Goal: Task Accomplishment & Management: Use online tool/utility

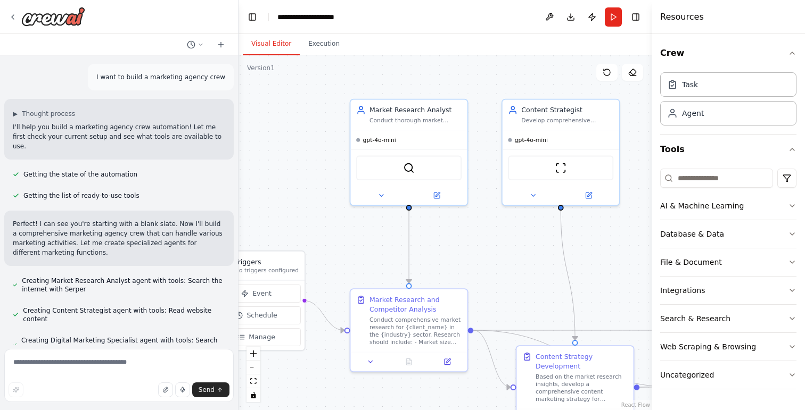
scroll to position [613, 0]
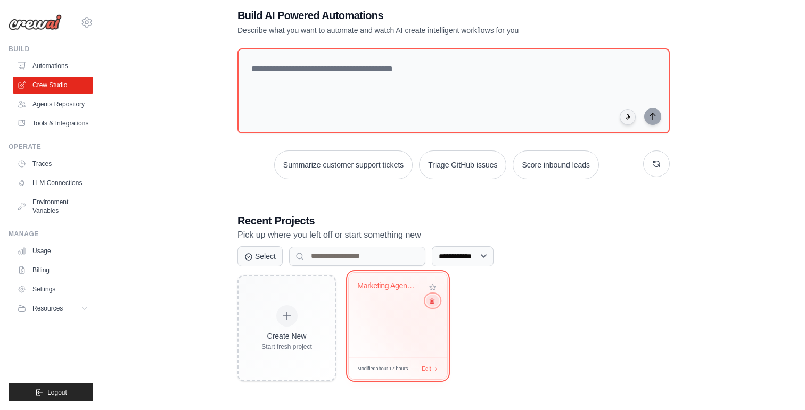
click at [434, 306] on button at bounding box center [432, 301] width 13 height 12
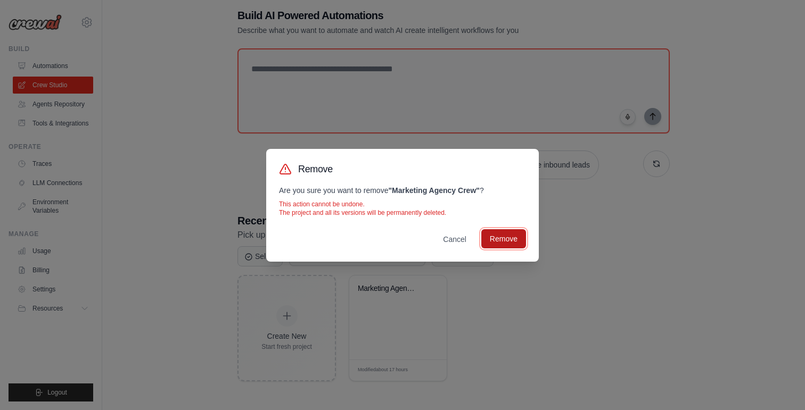
click at [497, 244] on button "Remove" at bounding box center [503, 238] width 45 height 19
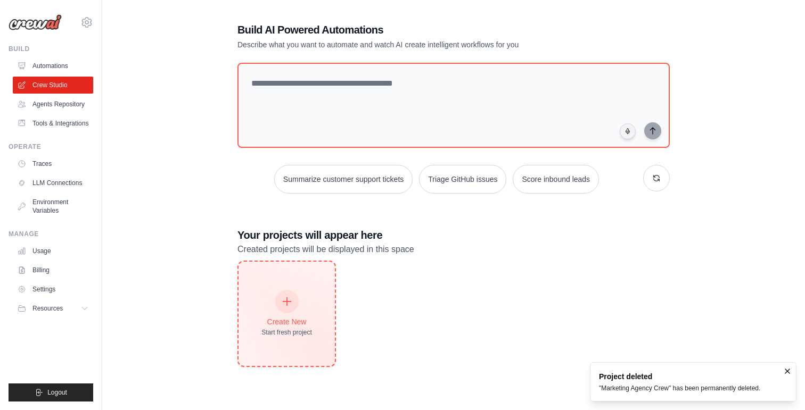
click at [274, 312] on div "Create New Start fresh project" at bounding box center [286, 314] width 51 height 46
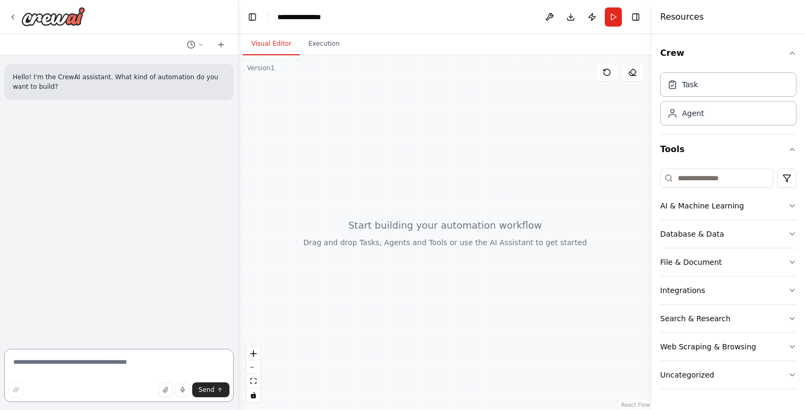
click at [142, 364] on textarea at bounding box center [118, 375] width 229 height 53
paste textarea "**********"
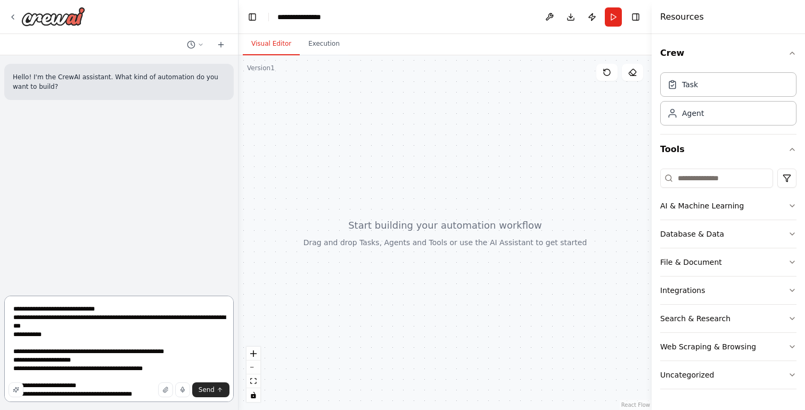
paste textarea "**********"
type textarea "**********"
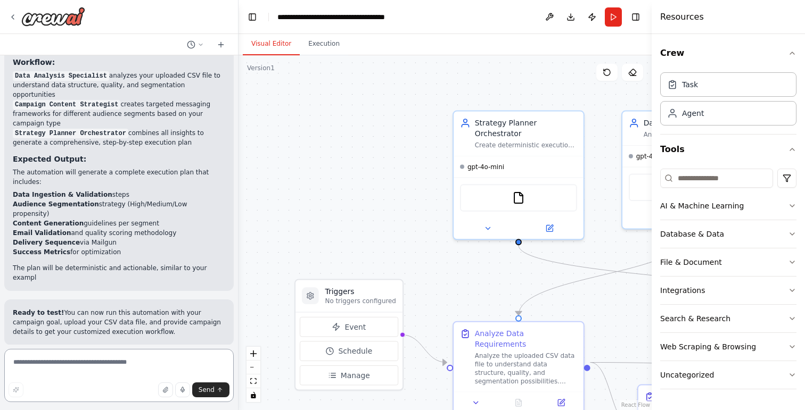
scroll to position [1378, 0]
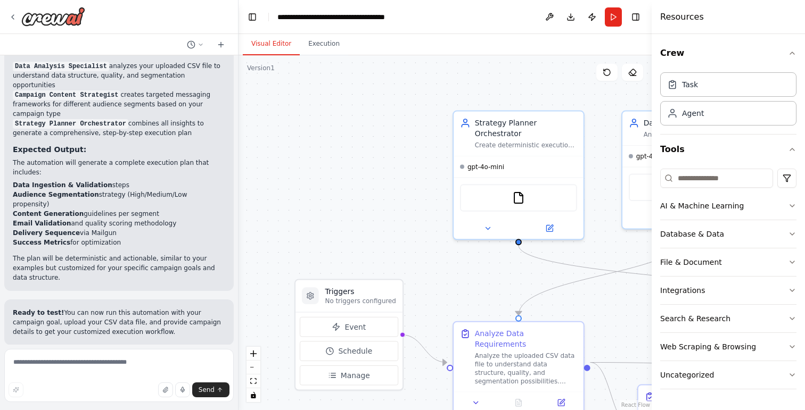
click at [434, 190] on div ".deletable-edge-delete-btn { width: 20px; height: 20px; border: 0px solid #ffff…" at bounding box center [445, 232] width 413 height 355
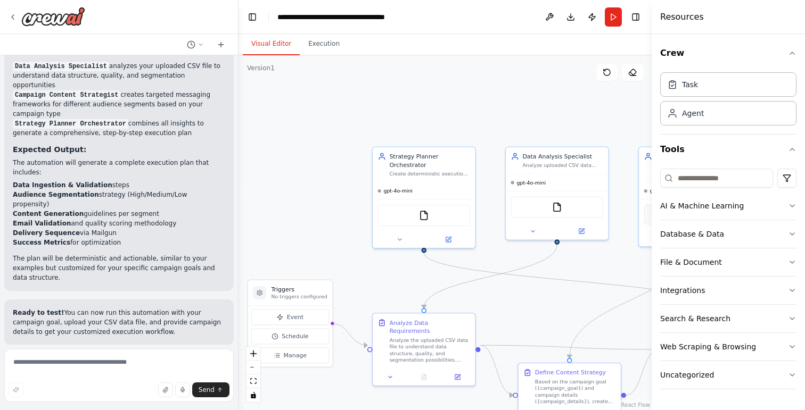
drag, startPoint x: 433, startPoint y: 275, endPoint x: 366, endPoint y: 292, distance: 69.1
click at [366, 292] on div ".deletable-edge-delete-btn { width: 20px; height: 20px; border: 0px solid #ffff…" at bounding box center [445, 232] width 413 height 355
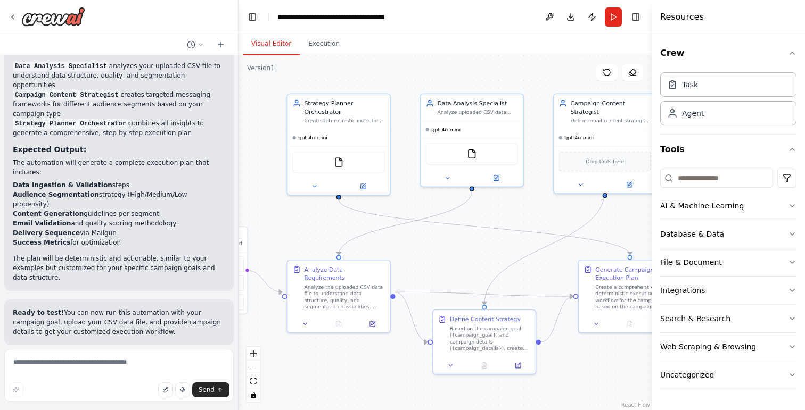
drag, startPoint x: 354, startPoint y: 275, endPoint x: 269, endPoint y: 222, distance: 100.5
click at [269, 222] on div ".deletable-edge-delete-btn { width: 20px; height: 20px; border: 0px solid #ffff…" at bounding box center [445, 232] width 413 height 355
drag, startPoint x: 566, startPoint y: 234, endPoint x: 524, endPoint y: 234, distance: 42.1
click at [524, 234] on icon "Edge from d6081056-499e-4376-8a94-b4d9b617f09b to e7904d33-d38a-4c28-b8ec-d9628…" at bounding box center [484, 227] width 291 height 55
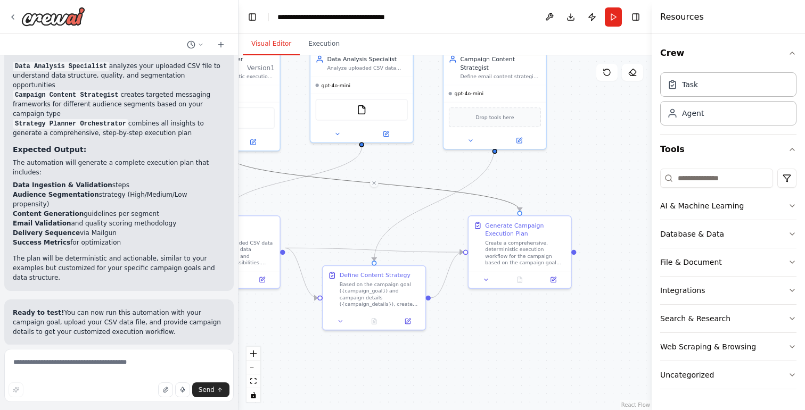
drag, startPoint x: 486, startPoint y: 259, endPoint x: 376, endPoint y: 215, distance: 118.7
click at [376, 215] on div ".deletable-edge-delete-btn { width: 20px; height: 20px; border: 0px solid #ffff…" at bounding box center [445, 232] width 413 height 355
click at [523, 267] on div "Generate Campaign Execution Plan Create a comprehensive, deterministic executio…" at bounding box center [520, 242] width 102 height 55
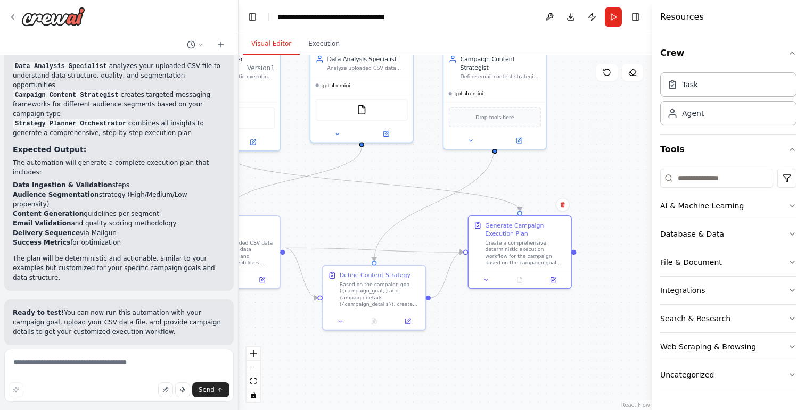
click at [570, 289] on div "Generate Campaign Execution Plan Create a comprehensive, deterministic executio…" at bounding box center [520, 252] width 104 height 73
click at [554, 285] on div at bounding box center [520, 278] width 102 height 17
click at [556, 277] on icon at bounding box center [553, 278] width 7 height 7
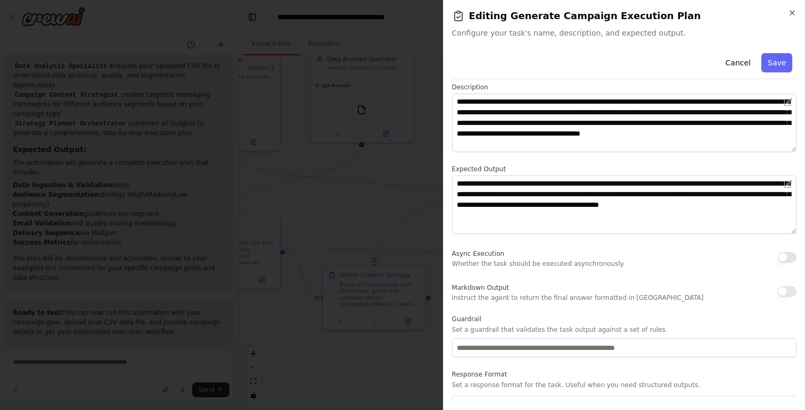
scroll to position [70, 0]
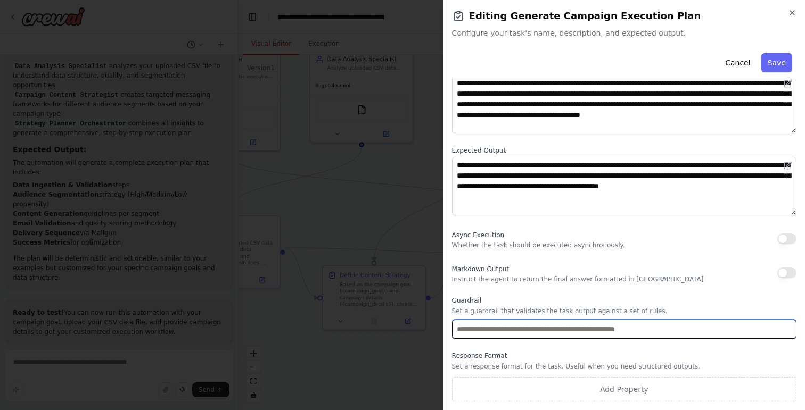
click at [555, 333] on input "text" at bounding box center [624, 329] width 344 height 19
type input "*"
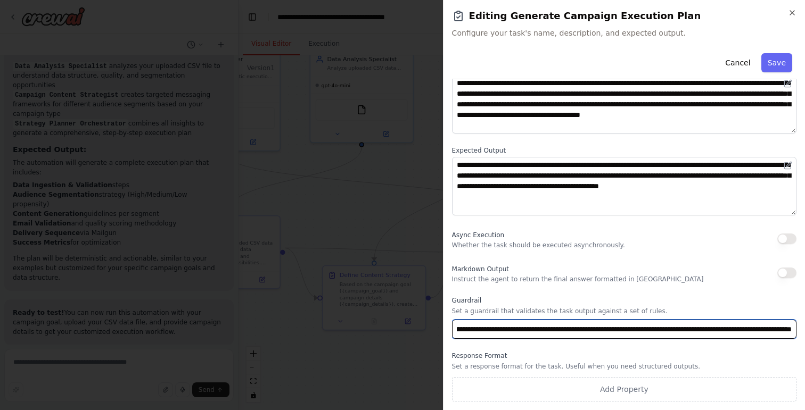
scroll to position [0, 192]
type input "**********"
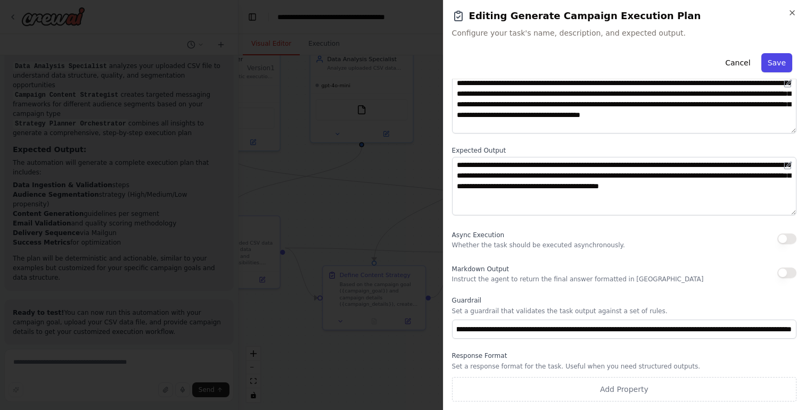
click at [779, 56] on button "Save" at bounding box center [776, 62] width 31 height 19
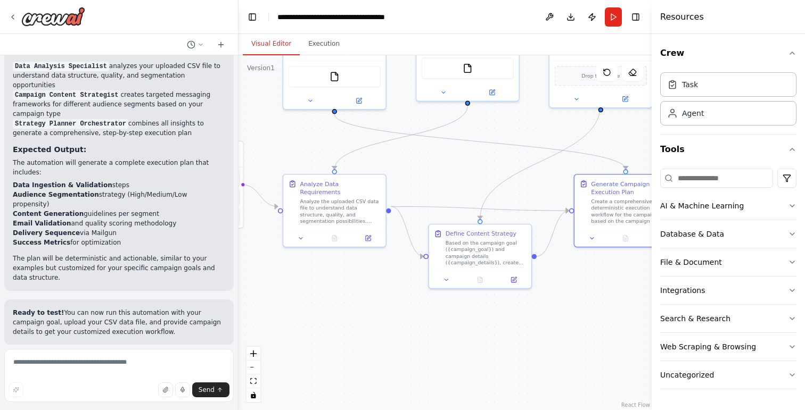
drag, startPoint x: 463, startPoint y: 347, endPoint x: 560, endPoint y: 306, distance: 105.9
click at [560, 306] on div ".deletable-edge-delete-btn { width: 20px; height: 20px; border: 0px solid #ffff…" at bounding box center [445, 232] width 413 height 355
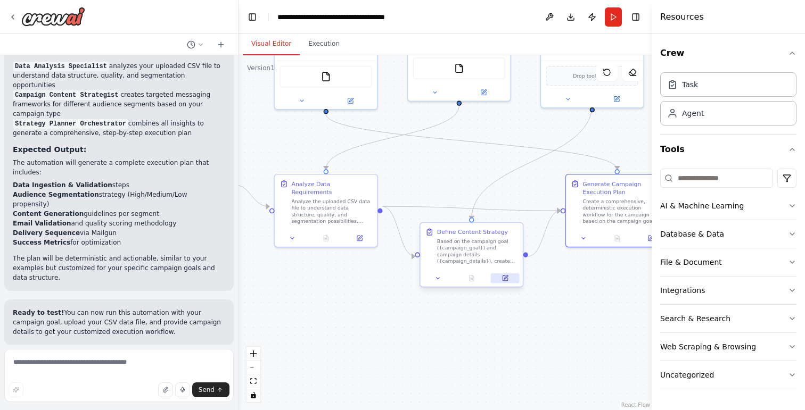
click at [505, 278] on icon at bounding box center [506, 278] width 4 height 4
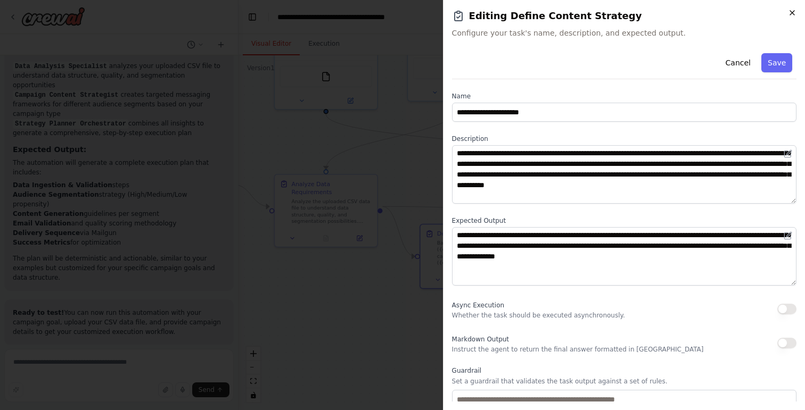
click at [794, 12] on icon "button" at bounding box center [792, 13] width 9 height 9
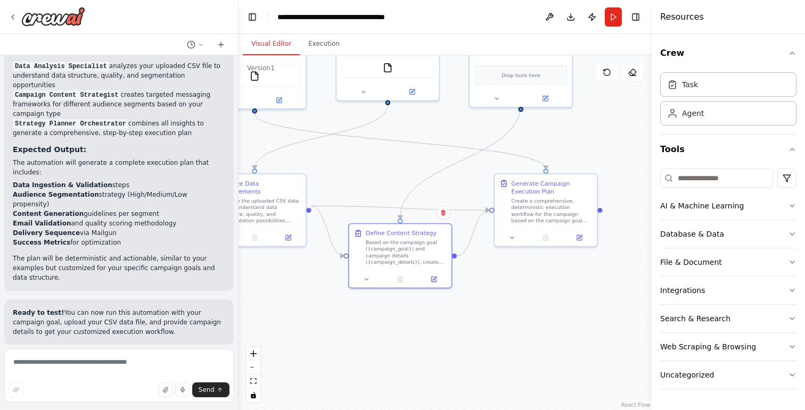
drag, startPoint x: 578, startPoint y: 290, endPoint x: 494, endPoint y: 289, distance: 84.7
click at [494, 289] on div ".deletable-edge-delete-btn { width: 20px; height: 20px; border: 0px solid #ffff…" at bounding box center [445, 232] width 413 height 355
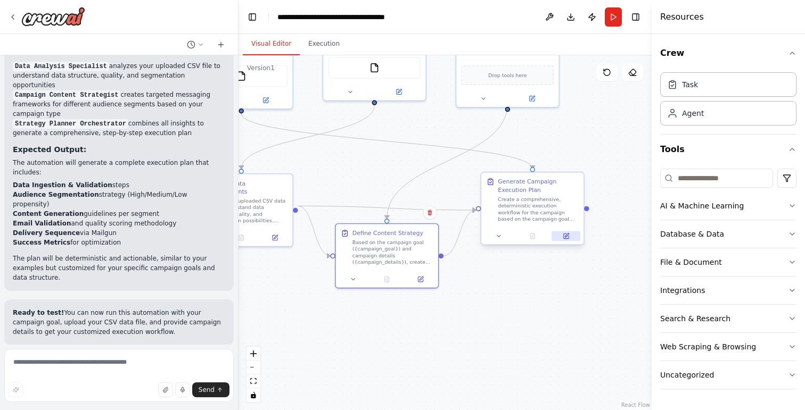
click at [567, 232] on button at bounding box center [566, 237] width 29 height 10
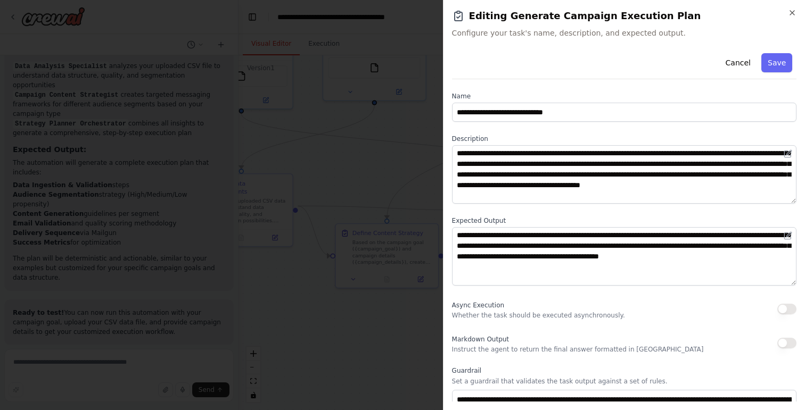
scroll to position [70, 0]
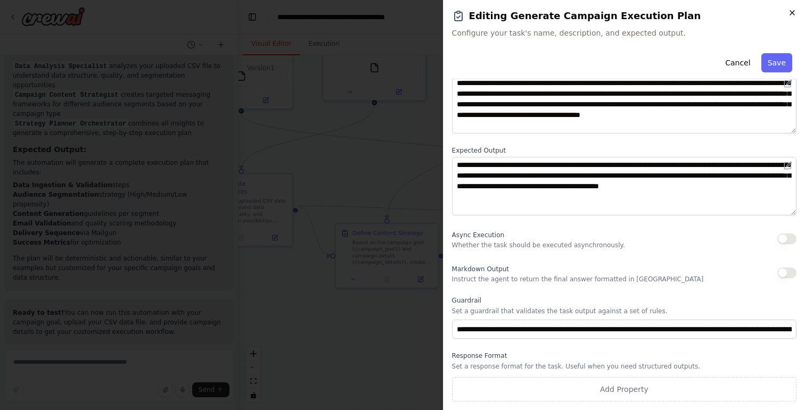
click at [794, 15] on icon "button" at bounding box center [792, 13] width 9 height 9
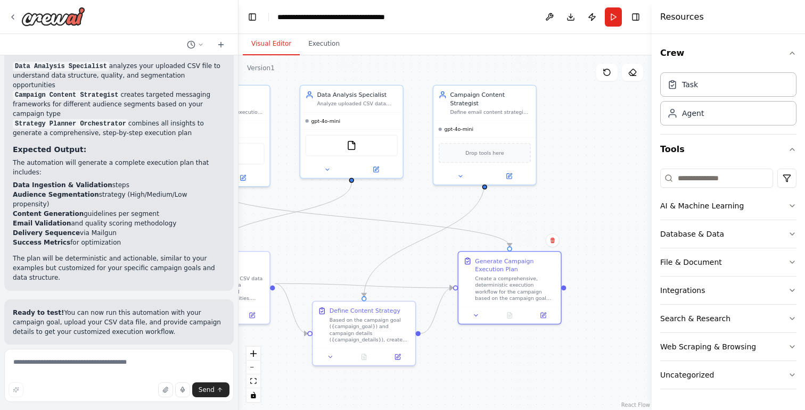
drag, startPoint x: 553, startPoint y: 321, endPoint x: 530, endPoint y: 399, distance: 81.0
click at [530, 399] on div ".deletable-edge-delete-btn { width: 20px; height: 20px; border: 0px solid #ffff…" at bounding box center [445, 232] width 413 height 355
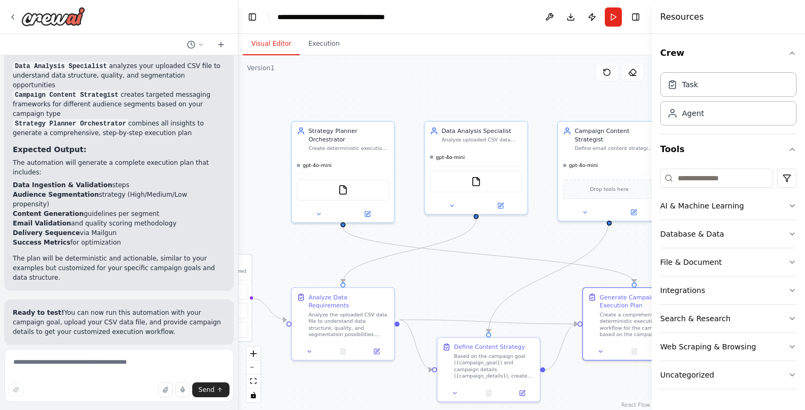
drag, startPoint x: 473, startPoint y: 359, endPoint x: 598, endPoint y: 395, distance: 129.7
click at [598, 395] on div ".deletable-edge-delete-btn { width: 20px; height: 20px; border: 0px solid #ffff…" at bounding box center [445, 232] width 413 height 355
click at [369, 215] on icon at bounding box center [367, 212] width 7 height 7
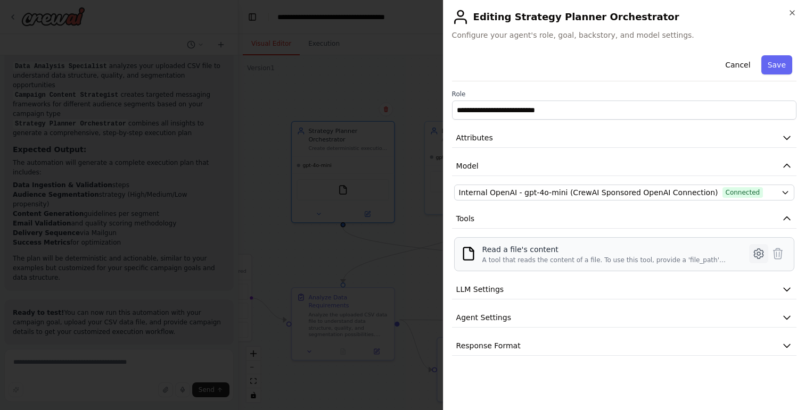
click at [763, 256] on icon at bounding box center [758, 254] width 9 height 10
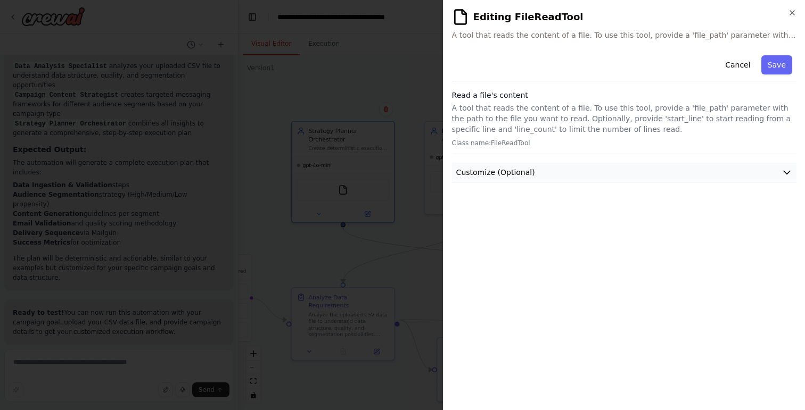
click at [785, 175] on icon "button" at bounding box center [787, 172] width 11 height 11
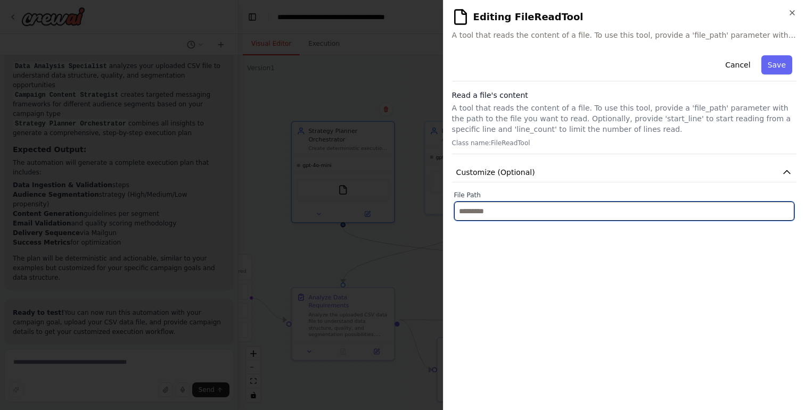
click at [512, 215] on input "text" at bounding box center [624, 211] width 340 height 19
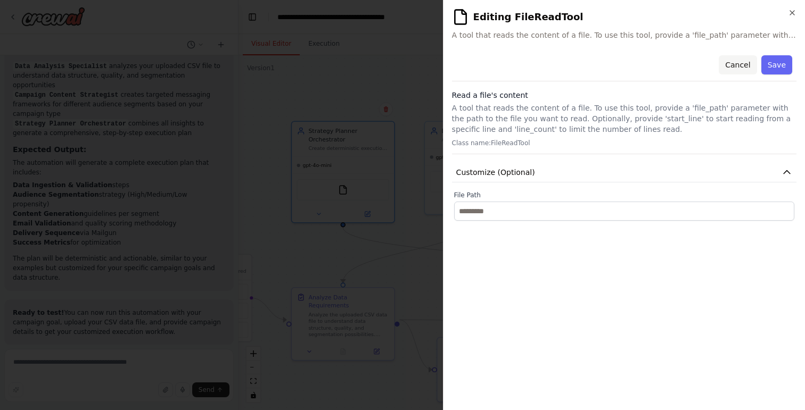
click at [737, 62] on button "Cancel" at bounding box center [738, 64] width 38 height 19
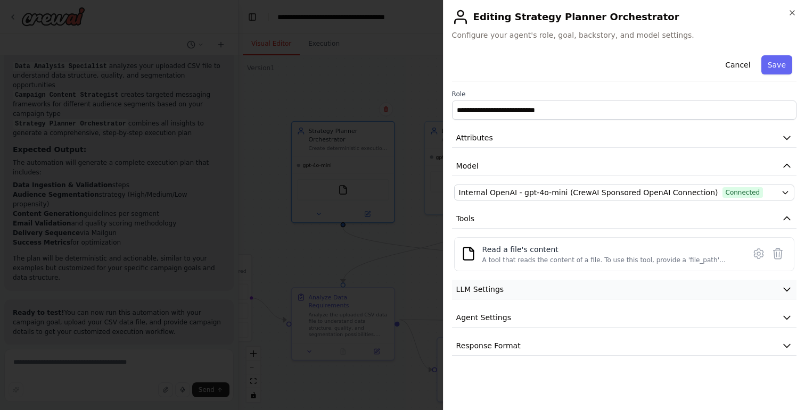
click at [604, 286] on button "LLM Settings" at bounding box center [624, 290] width 344 height 20
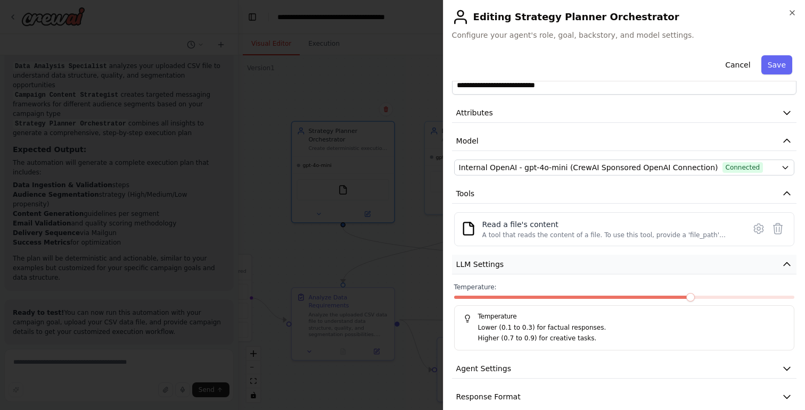
scroll to position [39, 0]
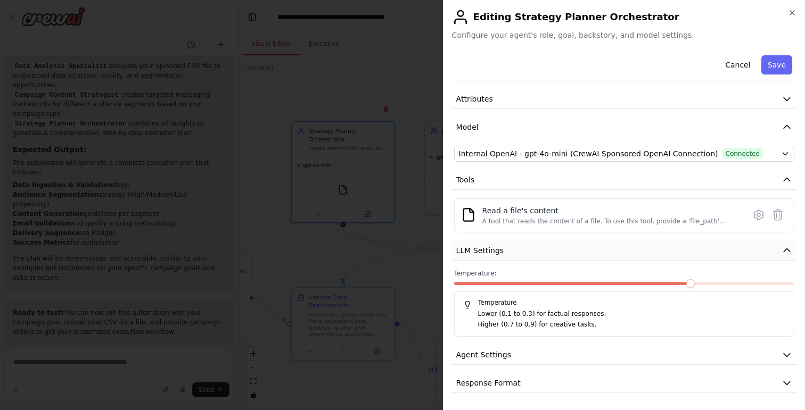
click at [597, 254] on button "LLM Settings" at bounding box center [624, 251] width 344 height 20
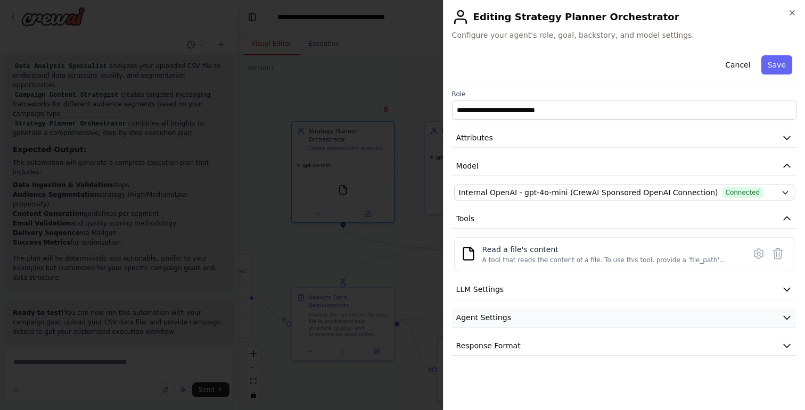
click at [588, 324] on button "Agent Settings" at bounding box center [624, 318] width 344 height 20
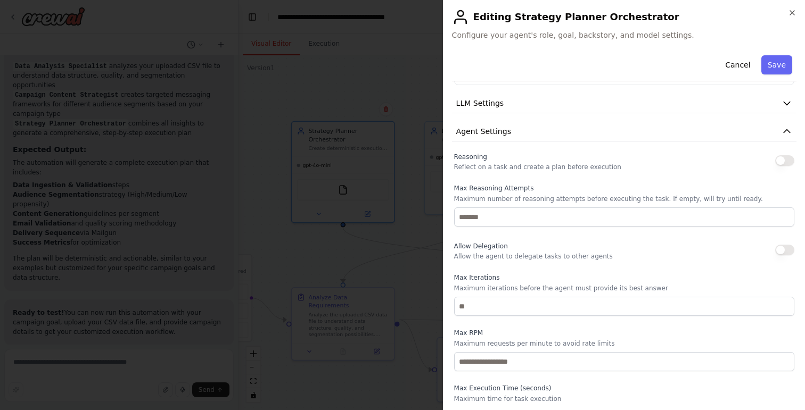
scroll to position [154, 0]
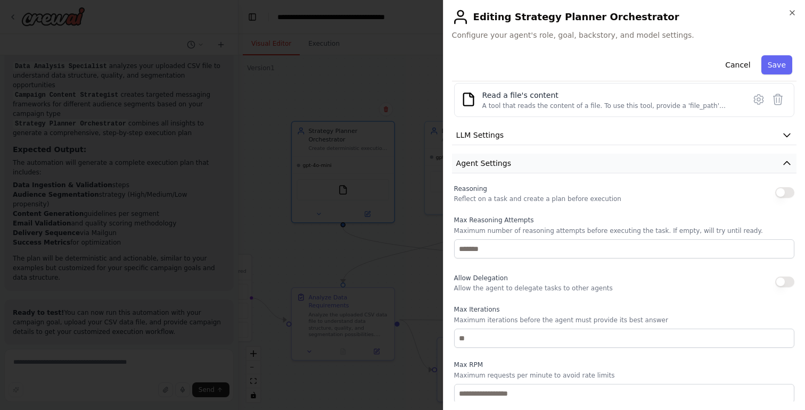
click at [716, 170] on button "Agent Settings" at bounding box center [624, 164] width 344 height 20
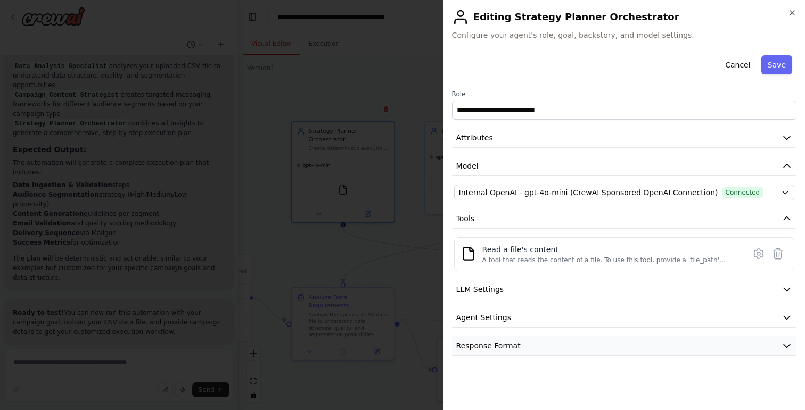
click at [569, 347] on button "Response Format" at bounding box center [624, 346] width 344 height 20
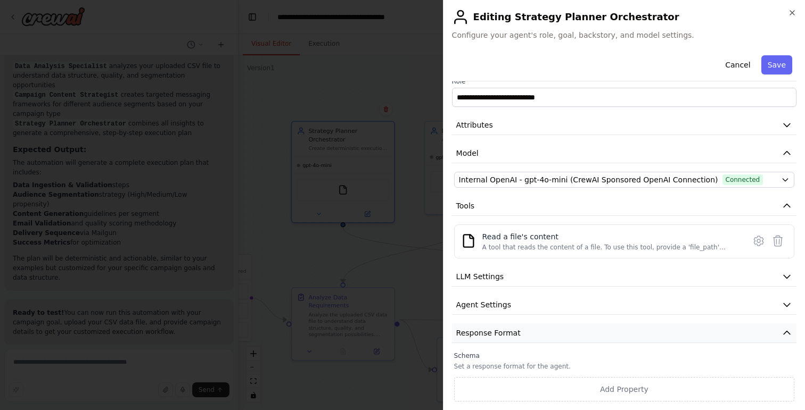
click at [575, 331] on button "Response Format" at bounding box center [624, 334] width 344 height 20
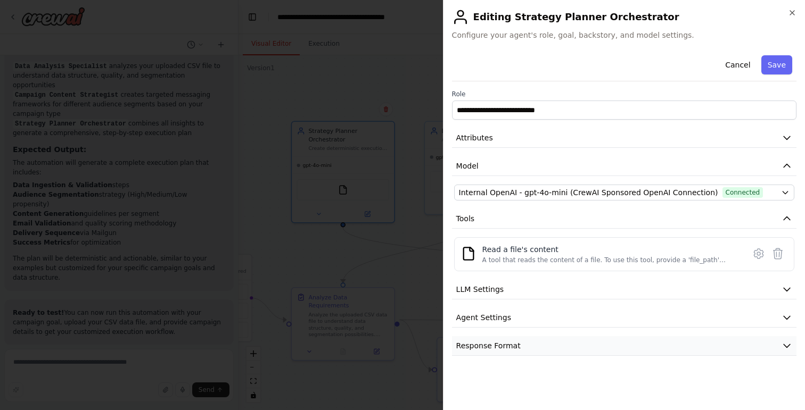
scroll to position [0, 0]
click at [782, 64] on button "Save" at bounding box center [776, 64] width 31 height 19
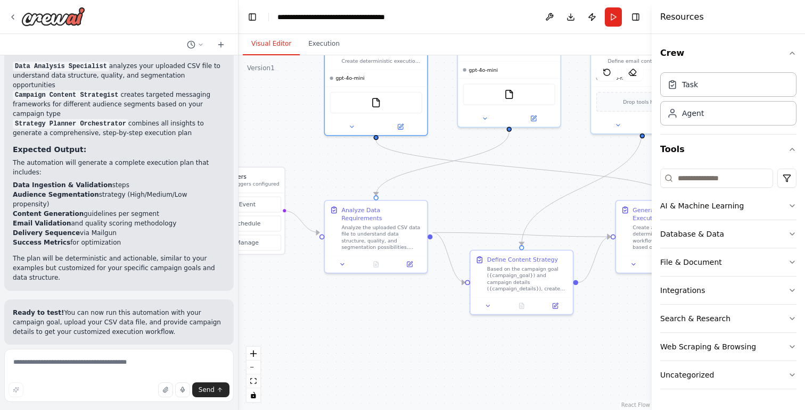
drag, startPoint x: 607, startPoint y: 387, endPoint x: 640, endPoint y: 299, distance: 93.3
click at [640, 299] on div ".deletable-edge-delete-btn { width: 20px; height: 20px; border: 0px solid #ffff…" at bounding box center [445, 232] width 413 height 355
click at [601, 316] on div ".deletable-edge-delete-btn { width: 20px; height: 20px; border: 0px solid #ffff…" at bounding box center [445, 232] width 413 height 355
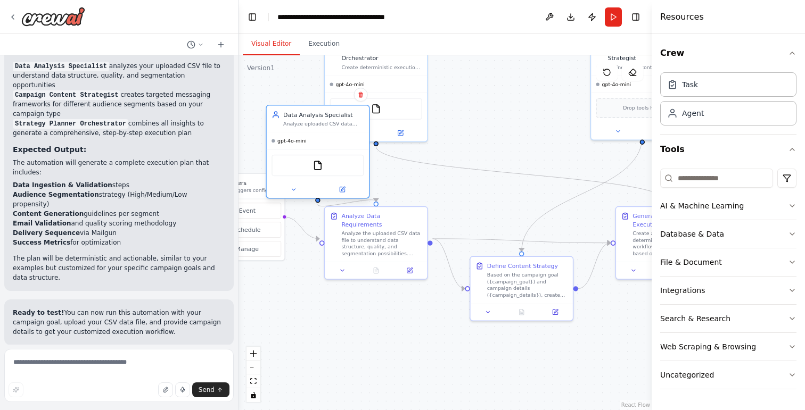
drag, startPoint x: 533, startPoint y: 72, endPoint x: 343, endPoint y: 143, distance: 203.0
click at [343, 143] on div "gpt-4o-mini" at bounding box center [318, 141] width 102 height 17
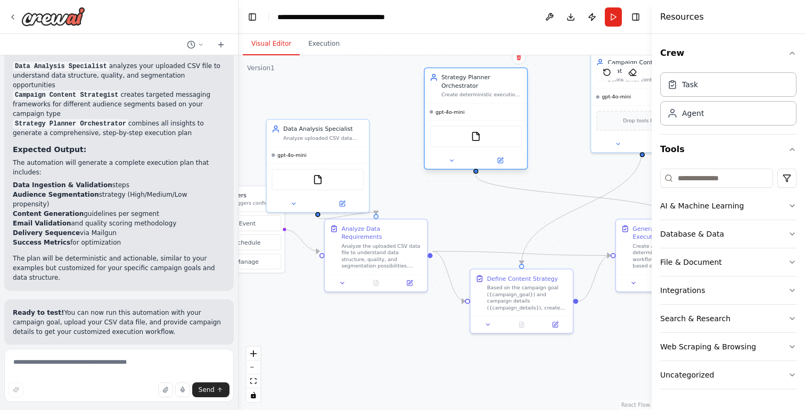
drag, startPoint x: 411, startPoint y: 71, endPoint x: 513, endPoint y: 97, distance: 105.5
click at [513, 97] on div "Strategy Planner Orchestrator Create deterministic execution workflows for mark…" at bounding box center [476, 85] width 102 height 35
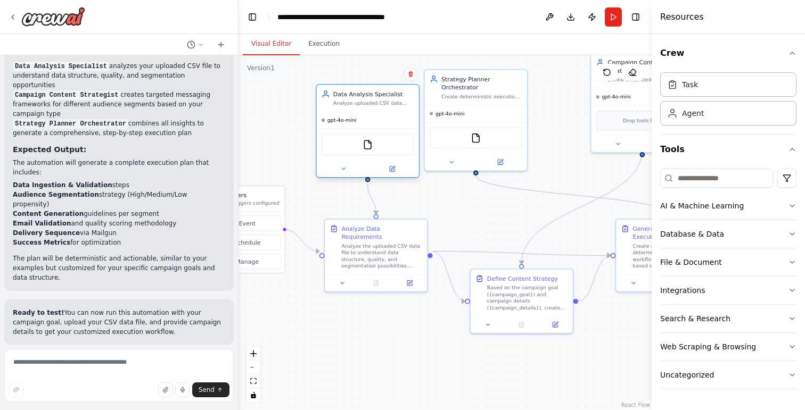
drag, startPoint x: 333, startPoint y: 136, endPoint x: 387, endPoint y: 103, distance: 62.8
click at [387, 103] on div "Analyze uploaded CSV data files to identify data quality, required fields, segm…" at bounding box center [373, 103] width 81 height 7
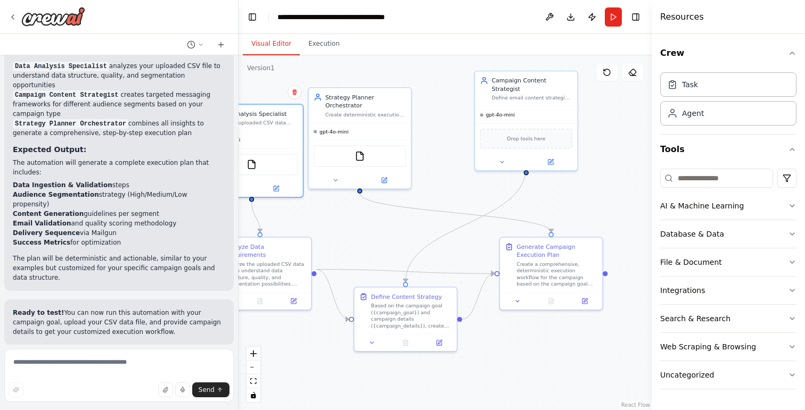
drag, startPoint x: 599, startPoint y: 356, endPoint x: 483, endPoint y: 374, distance: 117.5
click at [483, 374] on div ".deletable-edge-delete-btn { width: 20px; height: 20px; border: 0px solid #ffff…" at bounding box center [445, 232] width 413 height 355
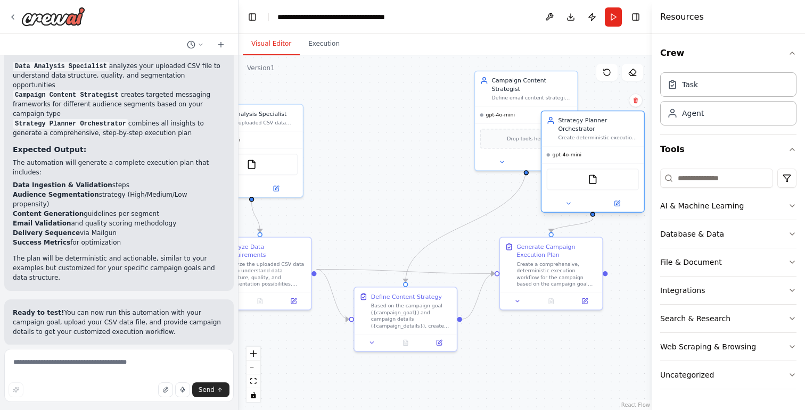
drag, startPoint x: 371, startPoint y: 128, endPoint x: 602, endPoint y: 154, distance: 233.1
click at [602, 154] on div "gpt-4o-mini" at bounding box center [592, 155] width 102 height 17
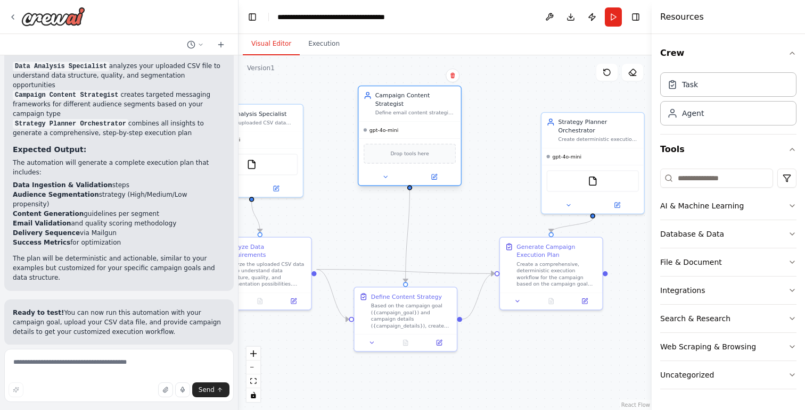
drag, startPoint x: 523, startPoint y: 91, endPoint x: 405, endPoint y: 110, distance: 119.7
click at [404, 110] on div "Campaign Content Strategist Define email content strategies and messaging frame…" at bounding box center [409, 103] width 102 height 35
click at [470, 215] on div ".deletable-edge-delete-btn { width: 20px; height: 20px; border: 0px solid #ffff…" at bounding box center [445, 232] width 413 height 355
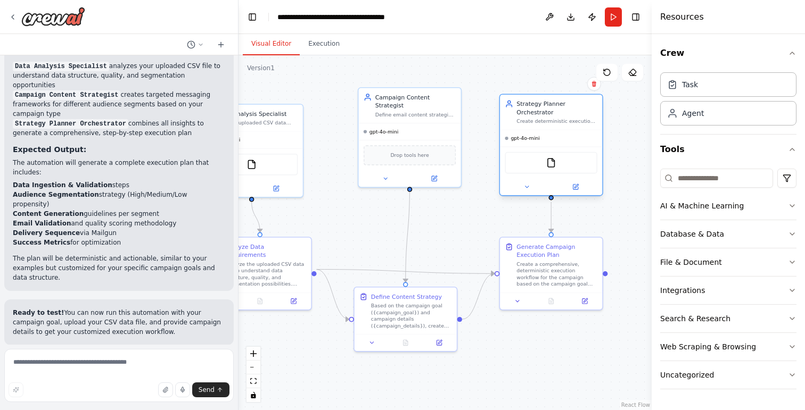
drag, startPoint x: 605, startPoint y: 137, endPoint x: 562, endPoint y: 124, distance: 44.5
click at [562, 124] on div "Create deterministic execution workflows for marketing campaigns based on campa…" at bounding box center [556, 121] width 81 height 7
click at [597, 368] on div ".deletable-edge-delete-btn { width: 20px; height: 20px; border: 0px solid #ffff…" at bounding box center [445, 232] width 413 height 355
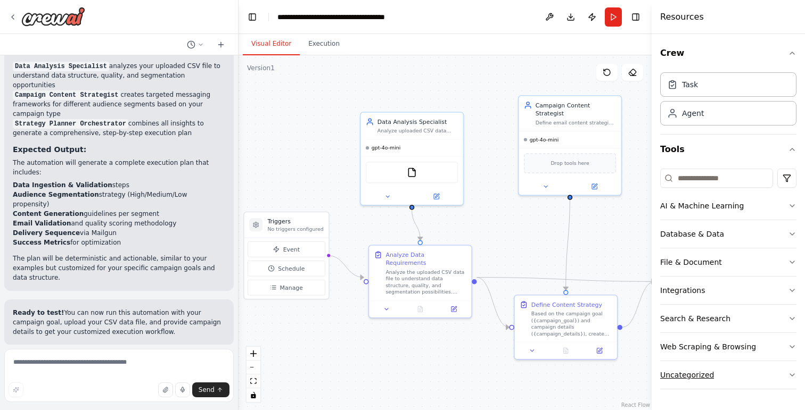
drag, startPoint x: 540, startPoint y: 361, endPoint x: 700, endPoint y: 369, distance: 160.4
click at [700, 369] on div "Hello! I'm the CrewAI assistant. What kind of automation do you want to build? …" at bounding box center [402, 205] width 805 height 410
click at [283, 293] on button "Manage" at bounding box center [287, 288] width 78 height 16
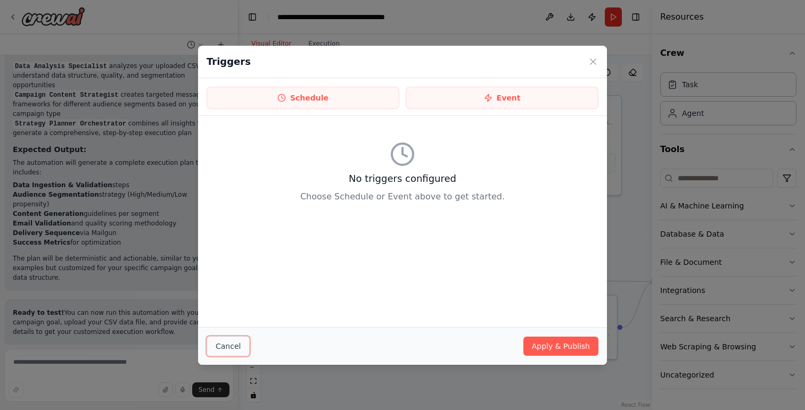
click at [230, 349] on button "Cancel" at bounding box center [228, 346] width 43 height 20
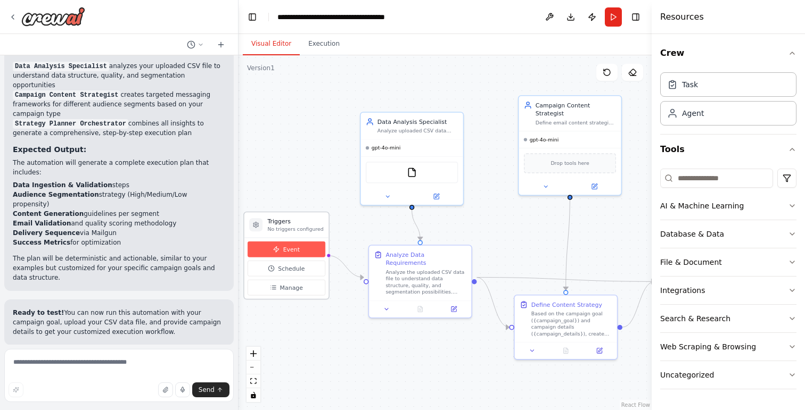
click at [301, 253] on button "Event" at bounding box center [287, 250] width 78 height 16
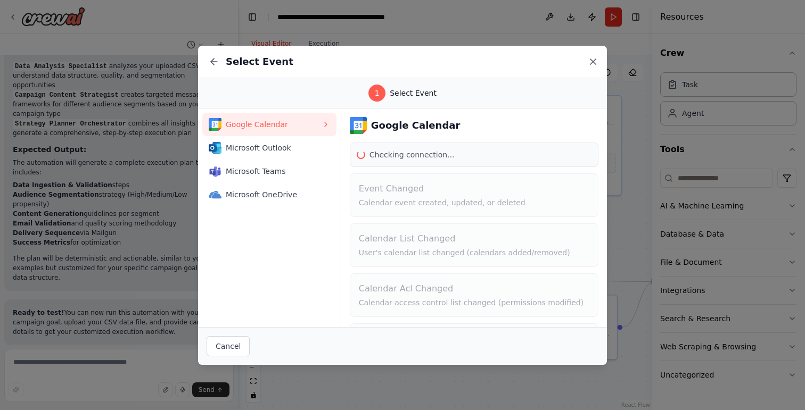
click at [597, 59] on icon at bounding box center [593, 61] width 11 height 11
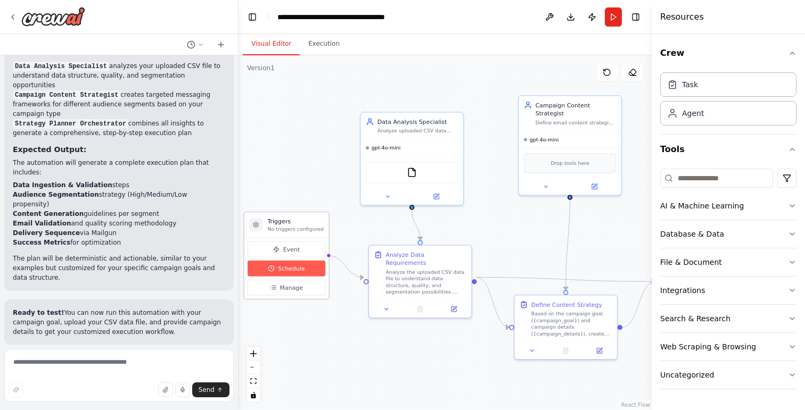
click at [296, 273] on button "Schedule" at bounding box center [287, 269] width 78 height 16
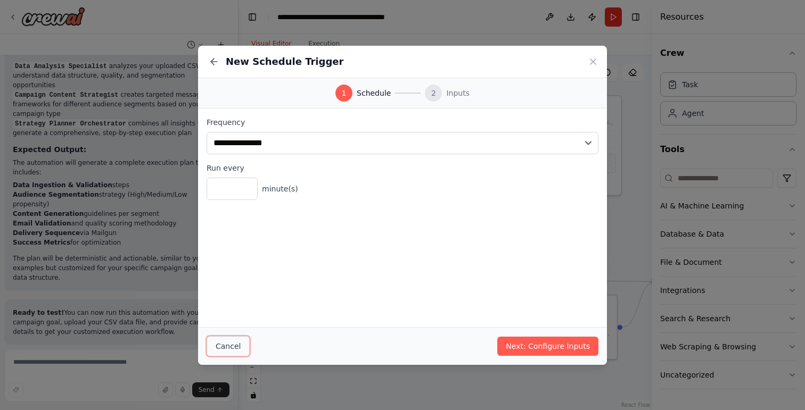
click at [223, 340] on button "Cancel" at bounding box center [228, 346] width 43 height 20
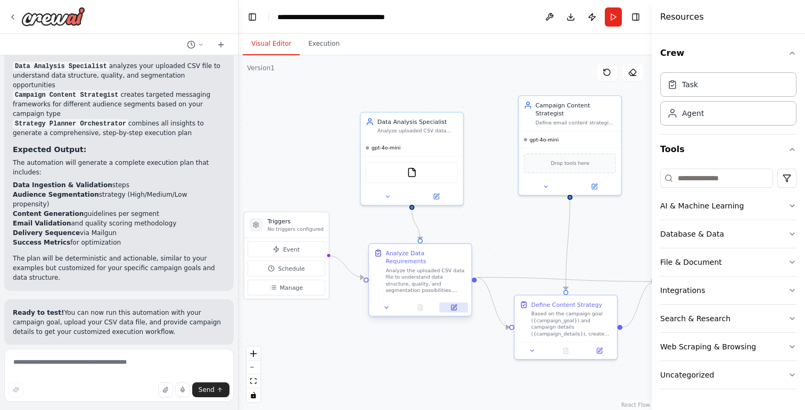
click at [456, 305] on icon at bounding box center [453, 307] width 5 height 5
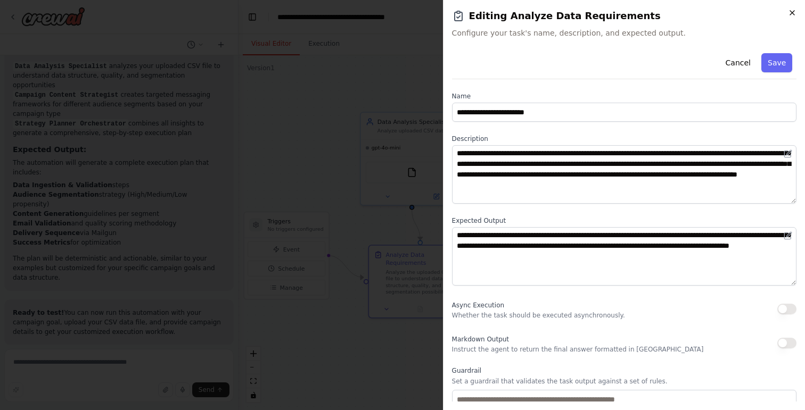
click at [788, 12] on icon "button" at bounding box center [792, 13] width 9 height 9
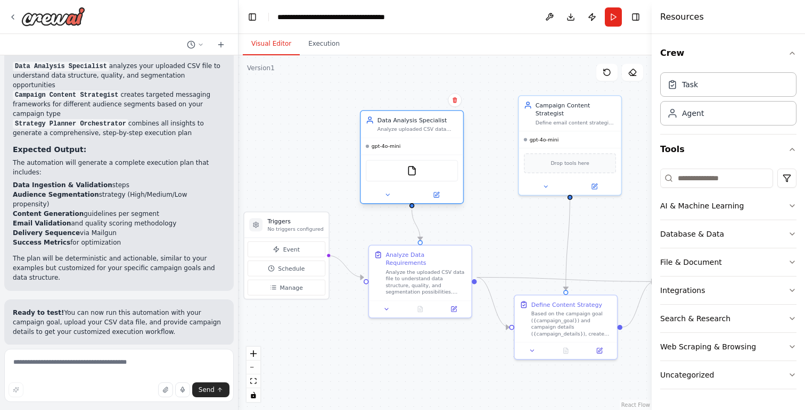
click at [436, 146] on div "gpt-4o-mini" at bounding box center [412, 146] width 102 height 17
click at [436, 196] on icon at bounding box center [437, 194] width 4 height 4
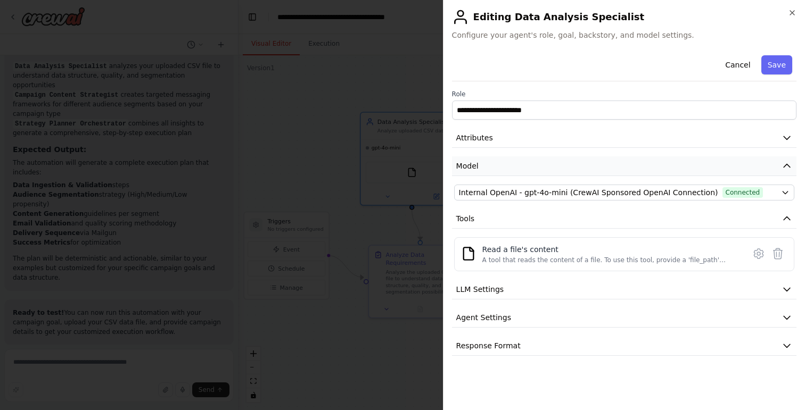
click at [786, 159] on button "Model" at bounding box center [624, 167] width 344 height 20
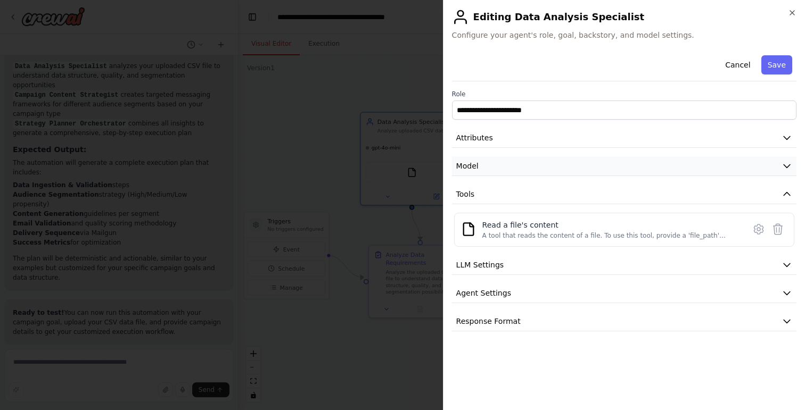
click at [783, 166] on icon "button" at bounding box center [787, 166] width 11 height 11
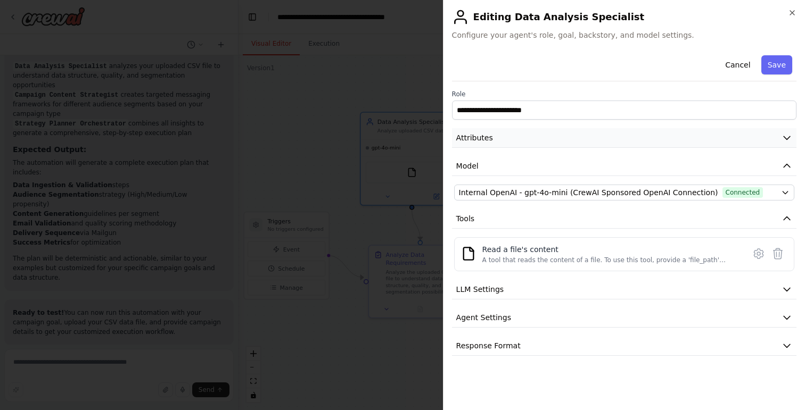
click at [787, 142] on icon "button" at bounding box center [787, 138] width 11 height 11
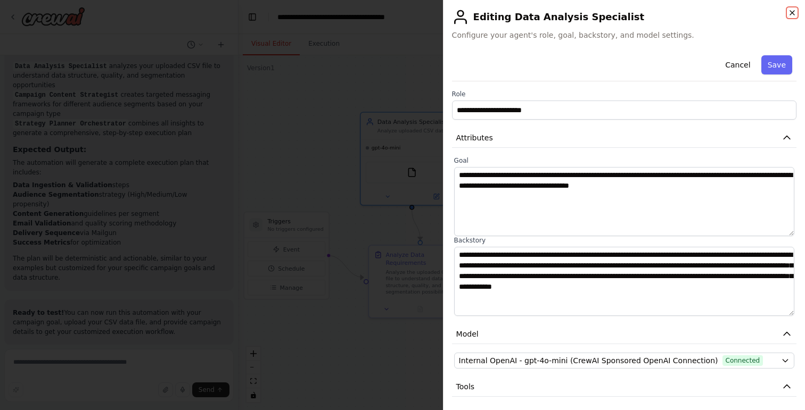
click at [792, 13] on icon "button" at bounding box center [792, 13] width 9 height 9
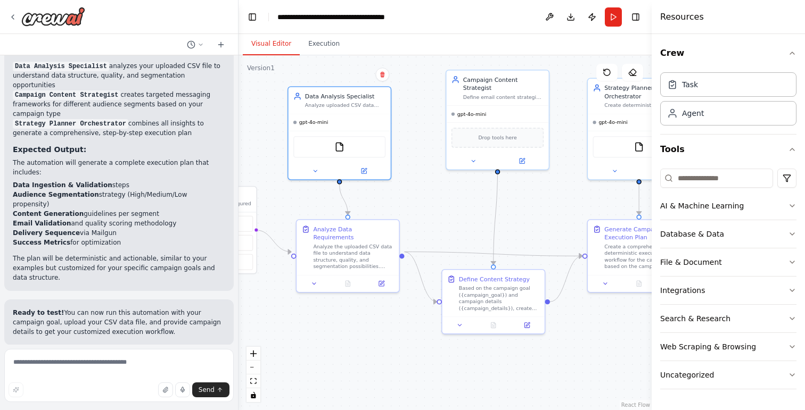
drag, startPoint x: 476, startPoint y: 372, endPoint x: 404, endPoint y: 347, distance: 76.8
click at [404, 347] on div ".deletable-edge-delete-btn { width: 20px; height: 20px; border: 0px solid #ffff…" at bounding box center [445, 232] width 413 height 355
click at [522, 157] on icon at bounding box center [523, 159] width 4 height 4
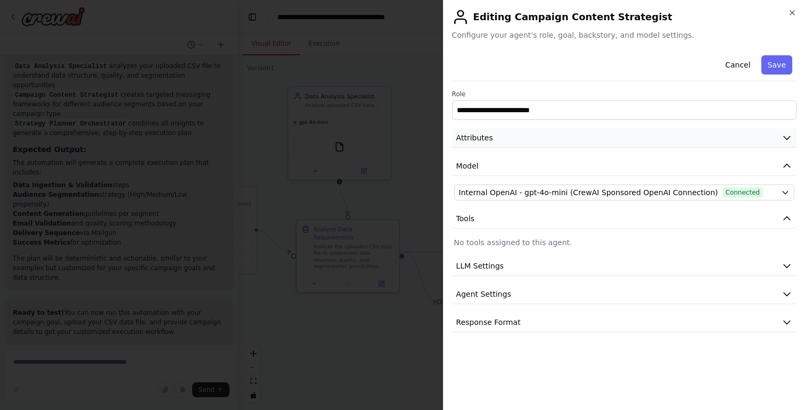
click at [784, 141] on icon "button" at bounding box center [787, 138] width 11 height 11
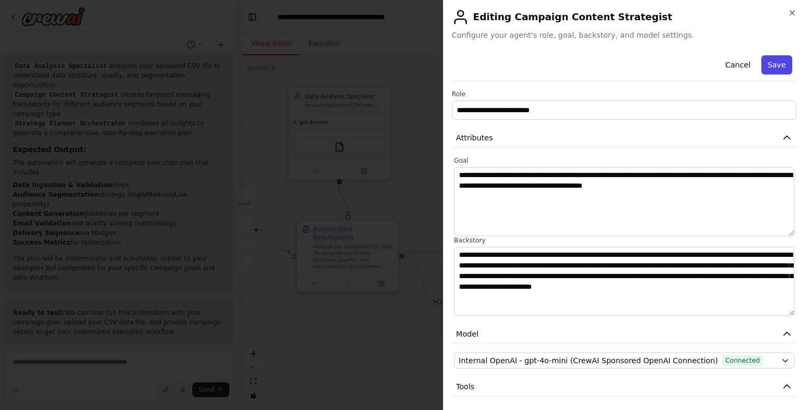
click at [784, 64] on button "Save" at bounding box center [776, 64] width 31 height 19
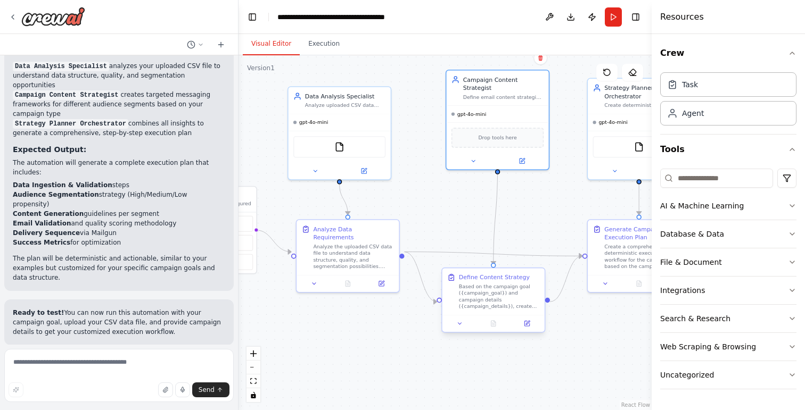
click at [528, 329] on div at bounding box center [493, 323] width 102 height 17
click at [527, 325] on button at bounding box center [531, 324] width 29 height 10
click at [528, 321] on icon at bounding box center [531, 323] width 7 height 7
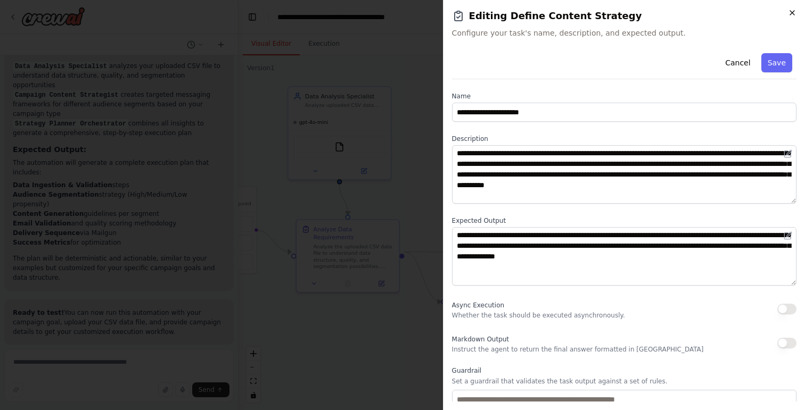
click at [793, 14] on icon "button" at bounding box center [792, 13] width 4 height 4
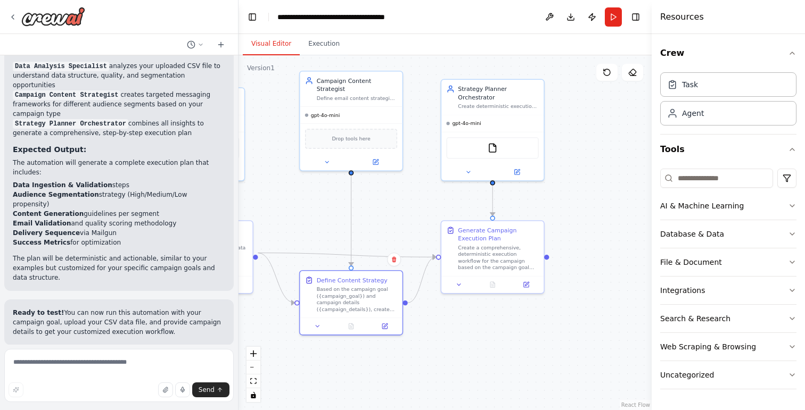
drag, startPoint x: 589, startPoint y: 356, endPoint x: 442, endPoint y: 357, distance: 146.4
click at [442, 357] on div ".deletable-edge-delete-btn { width: 20px; height: 20px; border: 0px solid #ffff…" at bounding box center [445, 232] width 413 height 355
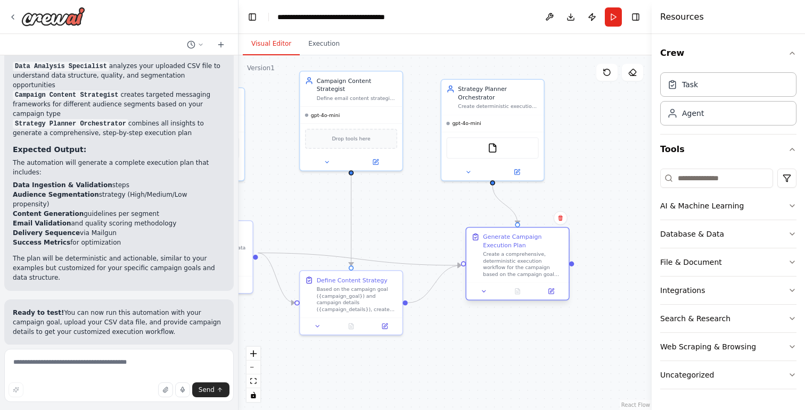
drag, startPoint x: 504, startPoint y: 254, endPoint x: 528, endPoint y: 259, distance: 24.3
click at [528, 259] on div "Create a comprehensive, deterministic execution workflow for the campaign based…" at bounding box center [523, 264] width 81 height 27
click at [478, 337] on div ".deletable-edge-delete-btn { width: 20px; height: 20px; border: 0px solid #ffff…" at bounding box center [445, 232] width 413 height 355
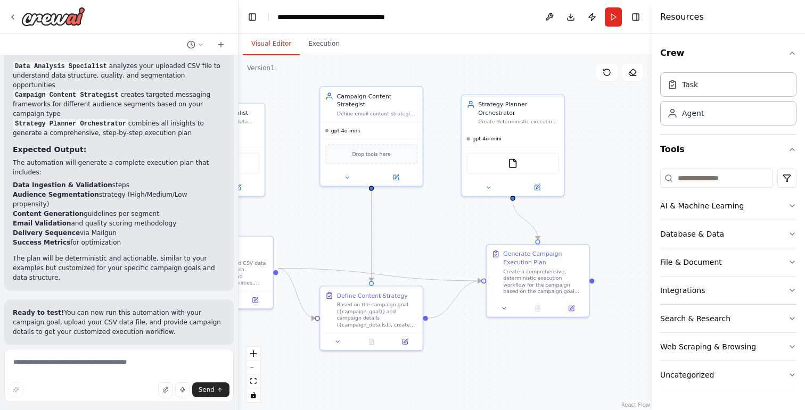
drag, startPoint x: 456, startPoint y: 368, endPoint x: 476, endPoint y: 383, distance: 25.4
click at [476, 383] on div ".deletable-edge-delete-btn { width: 20px; height: 20px; border: 0px solid #ffff…" at bounding box center [445, 232] width 413 height 355
click at [400, 109] on div "Define email content strategies and messaging frameworks for different audience…" at bounding box center [377, 112] width 81 height 7
click at [394, 174] on icon at bounding box center [395, 176] width 5 height 5
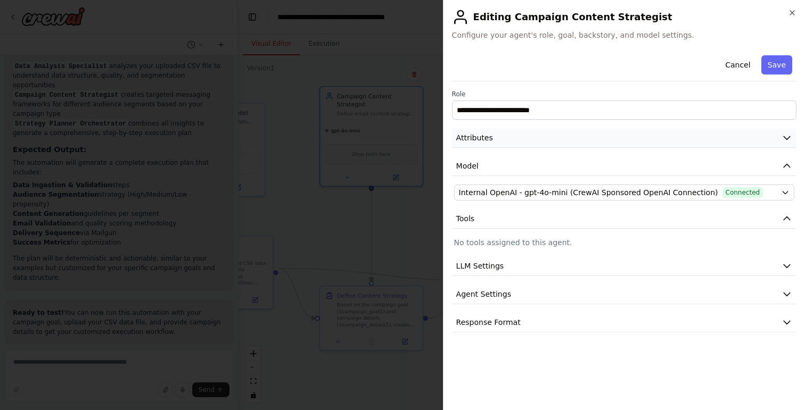
click at [788, 138] on icon "button" at bounding box center [787, 138] width 6 height 3
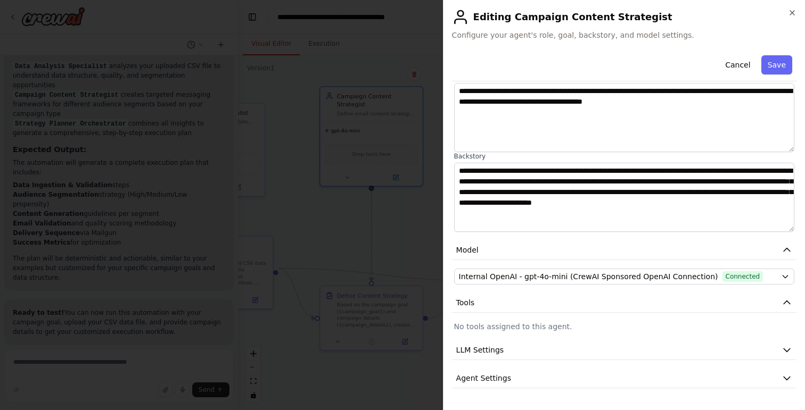
scroll to position [108, 0]
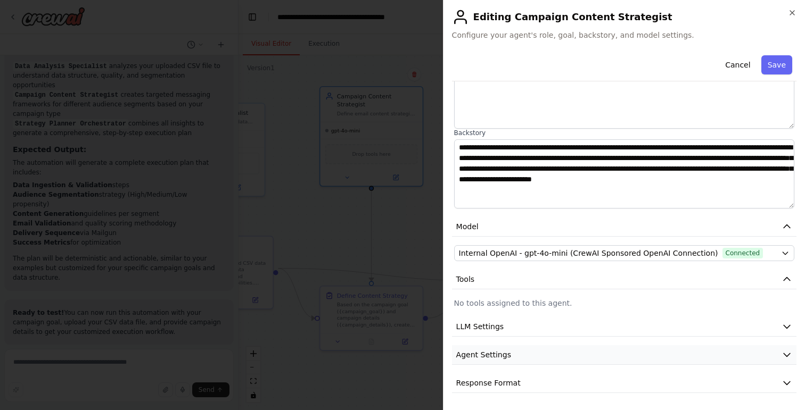
click at [765, 358] on button "Agent Settings" at bounding box center [624, 356] width 344 height 20
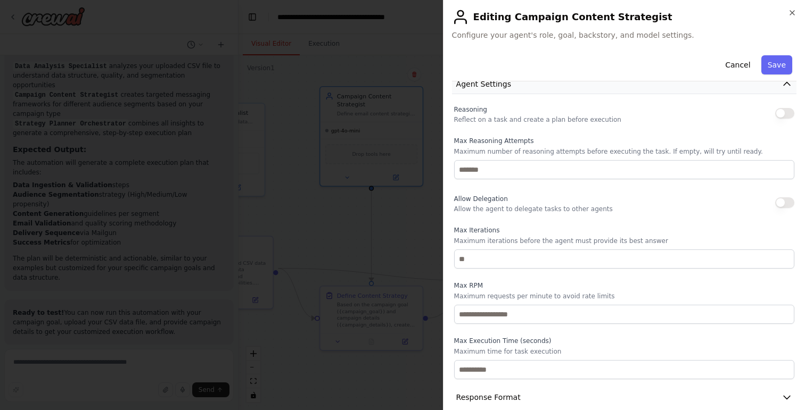
scroll to position [393, 0]
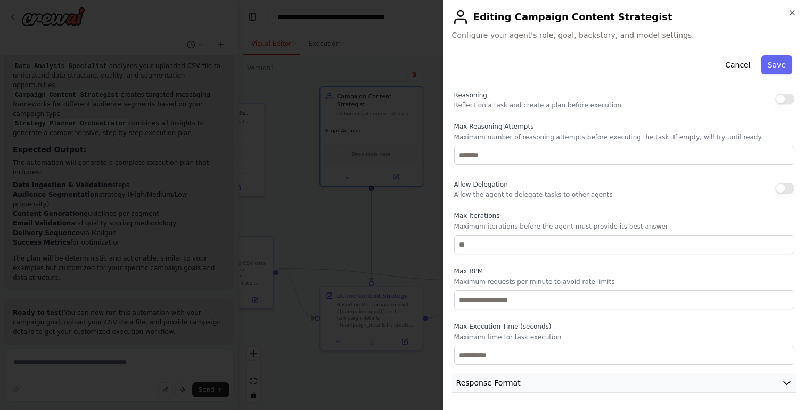
click at [749, 386] on button "Response Format" at bounding box center [624, 384] width 344 height 20
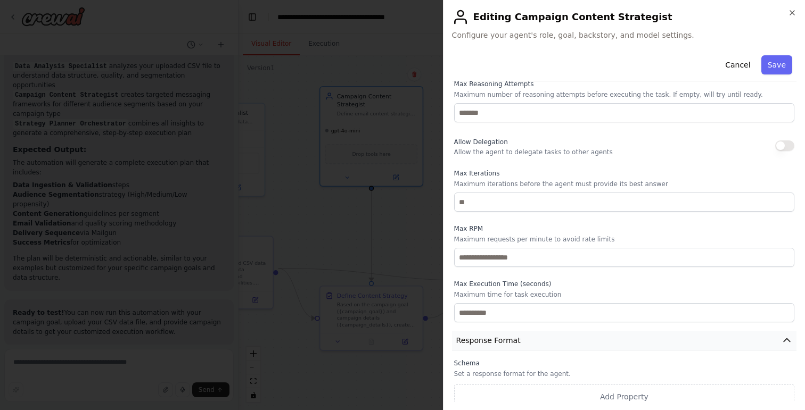
scroll to position [443, 0]
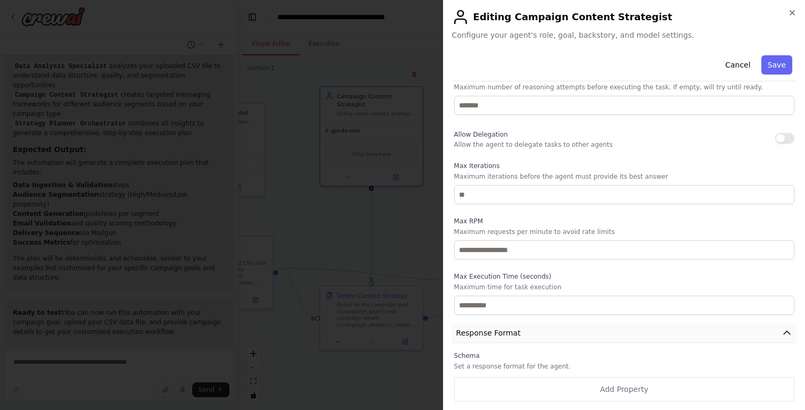
click at [770, 333] on button "Response Format" at bounding box center [624, 334] width 344 height 20
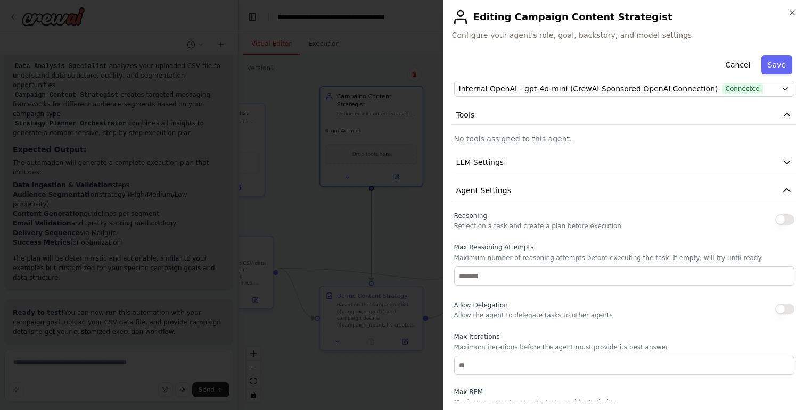
scroll to position [211, 0]
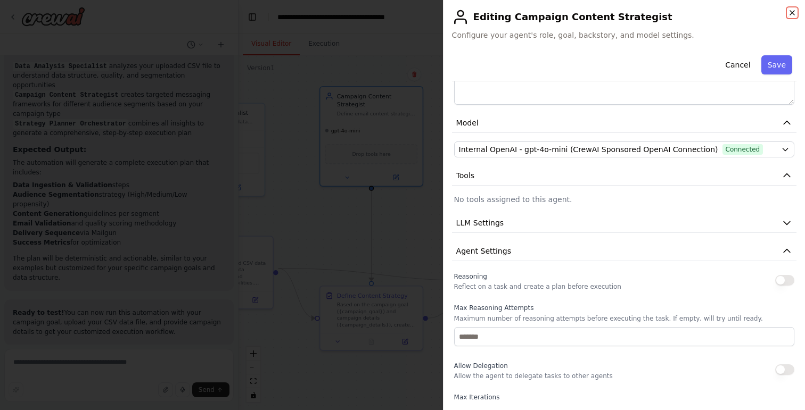
click at [792, 13] on icon "button" at bounding box center [792, 13] width 4 height 4
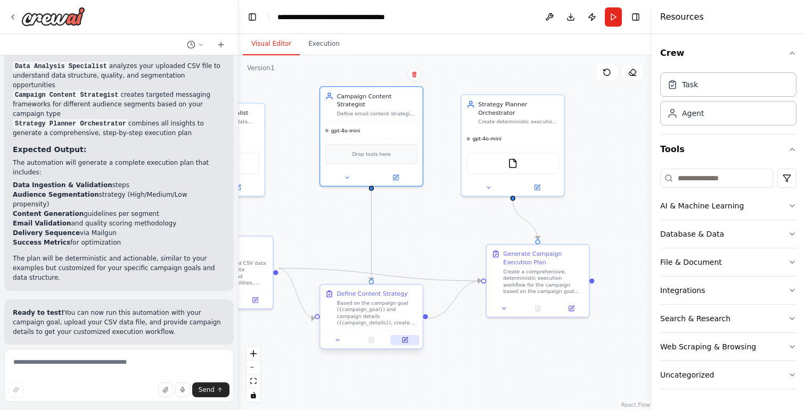
click at [406, 341] on icon at bounding box center [404, 340] width 5 height 5
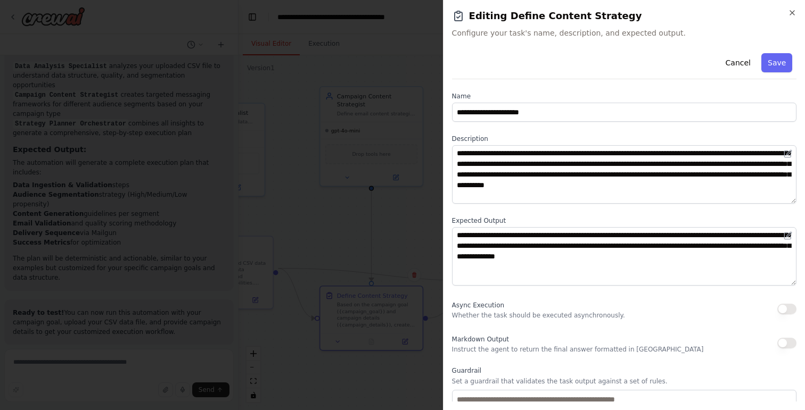
scroll to position [70, 0]
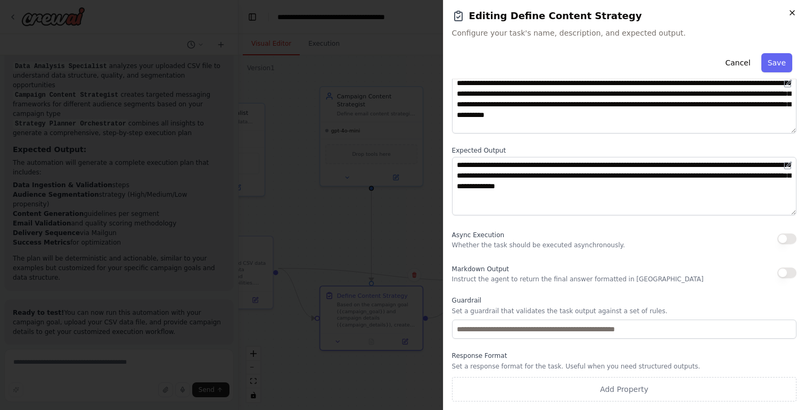
click at [791, 14] on icon "button" at bounding box center [792, 13] width 9 height 9
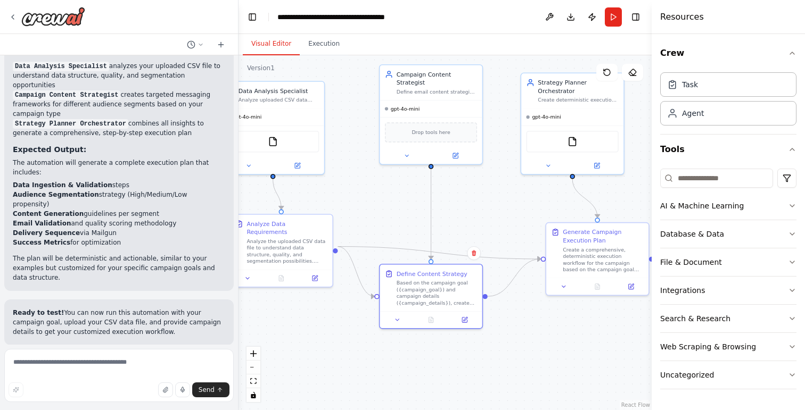
drag, startPoint x: 516, startPoint y: 365, endPoint x: 576, endPoint y: 343, distance: 63.5
click at [576, 343] on div ".deletable-edge-delete-btn { width: 20px; height: 20px; border: 0px solid #ffff…" at bounding box center [445, 232] width 413 height 355
click at [401, 320] on button at bounding box center [397, 319] width 29 height 10
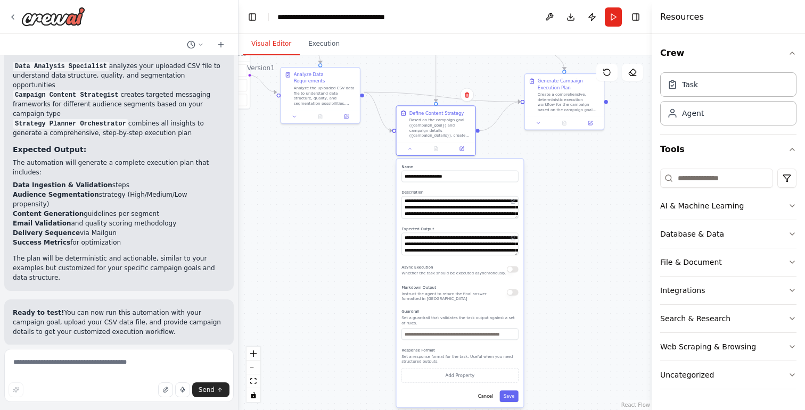
drag, startPoint x: 548, startPoint y: 371, endPoint x: 545, endPoint y: 188, distance: 182.1
click at [545, 188] on div ".deletable-edge-delete-btn { width: 20px; height: 20px; border: 0px solid #ffff…" at bounding box center [445, 232] width 413 height 355
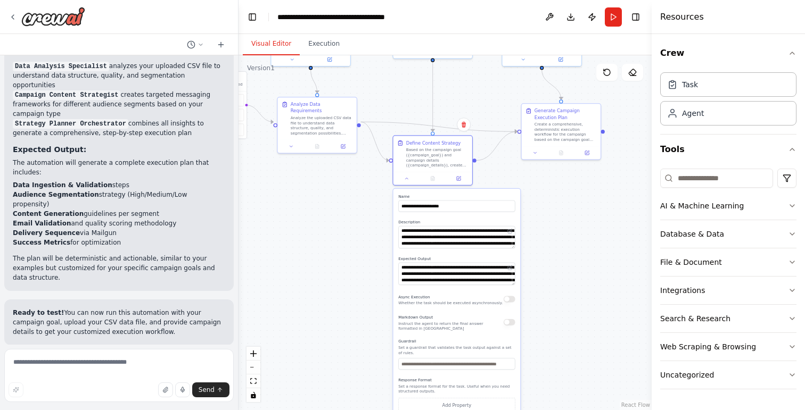
drag, startPoint x: 545, startPoint y: 188, endPoint x: 541, endPoint y: 215, distance: 26.4
click at [541, 215] on div ".deletable-edge-delete-btn { width: 20px; height: 20px; border: 0px solid #ffff…" at bounding box center [445, 232] width 413 height 355
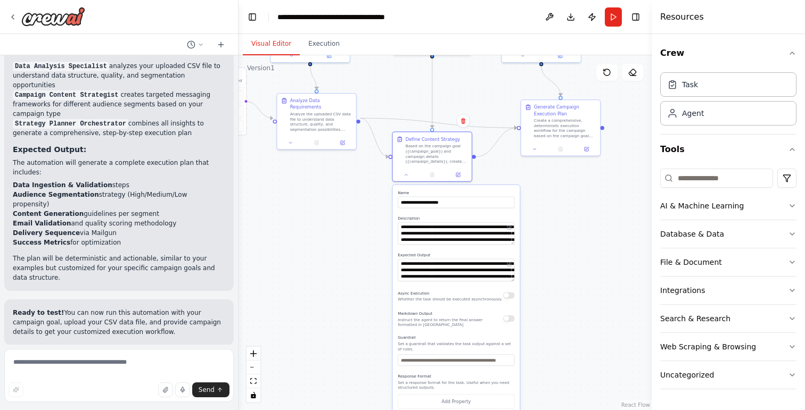
click at [571, 310] on div ".deletable-edge-delete-btn { width: 20px; height: 20px; border: 0px solid #ffff…" at bounding box center [445, 232] width 413 height 355
click at [462, 174] on button at bounding box center [458, 173] width 22 height 7
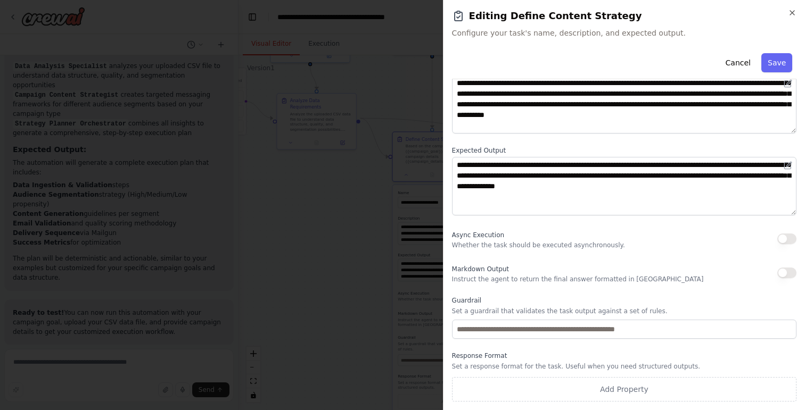
scroll to position [0, 0]
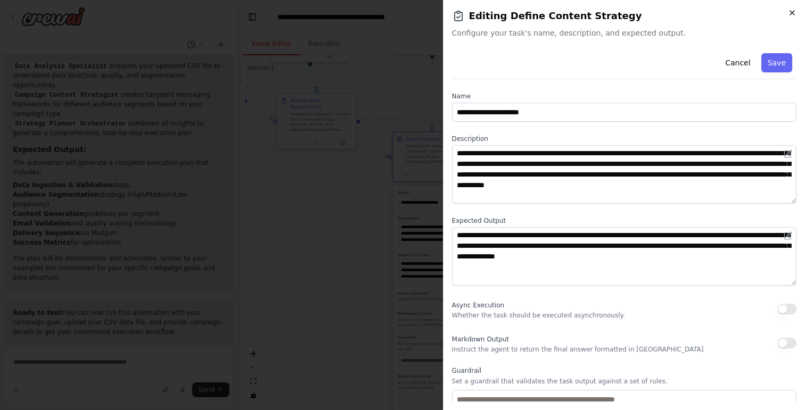
click at [790, 12] on icon "button" at bounding box center [792, 13] width 9 height 9
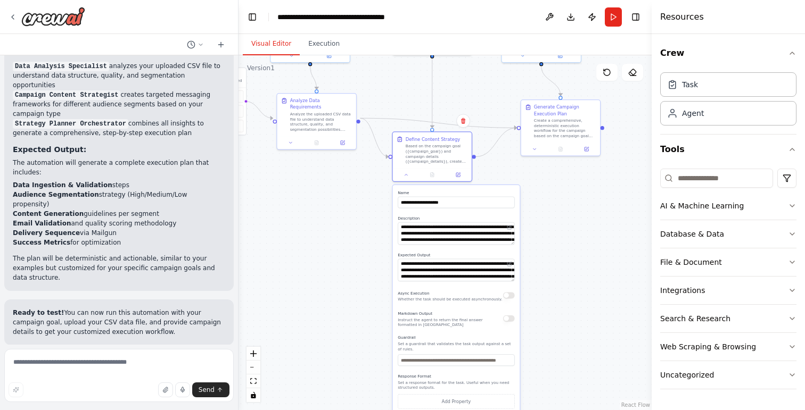
click at [576, 252] on div ".deletable-edge-delete-btn { width: 20px; height: 20px; border: 0px solid #ffff…" at bounding box center [445, 232] width 413 height 355
click at [407, 175] on icon at bounding box center [406, 173] width 5 height 5
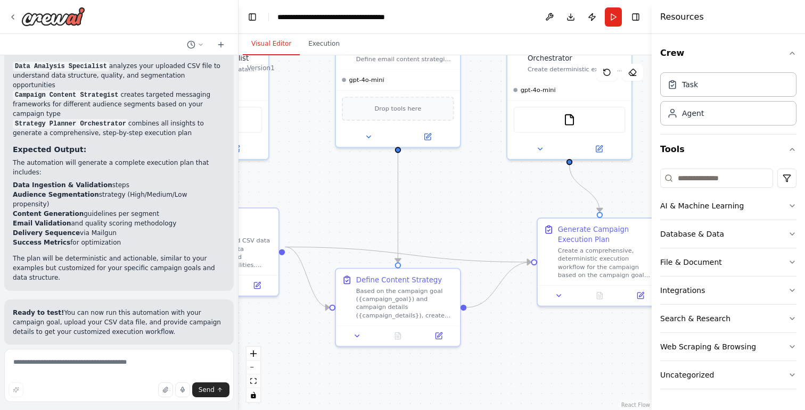
drag, startPoint x: 516, startPoint y: 272, endPoint x: 540, endPoint y: 438, distance: 167.3
click at [540, 410] on html "Hello! I'm the CrewAI assistant. What kind of automation do you want to build? …" at bounding box center [402, 205] width 805 height 410
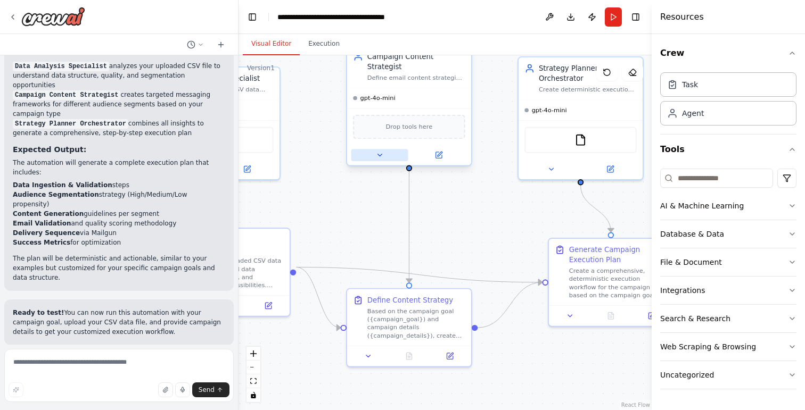
click at [382, 151] on icon at bounding box center [379, 155] width 8 height 8
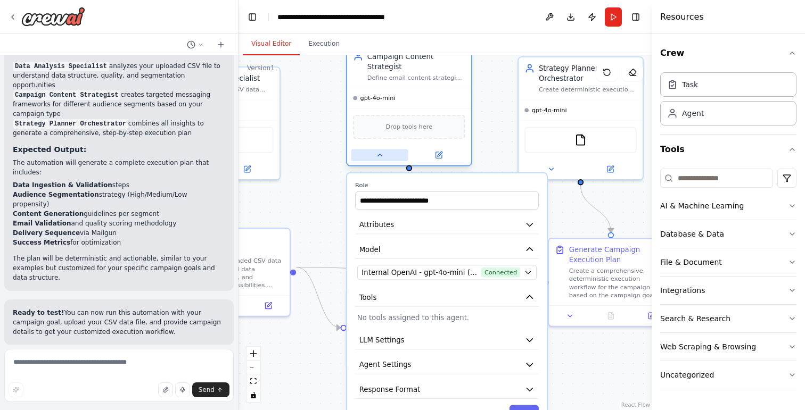
click at [382, 151] on icon at bounding box center [379, 155] width 8 height 8
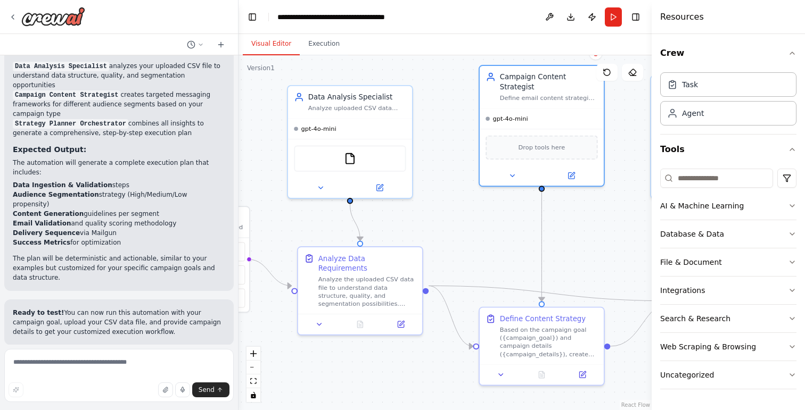
drag, startPoint x: 452, startPoint y: 236, endPoint x: 584, endPoint y: 254, distance: 133.3
click at [584, 254] on div ".deletable-edge-delete-btn { width: 20px; height: 20px; border: 0px solid #ffff…" at bounding box center [445, 232] width 413 height 355
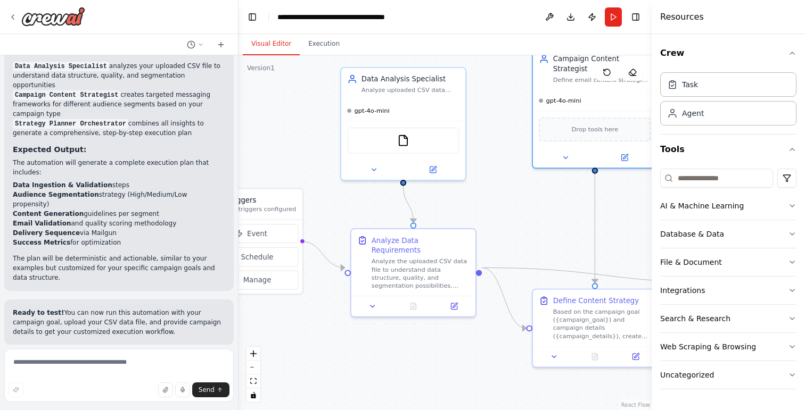
drag, startPoint x: 594, startPoint y: 280, endPoint x: 647, endPoint y: 261, distance: 55.7
click at [647, 261] on div ".deletable-edge-delete-btn { width: 20px; height: 20px; border: 0px solid #ffff…" at bounding box center [445, 232] width 413 height 355
drag, startPoint x: 590, startPoint y: 251, endPoint x: 557, endPoint y: 245, distance: 34.1
click at [557, 245] on div ".deletable-edge-delete-btn { width: 20px; height: 20px; border: 0px solid #ffff…" at bounding box center [445, 232] width 413 height 355
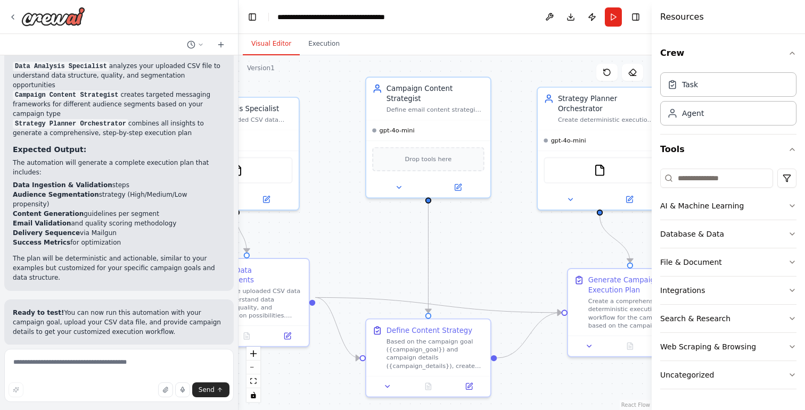
drag, startPoint x: 561, startPoint y: 240, endPoint x: 395, endPoint y: 270, distance: 168.3
click at [395, 270] on div ".deletable-edge-delete-btn { width: 20px; height: 20px; border: 0px solid #ffff…" at bounding box center [445, 232] width 413 height 355
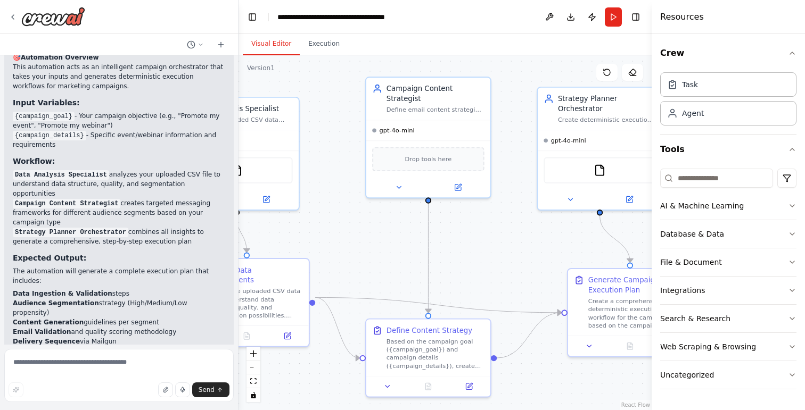
scroll to position [1276, 0]
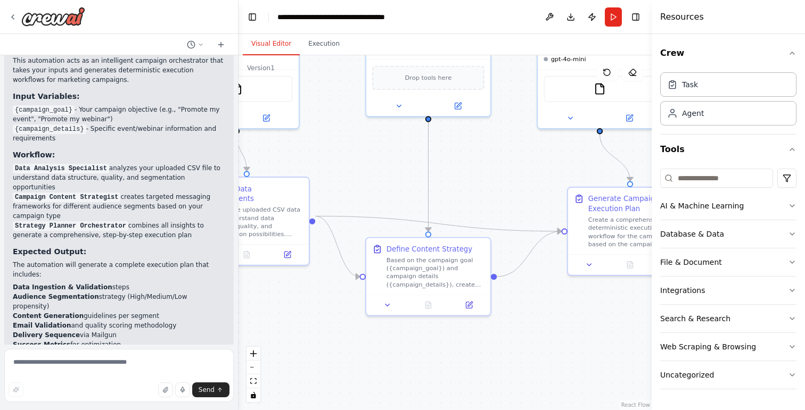
drag, startPoint x: 514, startPoint y: 277, endPoint x: 514, endPoint y: 193, distance: 83.6
click at [514, 193] on div ".deletable-edge-delete-btn { width: 20px; height: 20px; border: 0px solid #ffff…" at bounding box center [445, 232] width 413 height 355
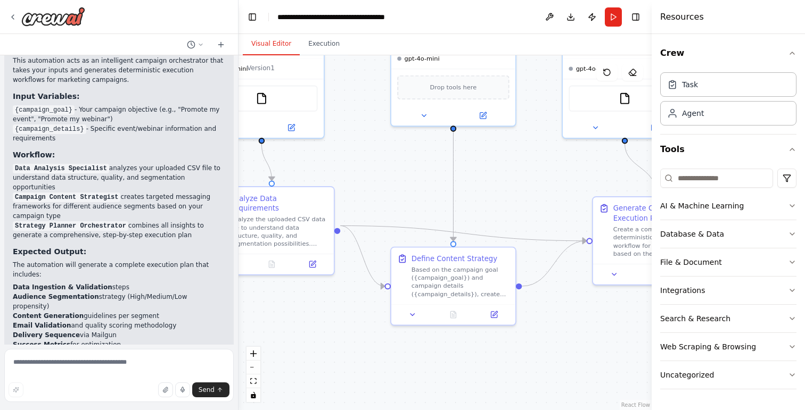
drag, startPoint x: 361, startPoint y: 339, endPoint x: 392, endPoint y: 352, distance: 33.6
click at [392, 352] on div ".deletable-edge-delete-btn { width: 20px; height: 20px; border: 0px solid #ffff…" at bounding box center [445, 232] width 413 height 355
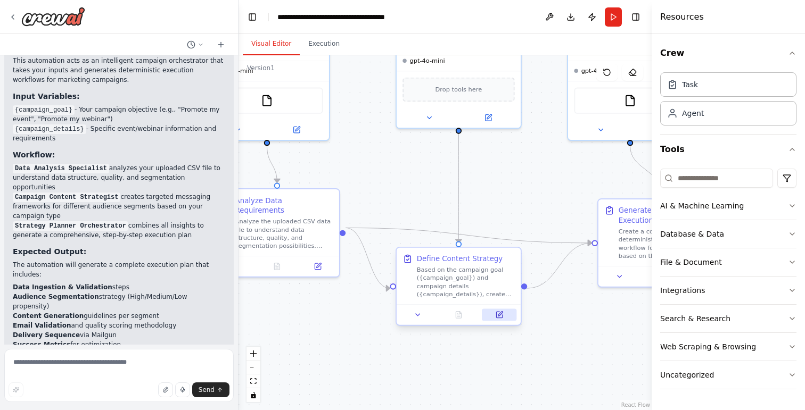
click at [503, 319] on button at bounding box center [499, 315] width 35 height 12
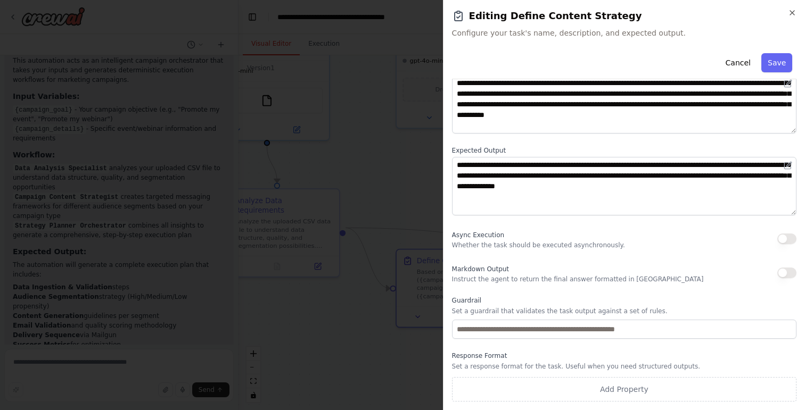
scroll to position [0, 0]
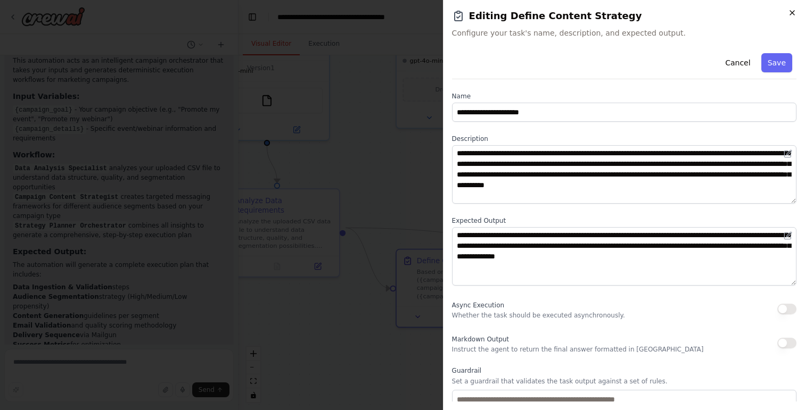
click at [792, 12] on icon "button" at bounding box center [792, 13] width 9 height 9
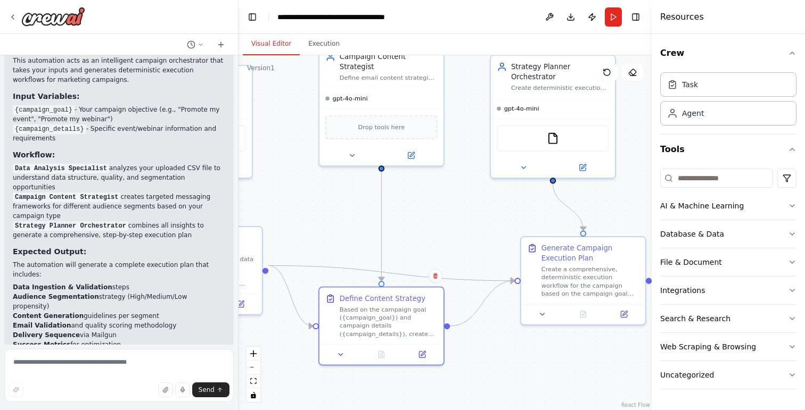
drag, startPoint x: 549, startPoint y: 311, endPoint x: 472, endPoint y: 349, distance: 86.0
click at [472, 349] on div ".deletable-edge-delete-btn { width: 20px; height: 20px; border: 0px solid #ffff…" at bounding box center [445, 232] width 413 height 355
click at [320, 43] on button "Execution" at bounding box center [324, 44] width 48 height 22
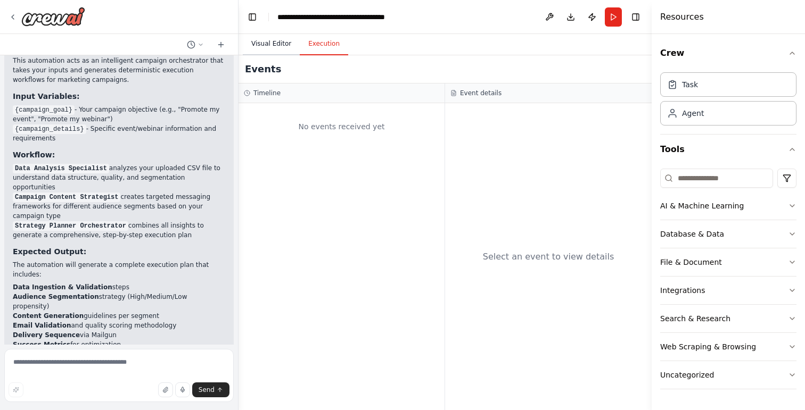
click at [274, 42] on button "Visual Editor" at bounding box center [271, 44] width 57 height 22
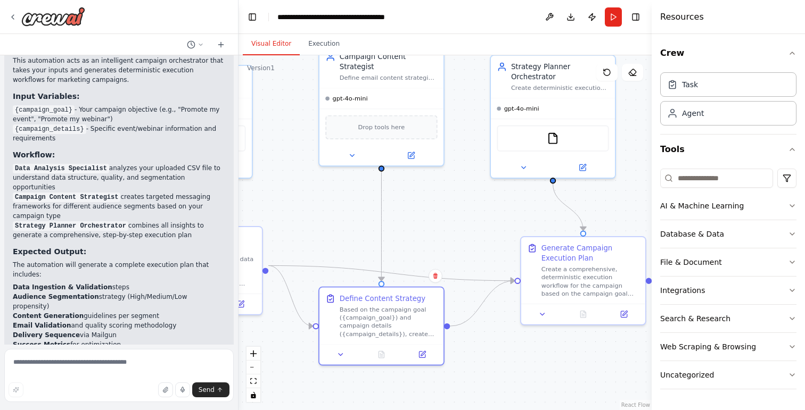
scroll to position [1378, 0]
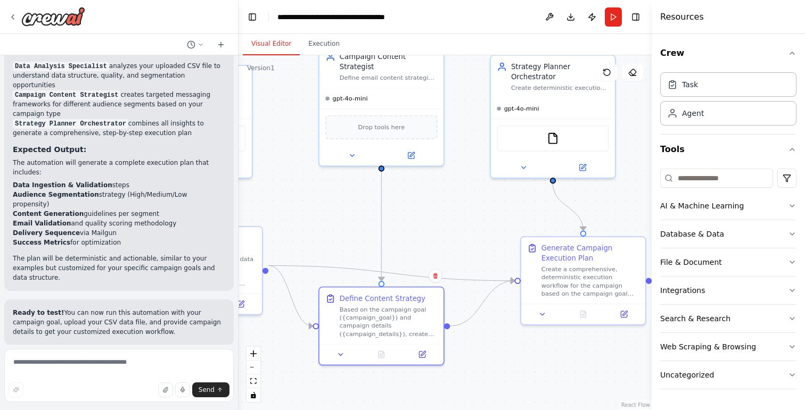
click at [44, 365] on span "Suggestion" at bounding box center [43, 369] width 36 height 9
click at [45, 363] on div "Suggestion" at bounding box center [39, 370] width 53 height 14
click at [65, 363] on div "Suggestion Dismiss" at bounding box center [119, 370] width 212 height 14
click at [76, 383] on p "I have some suggestions to help you move forward with your automation." at bounding box center [119, 391] width 212 height 17
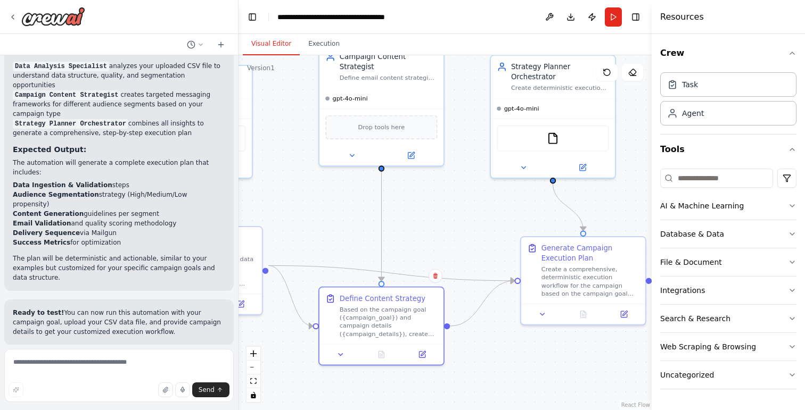
click at [110, 410] on span "Run Automation" at bounding box center [124, 414] width 52 height 9
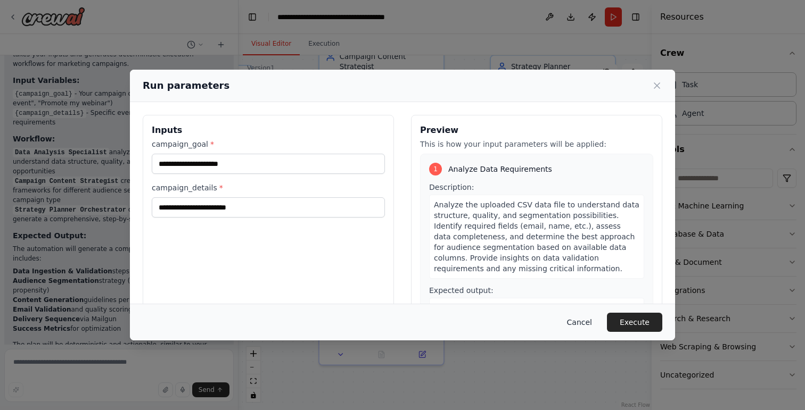
click at [590, 323] on button "Cancel" at bounding box center [579, 322] width 42 height 19
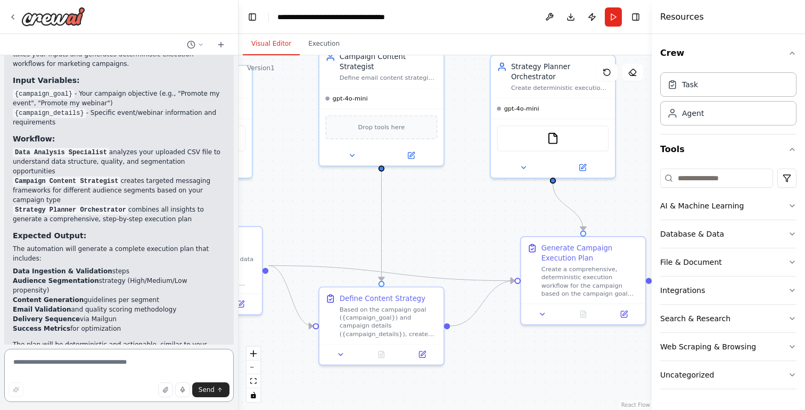
click at [54, 367] on textarea at bounding box center [118, 375] width 229 height 53
type textarea "**********"
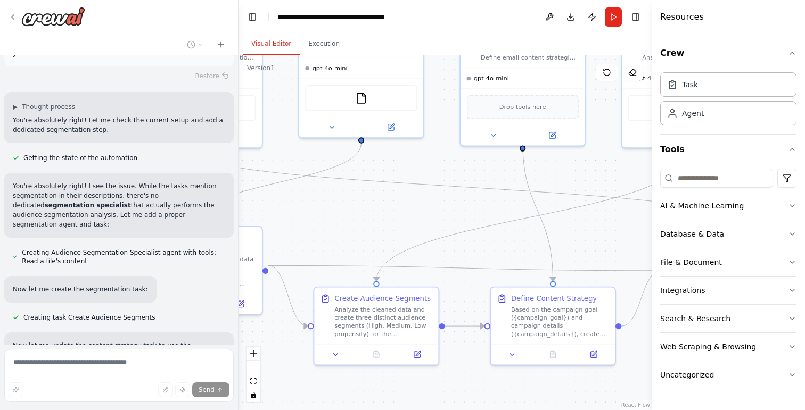
scroll to position [1728, 0]
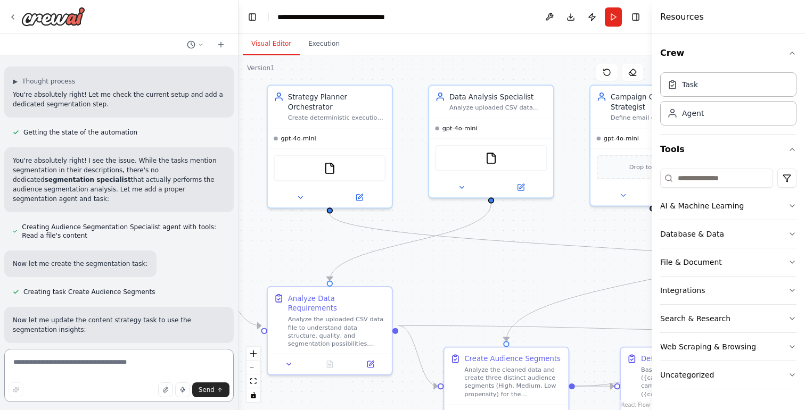
drag, startPoint x: 364, startPoint y: 237, endPoint x: 493, endPoint y: 298, distance: 142.7
click at [493, 298] on div ".deletable-edge-delete-btn { width: 20px; height: 20px; border: 0px solid #ffff…" at bounding box center [445, 232] width 413 height 355
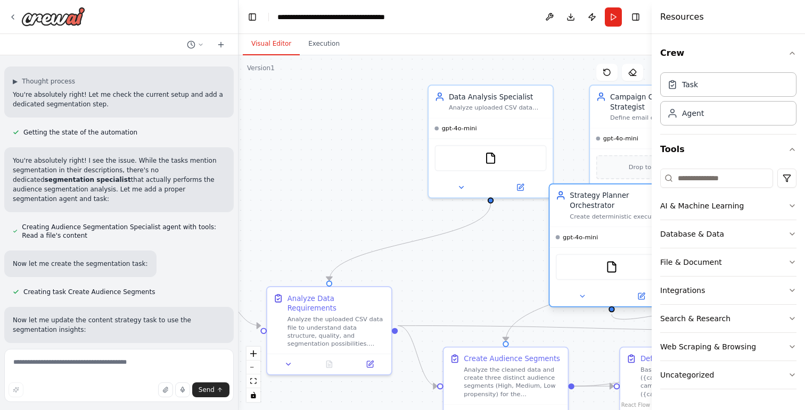
drag, startPoint x: 326, startPoint y: 103, endPoint x: 607, endPoint y: 203, distance: 298.7
click at [608, 203] on div "Strategy Planner Orchestrator" at bounding box center [619, 201] width 98 height 20
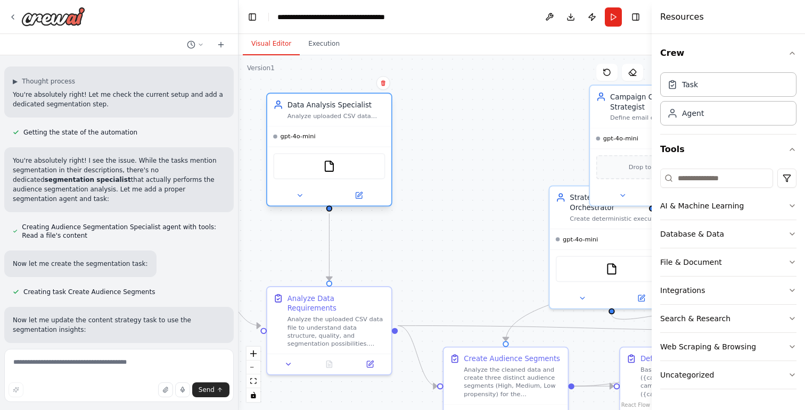
drag, startPoint x: 513, startPoint y: 110, endPoint x: 354, endPoint y: 117, distance: 159.9
click at [354, 117] on div "Data Analysis Specialist Analyze uploaded CSV data files to identify data quali…" at bounding box center [329, 110] width 124 height 32
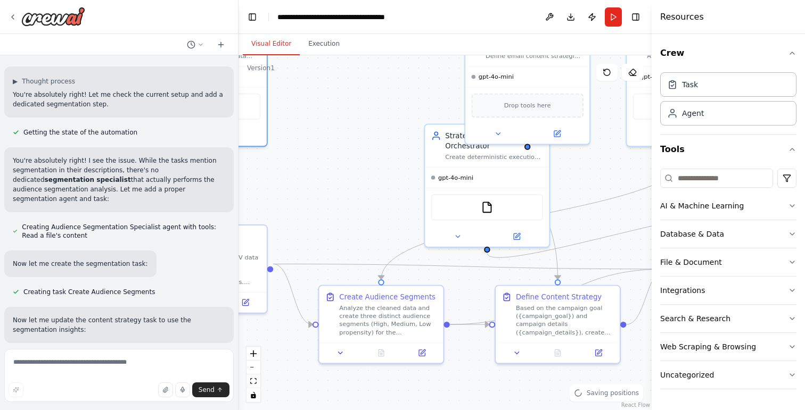
drag, startPoint x: 498, startPoint y: 221, endPoint x: 374, endPoint y: 160, distance: 139.0
click at [374, 160] on div ".deletable-edge-delete-btn { width: 20px; height: 20px; border: 0px solid #ffff…" at bounding box center [445, 232] width 413 height 355
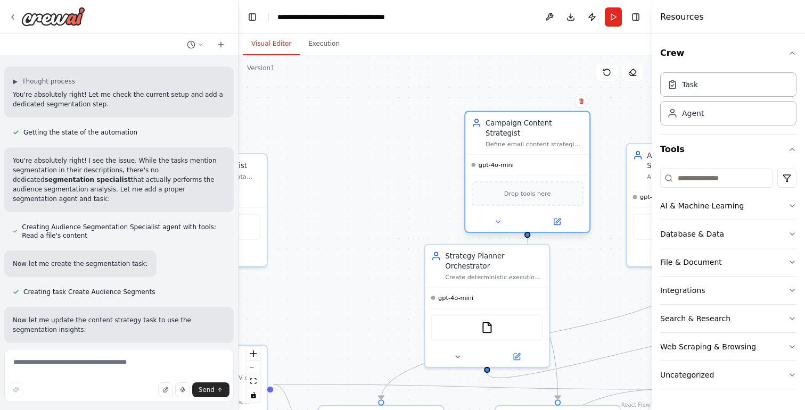
drag, startPoint x: 540, startPoint y: 68, endPoint x: 545, endPoint y: 159, distance: 91.7
click at [545, 159] on div "gpt-4o-mini" at bounding box center [527, 165] width 124 height 20
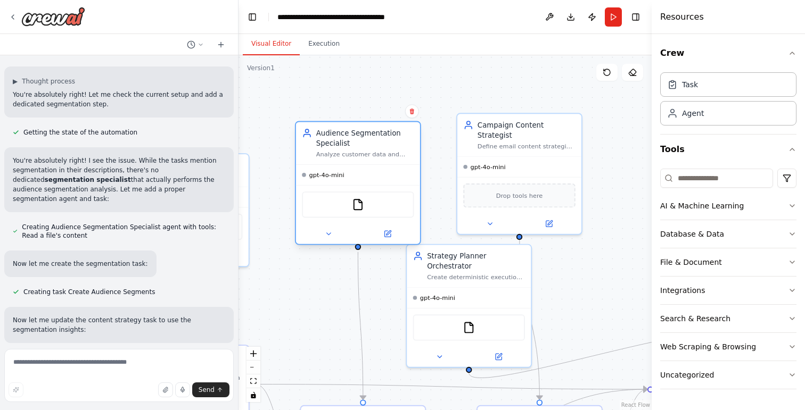
drag, startPoint x: 642, startPoint y: 165, endPoint x: 309, endPoint y: 148, distance: 333.2
click at [308, 148] on div "Audience Segmentation Specialist Analyze customer data and create High, Medium,…" at bounding box center [358, 143] width 112 height 30
click at [622, 245] on div ".deletable-edge-delete-btn { width: 20px; height: 20px; border: 0px solid #ffff…" at bounding box center [445, 232] width 413 height 355
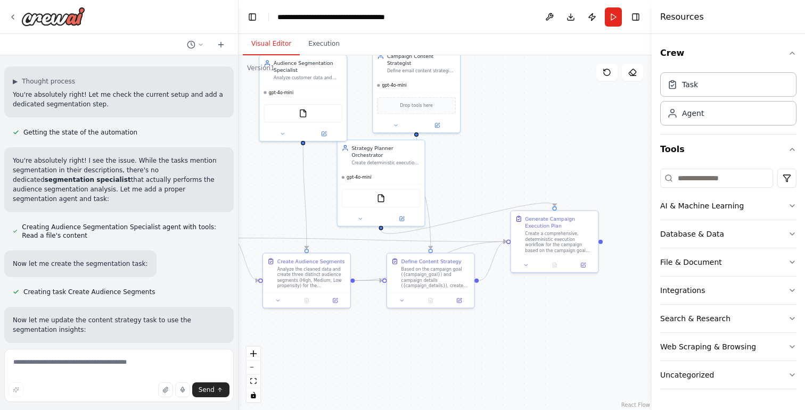
drag, startPoint x: 609, startPoint y: 283, endPoint x: 474, endPoint y: 177, distance: 171.4
click at [474, 177] on div ".deletable-edge-delete-btn { width: 20px; height: 20px; border: 0px solid #ffff…" at bounding box center [445, 232] width 413 height 355
drag, startPoint x: 377, startPoint y: 153, endPoint x: 580, endPoint y: 106, distance: 207.7
click at [580, 106] on div "Strategy Planner Orchestrator" at bounding box center [583, 100] width 69 height 14
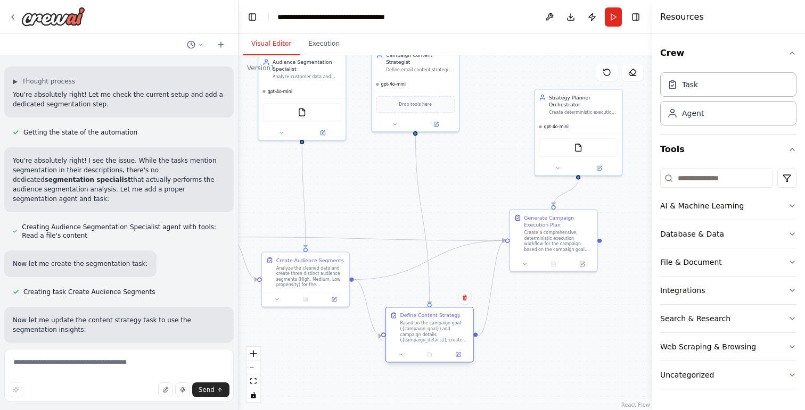
drag, startPoint x: 433, startPoint y: 267, endPoint x: 432, endPoint y: 323, distance: 55.9
click at [432, 323] on div "Based on the campaign goal ({campaign_goal}) and campaign details ({campaign_de…" at bounding box center [434, 331] width 69 height 23
click at [542, 345] on div ".deletable-edge-delete-btn { width: 20px; height: 20px; border: 0px solid #ffff…" at bounding box center [445, 232] width 413 height 355
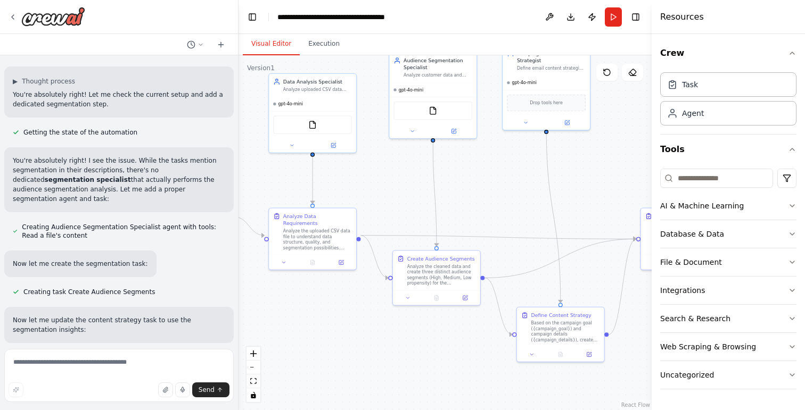
drag, startPoint x: 310, startPoint y: 345, endPoint x: 440, endPoint y: 343, distance: 129.9
click at [440, 343] on div ".deletable-edge-delete-btn { width: 20px; height: 20px; border: 0px solid #ffff…" at bounding box center [445, 232] width 413 height 355
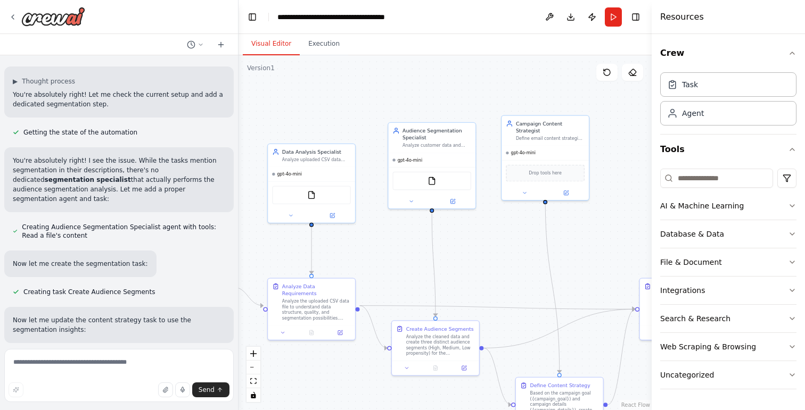
drag, startPoint x: 517, startPoint y: 205, endPoint x: 517, endPoint y: 276, distance: 70.8
click at [517, 276] on div ".deletable-edge-delete-btn { width: 20px; height: 20px; border: 0px solid #ffff…" at bounding box center [445, 232] width 413 height 355
click at [453, 206] on div at bounding box center [431, 201] width 87 height 14
click at [455, 201] on icon at bounding box center [453, 201] width 6 height 6
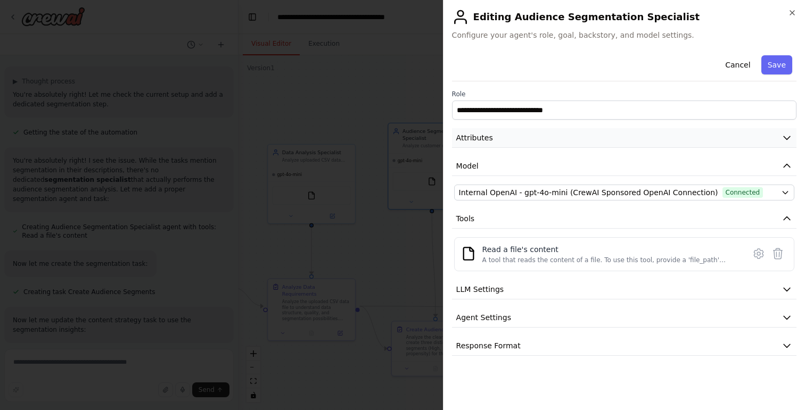
click at [576, 140] on button "Attributes" at bounding box center [624, 138] width 344 height 20
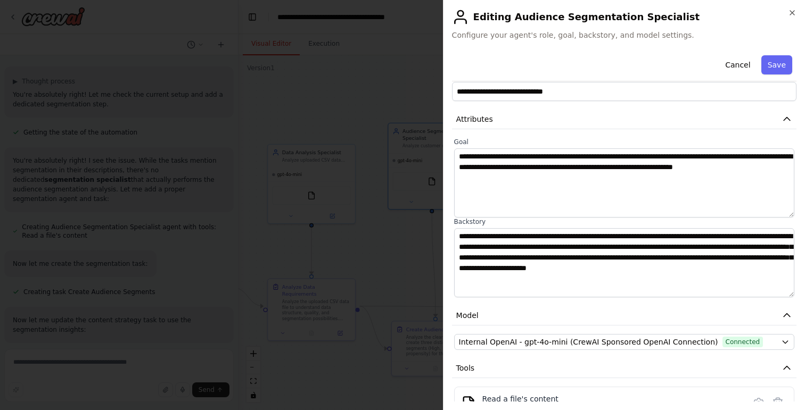
scroll to position [0, 0]
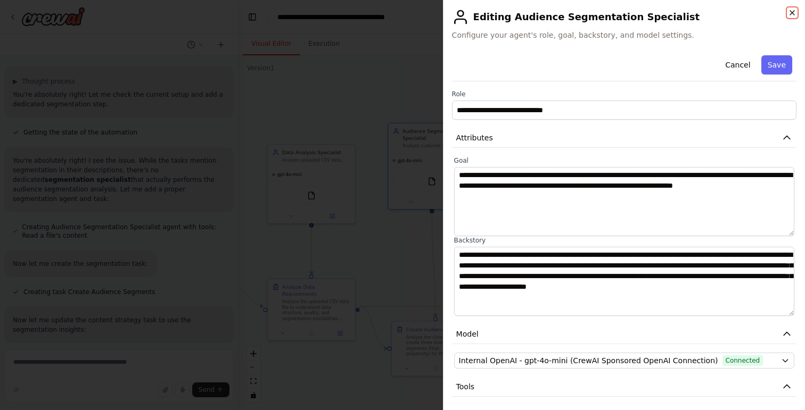
click at [788, 11] on icon "button" at bounding box center [792, 13] width 9 height 9
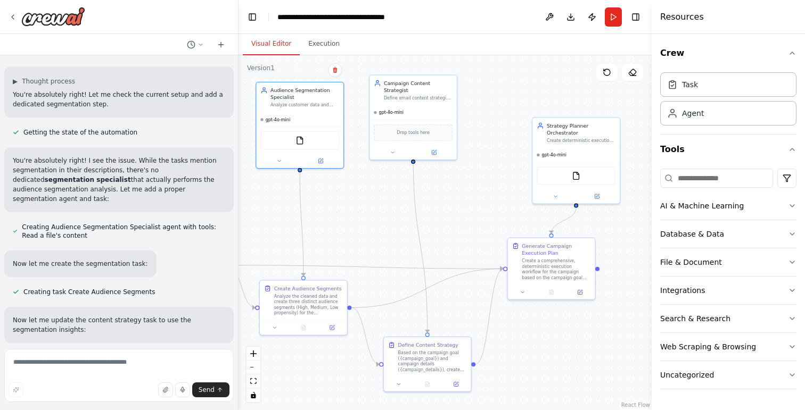
drag, startPoint x: 599, startPoint y: 281, endPoint x: 467, endPoint y: 240, distance: 138.2
click at [467, 240] on div ".deletable-edge-delete-btn { width: 20px; height: 20px; border: 0px solid #ffff…" at bounding box center [445, 232] width 413 height 355
click at [433, 149] on icon at bounding box center [434, 150] width 3 height 3
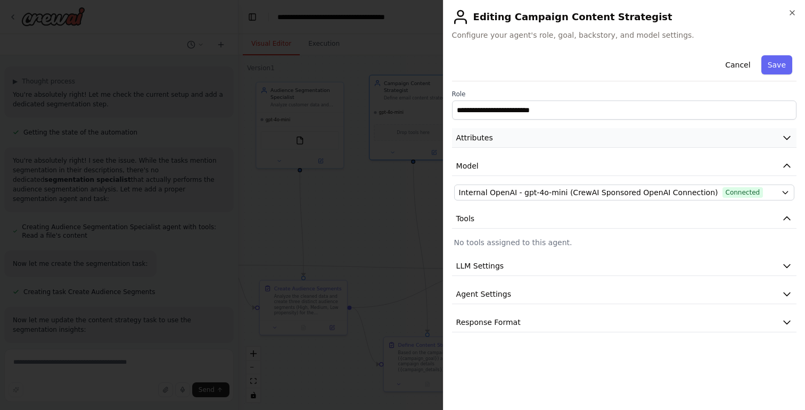
click at [669, 139] on button "Attributes" at bounding box center [624, 138] width 344 height 20
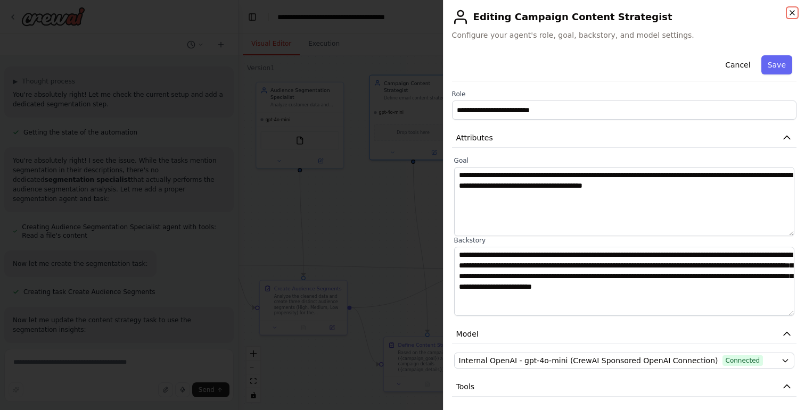
click at [794, 13] on icon "button" at bounding box center [792, 13] width 9 height 9
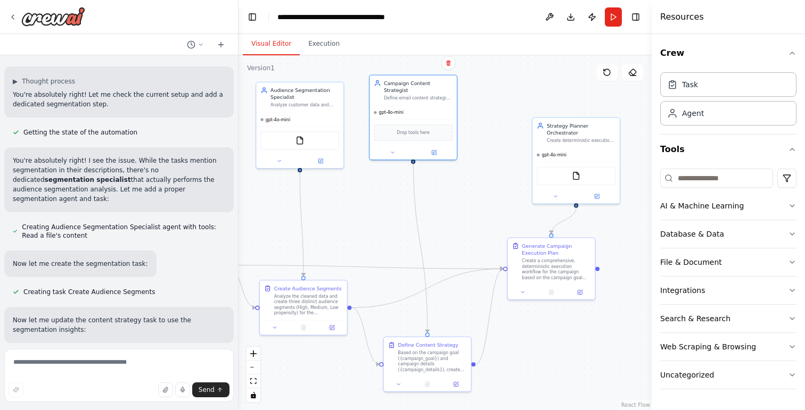
click at [588, 373] on div ".deletable-edge-delete-btn { width: 20px; height: 20px; border: 0px solid #ffff…" at bounding box center [445, 232] width 413 height 355
drag, startPoint x: 557, startPoint y: 250, endPoint x: 587, endPoint y: 262, distance: 32.9
click at [587, 262] on div "Generate Campaign Execution Plan" at bounding box center [588, 263] width 69 height 14
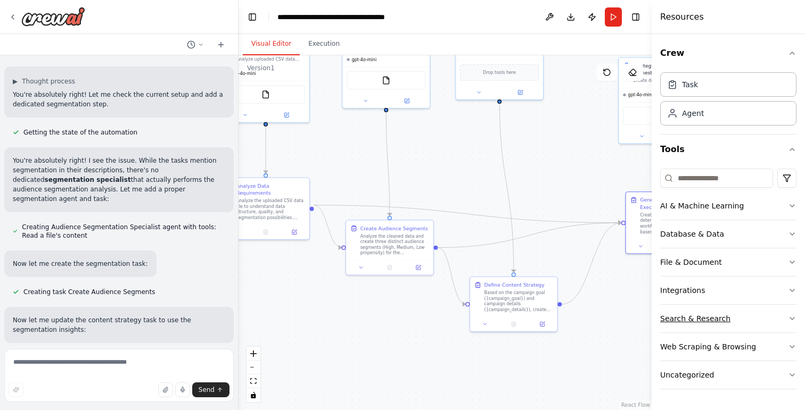
drag, startPoint x: 575, startPoint y: 366, endPoint x: 661, endPoint y: 306, distance: 105.2
click at [661, 306] on div "Hello! I'm the CrewAI assistant. What kind of automation do you want to build? …" at bounding box center [402, 205] width 805 height 410
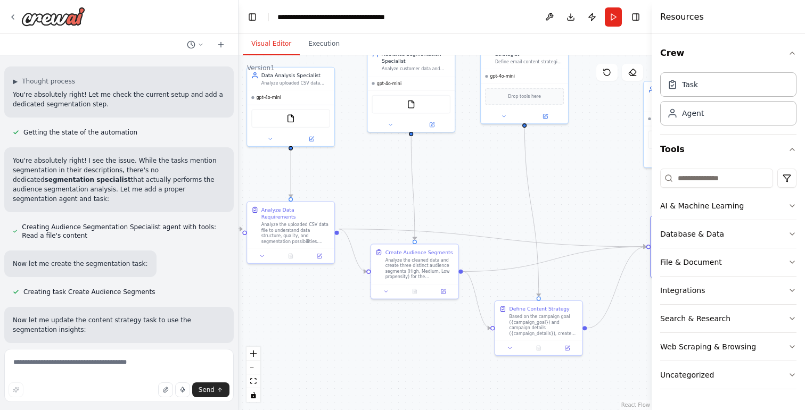
drag, startPoint x: 385, startPoint y: 314, endPoint x: 410, endPoint y: 338, distance: 34.6
click at [410, 339] on div ".deletable-edge-delete-btn { width: 20px; height: 20px; border: 0px solid #ffff…" at bounding box center [445, 232] width 413 height 355
drag, startPoint x: 423, startPoint y: 257, endPoint x: 409, endPoint y: 291, distance: 36.6
click at [409, 292] on div "Analyze the cleaned data and create three distinct audience segments (High, Med…" at bounding box center [408, 303] width 69 height 23
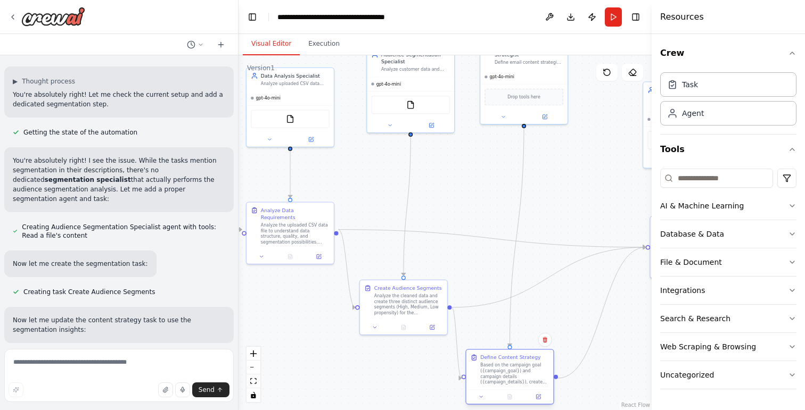
drag, startPoint x: 543, startPoint y: 330, endPoint x: 511, endPoint y: 382, distance: 60.9
click at [511, 382] on div "Based on the campaign goal ({campaign_goal}) and campaign details ({campaign_de…" at bounding box center [514, 374] width 69 height 23
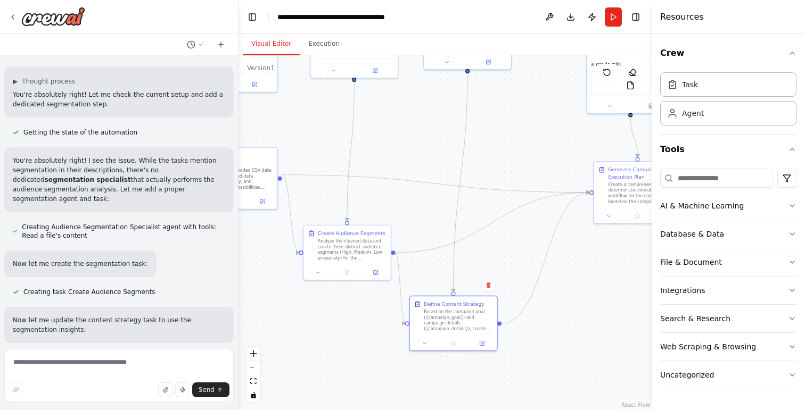
drag, startPoint x: 615, startPoint y: 346, endPoint x: 559, endPoint y: 291, distance: 78.7
click at [559, 291] on div ".deletable-edge-delete-btn { width: 20px; height: 20px; border: 0px solid #ffff…" at bounding box center [445, 232] width 413 height 355
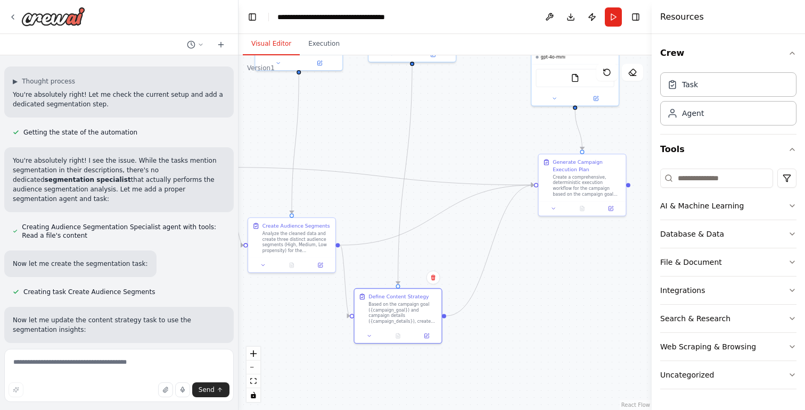
drag, startPoint x: 559, startPoint y: 291, endPoint x: 504, endPoint y: 283, distance: 55.9
click at [504, 283] on div ".deletable-edge-delete-btn { width: 20px; height: 20px; border: 0px solid #ffff…" at bounding box center [445, 232] width 413 height 355
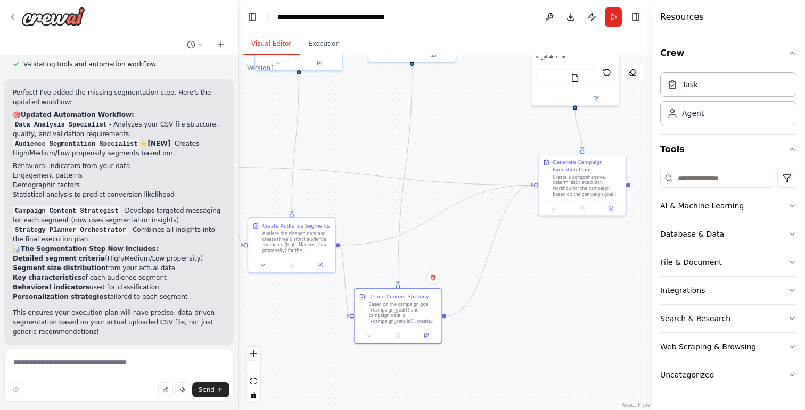
scroll to position [2144, 0]
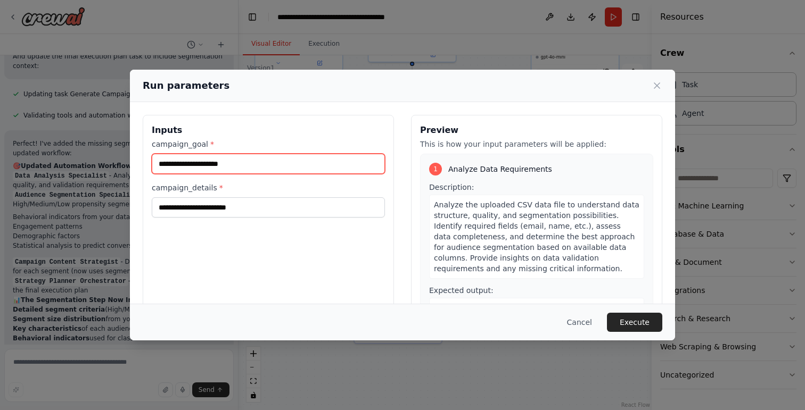
click at [247, 168] on input "campaign_goal *" at bounding box center [268, 164] width 233 height 20
type input "*"
type input "**********"
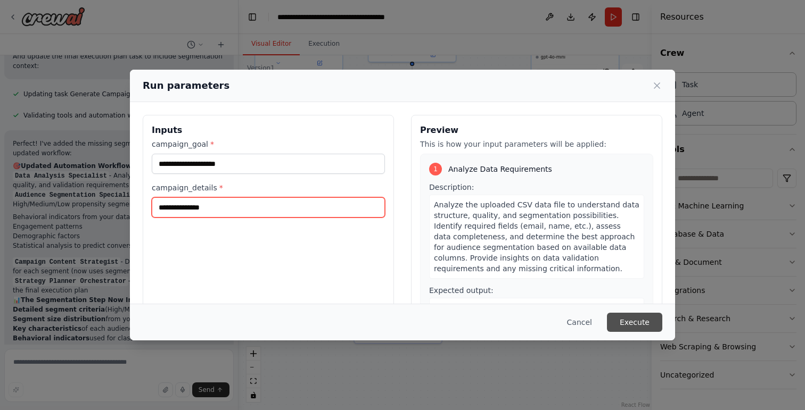
type input "**********"
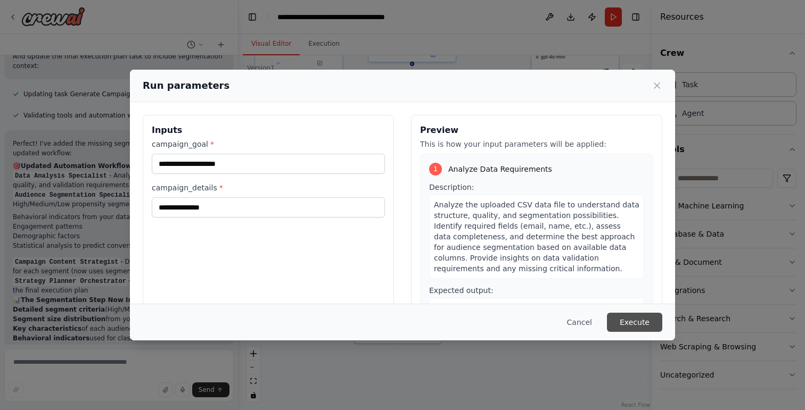
click at [640, 322] on button "Execute" at bounding box center [634, 322] width 55 height 19
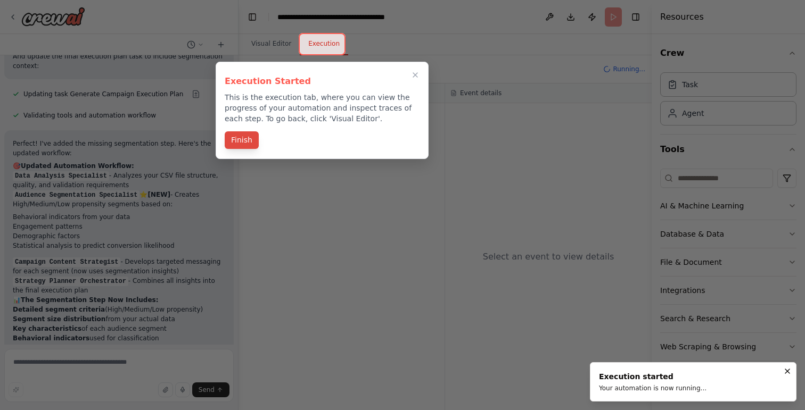
click at [249, 138] on button "Finish" at bounding box center [242, 140] width 34 height 18
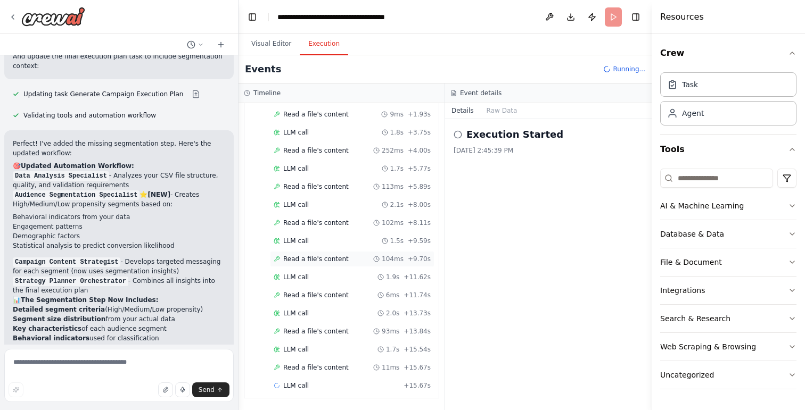
scroll to position [0, 0]
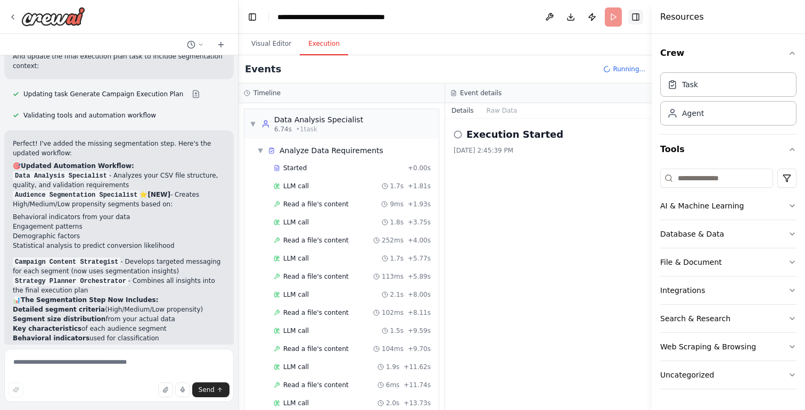
click at [637, 18] on button "Toggle Right Sidebar" at bounding box center [635, 17] width 15 height 15
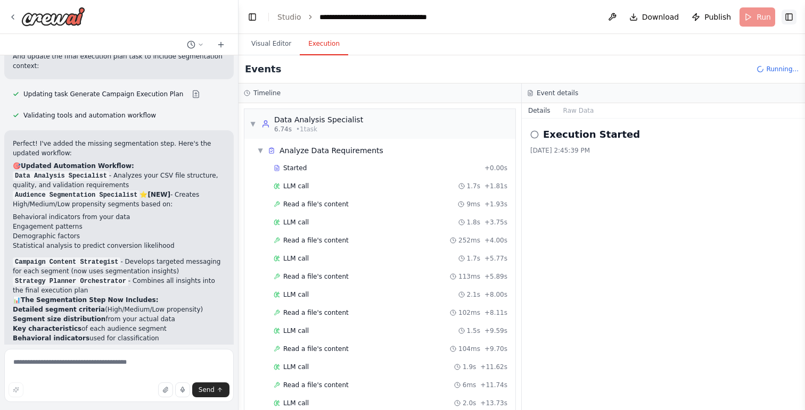
click at [788, 14] on button "Toggle Right Sidebar" at bounding box center [789, 17] width 15 height 15
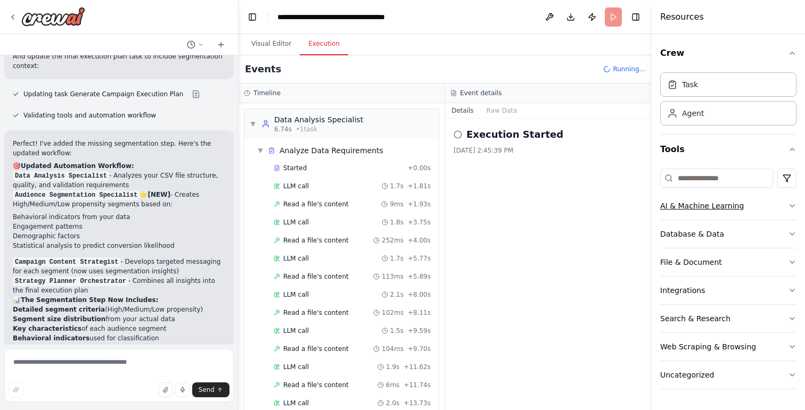
click at [754, 206] on button "AI & Machine Learning" at bounding box center [728, 206] width 136 height 28
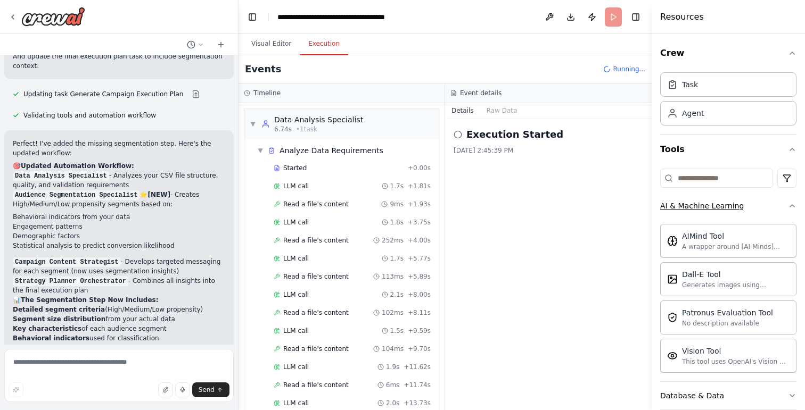
click at [754, 206] on button "AI & Machine Learning" at bounding box center [728, 206] width 136 height 28
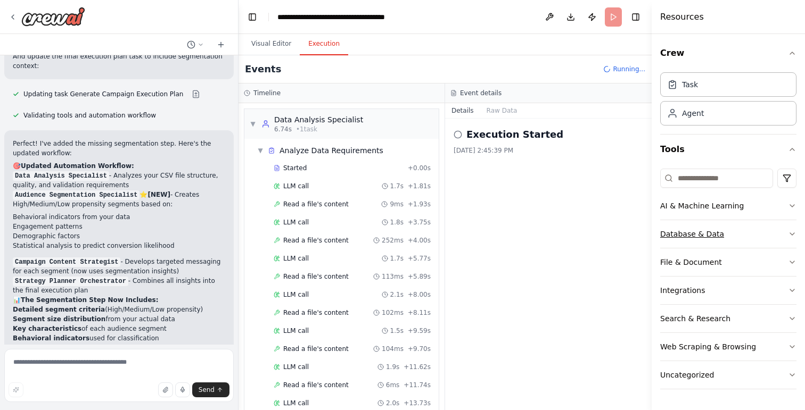
click at [732, 239] on button "Database & Data" at bounding box center [728, 234] width 136 height 28
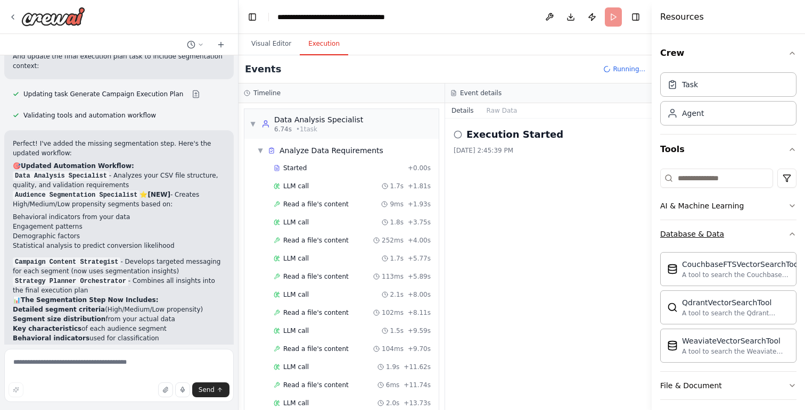
click at [732, 234] on button "Database & Data" at bounding box center [728, 234] width 136 height 28
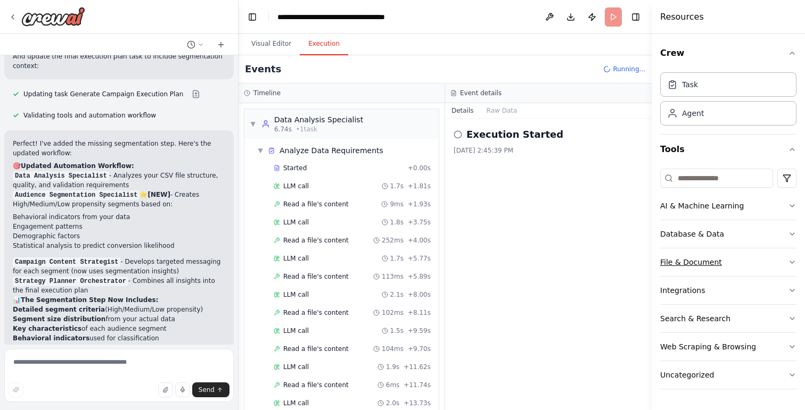
click at [722, 264] on button "File & Document" at bounding box center [728, 263] width 136 height 28
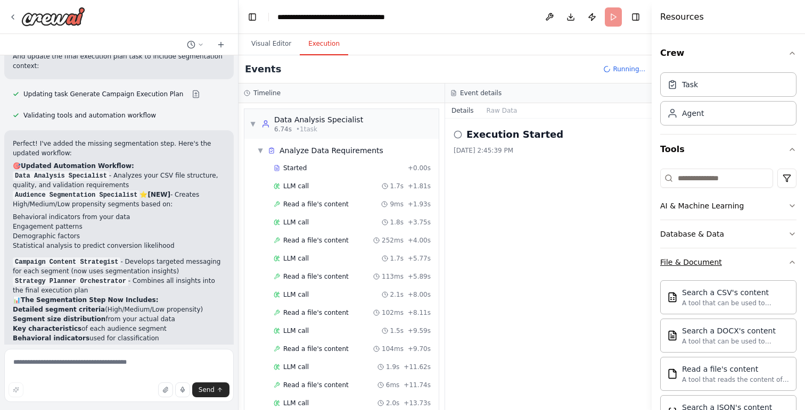
click at [720, 259] on button "File & Document" at bounding box center [728, 263] width 136 height 28
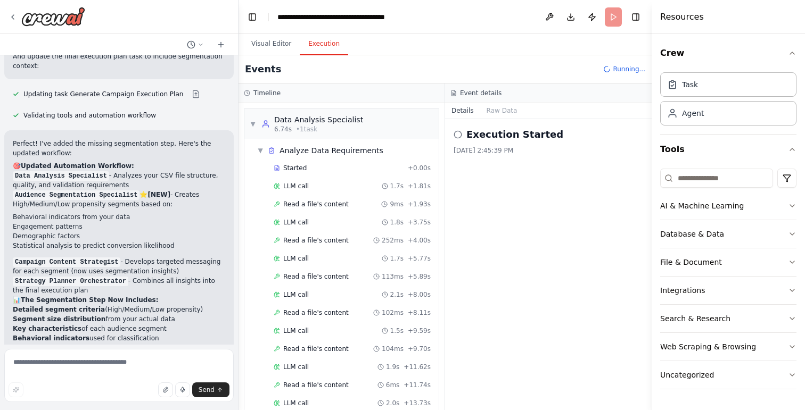
click at [514, 294] on div "Execution Started 10/6/2025, 2:45:39 PM" at bounding box center [548, 265] width 207 height 292
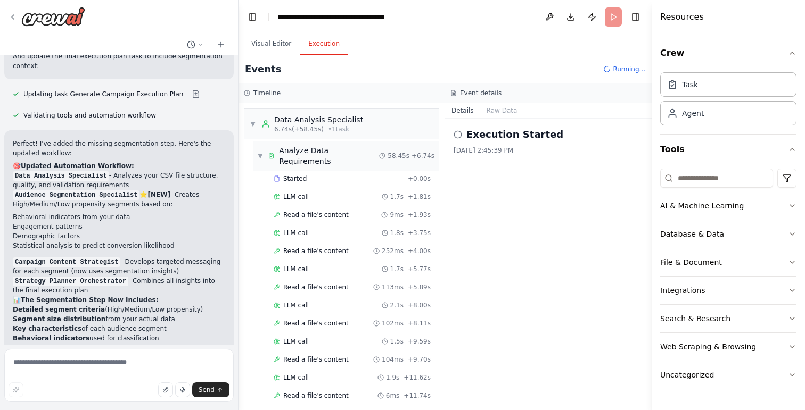
click at [261, 152] on span "▼" at bounding box center [260, 156] width 6 height 9
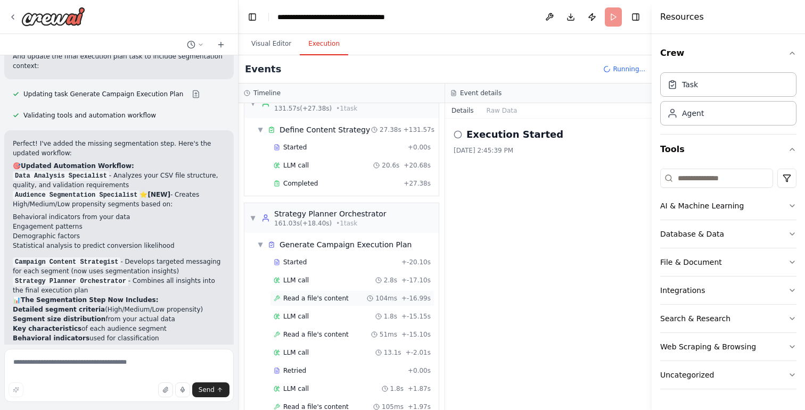
scroll to position [1087, 0]
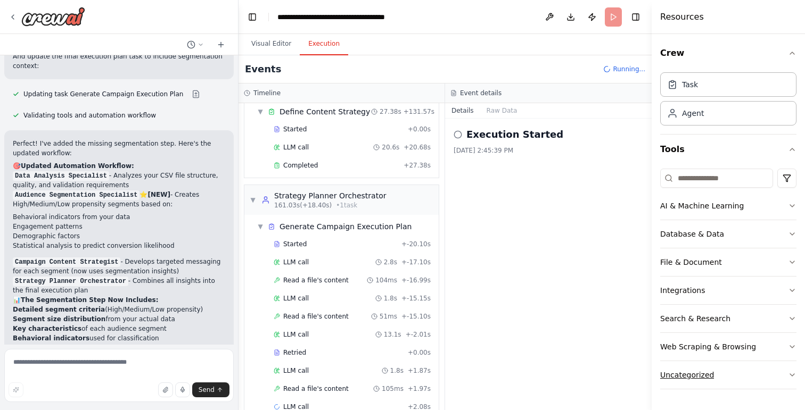
click at [700, 375] on div "Uncategorized" at bounding box center [687, 375] width 54 height 11
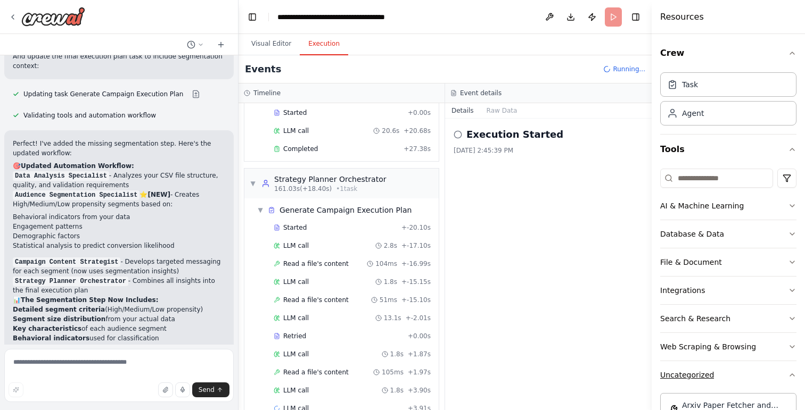
scroll to position [1105, 0]
click at [700, 375] on div "Uncategorized" at bounding box center [687, 375] width 54 height 11
click at [709, 346] on div "Web Scraping & Browsing" at bounding box center [708, 347] width 96 height 11
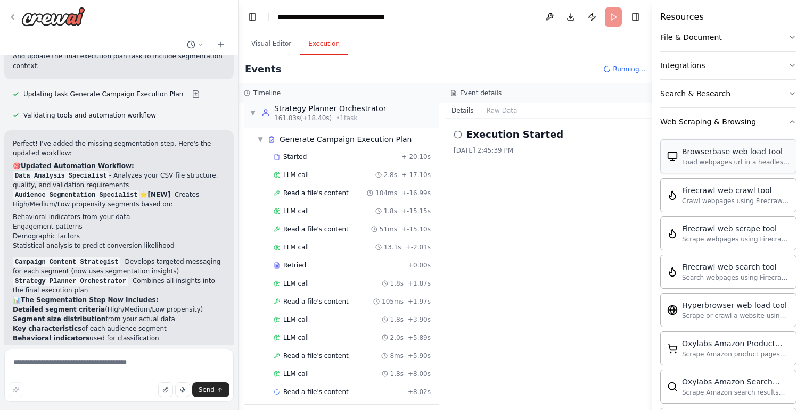
scroll to position [1177, 0]
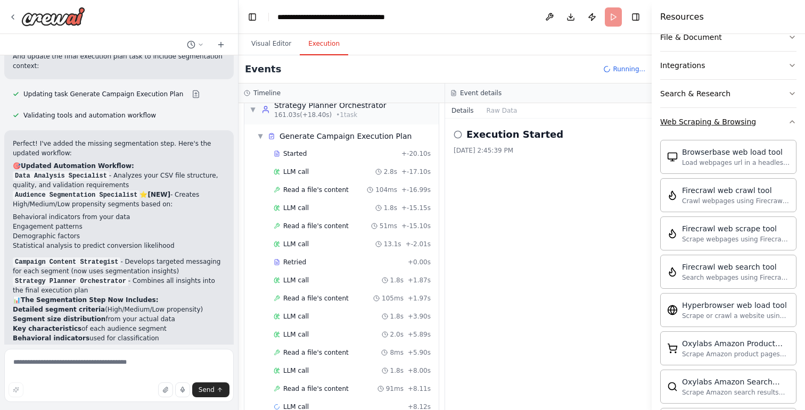
click at [732, 125] on div "Web Scraping & Browsing" at bounding box center [708, 122] width 96 height 11
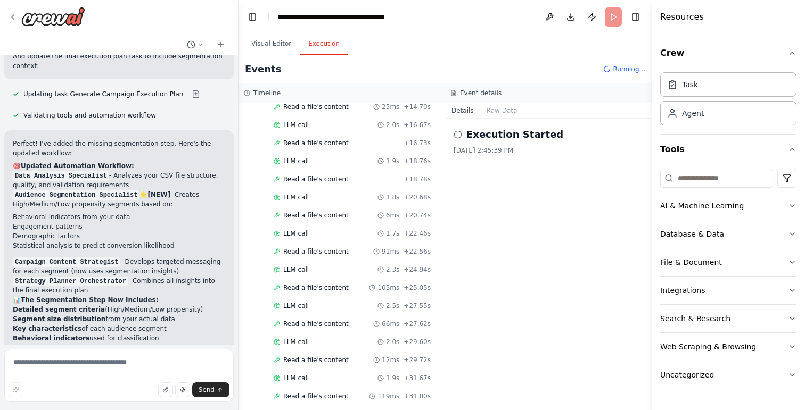
scroll to position [0, 0]
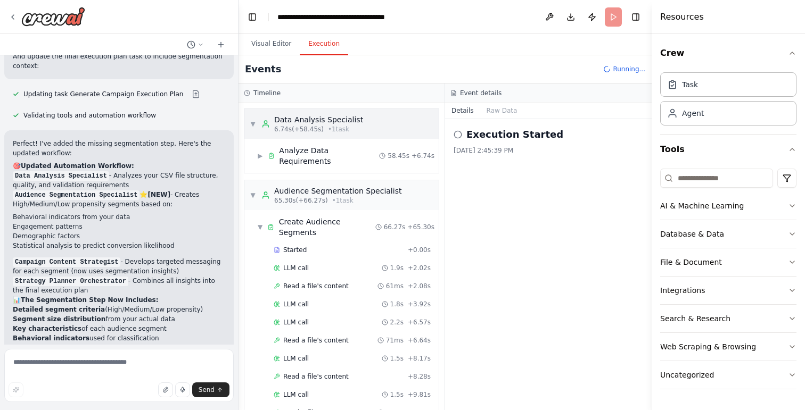
click at [254, 126] on span "▼" at bounding box center [253, 124] width 6 height 9
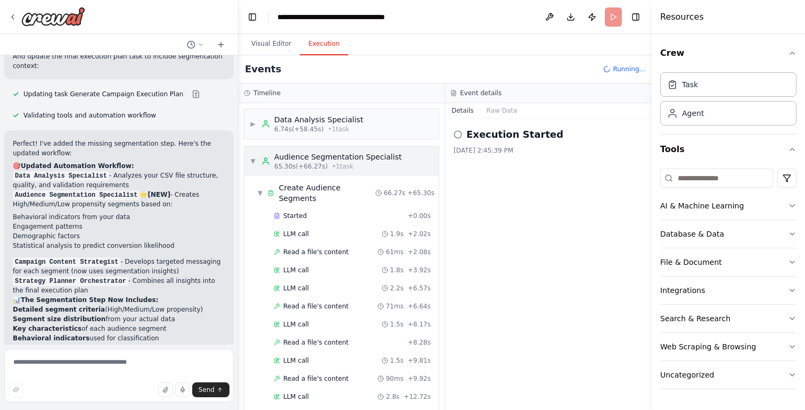
click at [252, 163] on span "▼" at bounding box center [253, 161] width 6 height 9
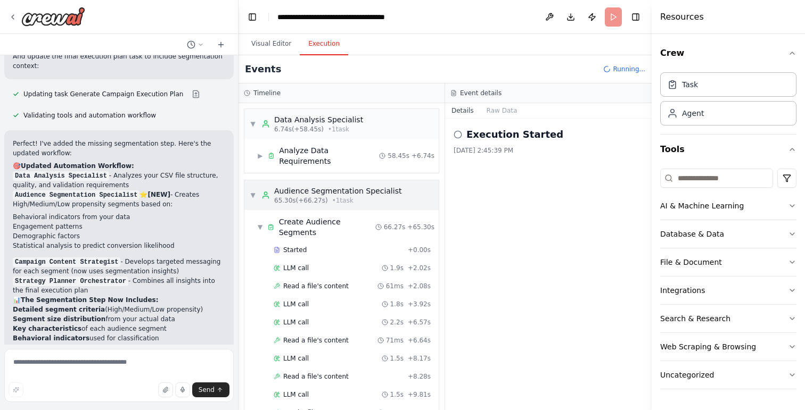
click at [253, 191] on span "▼" at bounding box center [253, 195] width 6 height 9
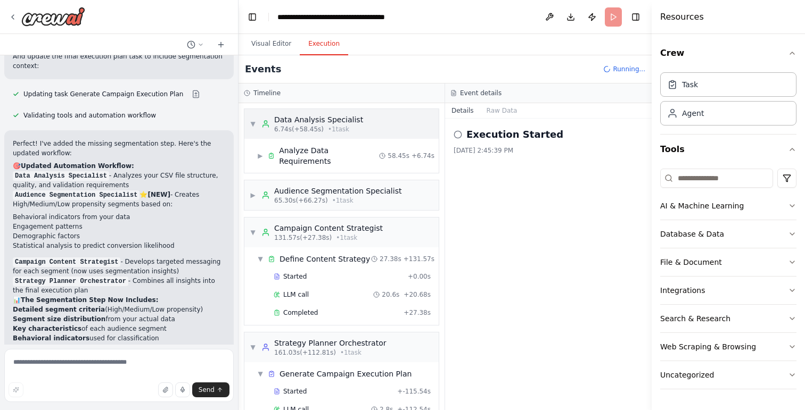
click at [255, 125] on span "▼" at bounding box center [253, 124] width 6 height 9
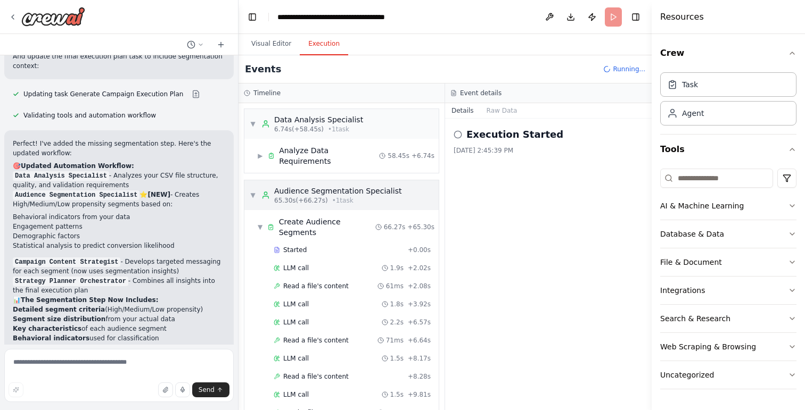
click at [254, 197] on div "▼ Audience Segmentation Specialist 65.30s (+66.27s) • 1 task" at bounding box center [341, 195] width 194 height 30
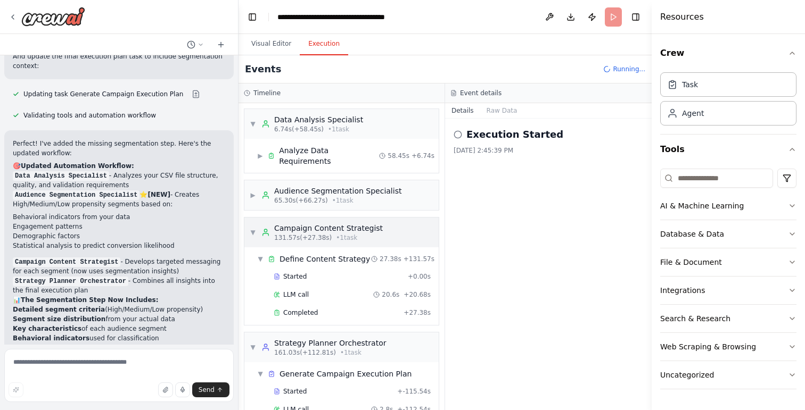
click at [252, 228] on span "▼" at bounding box center [253, 232] width 6 height 9
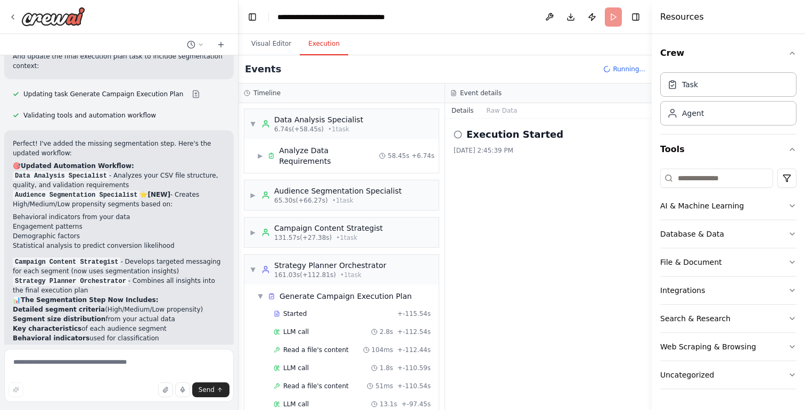
click at [243, 262] on div "▼ Data Analysis Specialist 6.74s (+58.45s) • 1 task ▶ Analyze Data Requirements…" at bounding box center [342, 256] width 206 height 307
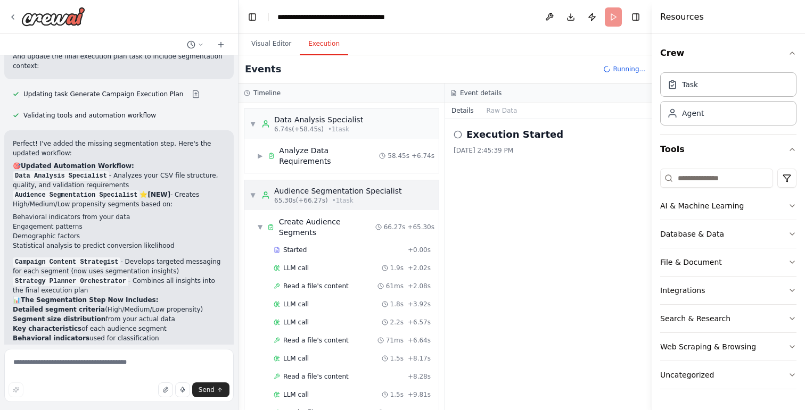
click at [254, 191] on span "▼" at bounding box center [253, 195] width 6 height 9
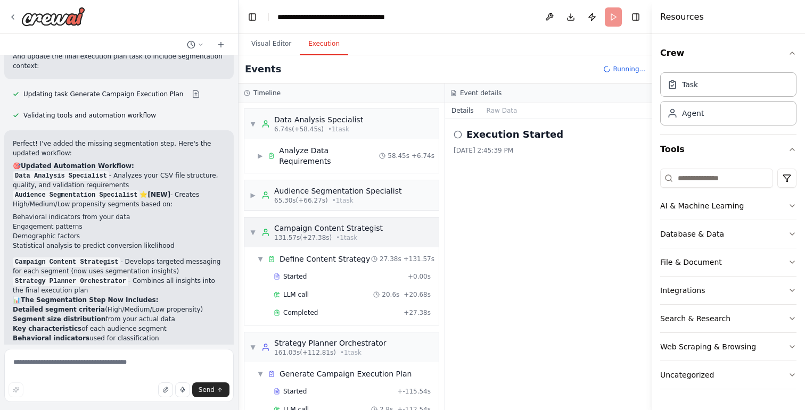
click at [255, 228] on span "▼" at bounding box center [253, 232] width 6 height 9
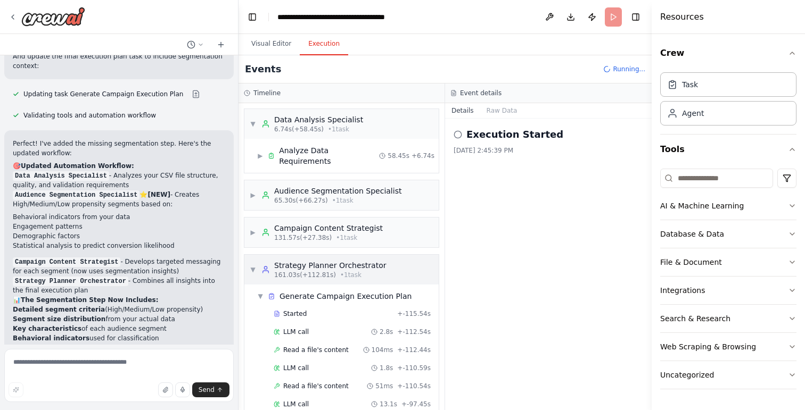
click at [253, 266] on span "▼" at bounding box center [253, 270] width 6 height 9
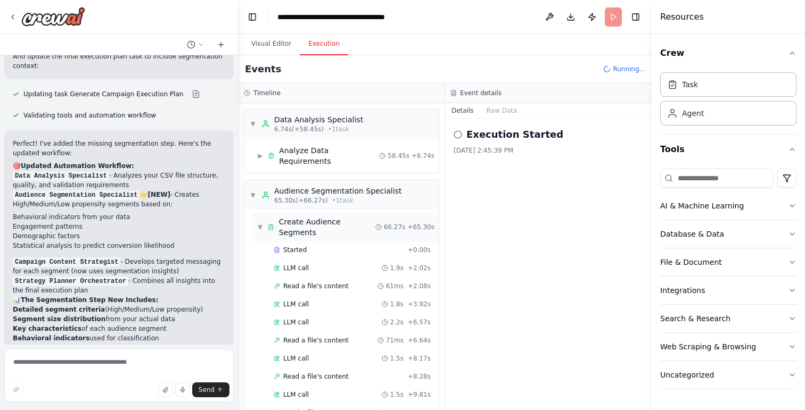
click at [260, 217] on div "▼ Create Audience Segments" at bounding box center [316, 227] width 118 height 21
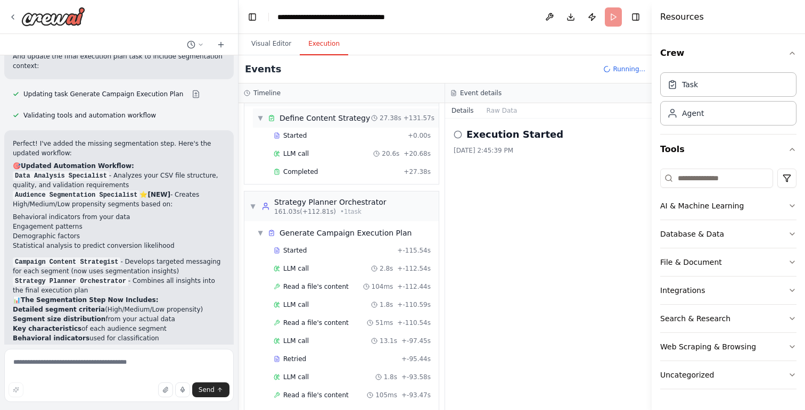
scroll to position [174, 0]
click at [261, 231] on span "▼" at bounding box center [260, 235] width 6 height 9
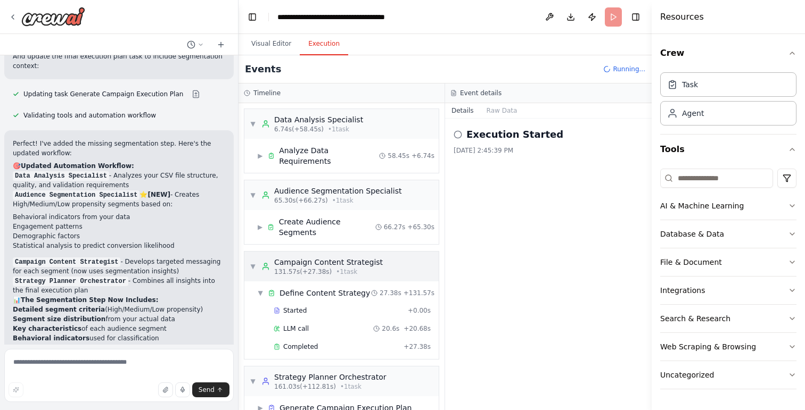
scroll to position [1, 0]
click at [505, 112] on button "Raw Data" at bounding box center [502, 110] width 44 height 15
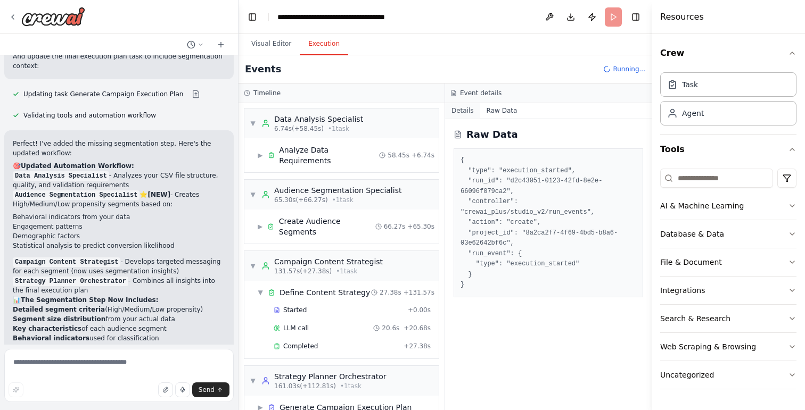
click at [467, 112] on button "Details" at bounding box center [462, 110] width 35 height 15
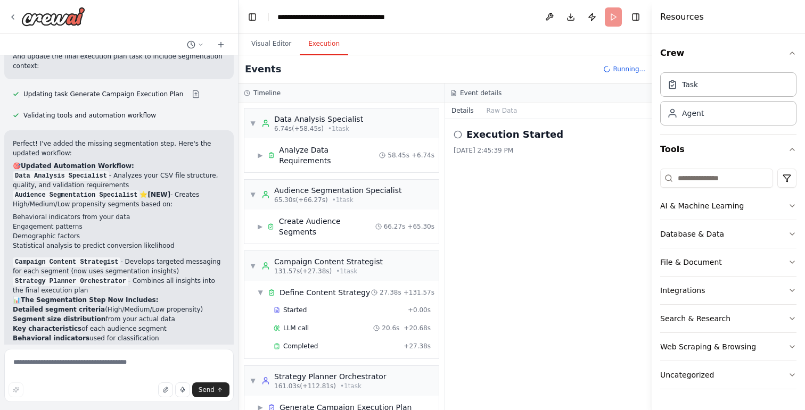
click at [634, 6] on header "**********" at bounding box center [445, 17] width 413 height 34
click at [635, 17] on button "Toggle Right Sidebar" at bounding box center [635, 17] width 15 height 15
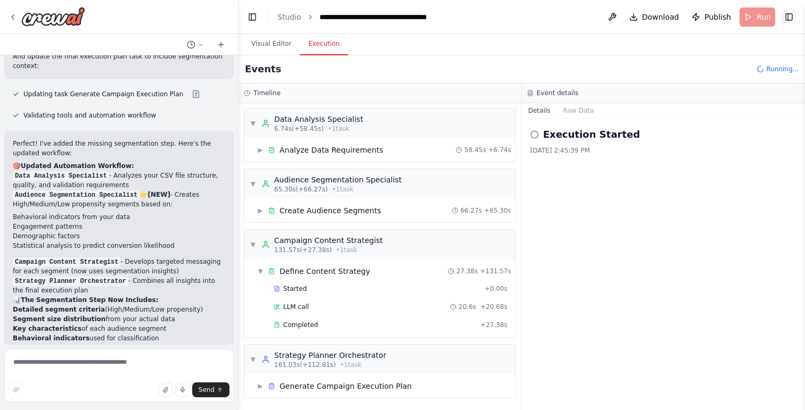
click at [792, 18] on button "Toggle Right Sidebar" at bounding box center [789, 17] width 15 height 15
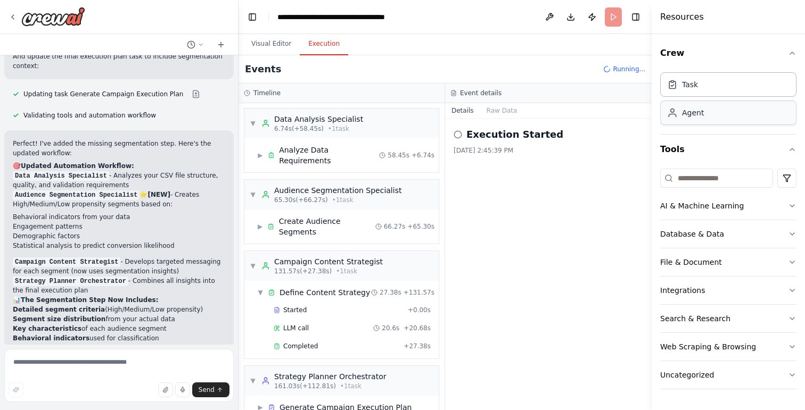
click at [736, 123] on div "Agent" at bounding box center [728, 113] width 136 height 24
click at [797, 150] on div "Crew Task Agent Tools AI & Machine Learning Database & Data File & Document Int…" at bounding box center [728, 222] width 153 height 376
click at [791, 151] on icon "button" at bounding box center [792, 149] width 9 height 9
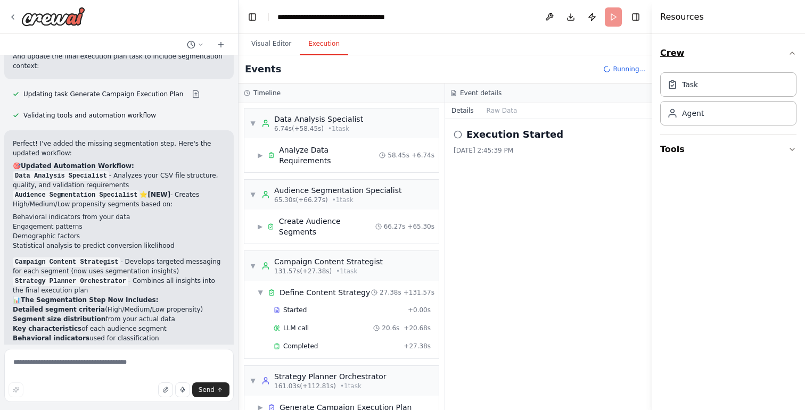
click at [795, 52] on icon "button" at bounding box center [792, 53] width 9 height 9
click at [632, 17] on button "Toggle Right Sidebar" at bounding box center [635, 17] width 15 height 15
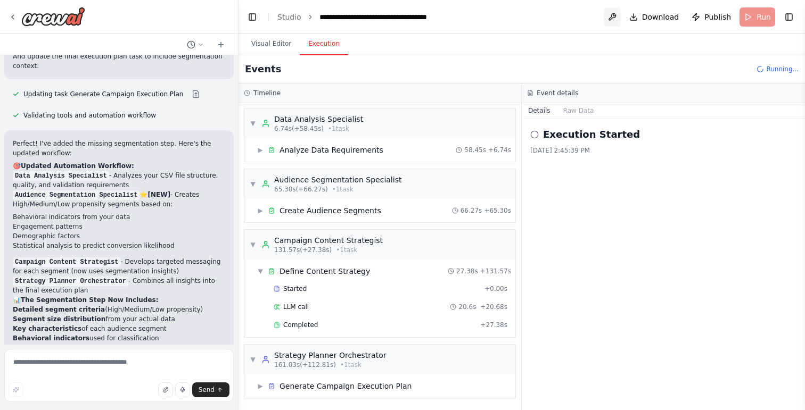
click at [609, 18] on button at bounding box center [612, 16] width 17 height 19
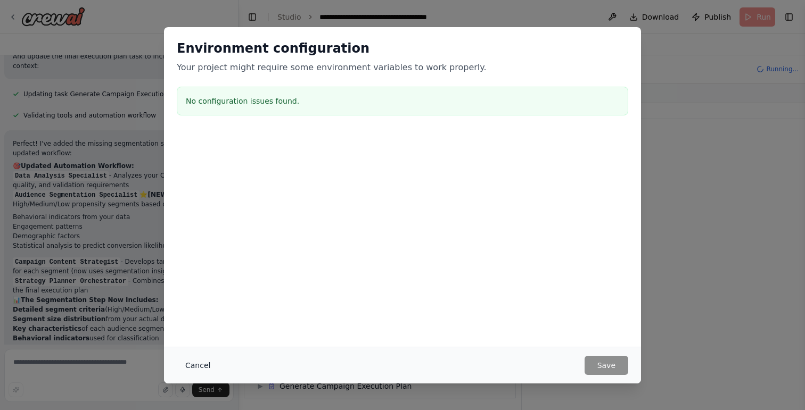
click at [196, 371] on button "Cancel" at bounding box center [198, 365] width 42 height 19
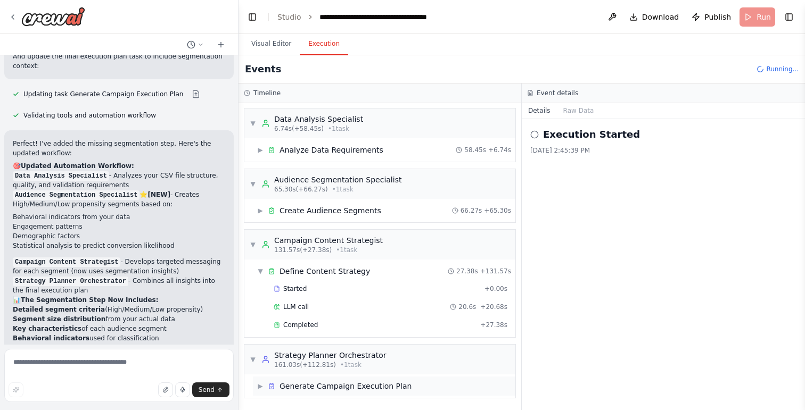
click at [260, 387] on span "▶" at bounding box center [260, 386] width 6 height 9
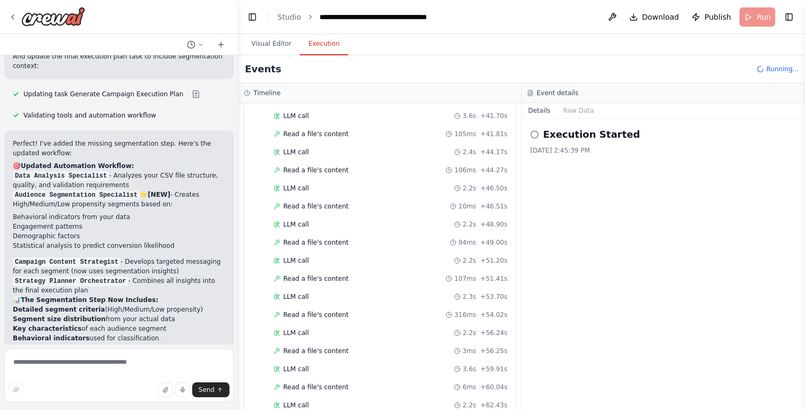
scroll to position [2010, 0]
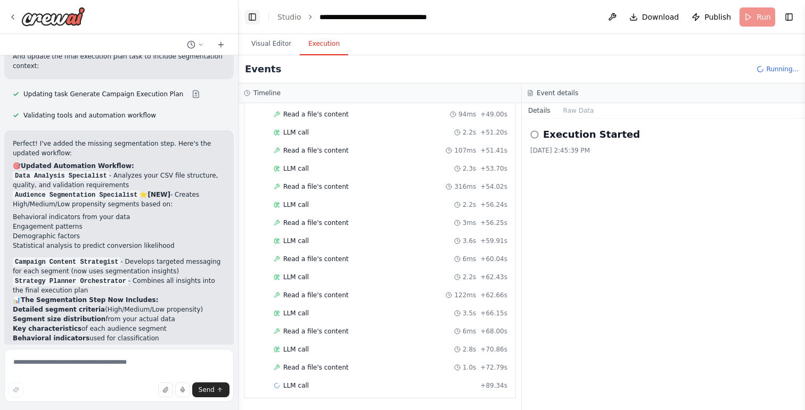
click at [249, 15] on button "Toggle Left Sidebar" at bounding box center [252, 17] width 15 height 15
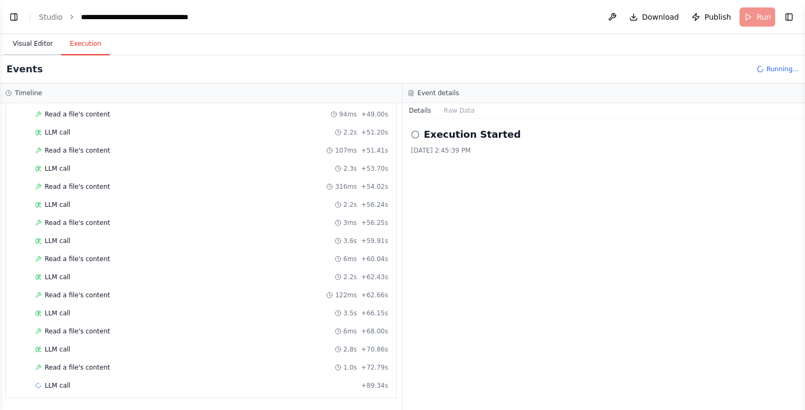
click at [31, 42] on button "Visual Editor" at bounding box center [32, 44] width 57 height 22
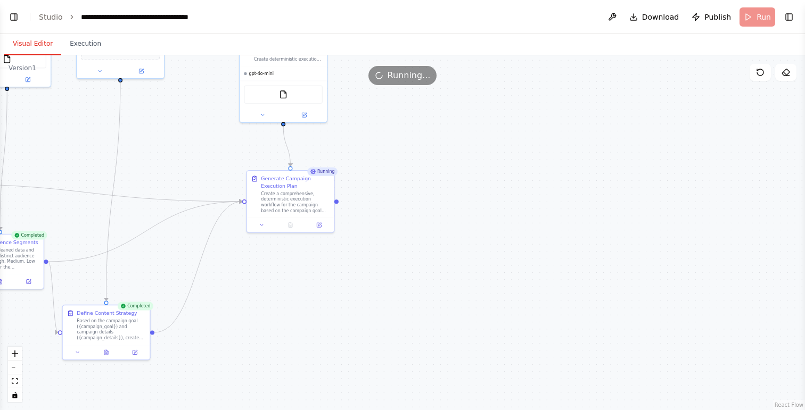
drag, startPoint x: 282, startPoint y: 319, endPoint x: 226, endPoint y: 334, distance: 57.3
click at [228, 336] on div ".deletable-edge-delete-btn { width: 20px; height: 20px; border: 0px solid #ffff…" at bounding box center [402, 232] width 805 height 355
click at [787, 76] on icon at bounding box center [786, 72] width 9 height 9
click at [787, 70] on icon at bounding box center [786, 72] width 9 height 9
click at [791, 17] on button "Toggle Right Sidebar" at bounding box center [789, 17] width 15 height 15
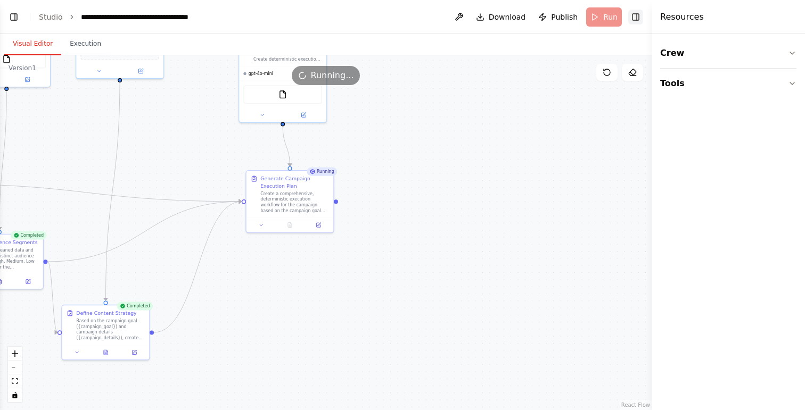
click at [791, 17] on div "Resources" at bounding box center [728, 17] width 153 height 34
click at [627, 16] on header "**********" at bounding box center [326, 17] width 652 height 34
click at [638, 16] on button "Toggle Right Sidebar" at bounding box center [635, 17] width 15 height 15
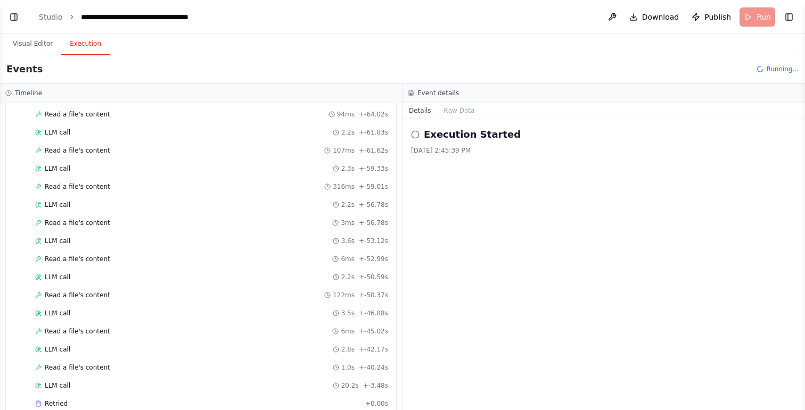
click at [75, 43] on button "Execution" at bounding box center [85, 44] width 48 height 22
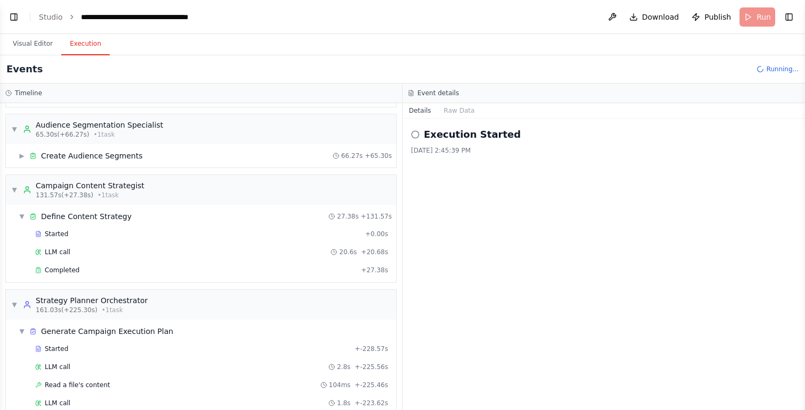
scroll to position [0, 0]
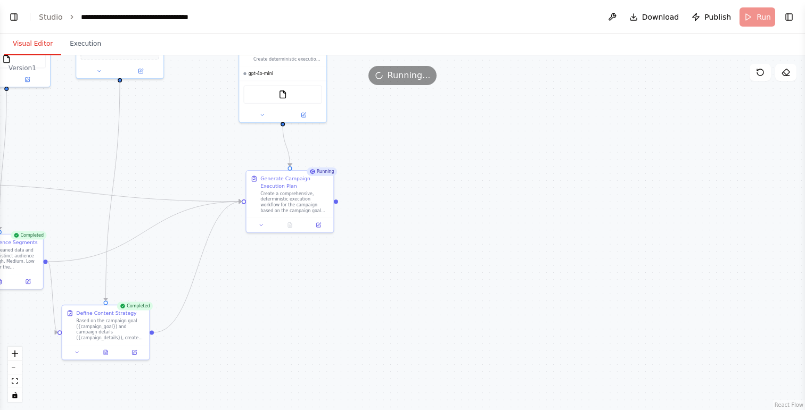
click at [47, 47] on button "Visual Editor" at bounding box center [32, 44] width 57 height 22
click at [326, 174] on div "Running" at bounding box center [322, 172] width 30 height 9
click at [403, 202] on div ".deletable-edge-delete-btn { width: 20px; height: 20px; border: 0px solid #ffff…" at bounding box center [402, 232] width 805 height 355
click at [86, 42] on button "Execution" at bounding box center [85, 44] width 48 height 22
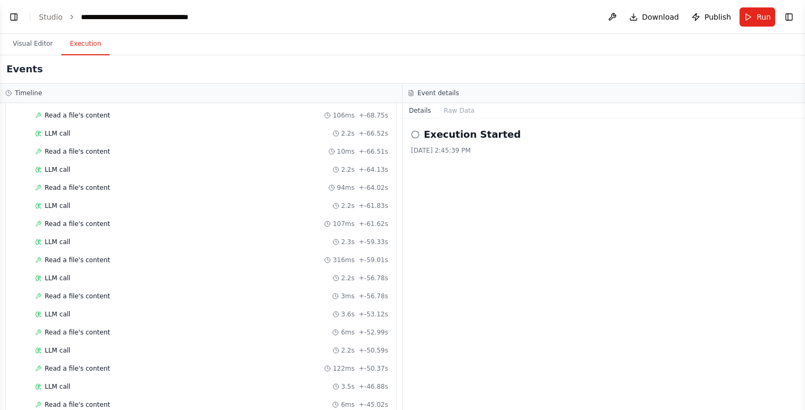
scroll to position [1689, 0]
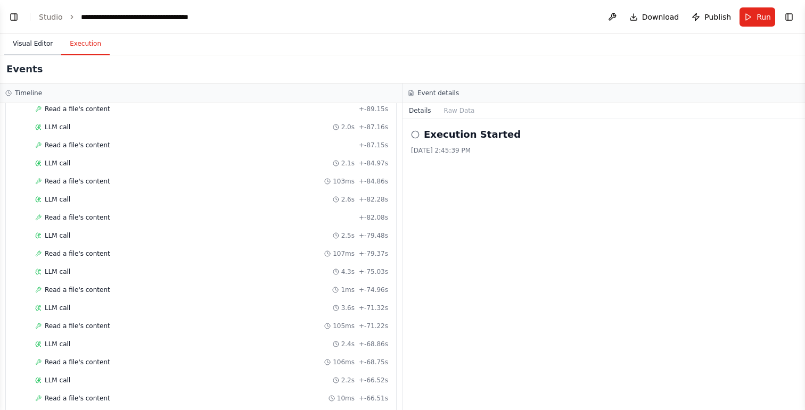
click at [30, 40] on button "Visual Editor" at bounding box center [32, 44] width 57 height 22
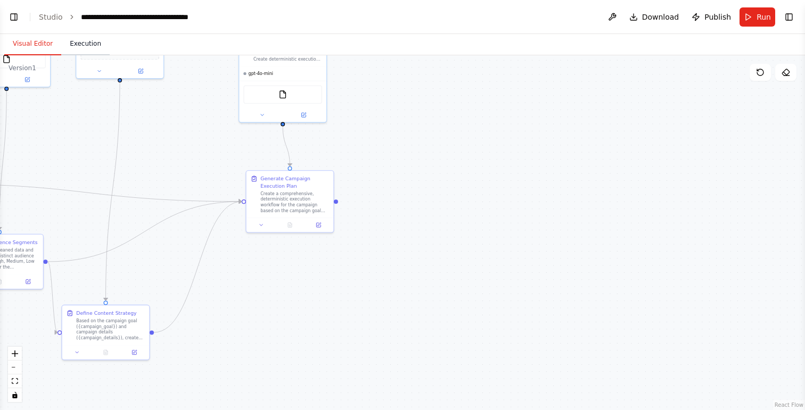
click at [79, 43] on button "Execution" at bounding box center [85, 44] width 48 height 22
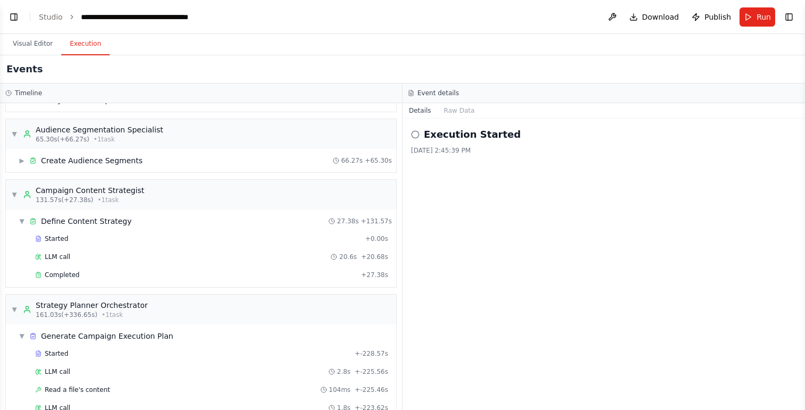
scroll to position [0, 0]
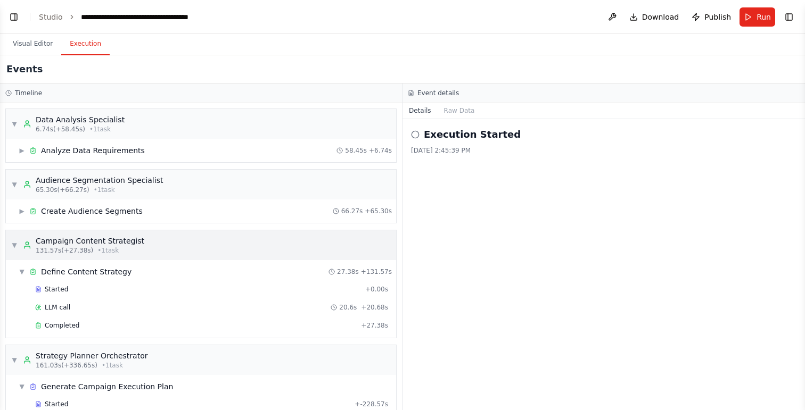
click at [14, 246] on span "▼" at bounding box center [14, 245] width 6 height 9
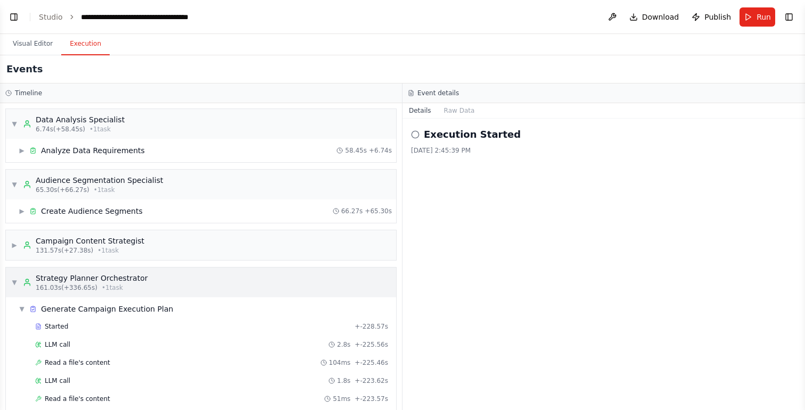
click at [14, 283] on span "▼" at bounding box center [14, 282] width 6 height 9
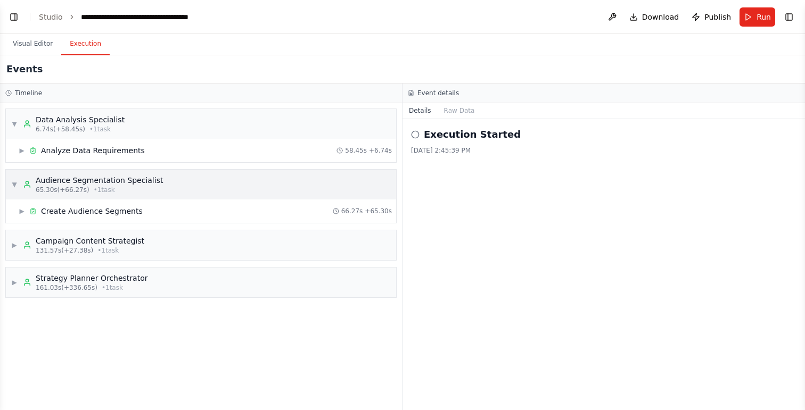
click at [15, 189] on div "▼ Audience Segmentation Specialist 65.30s (+66.27s) • 1 task" at bounding box center [87, 184] width 152 height 19
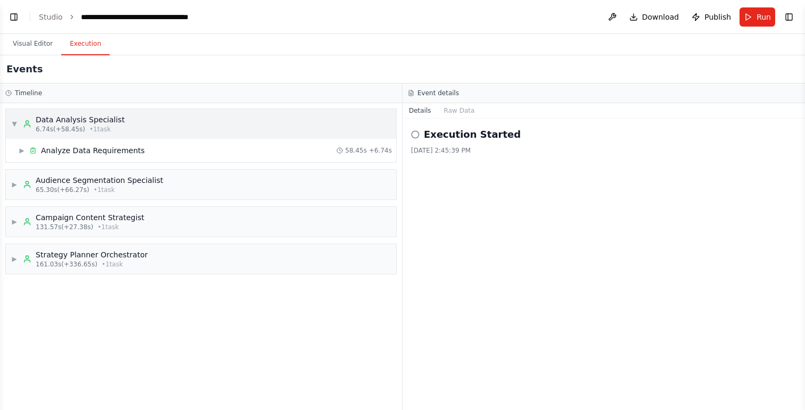
click at [14, 129] on div "▼ Data Analysis Specialist 6.74s (+58.45s) • 1 task" at bounding box center [67, 123] width 113 height 19
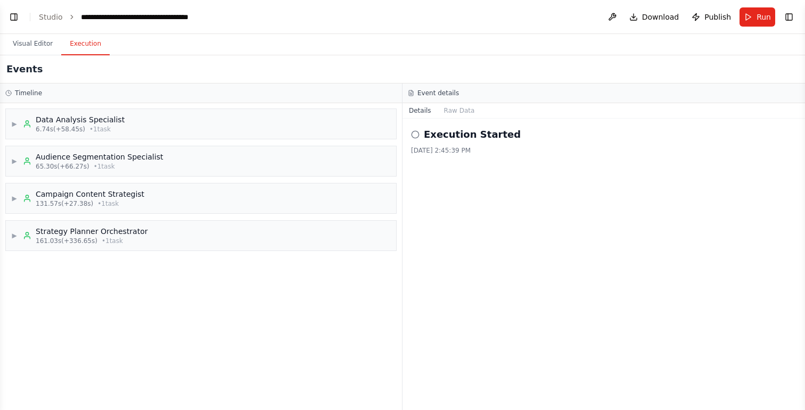
click at [144, 336] on div "▶ Data Analysis Specialist 6.74s (+58.45s) • 1 task ▶ Audience Segmentation Spe…" at bounding box center [201, 256] width 402 height 307
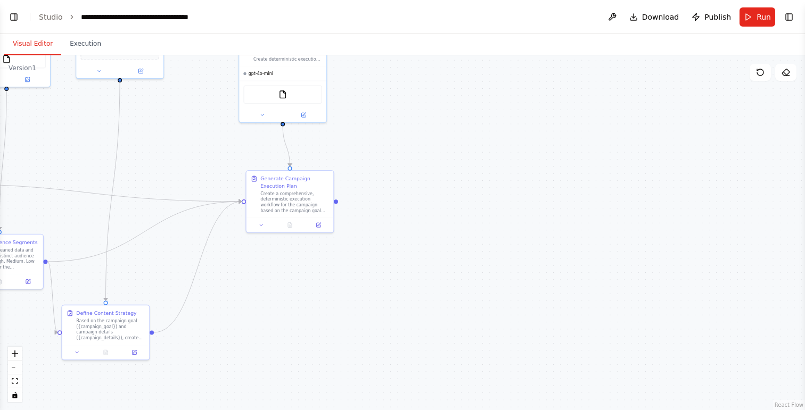
click at [25, 48] on button "Visual Editor" at bounding box center [32, 44] width 57 height 22
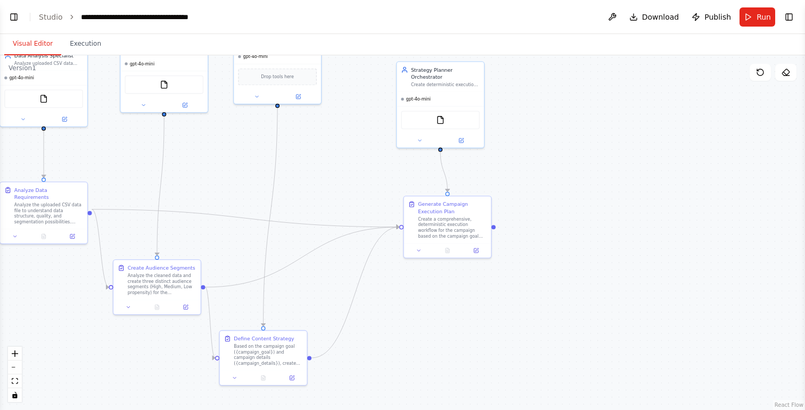
drag, startPoint x: 294, startPoint y: 284, endPoint x: 469, endPoint y: 317, distance: 177.2
click at [465, 317] on div ".deletable-edge-delete-btn { width: 20px; height: 20px; border: 0px solid #ffff…" at bounding box center [402, 232] width 805 height 355
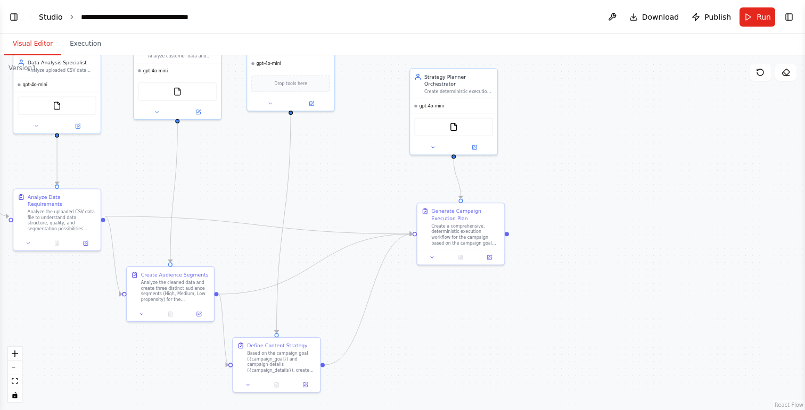
click at [49, 15] on link "Studio" at bounding box center [51, 17] width 24 height 9
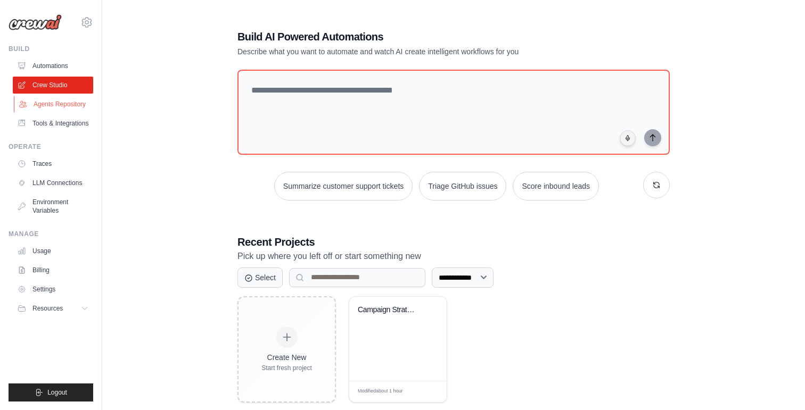
click at [36, 104] on link "Agents Repository" at bounding box center [54, 104] width 80 height 17
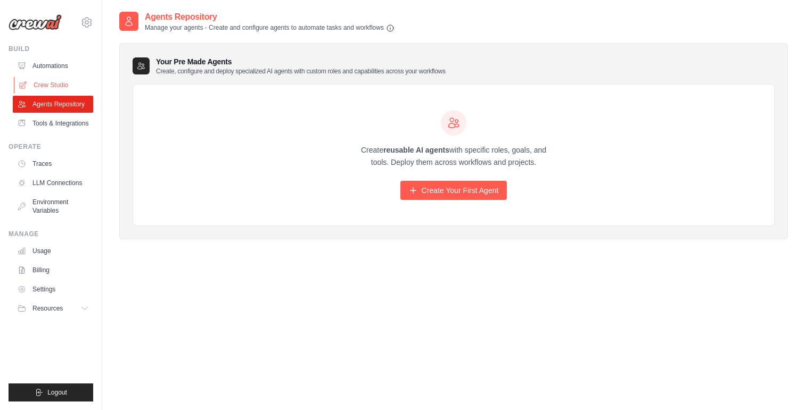
click at [55, 86] on link "Crew Studio" at bounding box center [54, 85] width 80 height 17
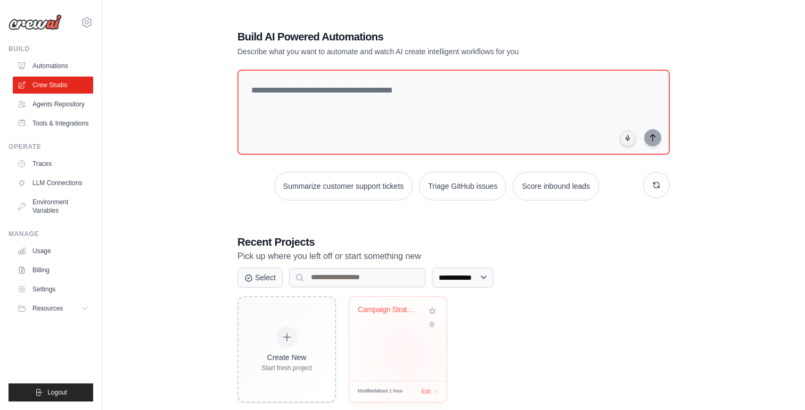
click at [404, 353] on div "Campaign Strategy Planner & Orchest..." at bounding box center [397, 339] width 97 height 84
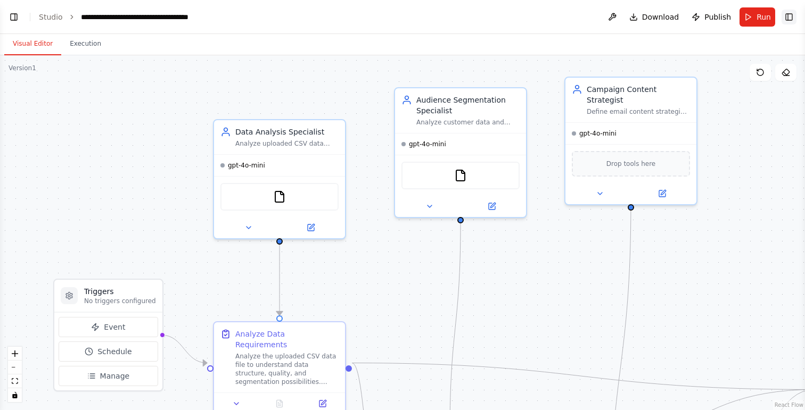
click at [792, 19] on button "Toggle Right Sidebar" at bounding box center [789, 17] width 15 height 15
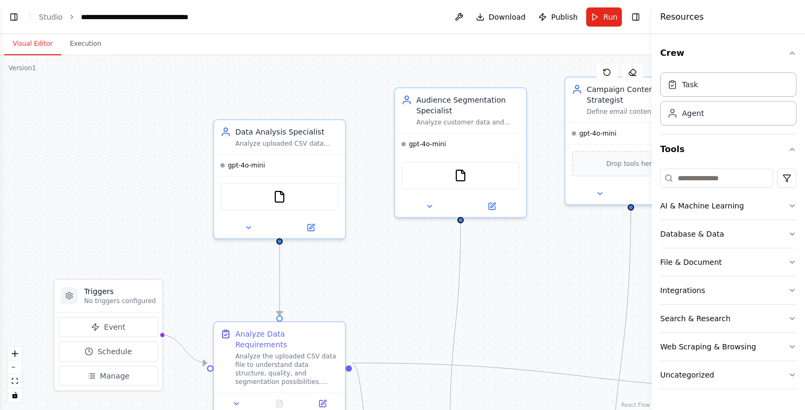
scroll to position [2058, 0]
click at [726, 116] on div "Agent" at bounding box center [728, 113] width 136 height 24
click at [55, 19] on link "Studio" at bounding box center [51, 17] width 24 height 9
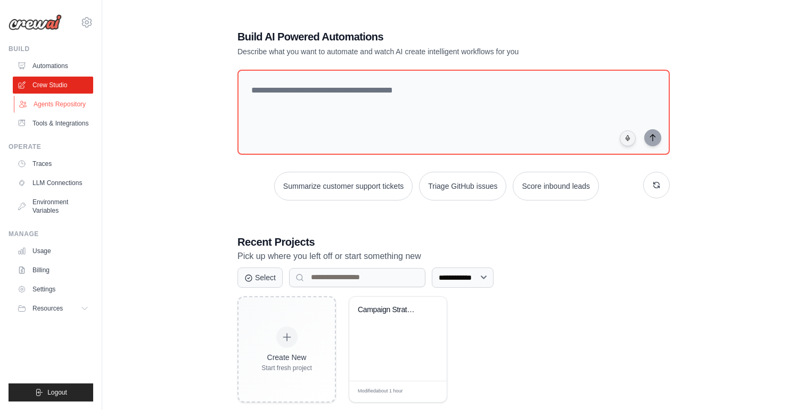
click at [63, 102] on link "Agents Repository" at bounding box center [54, 104] width 80 height 17
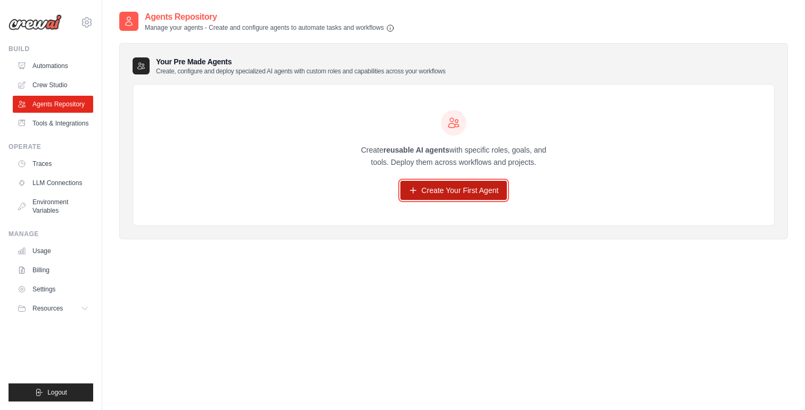
click at [445, 194] on link "Create Your First Agent" at bounding box center [453, 190] width 107 height 19
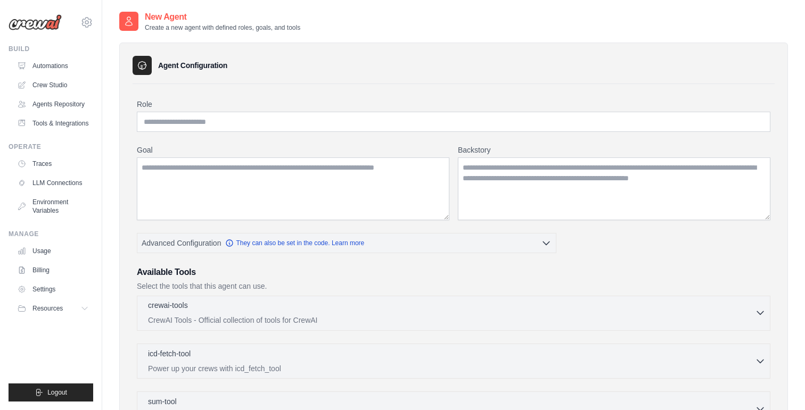
click at [269, 319] on p "CrewAI Tools - Official collection of tools for CrewAI" at bounding box center [451, 320] width 607 height 11
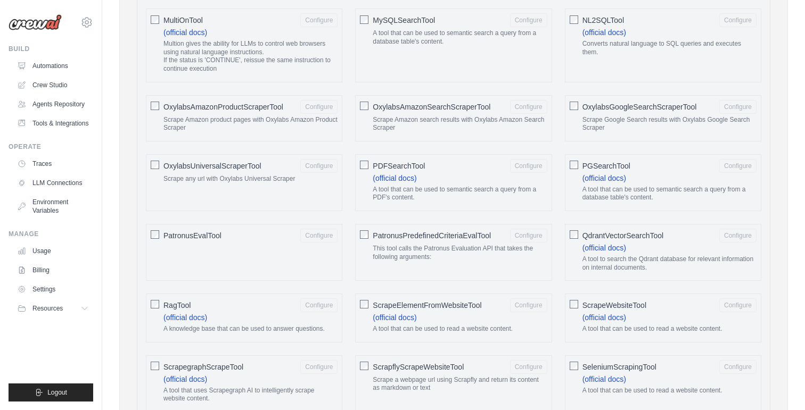
scroll to position [1039, 0]
click at [188, 316] on link "(official docs)" at bounding box center [185, 317] width 44 height 9
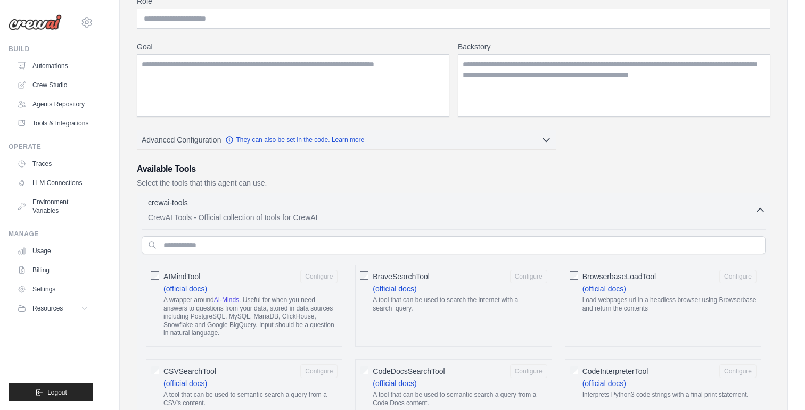
scroll to position [111, 0]
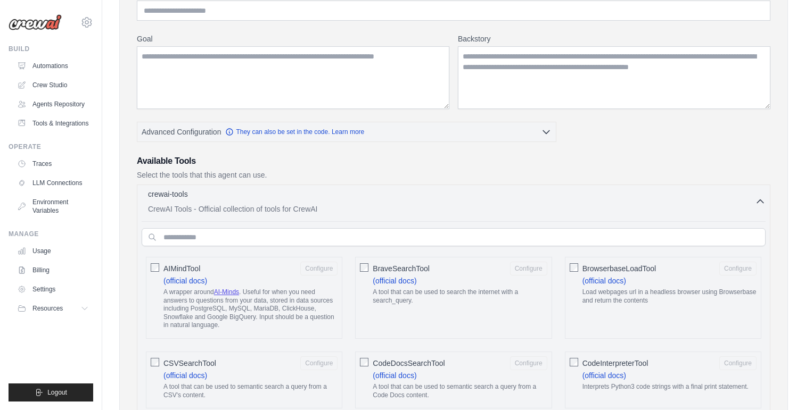
click at [759, 204] on icon "button" at bounding box center [760, 201] width 11 height 11
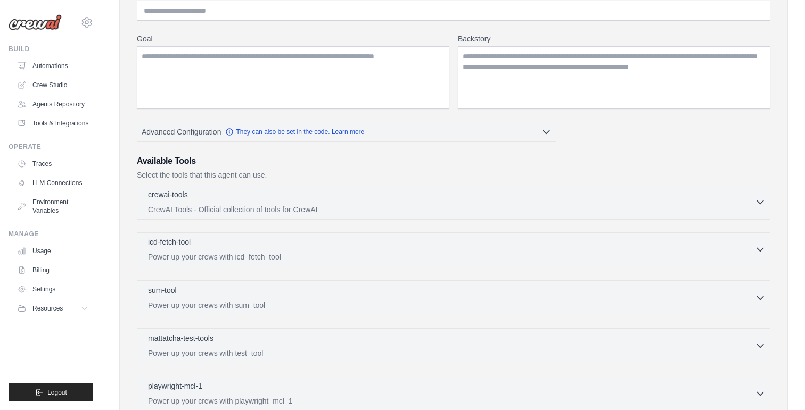
click at [429, 245] on div "icd-fetch-tool 0 selected" at bounding box center [451, 243] width 607 height 13
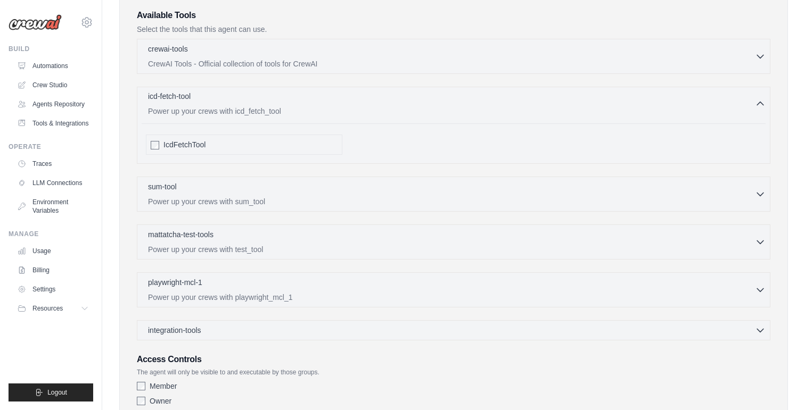
scroll to position [258, 0]
click at [761, 109] on button "icd-fetch-tool 0 selected Power up your crews with icd_fetch_tool" at bounding box center [454, 104] width 624 height 26
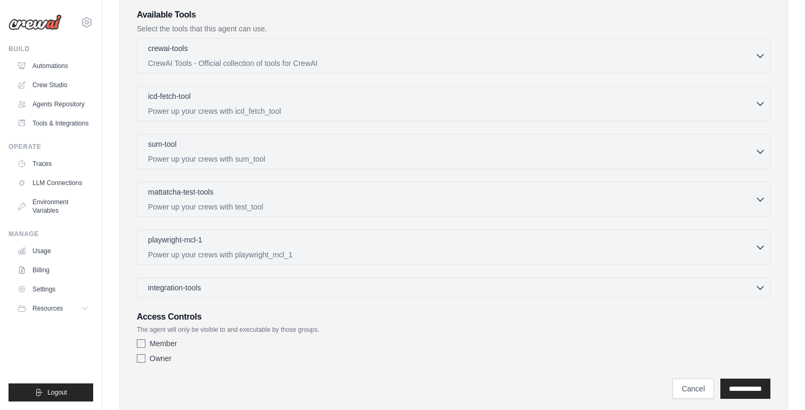
click at [590, 176] on div "crewai-tools 0 selected CrewAI Tools - Official collection of tools for CrewAI" at bounding box center [454, 168] width 634 height 260
click at [763, 147] on icon "button" at bounding box center [760, 151] width 11 height 11
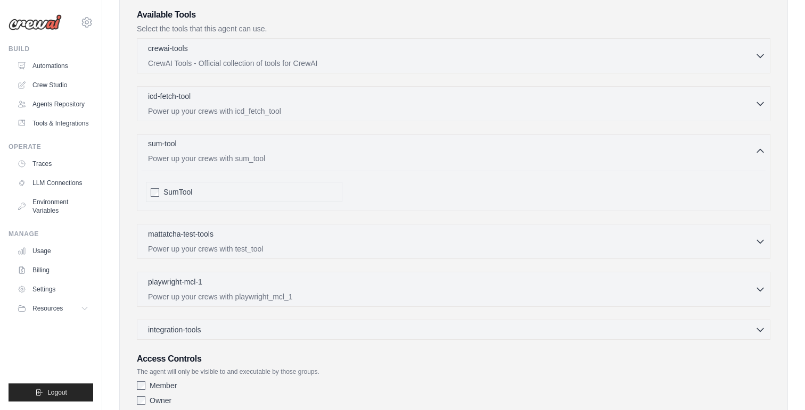
click at [763, 147] on icon "button" at bounding box center [760, 151] width 11 height 11
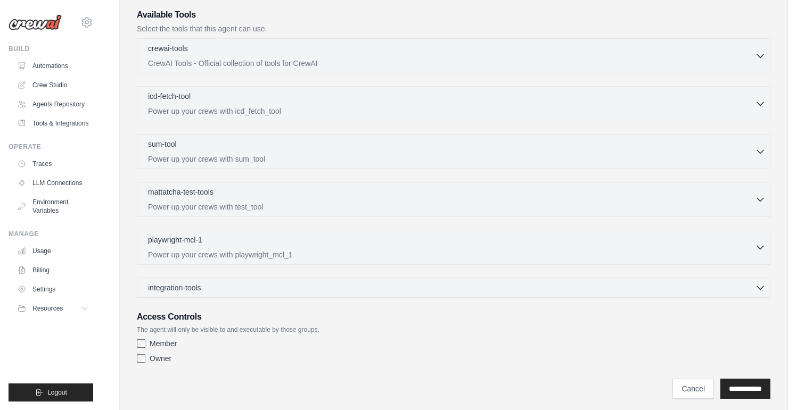
scroll to position [290, 0]
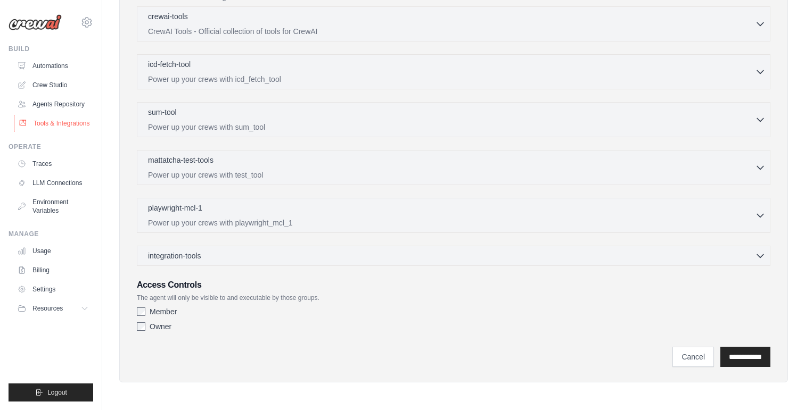
click at [69, 122] on link "Tools & Integrations" at bounding box center [54, 123] width 80 height 17
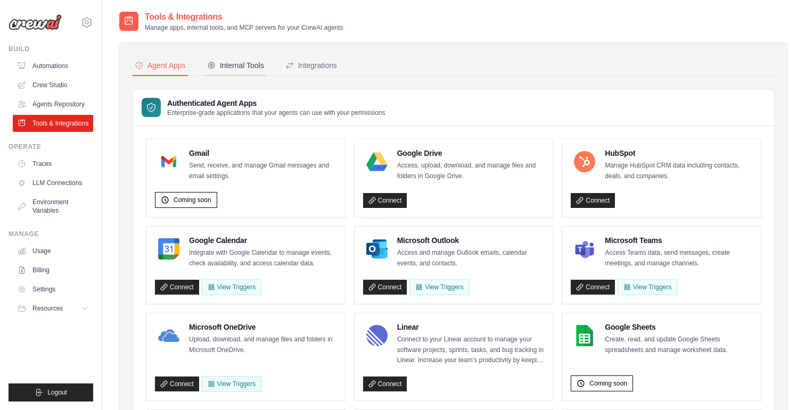
click at [244, 64] on div "Internal Tools" at bounding box center [235, 65] width 57 height 11
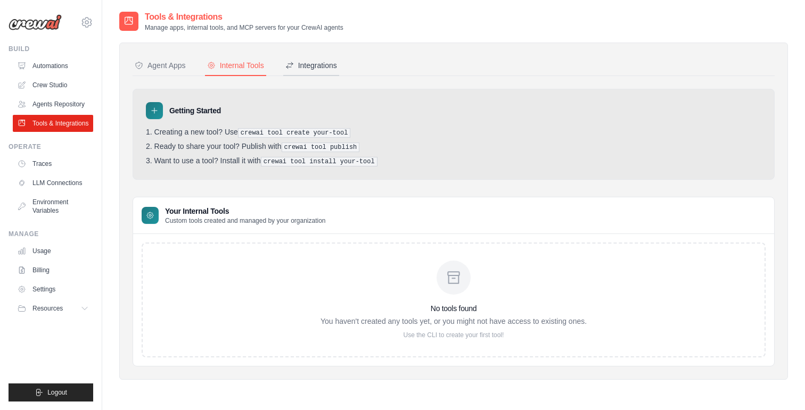
click at [313, 63] on div "Integrations" at bounding box center [311, 65] width 52 height 11
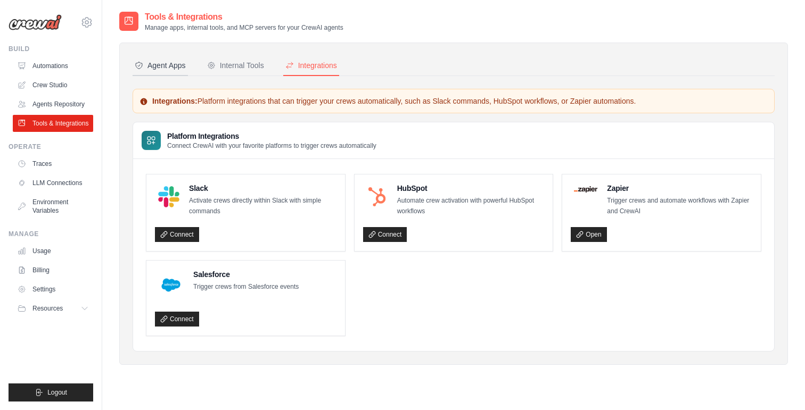
click at [173, 58] on button "Agent Apps" at bounding box center [160, 66] width 55 height 20
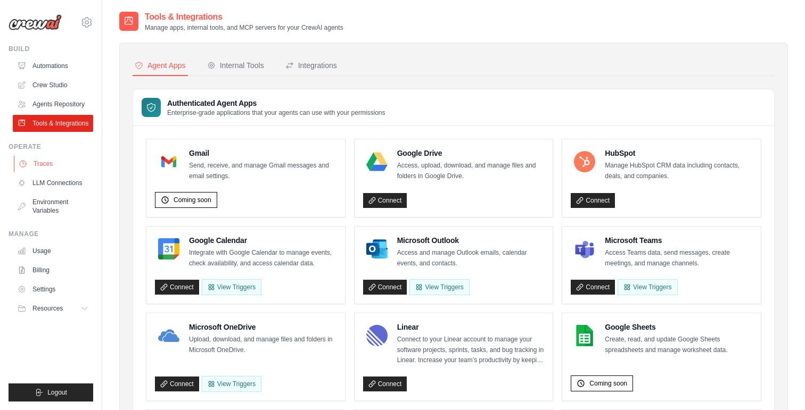
click at [49, 166] on link "Traces" at bounding box center [54, 163] width 80 height 17
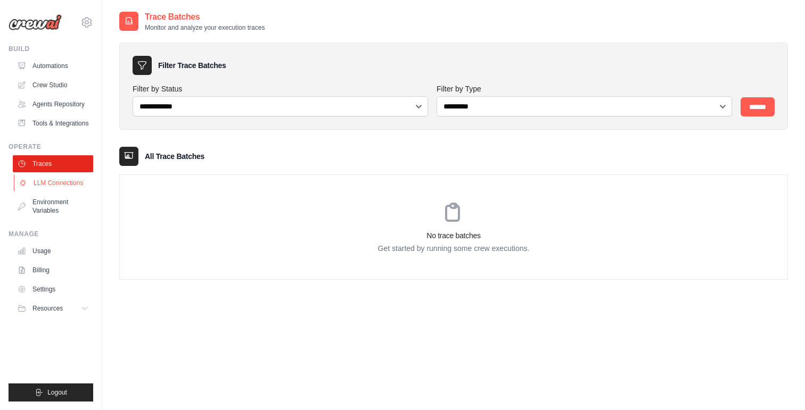
click at [59, 180] on link "LLM Connections" at bounding box center [54, 183] width 80 height 17
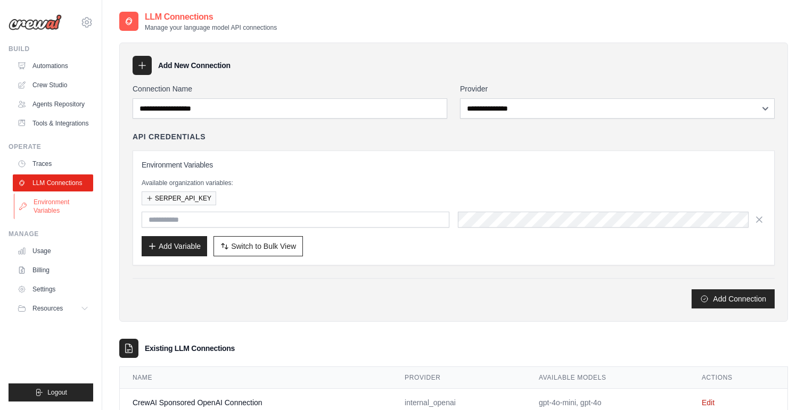
click at [53, 206] on link "Environment Variables" at bounding box center [54, 207] width 80 height 26
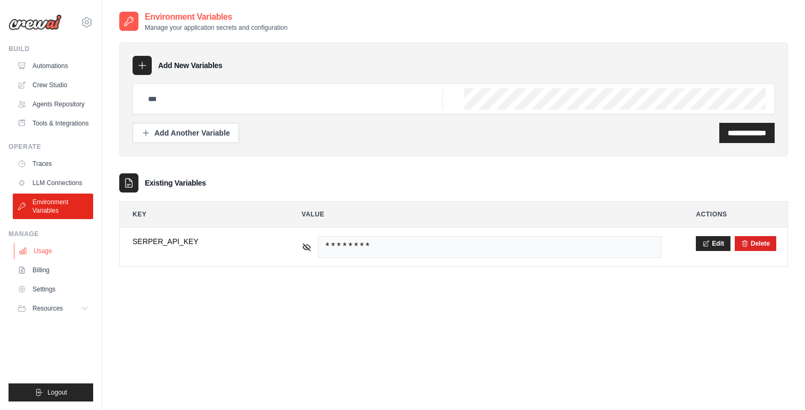
click at [46, 253] on link "Usage" at bounding box center [54, 251] width 80 height 17
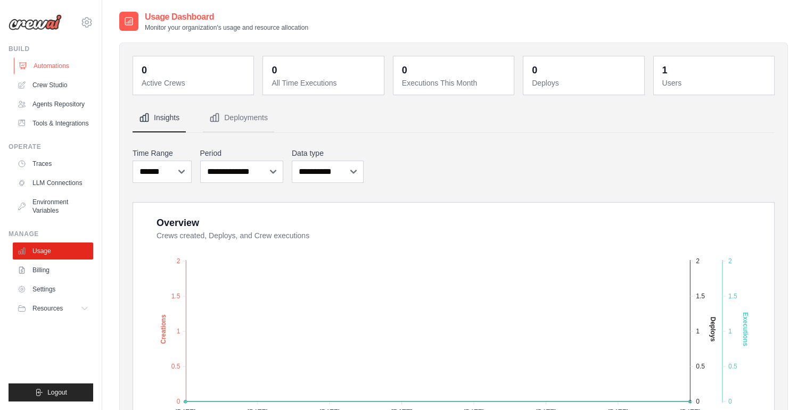
click at [47, 63] on link "Automations" at bounding box center [54, 65] width 80 height 17
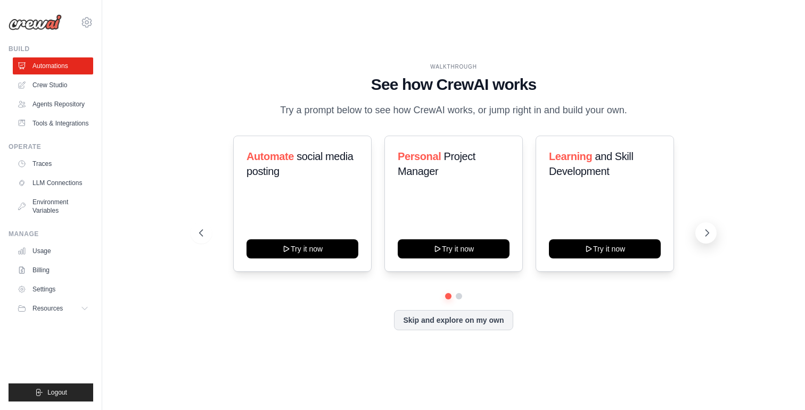
click at [709, 234] on icon at bounding box center [707, 233] width 11 height 11
click at [326, 187] on div "Content Curator Try it now" at bounding box center [302, 204] width 138 height 136
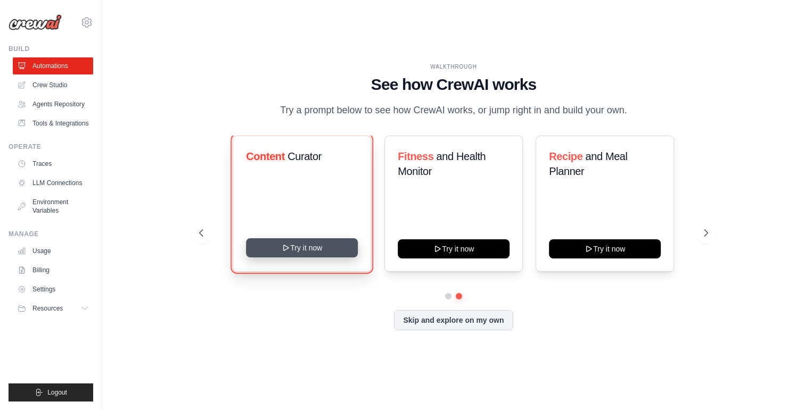
click at [305, 249] on button "Try it now" at bounding box center [302, 248] width 112 height 19
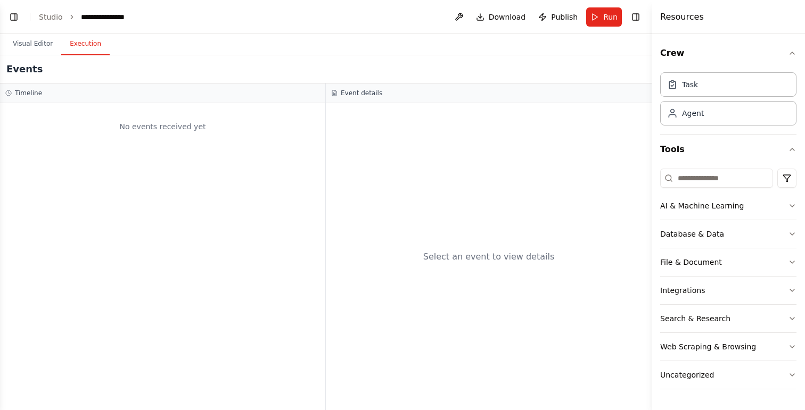
click at [85, 52] on button "Execution" at bounding box center [85, 44] width 48 height 22
click at [42, 57] on div "Events" at bounding box center [326, 69] width 652 height 28
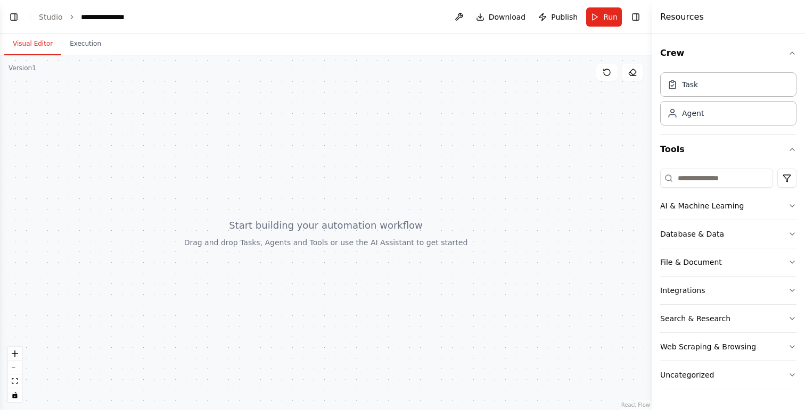
click at [34, 48] on button "Visual Editor" at bounding box center [32, 44] width 57 height 22
click at [50, 29] on header "**********" at bounding box center [326, 17] width 652 height 34
click at [51, 22] on li "Studio" at bounding box center [51, 17] width 24 height 11
click at [52, 17] on link "Studio" at bounding box center [51, 17] width 24 height 9
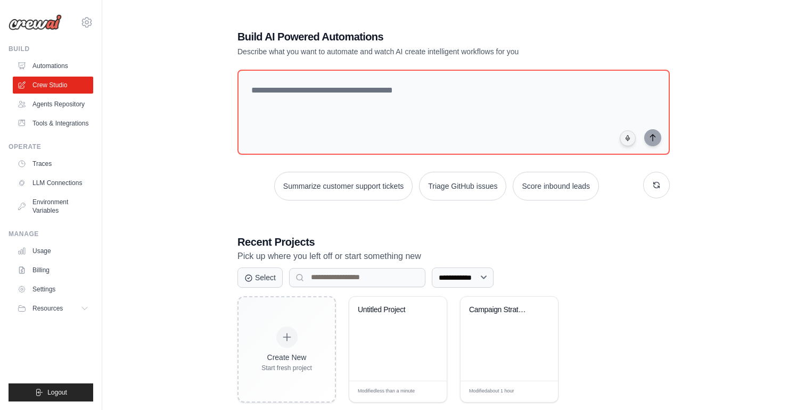
scroll to position [21, 0]
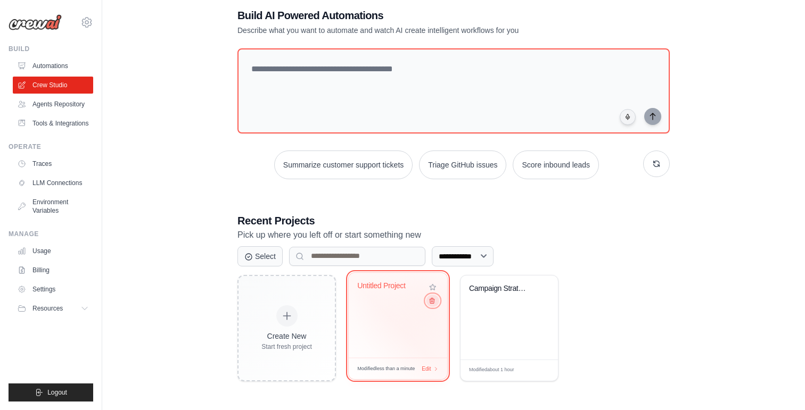
click at [432, 303] on icon at bounding box center [432, 300] width 7 height 7
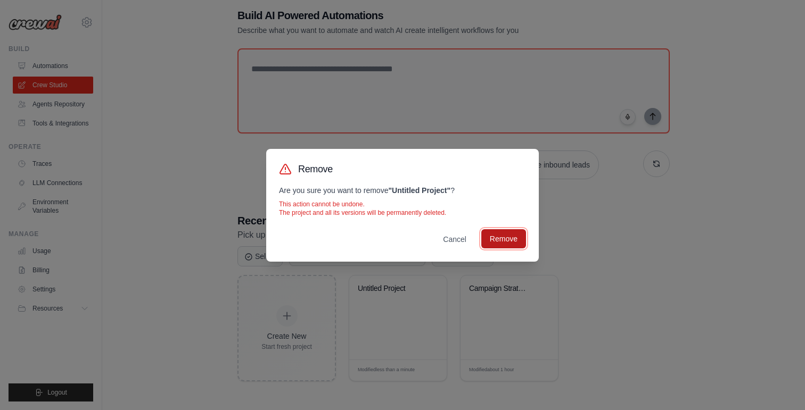
click at [502, 241] on button "Remove" at bounding box center [503, 238] width 45 height 19
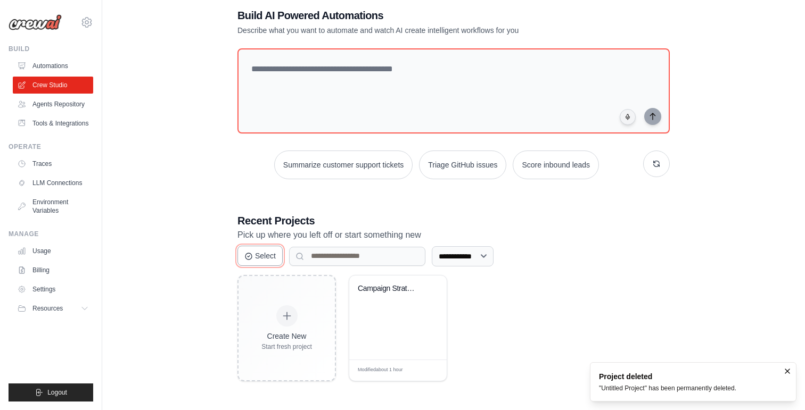
click at [265, 258] on button "Select" at bounding box center [259, 256] width 45 height 20
click at [265, 258] on button "Cancel" at bounding box center [261, 256] width 48 height 20
click at [188, 294] on div "**********" at bounding box center [453, 194] width 669 height 410
click at [67, 108] on link "Agents Repository" at bounding box center [54, 104] width 80 height 17
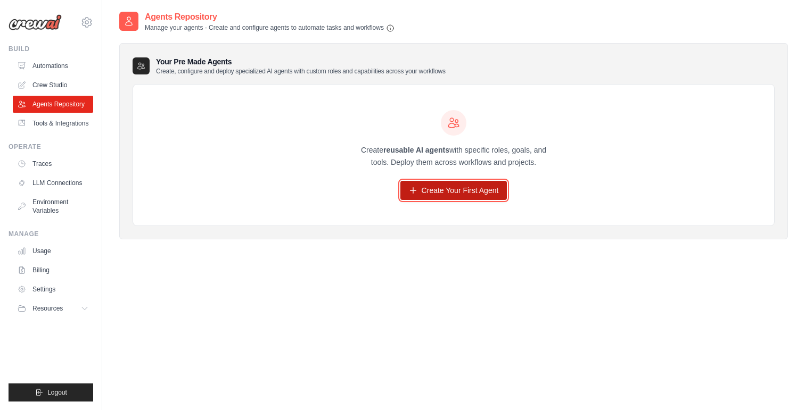
click at [489, 187] on link "Create Your First Agent" at bounding box center [453, 190] width 107 height 19
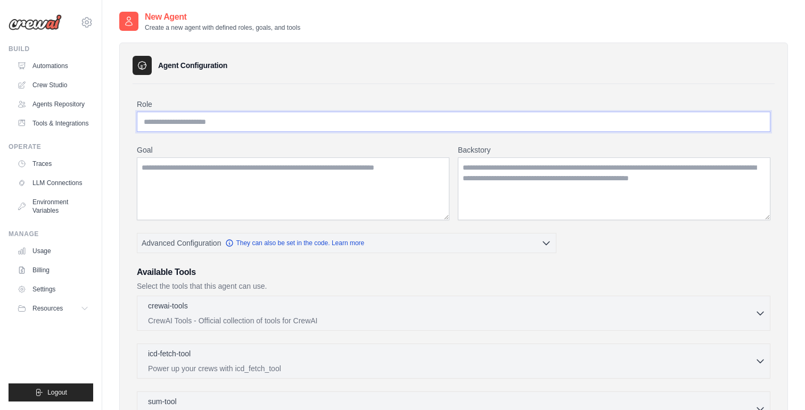
click at [246, 129] on input "Role" at bounding box center [454, 122] width 634 height 20
click at [55, 106] on link "Agents Repository" at bounding box center [54, 104] width 80 height 17
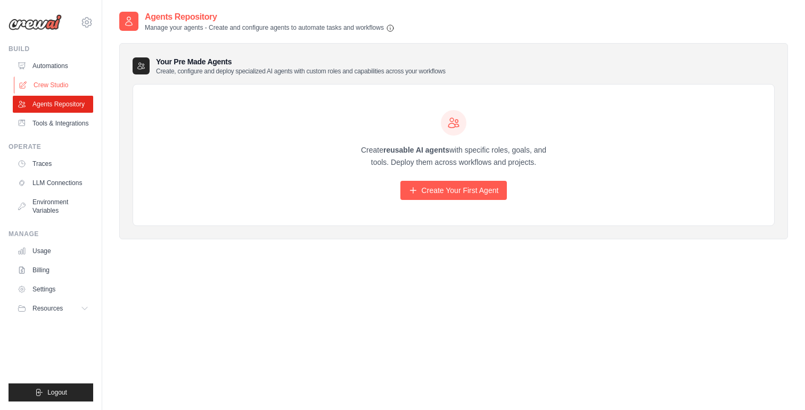
click at [51, 85] on link "Crew Studio" at bounding box center [54, 85] width 80 height 17
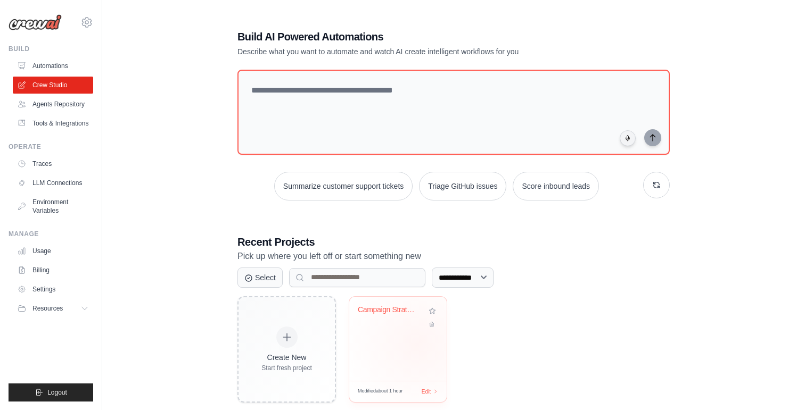
click at [417, 344] on div "Campaign Strategy Planner & Orchest..." at bounding box center [397, 339] width 97 height 84
click at [424, 389] on span "Edit" at bounding box center [426, 392] width 10 height 9
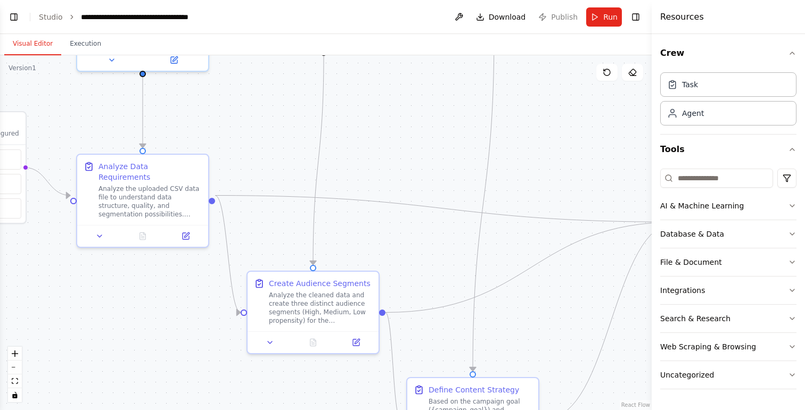
scroll to position [2058, 0]
drag, startPoint x: 523, startPoint y: 297, endPoint x: 386, endPoint y: 127, distance: 218.8
click at [386, 127] on div ".deletable-edge-delete-btn { width: 20px; height: 20px; border: 0px solid #ffff…" at bounding box center [326, 232] width 652 height 355
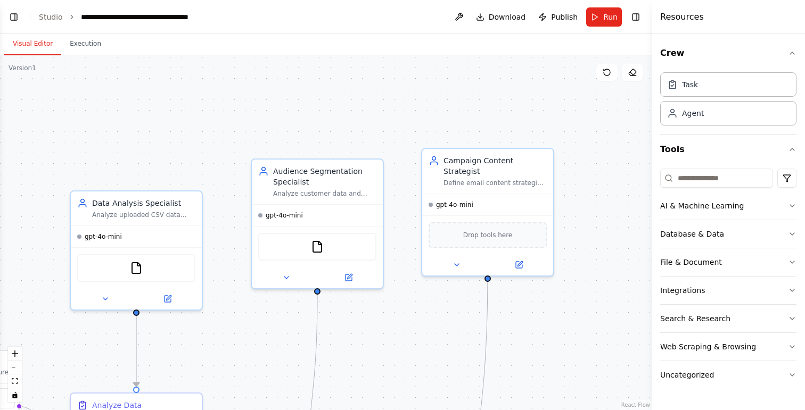
drag, startPoint x: 372, startPoint y: 168, endPoint x: 366, endPoint y: 408, distance: 239.6
click at [366, 409] on div ".deletable-edge-delete-btn { width: 20px; height: 20px; border: 0px solid #ffff…" at bounding box center [326, 232] width 652 height 355
click at [350, 278] on icon at bounding box center [349, 275] width 6 height 6
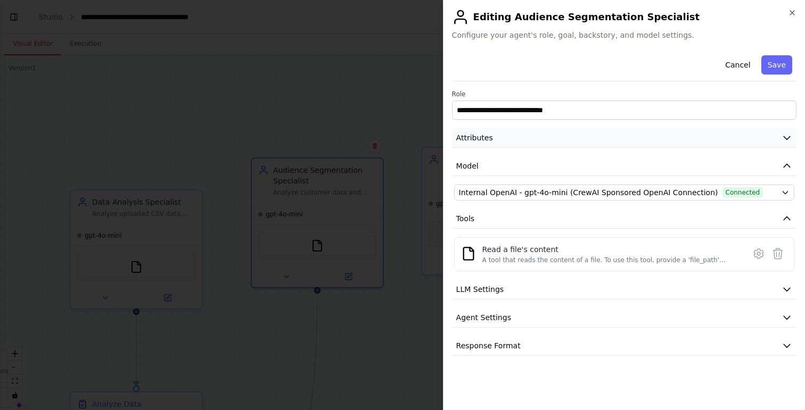
click at [792, 136] on icon "button" at bounding box center [787, 138] width 11 height 11
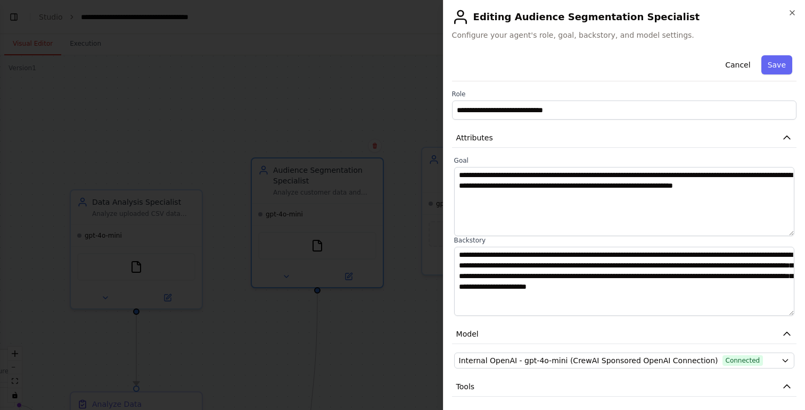
scroll to position [131, 0]
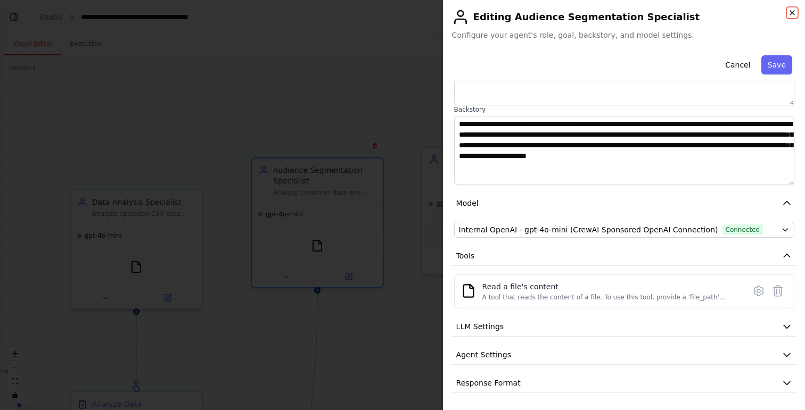
click at [792, 13] on icon "button" at bounding box center [792, 13] width 9 height 9
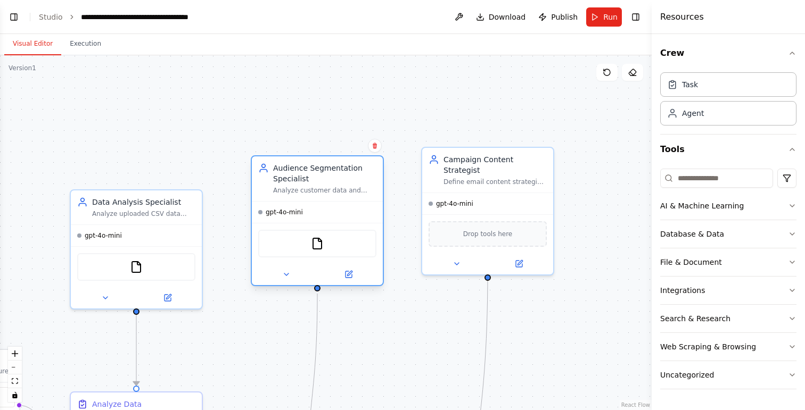
click at [347, 187] on div "Analyze customer data and create High, Medium, and Low propensity segments for …" at bounding box center [324, 190] width 103 height 9
click at [344, 284] on div at bounding box center [317, 274] width 131 height 21
click at [351, 278] on icon at bounding box center [349, 275] width 6 height 6
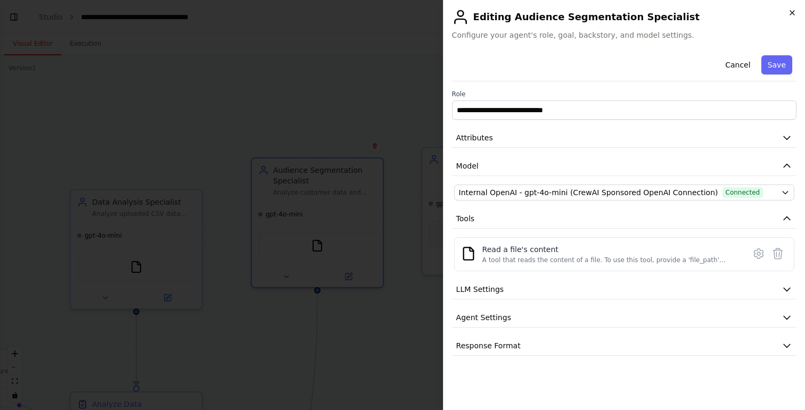
click at [794, 9] on icon "button" at bounding box center [792, 13] width 9 height 9
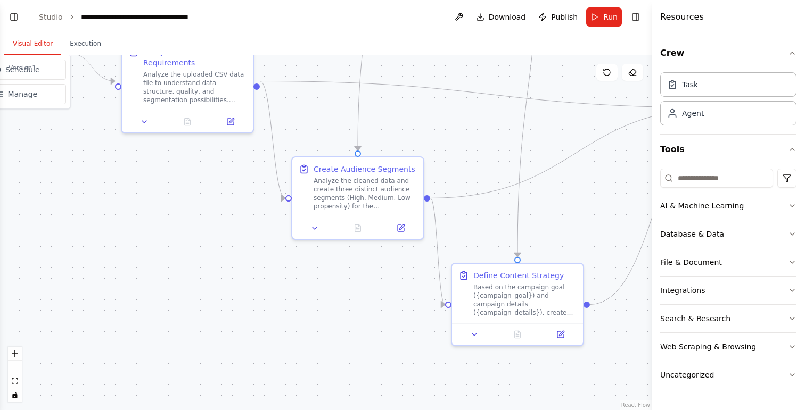
drag, startPoint x: 394, startPoint y: 332, endPoint x: 446, endPoint y: -27, distance: 363.0
click at [446, 0] on html "Hello! I'm the CrewAI assistant. What kind of automation do you want to build? …" at bounding box center [402, 205] width 805 height 410
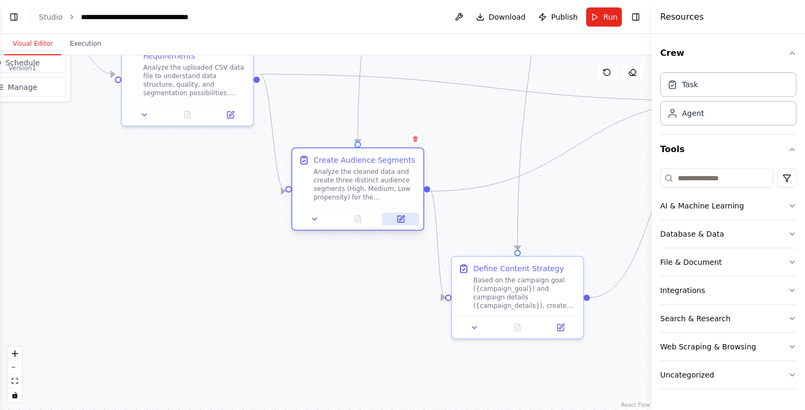
click at [407, 217] on button at bounding box center [400, 219] width 37 height 13
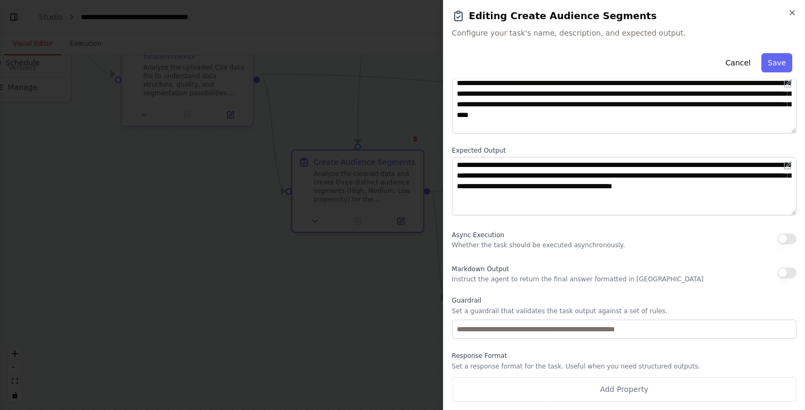
scroll to position [0, 0]
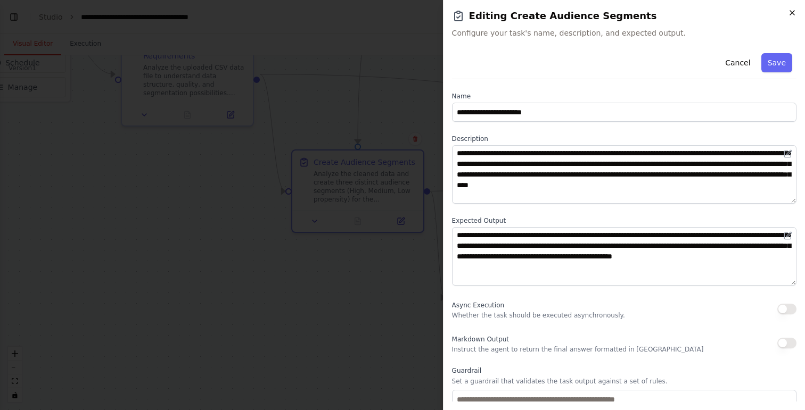
click at [791, 13] on icon "button" at bounding box center [792, 13] width 4 height 4
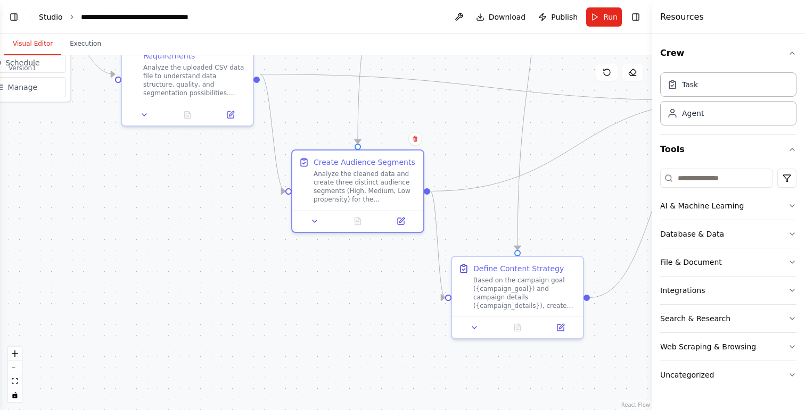
click at [51, 20] on link "Studio" at bounding box center [51, 17] width 24 height 9
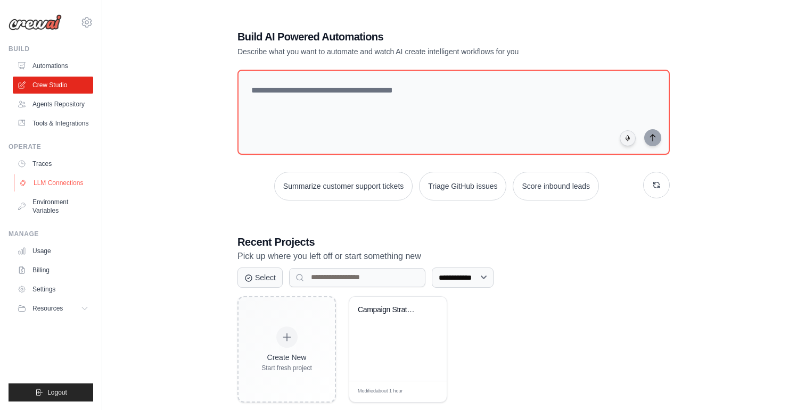
click at [53, 178] on link "LLM Connections" at bounding box center [54, 183] width 80 height 17
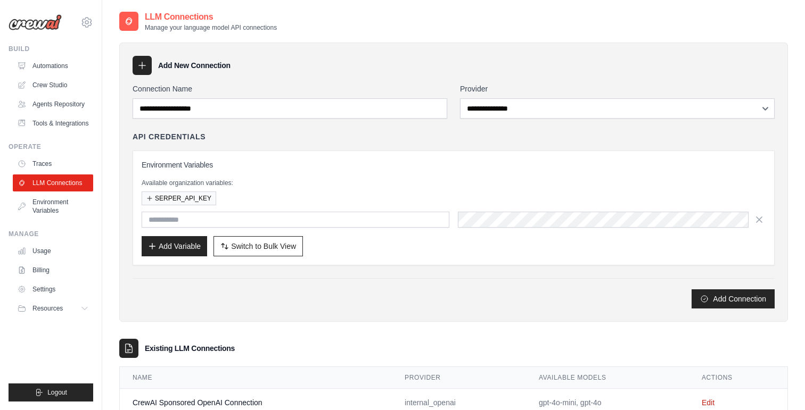
click at [376, 310] on div "**********" at bounding box center [453, 183] width 669 height 280
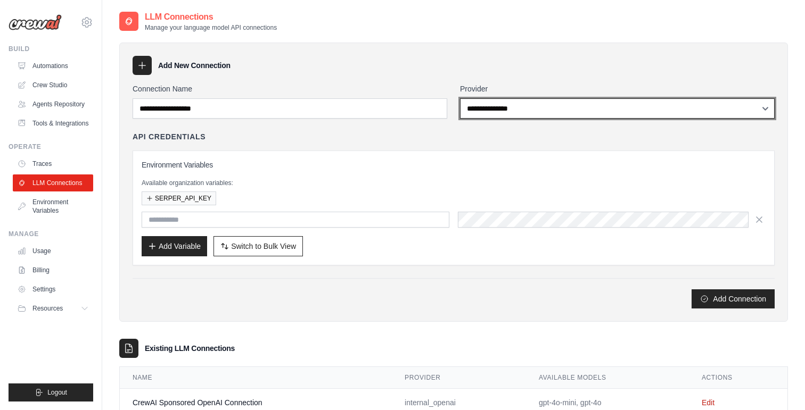
click at [530, 109] on select "**********" at bounding box center [617, 108] width 315 height 20
select select "*********"
click at [460, 98] on select "**********" at bounding box center [617, 108] width 315 height 20
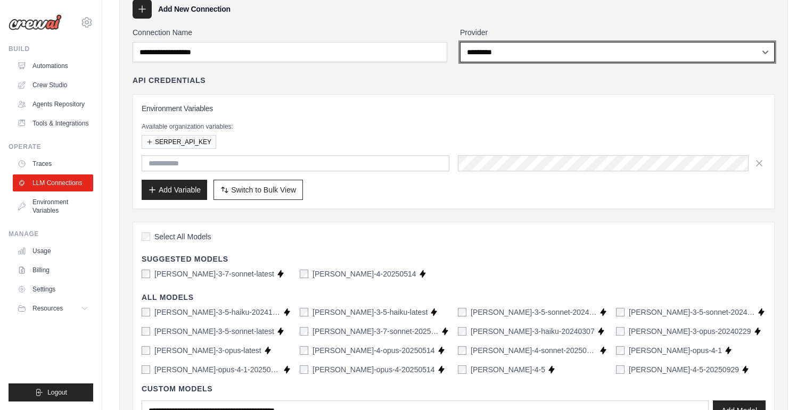
scroll to position [50, 0]
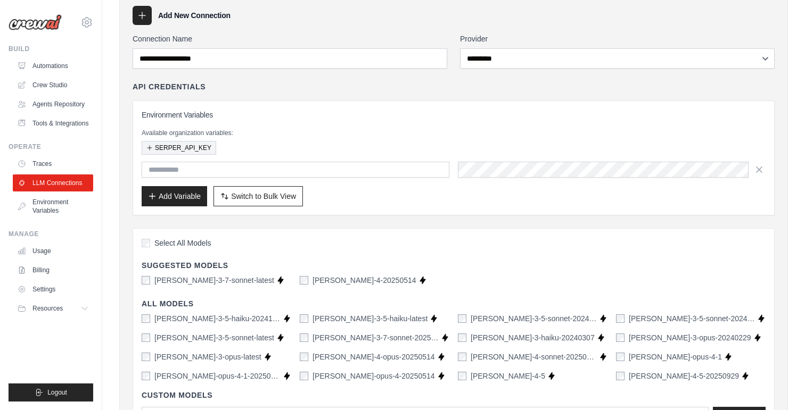
click at [176, 146] on button "SERPER_API_KEY" at bounding box center [179, 148] width 75 height 14
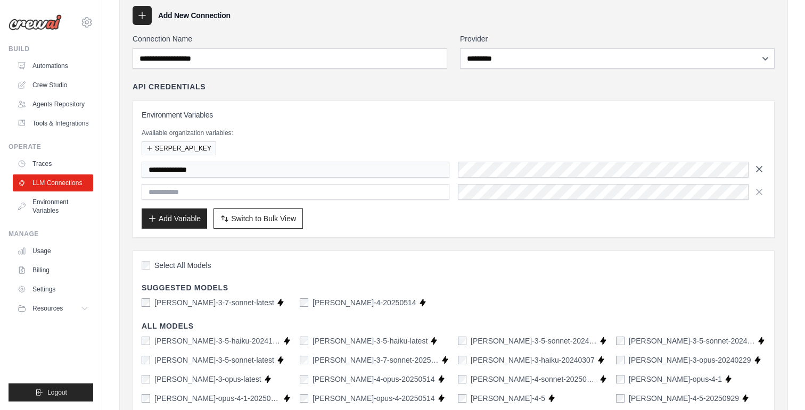
click at [762, 167] on icon "button" at bounding box center [759, 169] width 11 height 11
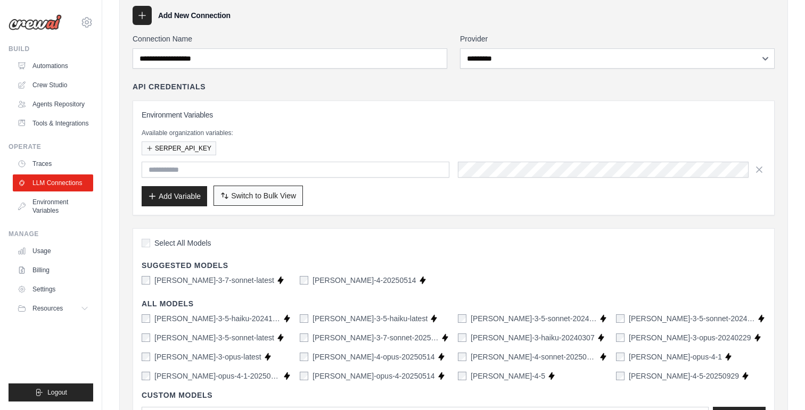
click at [285, 200] on span "Switch to Bulk View" at bounding box center [263, 196] width 65 height 11
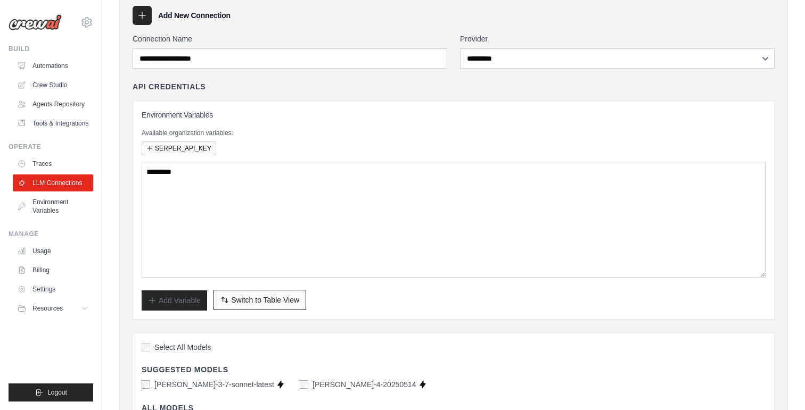
click at [278, 306] on button "Switch to Bulk View Switch to Table View" at bounding box center [259, 300] width 93 height 20
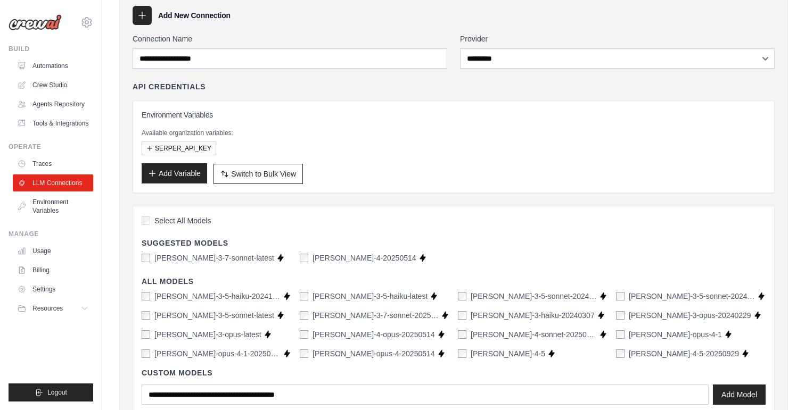
click at [192, 177] on button "Add Variable" at bounding box center [174, 173] width 65 height 20
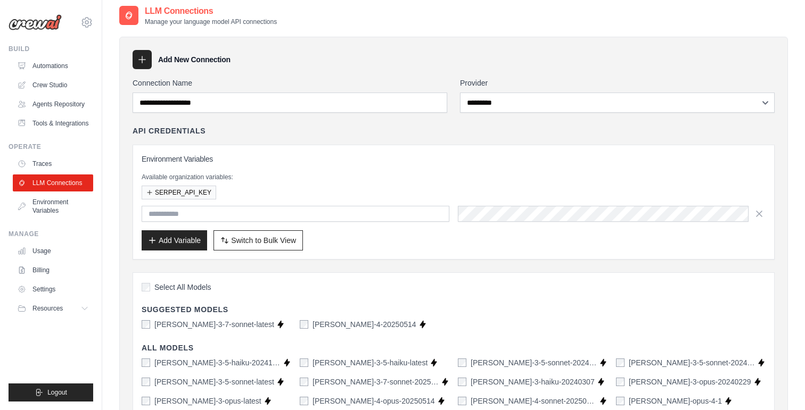
scroll to position [0, 0]
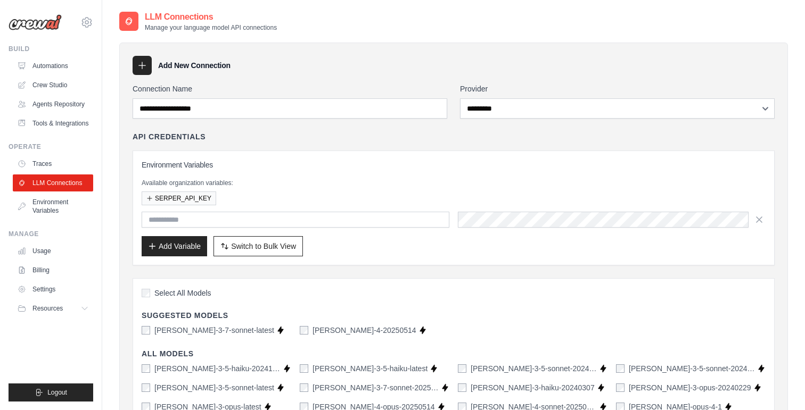
click at [142, 66] on icon at bounding box center [142, 65] width 7 height 7
click at [54, 85] on link "Crew Studio" at bounding box center [54, 85] width 80 height 17
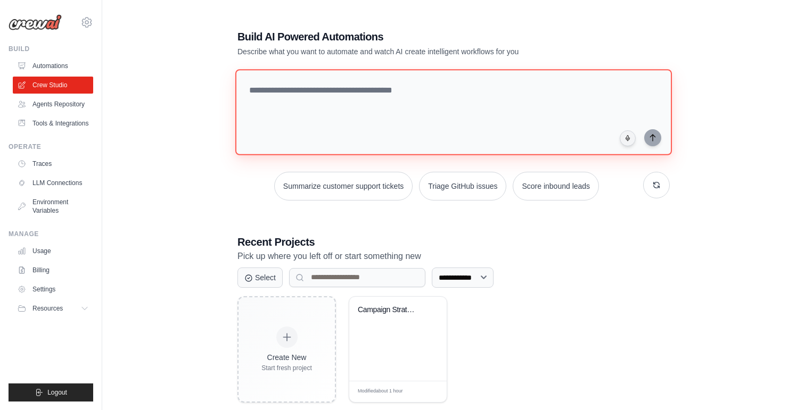
click at [357, 96] on textarea at bounding box center [453, 112] width 437 height 86
paste textarea "**********"
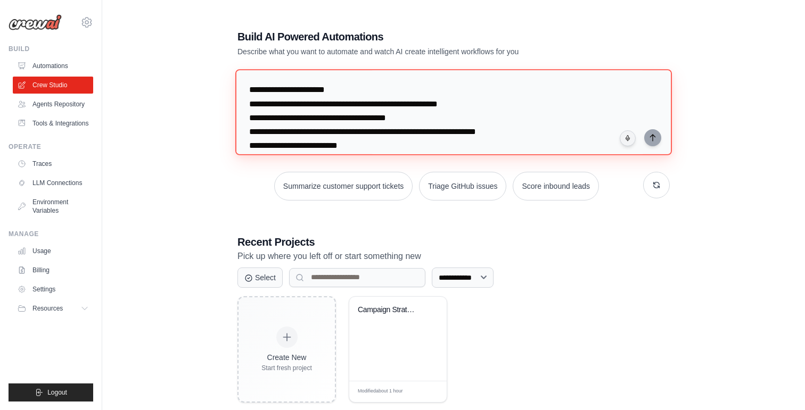
scroll to position [108, 0]
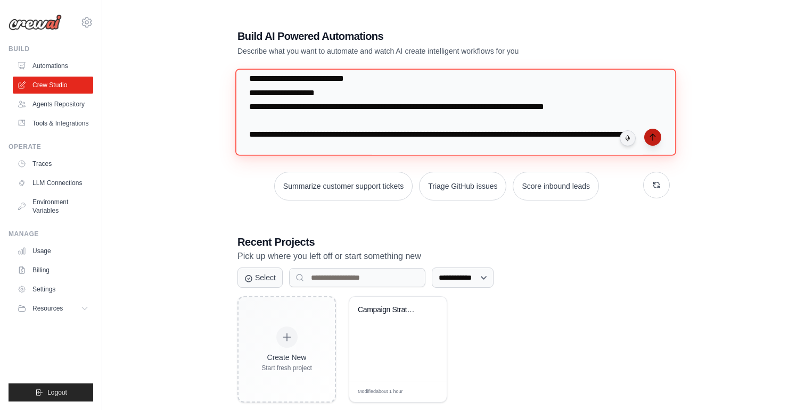
type textarea "**********"
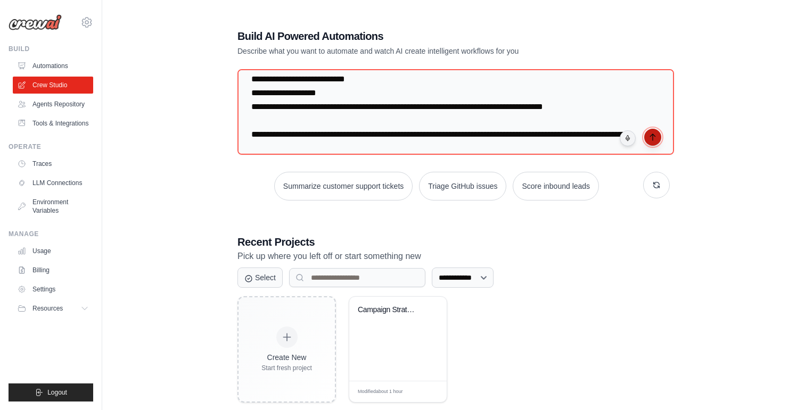
click at [656, 142] on button "submit" at bounding box center [652, 137] width 17 height 17
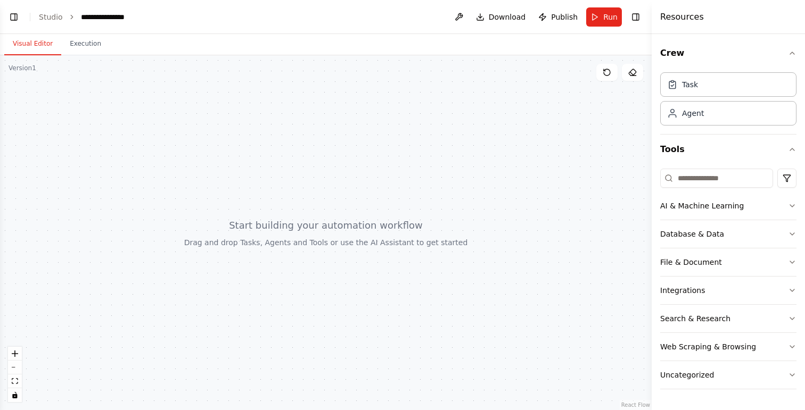
scroll to position [67, 0]
click at [20, 19] on button "Toggle Left Sidebar" at bounding box center [13, 17] width 15 height 15
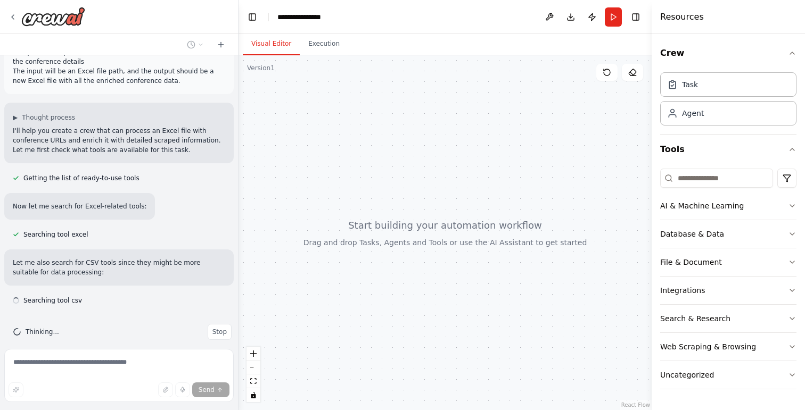
scroll to position [133, 0]
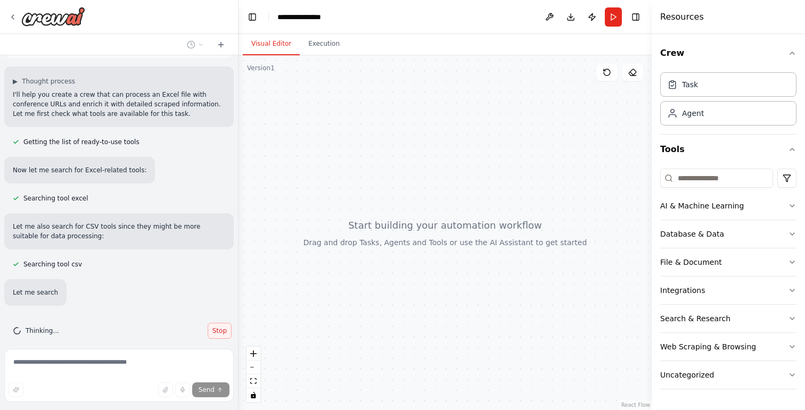
click at [217, 319] on div "Thinking... Stop" at bounding box center [118, 331] width 229 height 33
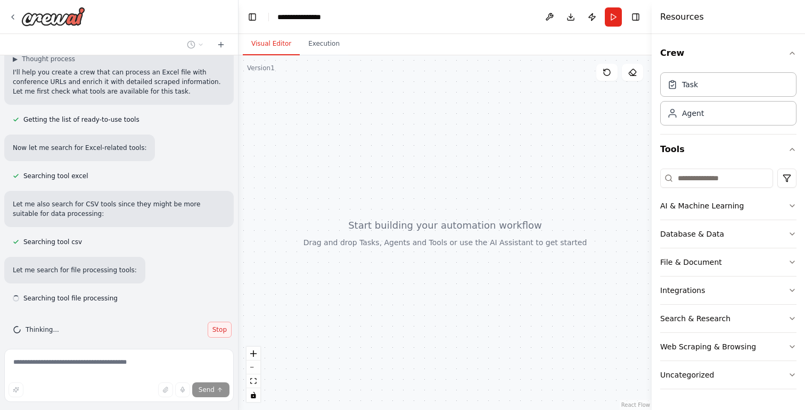
click at [219, 326] on span "Stop" at bounding box center [219, 330] width 14 height 9
type textarea "**********"
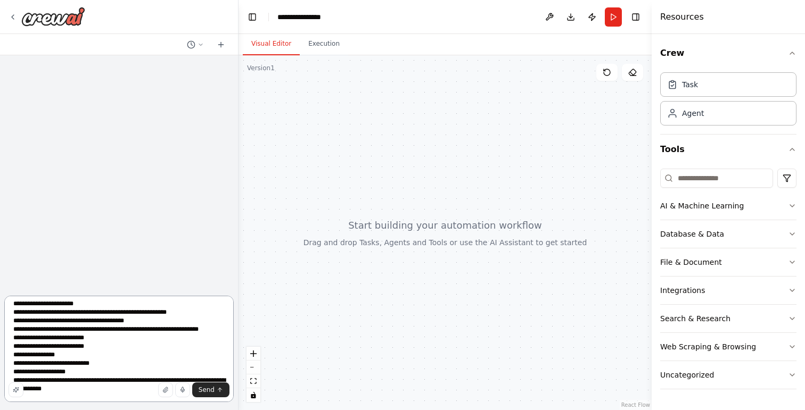
scroll to position [0, 0]
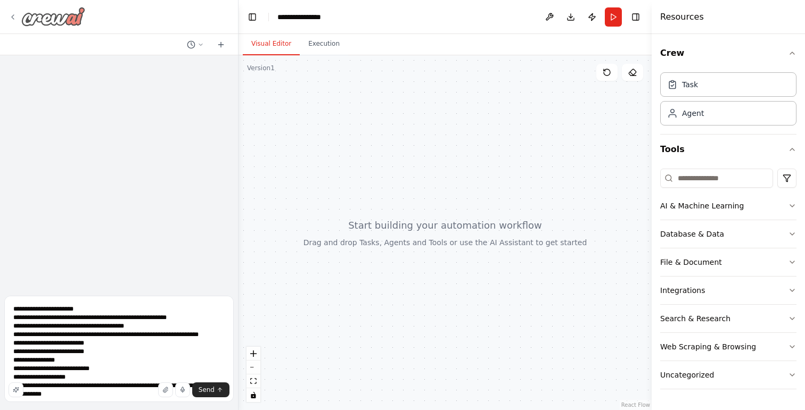
click at [45, 19] on img at bounding box center [53, 16] width 64 height 19
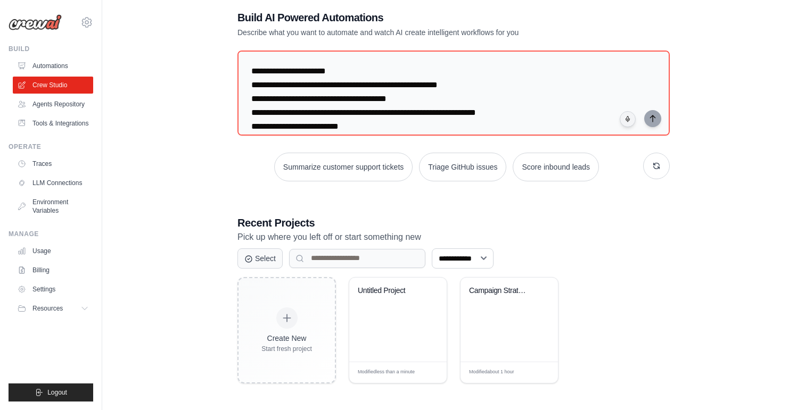
scroll to position [21, 0]
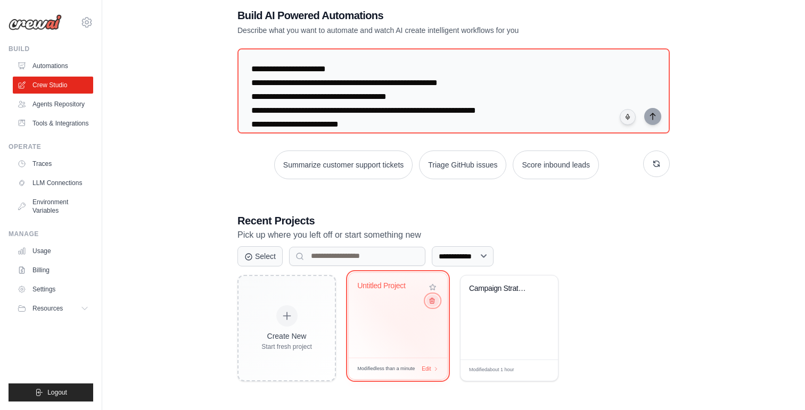
click at [431, 305] on button at bounding box center [432, 301] width 13 height 12
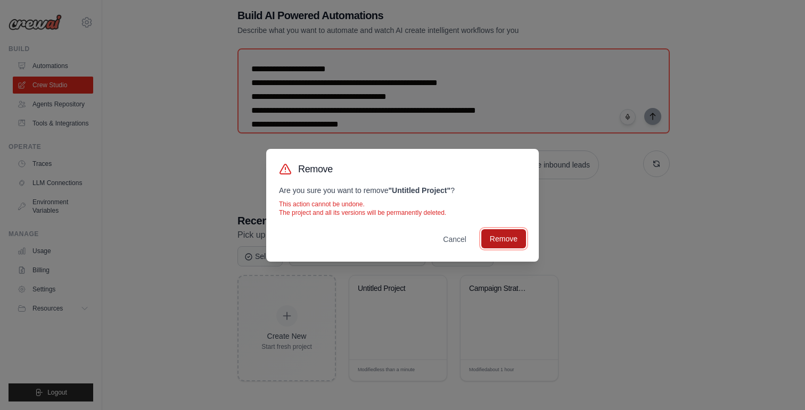
click at [492, 243] on button "Remove" at bounding box center [503, 238] width 45 height 19
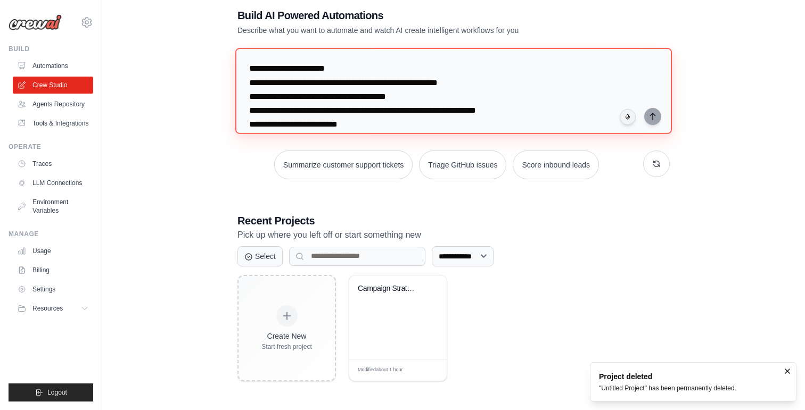
click at [354, 82] on textarea "**********" at bounding box center [453, 91] width 437 height 86
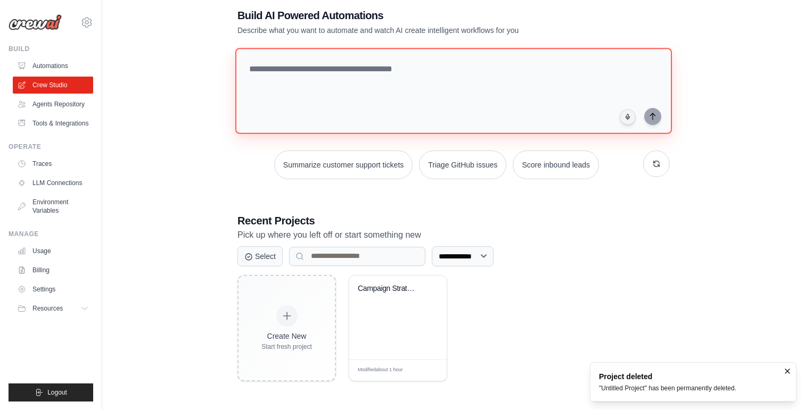
paste textarea "**********"
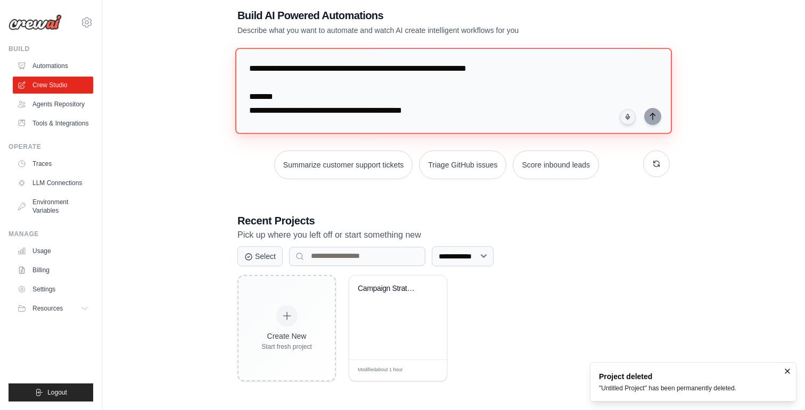
scroll to position [274, 0]
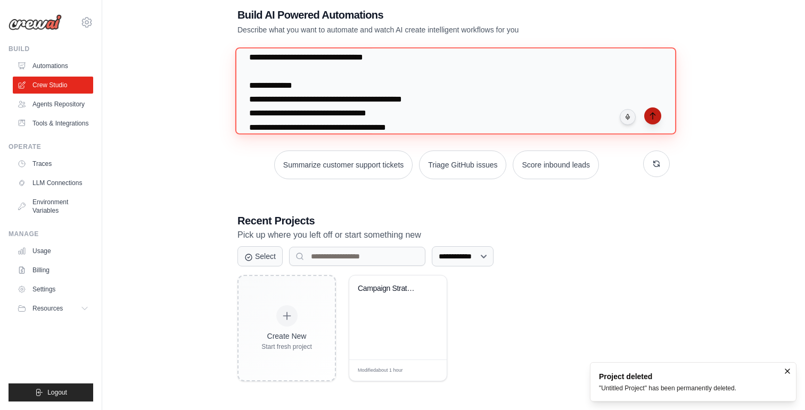
type textarea "**********"
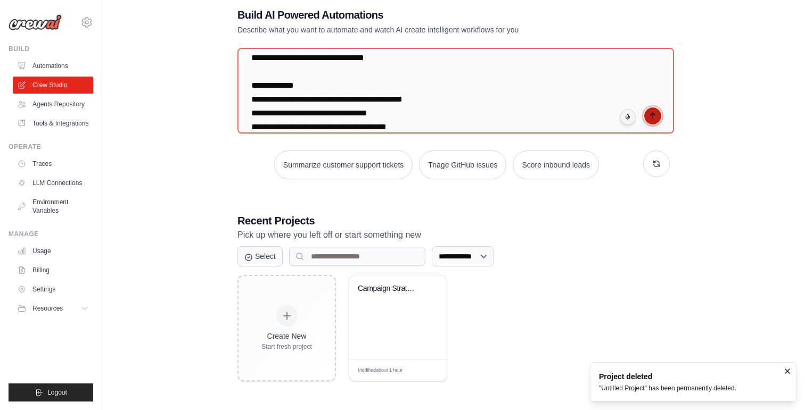
click at [651, 120] on button "submit" at bounding box center [652, 116] width 17 height 17
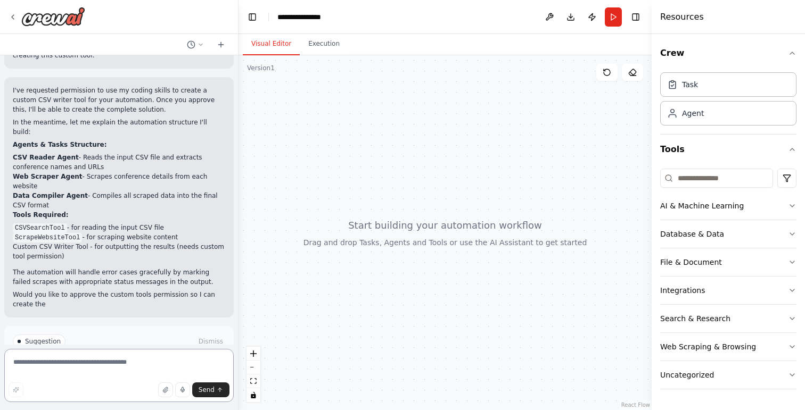
scroll to position [688, 0]
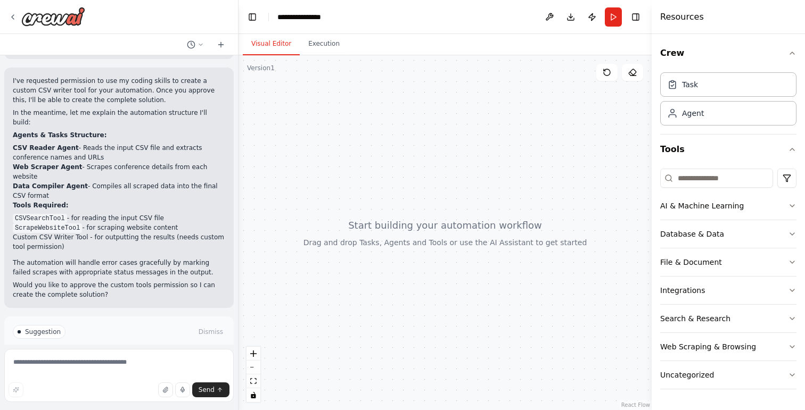
click at [129, 373] on span "Enable coding skills" at bounding box center [123, 377] width 63 height 9
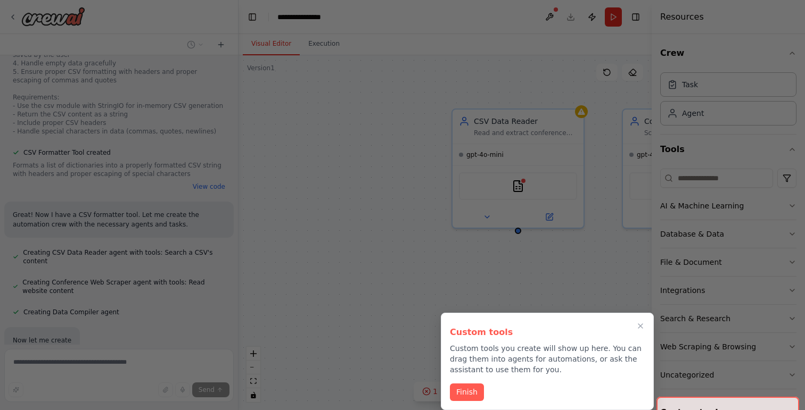
scroll to position [1336, 0]
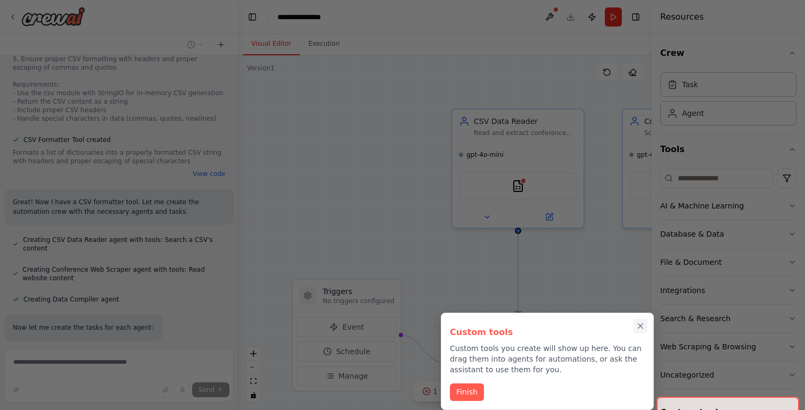
click at [640, 327] on icon "Close walkthrough" at bounding box center [641, 327] width 10 height 10
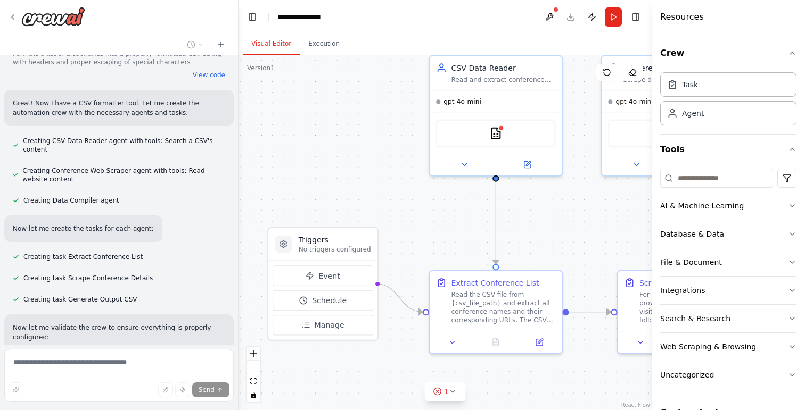
scroll to position [1444, 0]
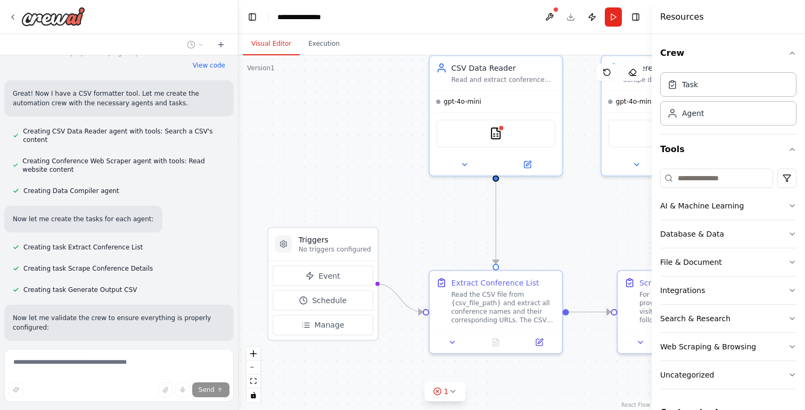
drag, startPoint x: 580, startPoint y: 293, endPoint x: 558, endPoint y: 241, distance: 55.9
click at [558, 241] on div ".deletable-edge-delete-btn { width: 20px; height: 20px; border: 0px solid #ffff…" at bounding box center [445, 232] width 413 height 355
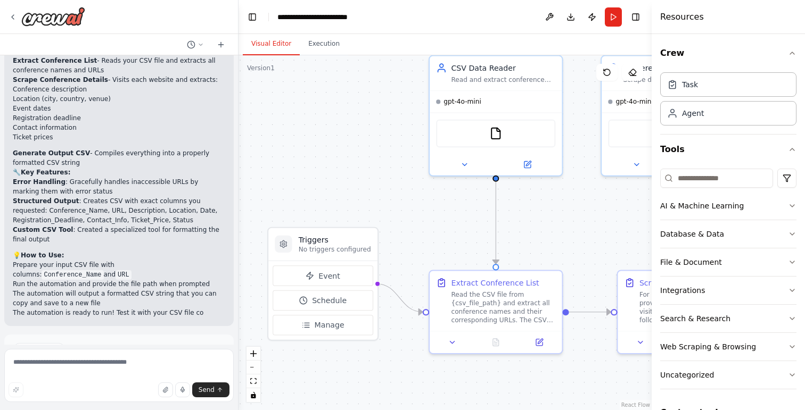
scroll to position [2175, 0]
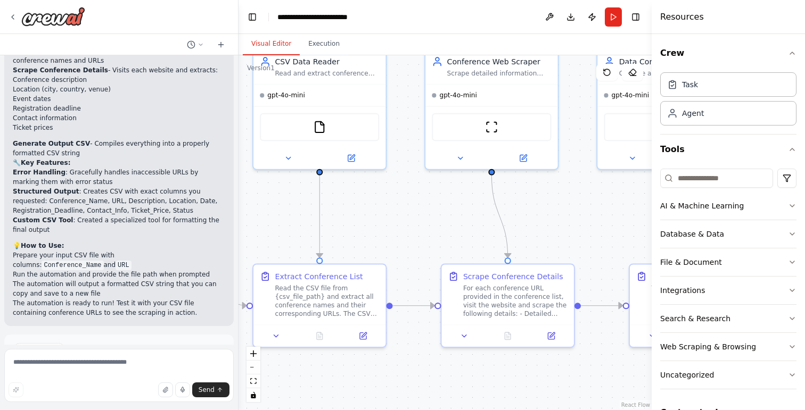
drag, startPoint x: 603, startPoint y: 226, endPoint x: 426, endPoint y: 220, distance: 176.3
click at [426, 220] on div ".deletable-edge-delete-btn { width: 20px; height: 20px; border: 0px solid #ffff…" at bounding box center [445, 232] width 413 height 355
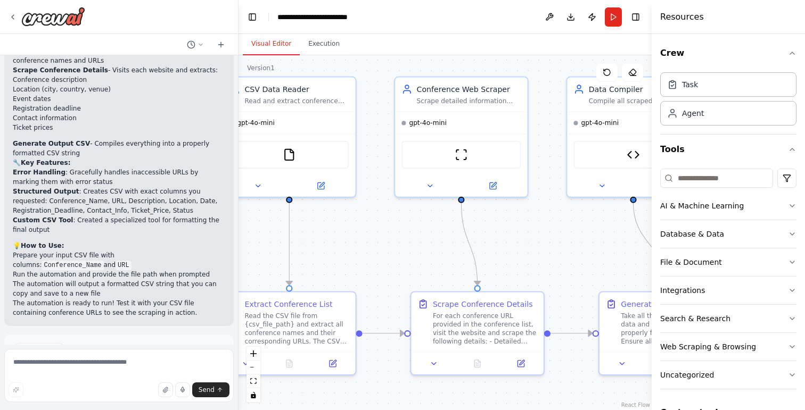
drag, startPoint x: 441, startPoint y: 245, endPoint x: 410, endPoint y: 273, distance: 41.5
click at [410, 274] on div ".deletable-edge-delete-btn { width: 20px; height: 20px; border: 0px solid #ffff…" at bounding box center [445, 232] width 413 height 355
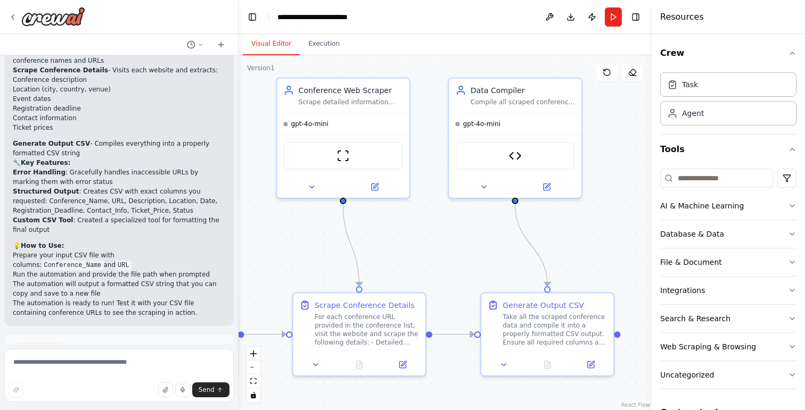
drag, startPoint x: 546, startPoint y: 231, endPoint x: 428, endPoint y: 232, distance: 117.7
click at [428, 232] on div ".deletable-edge-delete-btn { width: 20px; height: 20px; border: 0px solid #ffff…" at bounding box center [445, 232] width 413 height 355
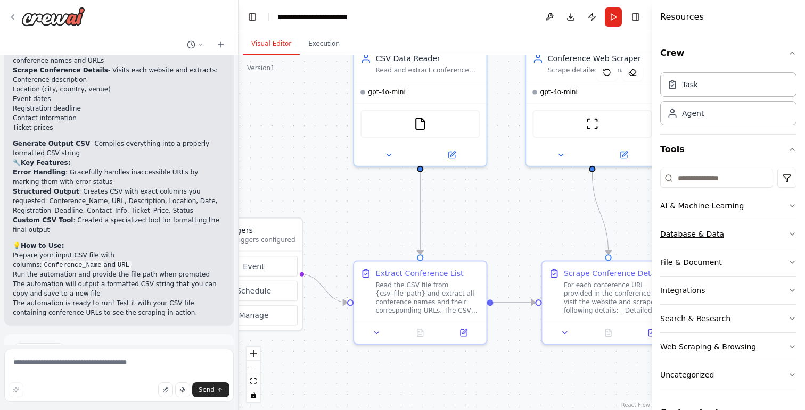
drag, startPoint x: 434, startPoint y: 270, endPoint x: 687, endPoint y: 248, distance: 254.4
click at [687, 248] on div "I need a crew to scrape conference details from URLs in a CSV file. INPUT: A CS…" at bounding box center [402, 205] width 805 height 410
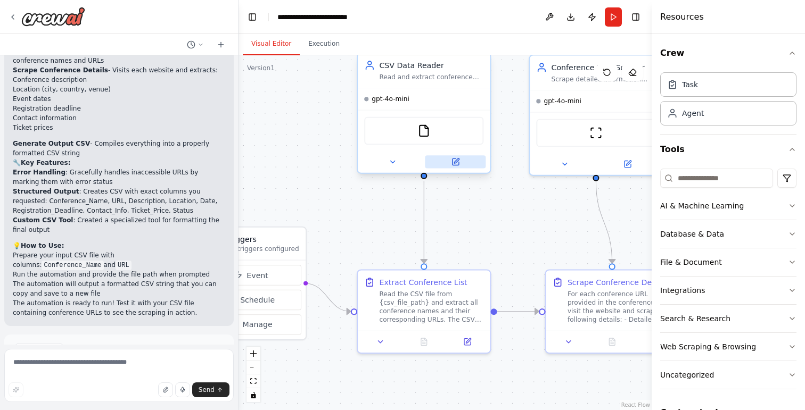
click at [456, 163] on icon at bounding box center [455, 162] width 6 height 6
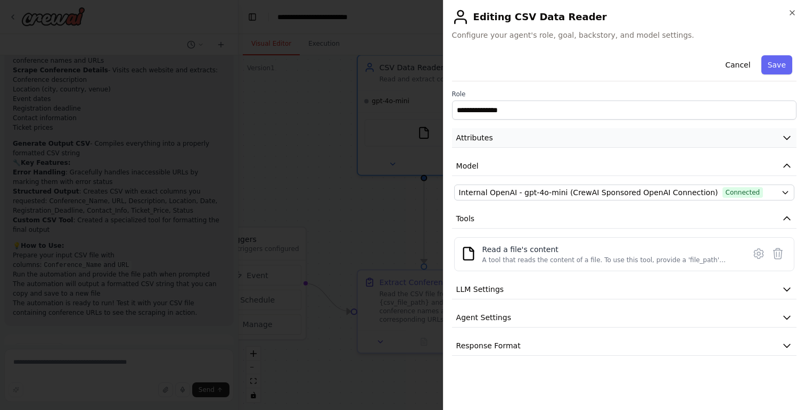
click at [785, 138] on icon "button" at bounding box center [787, 138] width 6 height 3
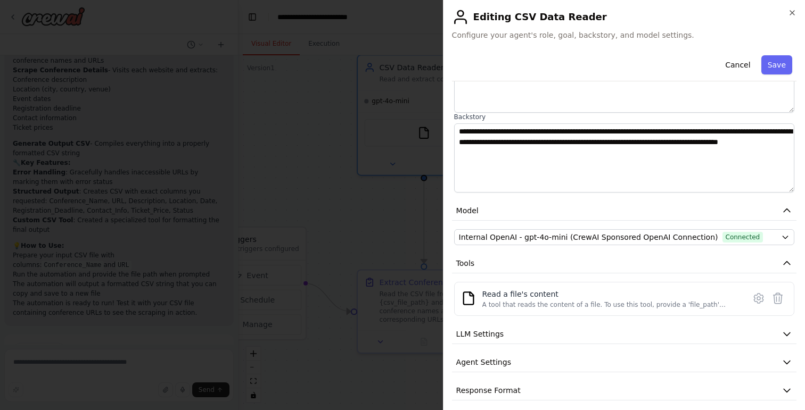
scroll to position [131, 0]
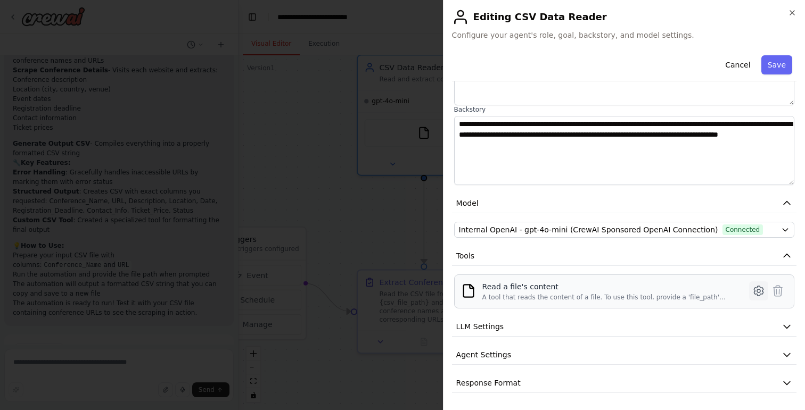
click at [759, 292] on icon at bounding box center [758, 291] width 3 height 3
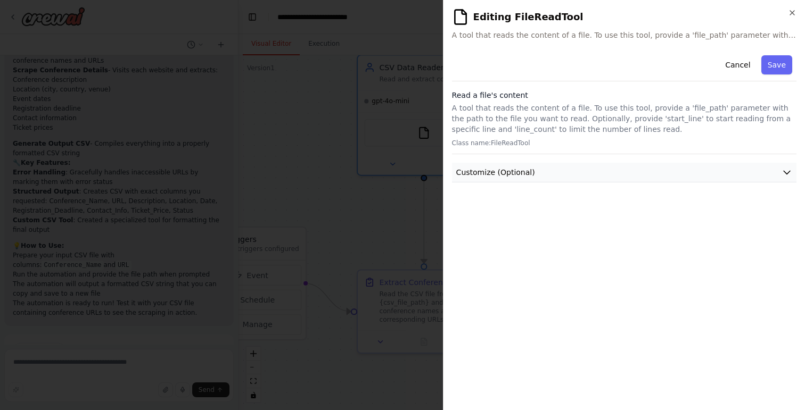
click at [612, 177] on button "Customize (Optional)" at bounding box center [624, 173] width 344 height 20
click at [699, 169] on button "Customize (Optional)" at bounding box center [624, 173] width 344 height 20
click at [690, 174] on button "Customize (Optional)" at bounding box center [624, 173] width 344 height 20
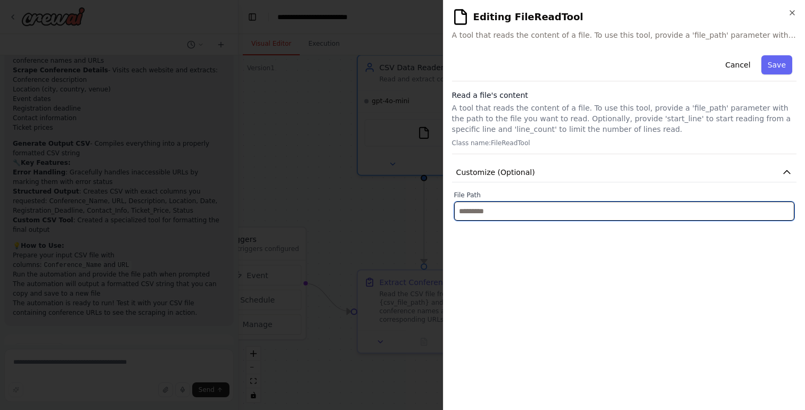
click at [505, 215] on input "text" at bounding box center [624, 211] width 340 height 19
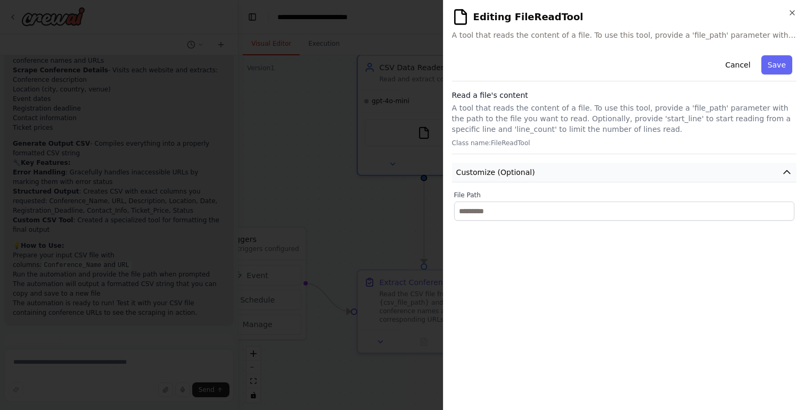
click at [777, 170] on button "Customize (Optional)" at bounding box center [624, 173] width 344 height 20
click at [794, 7] on div "**********" at bounding box center [624, 205] width 362 height 410
click at [790, 14] on icon "button" at bounding box center [792, 13] width 9 height 9
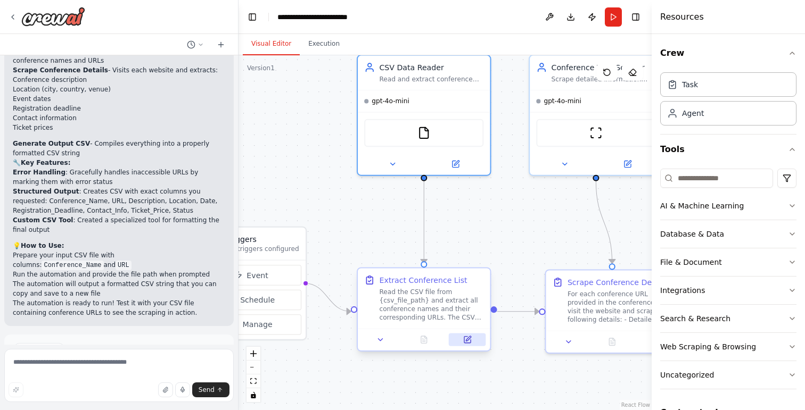
click at [467, 343] on icon at bounding box center [467, 340] width 9 height 9
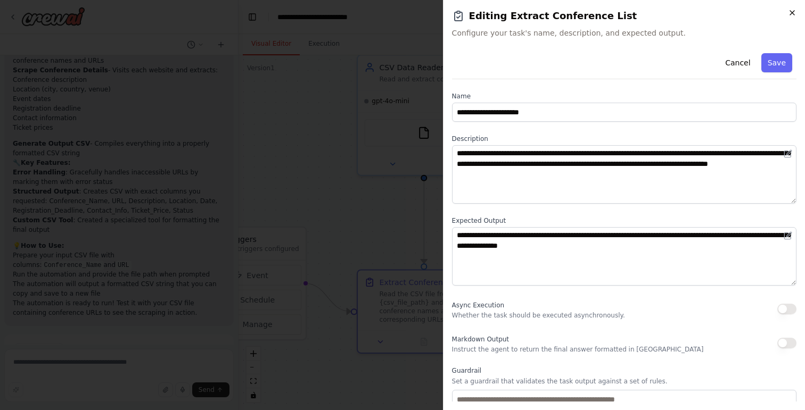
click at [791, 13] on icon "button" at bounding box center [792, 13] width 4 height 4
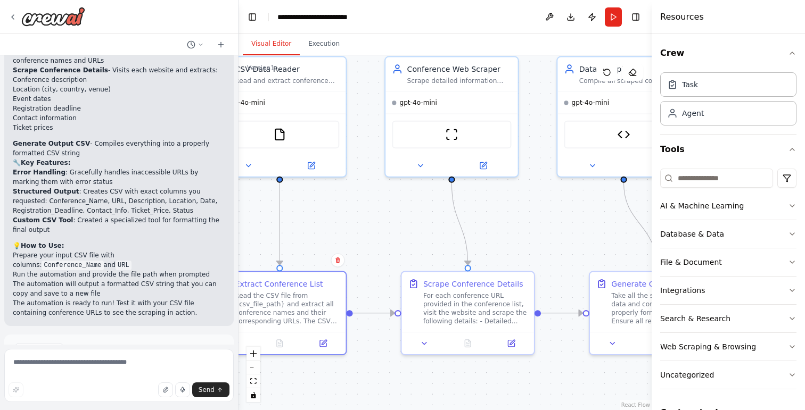
drag, startPoint x: 541, startPoint y: 239, endPoint x: 396, endPoint y: 240, distance: 144.8
click at [396, 240] on div ".deletable-edge-delete-btn { width: 20px; height: 20px; border: 0px solid #ffff…" at bounding box center [445, 232] width 413 height 355
click at [486, 167] on icon at bounding box center [482, 163] width 9 height 9
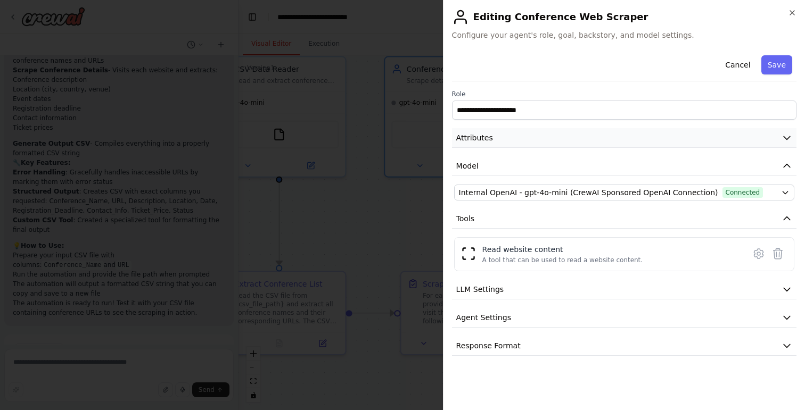
click at [784, 139] on icon "button" at bounding box center [787, 138] width 11 height 11
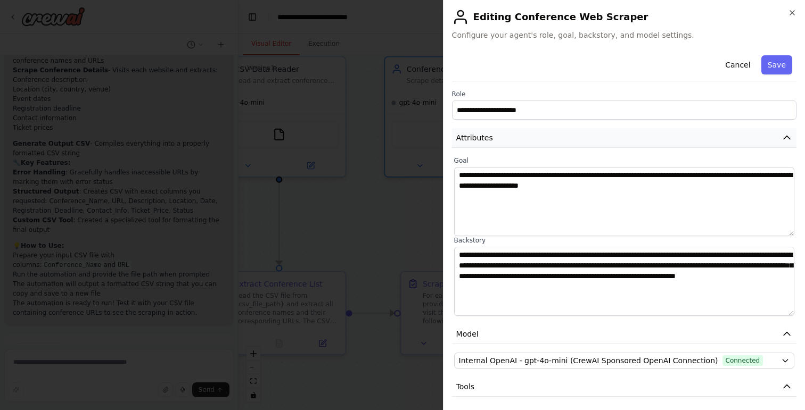
click at [791, 137] on icon "button" at bounding box center [787, 138] width 11 height 11
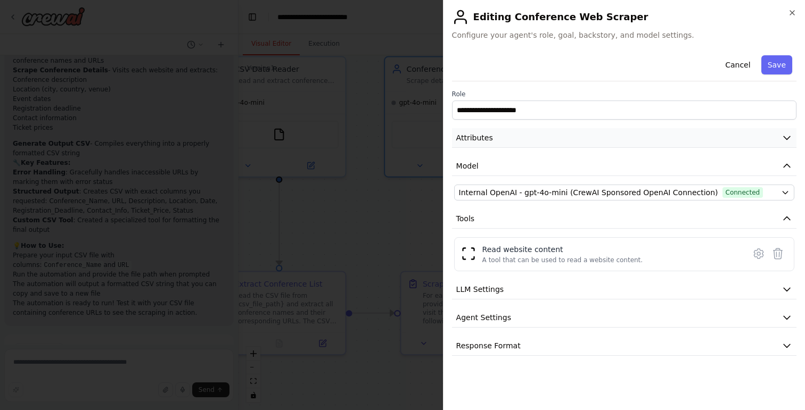
click at [791, 137] on icon "button" at bounding box center [787, 138] width 11 height 11
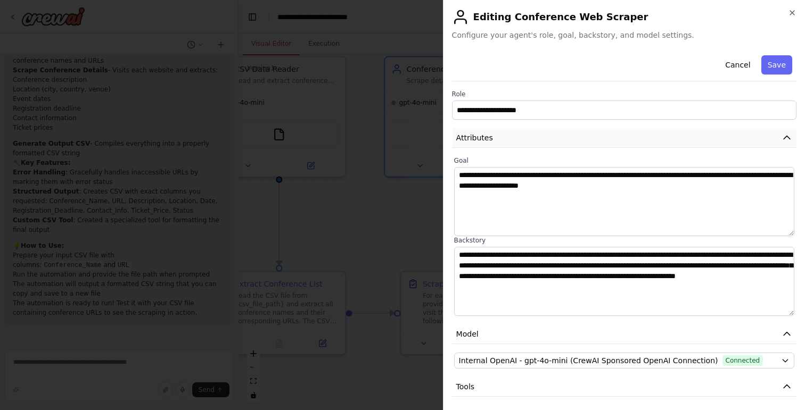
click at [791, 137] on icon "button" at bounding box center [787, 138] width 11 height 11
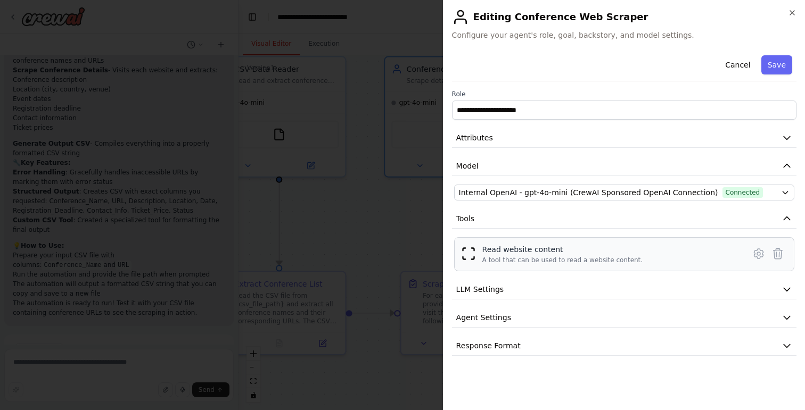
click at [709, 260] on div "Read website content A tool that can be used to read a website content." at bounding box center [612, 254] width 260 height 20
click at [754, 255] on icon at bounding box center [758, 254] width 9 height 10
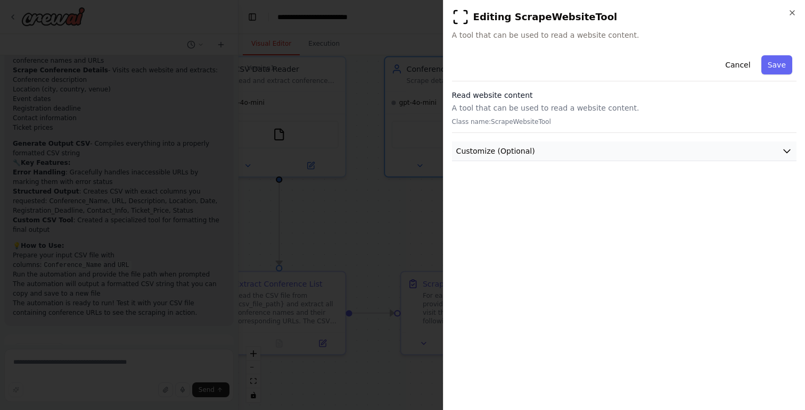
click at [780, 159] on button "Customize (Optional)" at bounding box center [624, 152] width 344 height 20
click at [792, 17] on h2 "Editing ScrapeWebsiteTool" at bounding box center [624, 17] width 344 height 17
click at [792, 11] on icon "button" at bounding box center [792, 13] width 9 height 9
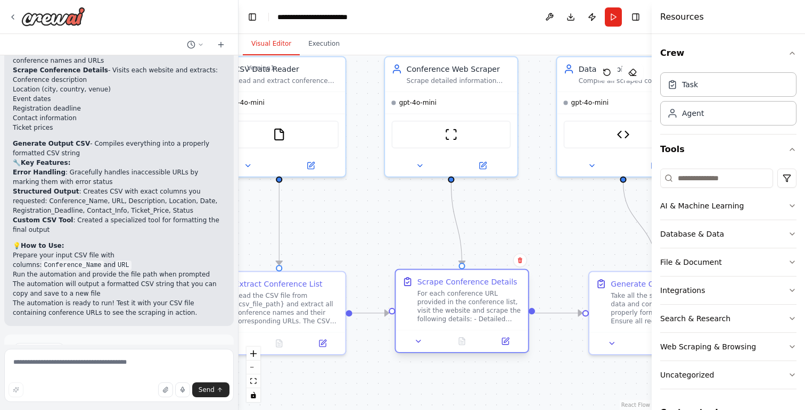
click at [512, 349] on div at bounding box center [462, 342] width 132 height 22
click at [508, 344] on icon at bounding box center [505, 342] width 6 height 6
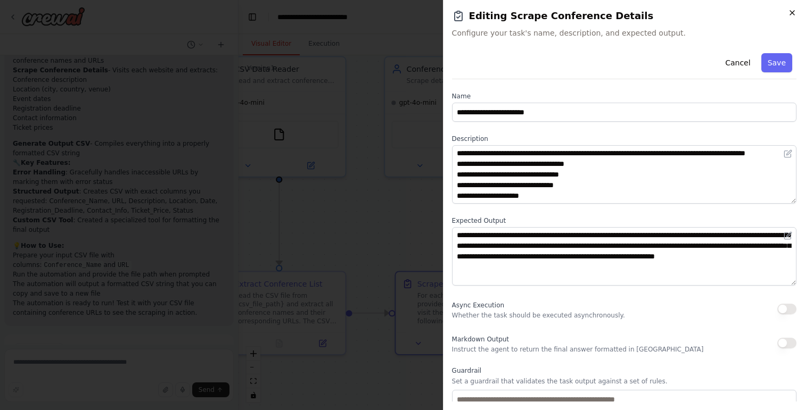
click at [792, 15] on icon "button" at bounding box center [792, 13] width 9 height 9
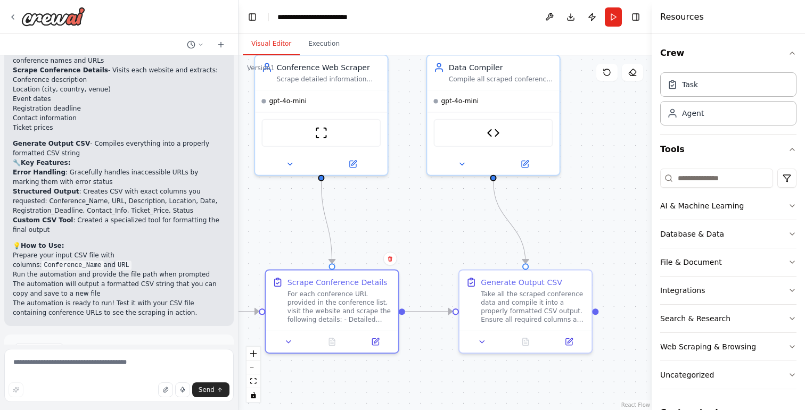
drag, startPoint x: 592, startPoint y: 238, endPoint x: 459, endPoint y: 236, distance: 132.6
click at [459, 236] on div ".deletable-edge-delete-btn { width: 20px; height: 20px; border: 0px solid #ffff…" at bounding box center [445, 232] width 413 height 355
click at [527, 161] on button at bounding box center [522, 161] width 61 height 13
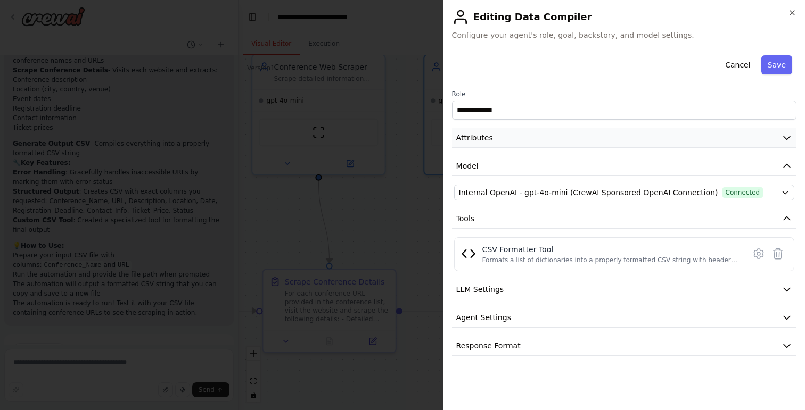
click at [786, 140] on icon "button" at bounding box center [787, 138] width 11 height 11
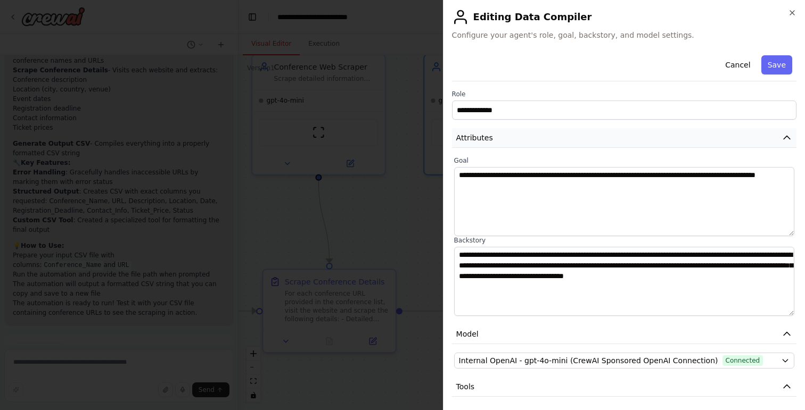
click at [786, 140] on icon "button" at bounding box center [787, 138] width 11 height 11
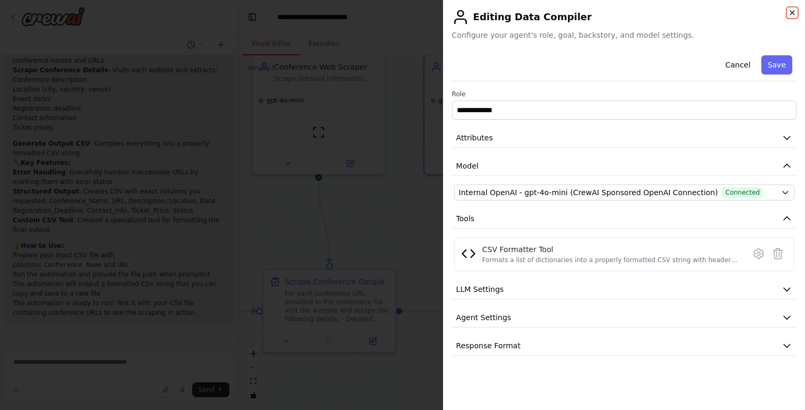
click at [794, 13] on icon "button" at bounding box center [792, 13] width 9 height 9
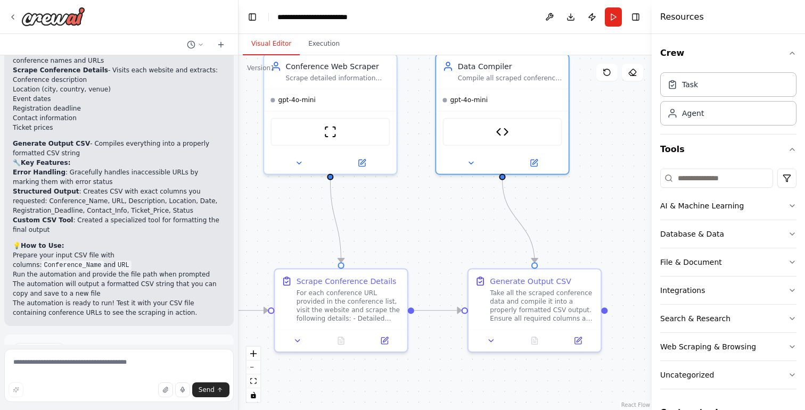
drag, startPoint x: 601, startPoint y: 236, endPoint x: 613, endPoint y: 235, distance: 12.3
click at [613, 235] on div ".deletable-edge-delete-btn { width: 20px; height: 20px; border: 0px solid #ffff…" at bounding box center [445, 232] width 413 height 355
click at [674, 265] on div "File & Document" at bounding box center [691, 262] width 62 height 11
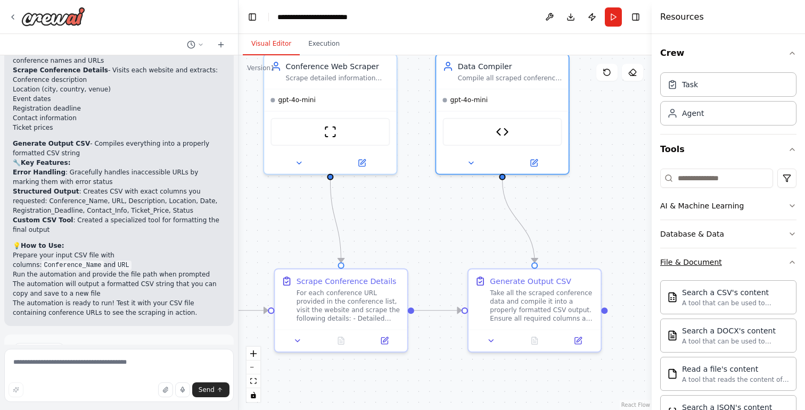
click at [674, 265] on div "File & Document" at bounding box center [691, 262] width 62 height 11
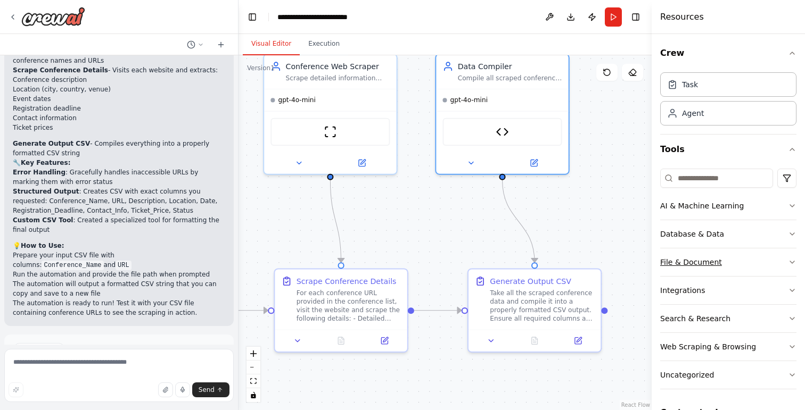
click at [667, 259] on div "File & Document" at bounding box center [691, 262] width 62 height 11
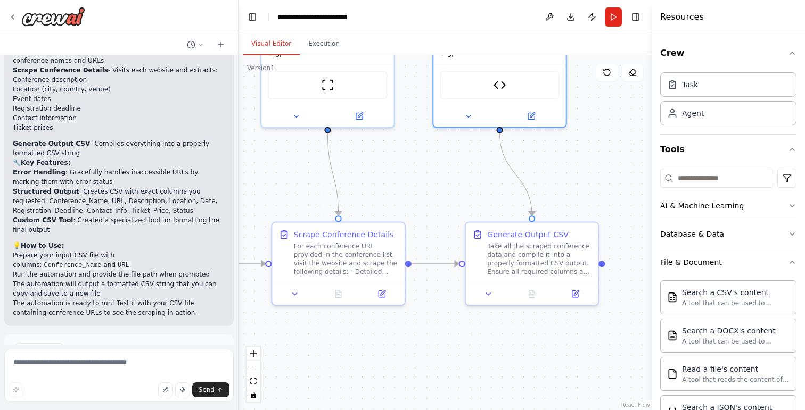
drag, startPoint x: 585, startPoint y: 258, endPoint x: 582, endPoint y: 211, distance: 46.9
click at [582, 211] on div ".deletable-edge-delete-btn { width: 20px; height: 20px; border: 0px solid #ffff…" at bounding box center [445, 232] width 413 height 355
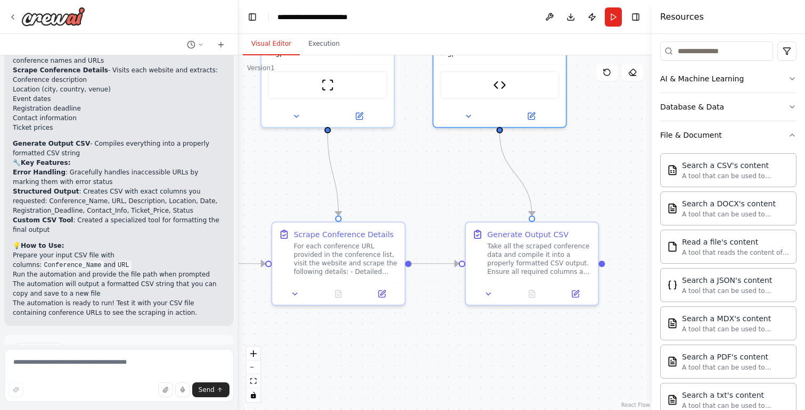
scroll to position [131, 0]
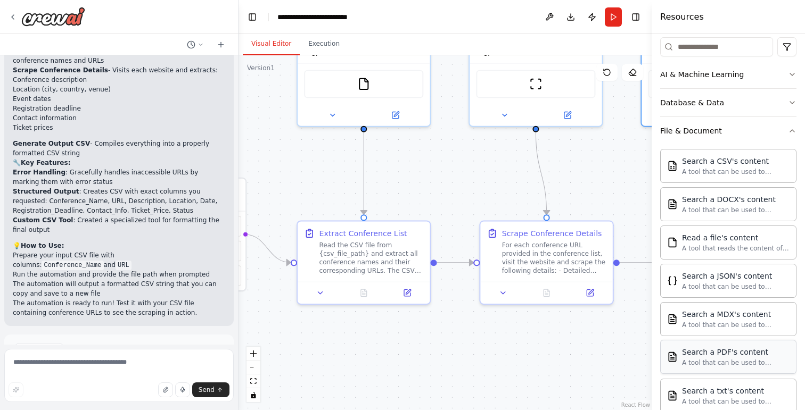
drag, startPoint x: 471, startPoint y: 351, endPoint x: 664, endPoint y: 345, distance: 193.3
click at [664, 345] on div "I need a crew to scrape conference details from URLs in a CSV file. INPUT: A CS…" at bounding box center [402, 205] width 805 height 410
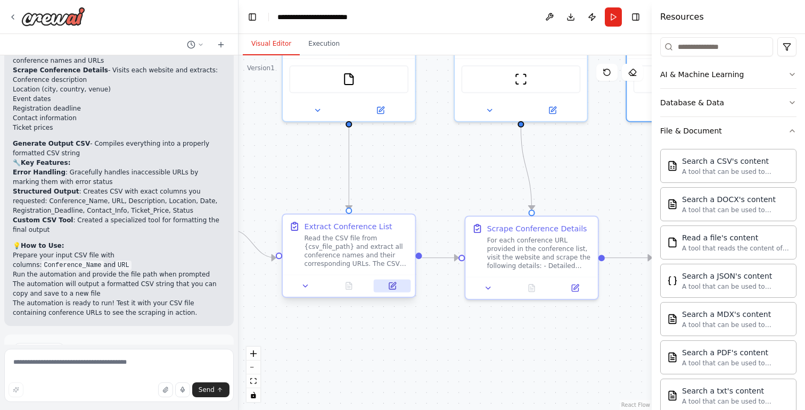
click at [391, 287] on icon at bounding box center [393, 285] width 5 height 5
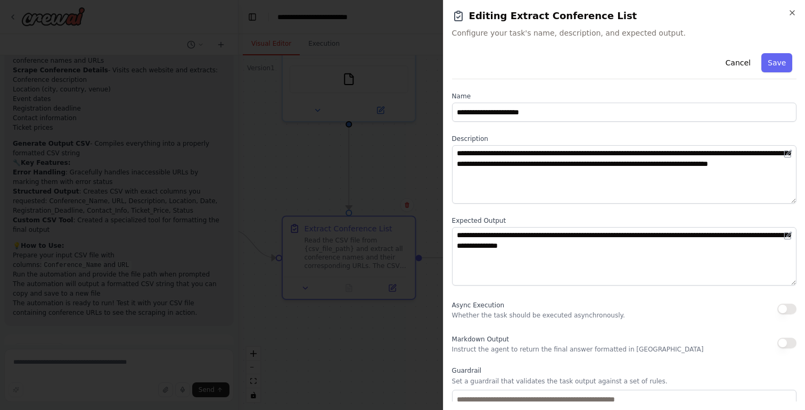
click at [793, 8] on div "**********" at bounding box center [624, 205] width 362 height 410
click at [795, 13] on icon "button" at bounding box center [792, 13] width 9 height 9
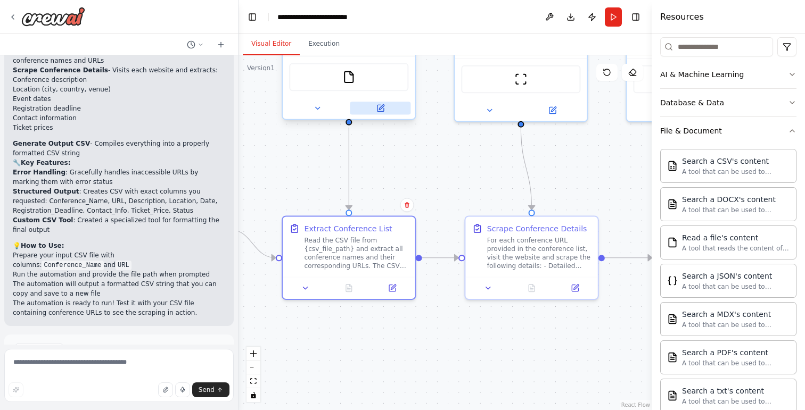
click at [386, 110] on button at bounding box center [380, 108] width 61 height 13
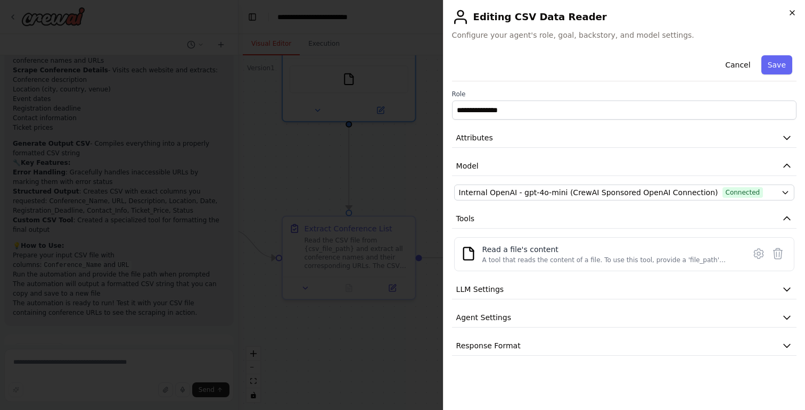
click at [792, 12] on icon "button" at bounding box center [792, 13] width 4 height 4
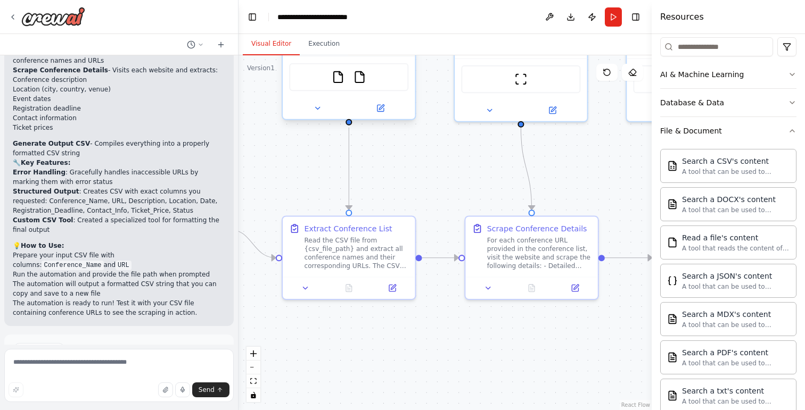
click at [351, 100] on div at bounding box center [349, 107] width 132 height 21
click at [381, 83] on div "FileReadTool FileReadTool" at bounding box center [348, 77] width 119 height 28
click at [383, 114] on button at bounding box center [380, 108] width 61 height 13
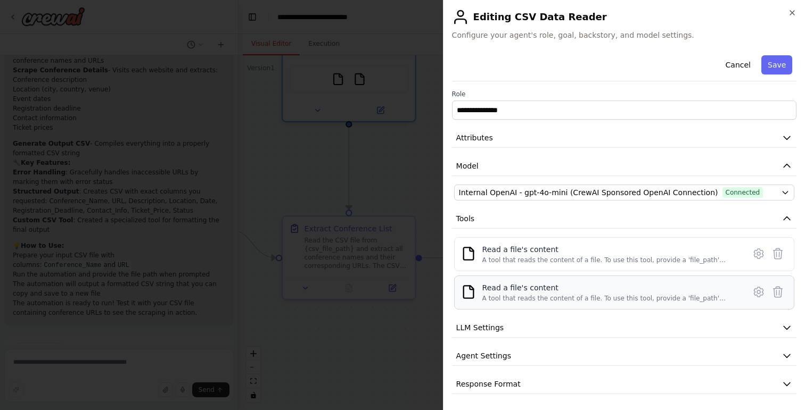
scroll to position [1, 0]
click at [779, 295] on icon at bounding box center [777, 291] width 13 height 13
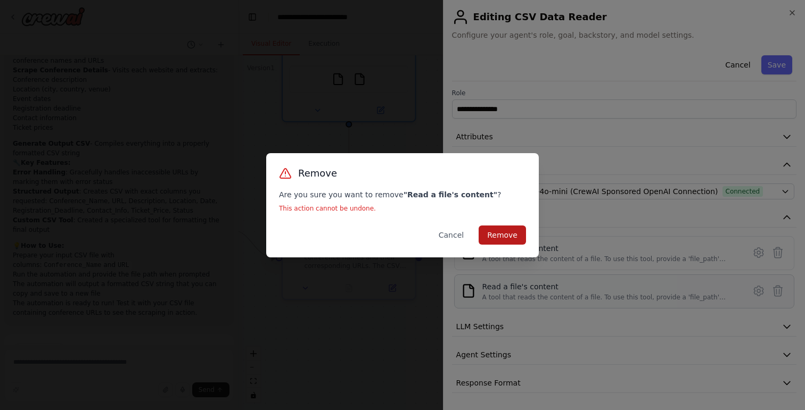
click at [504, 232] on button "Remove" at bounding box center [502, 235] width 47 height 19
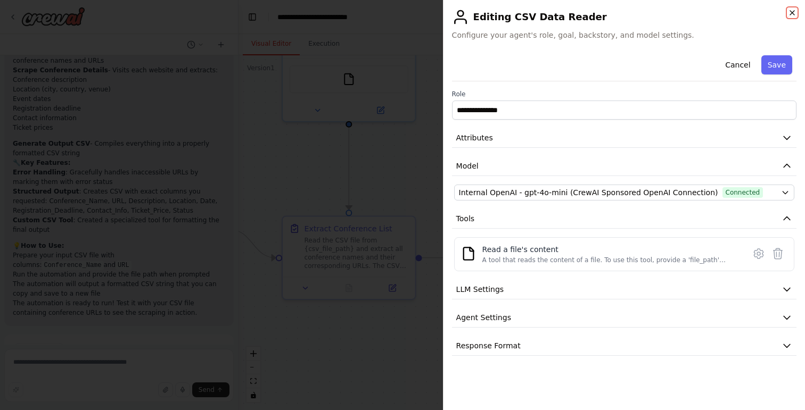
click at [793, 13] on icon "button" at bounding box center [792, 13] width 4 height 4
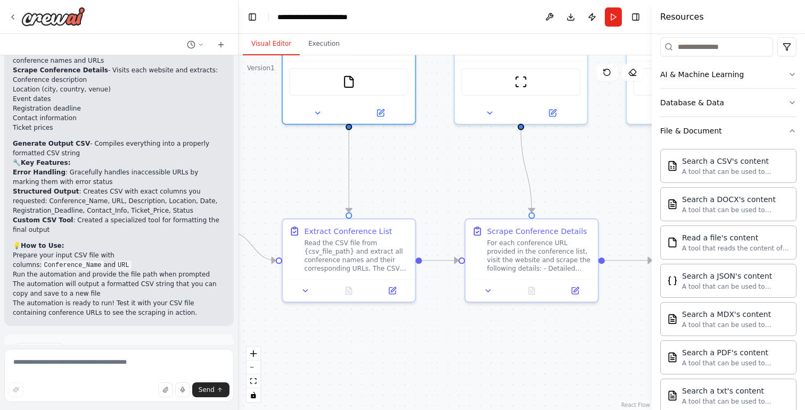
drag, startPoint x: 464, startPoint y: 343, endPoint x: 464, endPoint y: 373, distance: 29.3
click at [464, 369] on div ".deletable-edge-delete-btn { width: 20px; height: 20px; border: 0px solid #ffff…" at bounding box center [445, 232] width 413 height 355
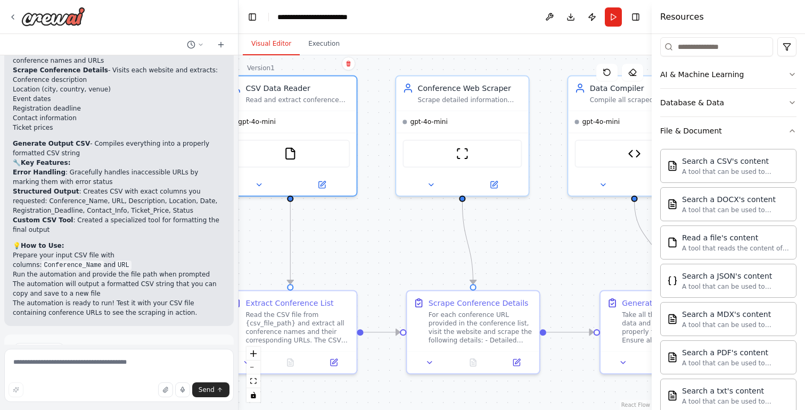
drag, startPoint x: 435, startPoint y: 202, endPoint x: 370, endPoint y: 250, distance: 81.0
click at [370, 250] on div ".deletable-edge-delete-btn { width: 20px; height: 20px; border: 0px solid #ffff…" at bounding box center [445, 232] width 413 height 355
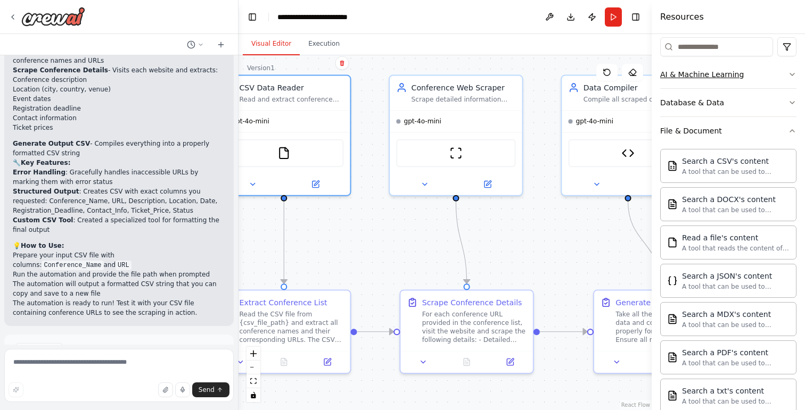
click at [717, 69] on div "AI & Machine Learning" at bounding box center [702, 74] width 84 height 11
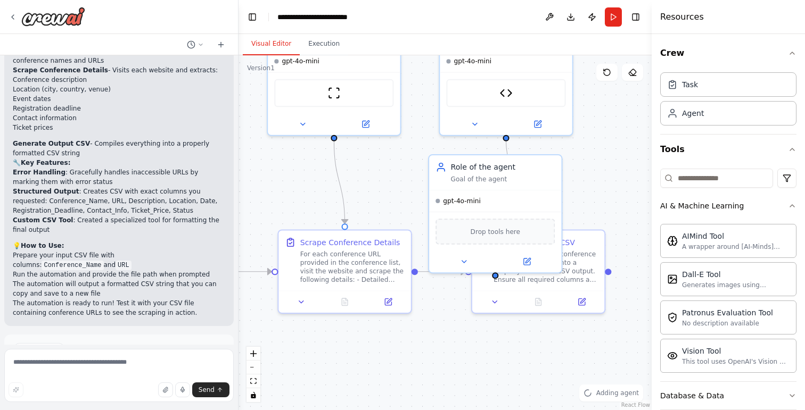
drag, startPoint x: 523, startPoint y: 239, endPoint x: 402, endPoint y: 179, distance: 135.5
click at [402, 179] on div ".deletable-edge-delete-btn { width: 20px; height: 20px; border: 0px solid #ffff…" at bounding box center [445, 232] width 413 height 355
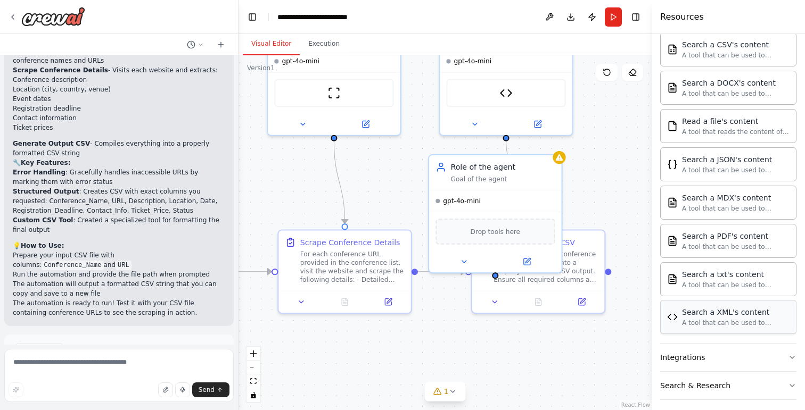
scroll to position [390, 0]
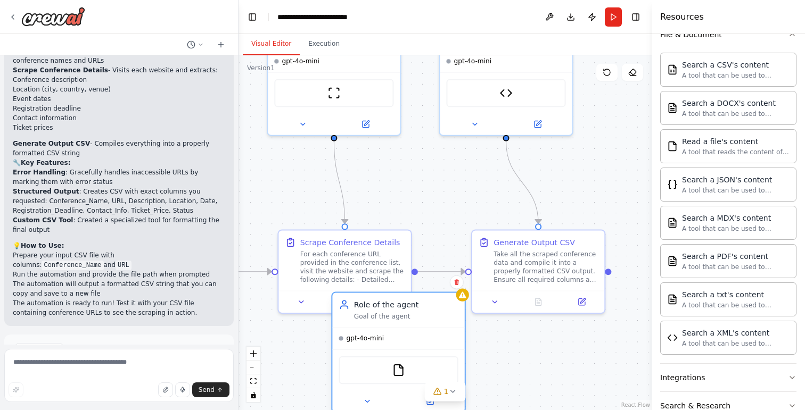
drag, startPoint x: 525, startPoint y: 176, endPoint x: 429, endPoint y: 324, distance: 177.1
click at [427, 325] on div "Role of the agent Goal of the agent" at bounding box center [398, 310] width 132 height 35
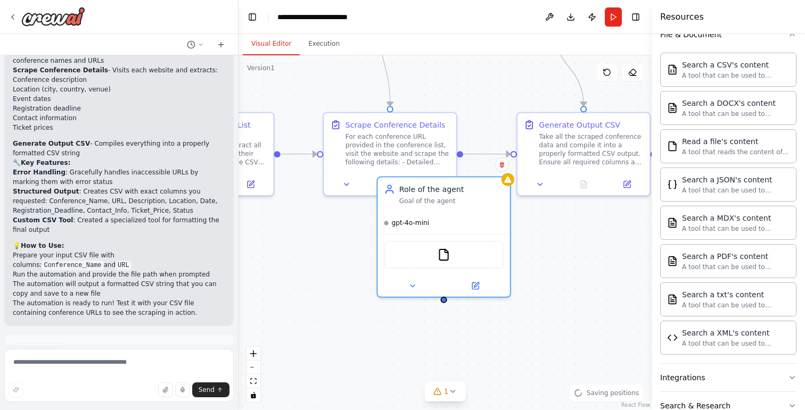
drag, startPoint x: 443, startPoint y: 219, endPoint x: 489, endPoint y: 101, distance: 127.2
click at [488, 101] on div ".deletable-edge-delete-btn { width: 20px; height: 20px; border: 0px solid #ffff…" at bounding box center [445, 232] width 413 height 355
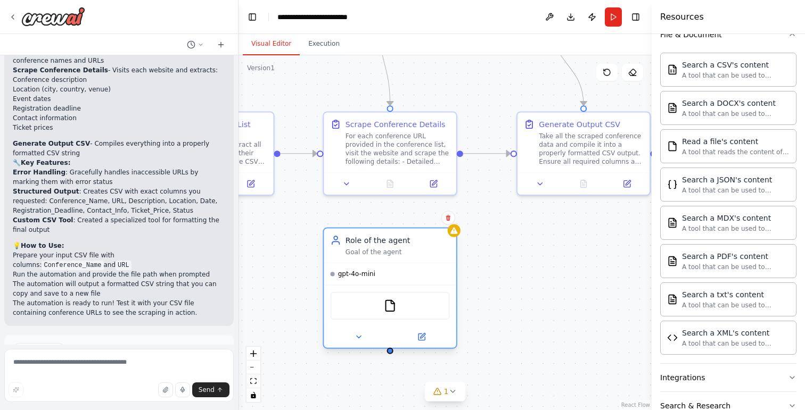
drag, startPoint x: 487, startPoint y: 209, endPoint x: 432, endPoint y: 263, distance: 76.8
click at [432, 263] on div "gpt-4o-mini FileReadTool" at bounding box center [390, 305] width 132 height 85
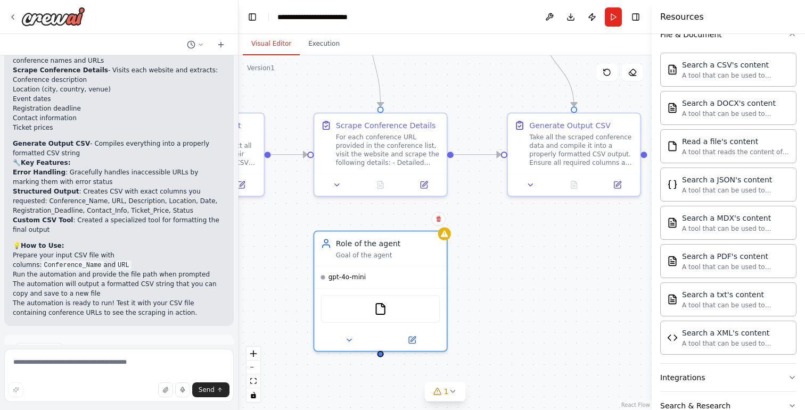
drag, startPoint x: 530, startPoint y: 298, endPoint x: 520, endPoint y: 299, distance: 9.6
click at [520, 299] on div ".deletable-edge-delete-btn { width: 20px; height: 20px; border: 0px solid #ffff…" at bounding box center [445, 232] width 413 height 355
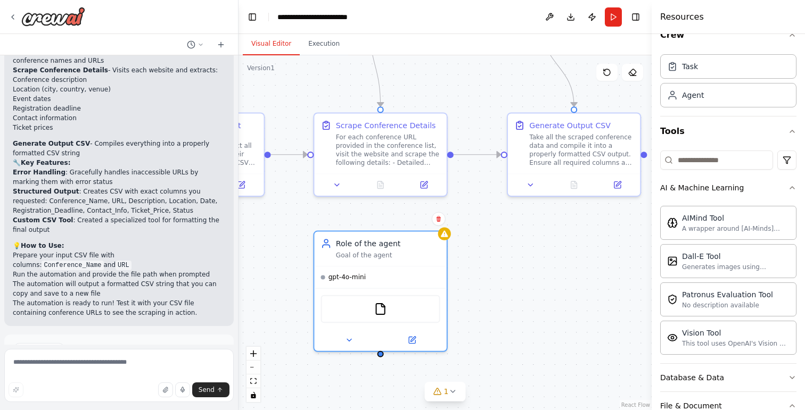
scroll to position [0, 0]
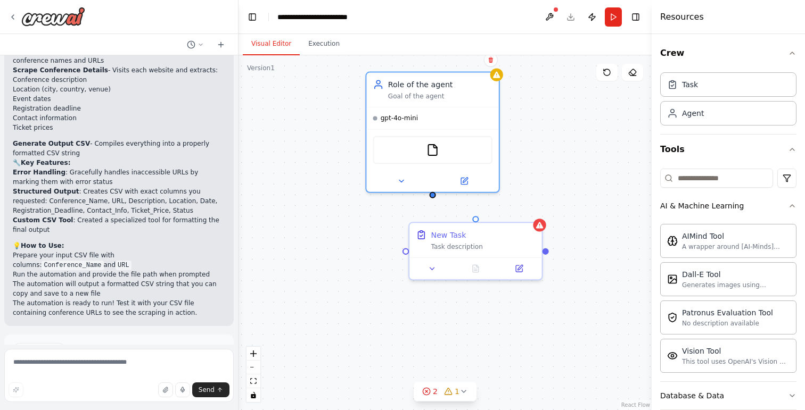
drag, startPoint x: 499, startPoint y: 313, endPoint x: 544, endPoint y: 146, distance: 172.5
click at [544, 146] on div ".deletable-edge-delete-btn { width: 20px; height: 20px; border: 0px solid #ffff…" at bounding box center [445, 232] width 413 height 355
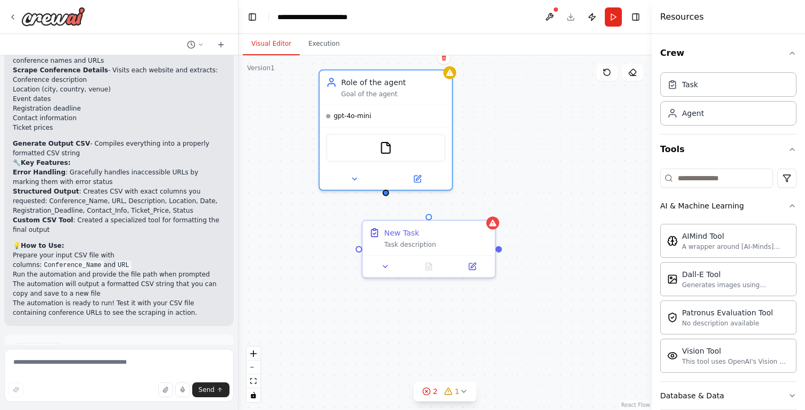
drag, startPoint x: 427, startPoint y: 191, endPoint x: 388, endPoint y: 196, distance: 39.8
click at [388, 196] on div ".deletable-edge-delete-btn { width: 20px; height: 20px; border: 0px solid #ffff…" at bounding box center [445, 232] width 413 height 355
click at [433, 218] on div "New Task Task description" at bounding box center [428, 247] width 134 height 59
click at [385, 197] on div ".deletable-edge-delete-btn { width: 20px; height: 20px; border: 0px solid #ffff…" at bounding box center [445, 232] width 413 height 355
click at [390, 194] on div ".deletable-edge-delete-btn { width: 20px; height: 20px; border: 0px solid #ffff…" at bounding box center [445, 232] width 413 height 355
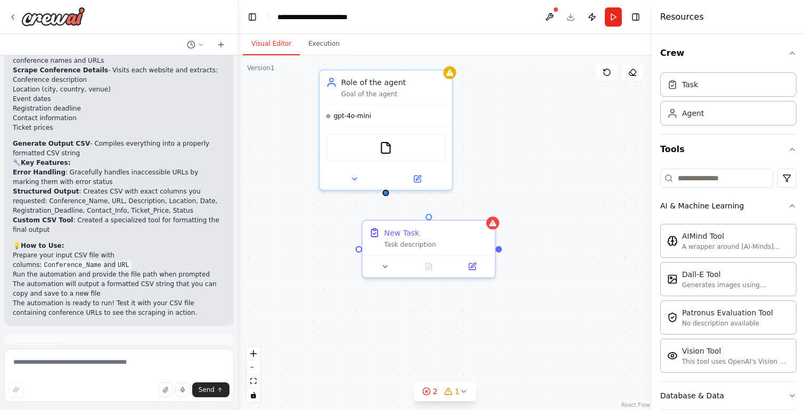
click at [390, 194] on div ".deletable-edge-delete-btn { width: 20px; height: 20px; border: 0px solid #ffff…" at bounding box center [445, 232] width 413 height 355
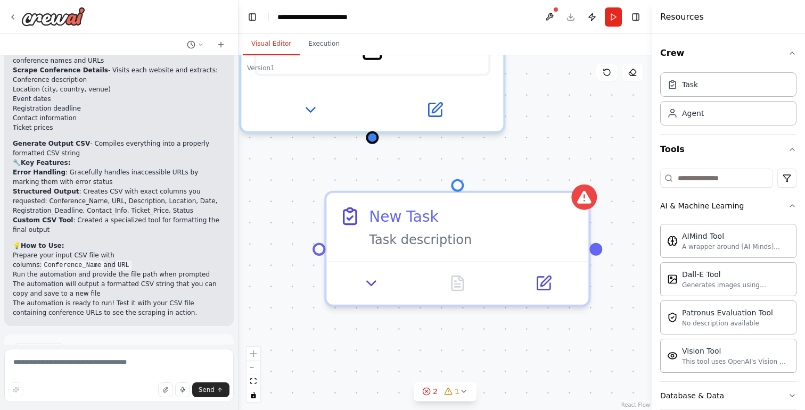
drag, startPoint x: 387, startPoint y: 200, endPoint x: 377, endPoint y: 139, distance: 61.5
click at [377, 139] on div ".deletable-edge-delete-btn { width: 20px; height: 20px; border: 0px solid #ffff…" at bounding box center [445, 232] width 413 height 355
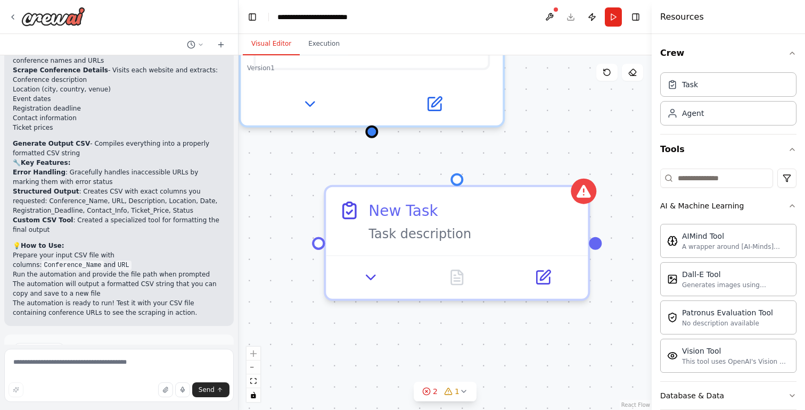
click at [405, 362] on div ".deletable-edge-delete-btn { width: 20px; height: 20px; border: 0px solid #ffff…" at bounding box center [445, 232] width 413 height 355
click at [257, 369] on button "zoom out" at bounding box center [253, 368] width 14 height 14
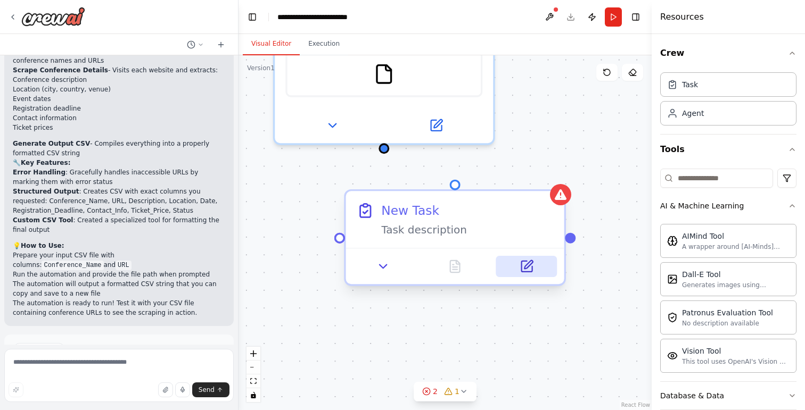
click at [530, 267] on icon at bounding box center [526, 266] width 11 height 11
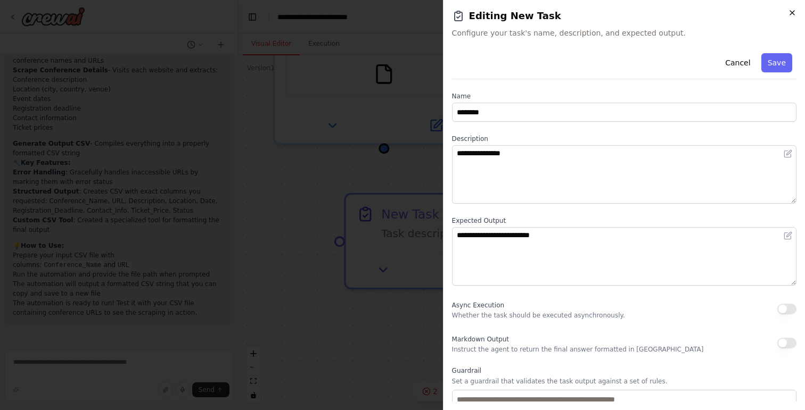
click at [794, 13] on icon "button" at bounding box center [792, 13] width 9 height 9
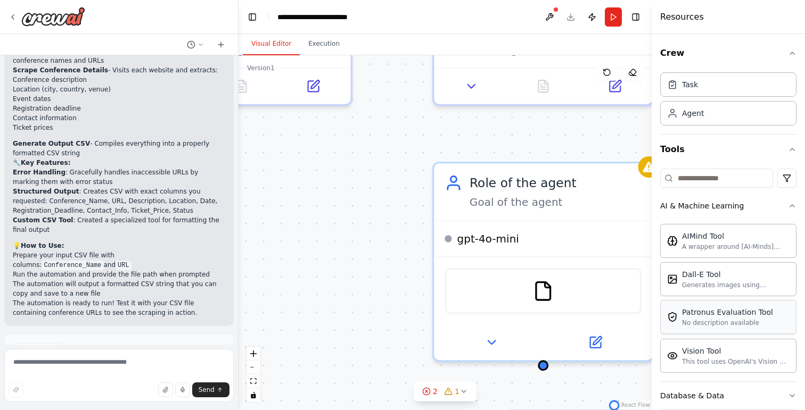
drag, startPoint x: 546, startPoint y: 89, endPoint x: 714, endPoint y: 309, distance: 276.1
click at [715, 309] on div "I need a crew to scrape conference details from URLs in a CSV file. INPUT: A CS…" at bounding box center [402, 205] width 805 height 410
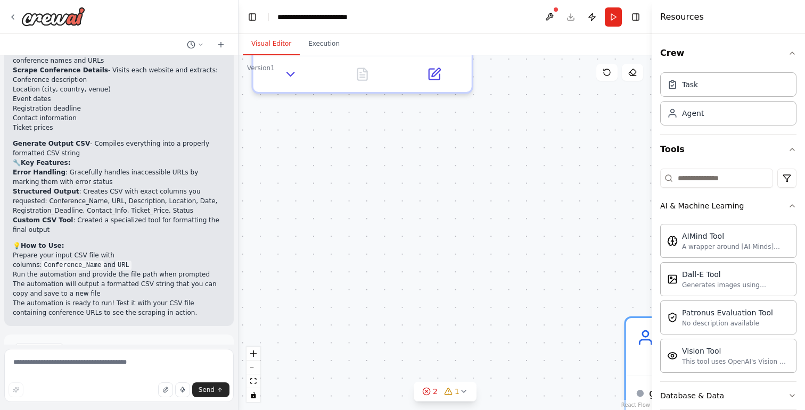
drag, startPoint x: 443, startPoint y: 283, endPoint x: 634, endPoint y: 438, distance: 246.0
click at [634, 410] on html "I need a crew to scrape conference details from URLs in a CSV file. INPUT: A CS…" at bounding box center [402, 205] width 805 height 410
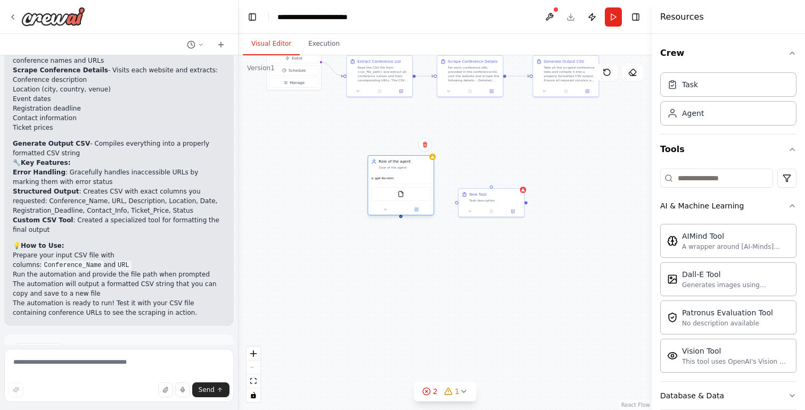
drag, startPoint x: 618, startPoint y: 341, endPoint x: 408, endPoint y: 168, distance: 271.6
click at [406, 168] on div "Role of the agent Goal of the agent" at bounding box center [400, 164] width 65 height 17
drag, startPoint x: 487, startPoint y: 200, endPoint x: 383, endPoint y: 254, distance: 116.7
click at [383, 254] on div "Task description" at bounding box center [399, 253] width 52 height 4
click at [506, 211] on div ".deletable-edge-delete-btn { width: 20px; height: 20px; border: 0px solid #ffff…" at bounding box center [445, 232] width 413 height 355
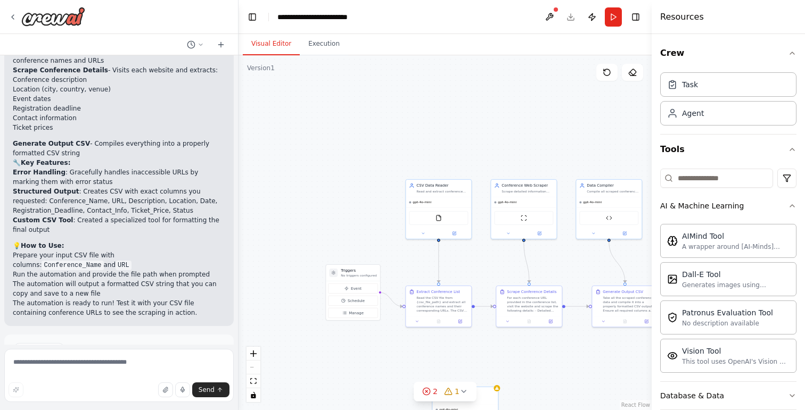
drag, startPoint x: 497, startPoint y: 157, endPoint x: 556, endPoint y: 384, distance: 235.4
click at [557, 387] on div ".deletable-edge-delete-btn { width: 20px; height: 20px; border: 0px solid #ffff…" at bounding box center [445, 232] width 413 height 355
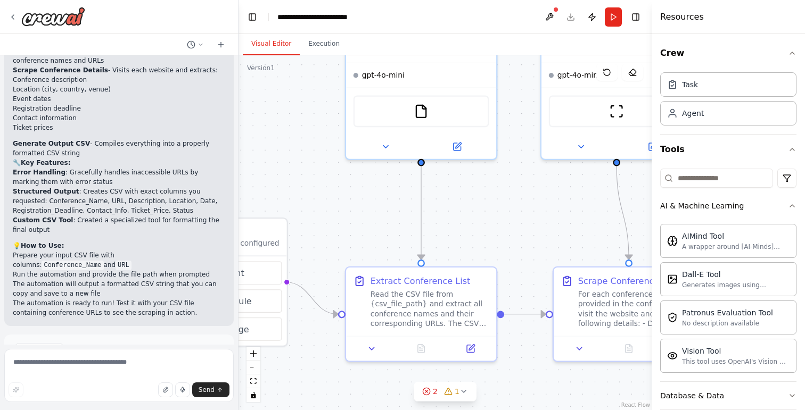
drag, startPoint x: 414, startPoint y: 244, endPoint x: 309, endPoint y: 135, distance: 150.6
click at [309, 135] on div ".deletable-edge-delete-btn { width: 20px; height: 20px; border: 0px solid #ffff…" at bounding box center [445, 232] width 413 height 355
click at [455, 149] on button at bounding box center [456, 144] width 69 height 15
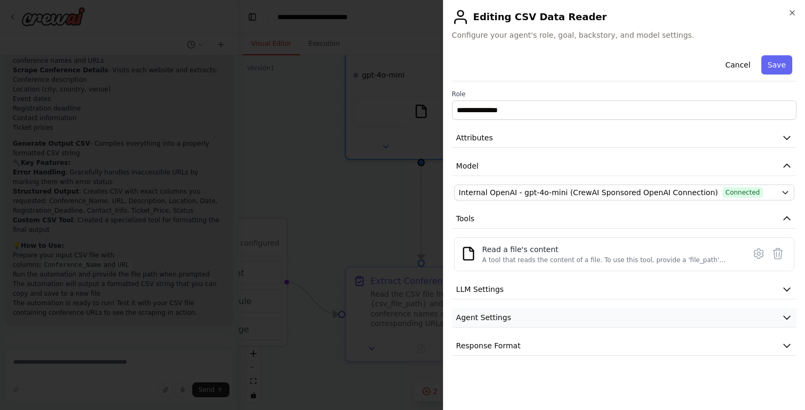
click at [563, 315] on button "Agent Settings" at bounding box center [624, 318] width 344 height 20
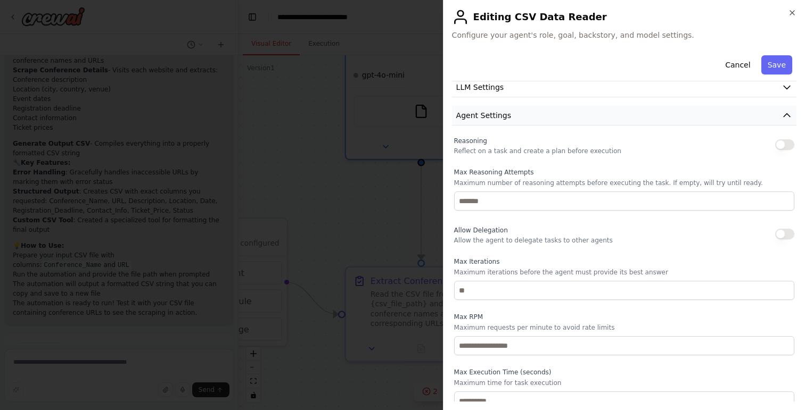
scroll to position [248, 0]
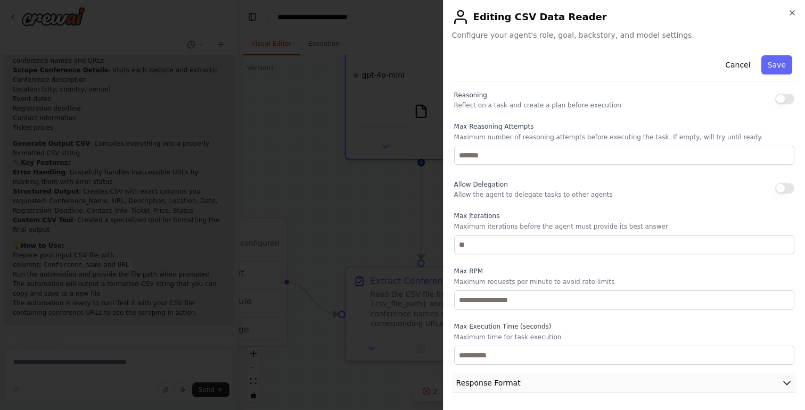
click at [503, 384] on span "Response Format" at bounding box center [488, 383] width 64 height 11
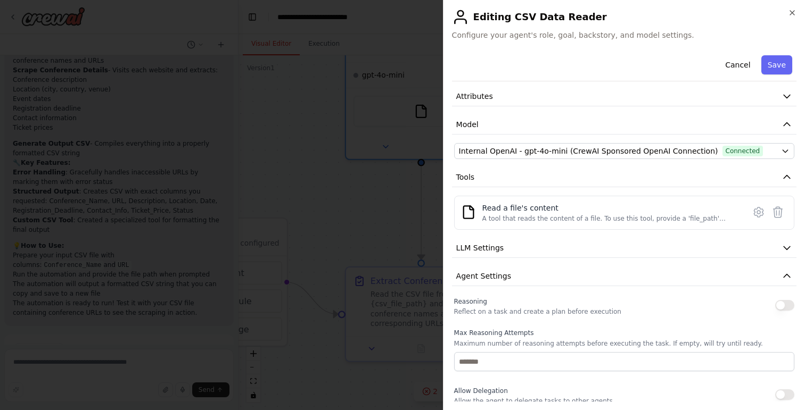
scroll to position [0, 0]
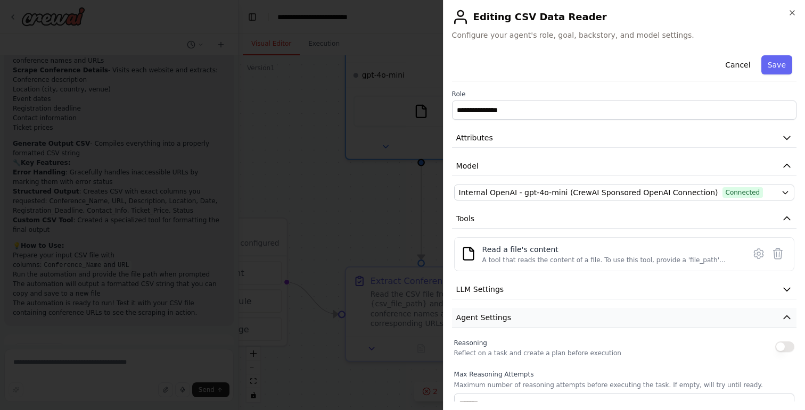
click at [537, 323] on button "Agent Settings" at bounding box center [624, 318] width 344 height 20
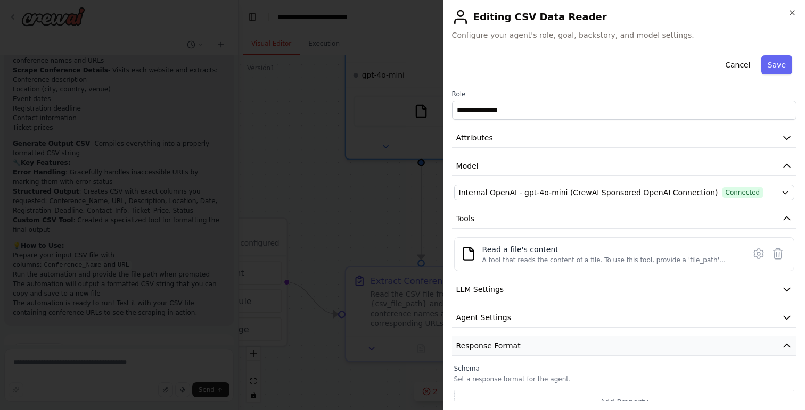
click at [522, 343] on button "Response Format" at bounding box center [624, 346] width 344 height 20
click at [511, 293] on button "LLM Settings" at bounding box center [624, 290] width 344 height 20
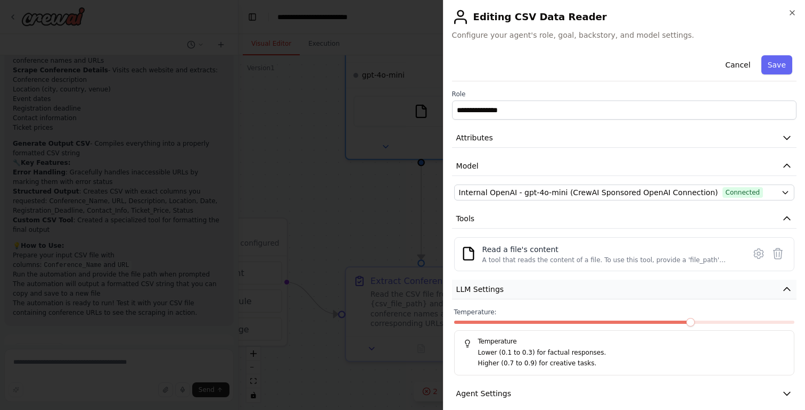
scroll to position [39, 0]
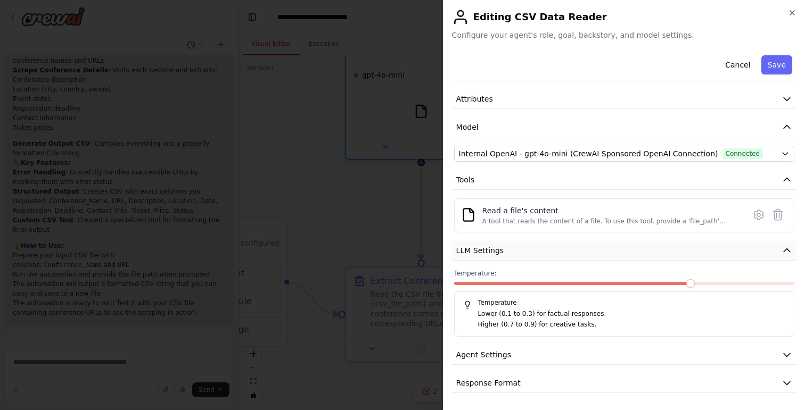
click at [493, 250] on span "LLM Settings" at bounding box center [480, 250] width 48 height 11
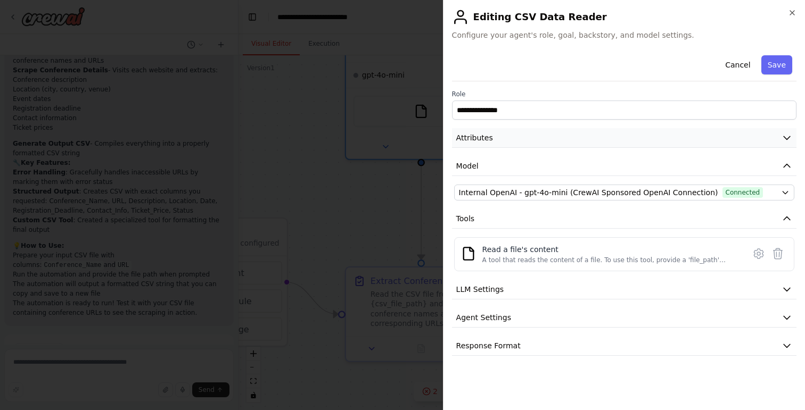
click at [566, 139] on button "Attributes" at bounding box center [624, 138] width 344 height 20
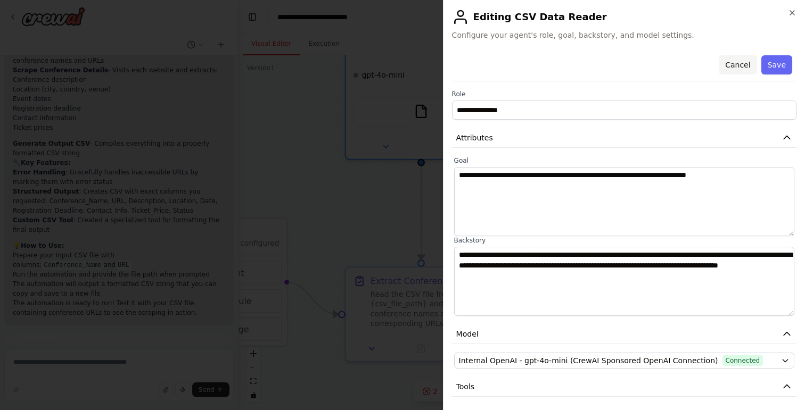
click at [739, 63] on button "Cancel" at bounding box center [738, 64] width 38 height 19
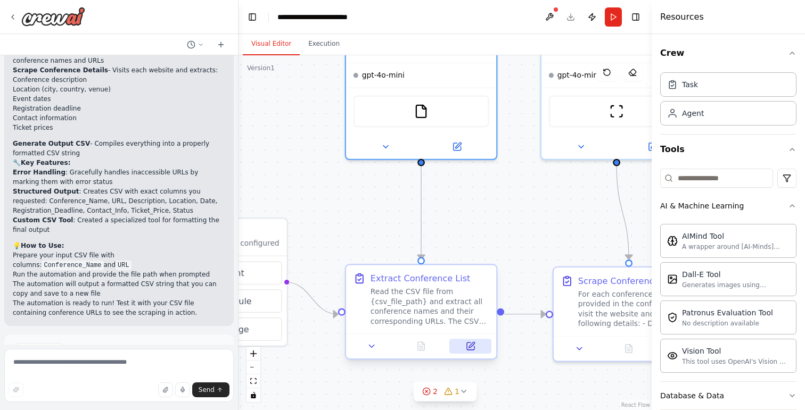
click at [471, 347] on icon at bounding box center [472, 345] width 6 height 6
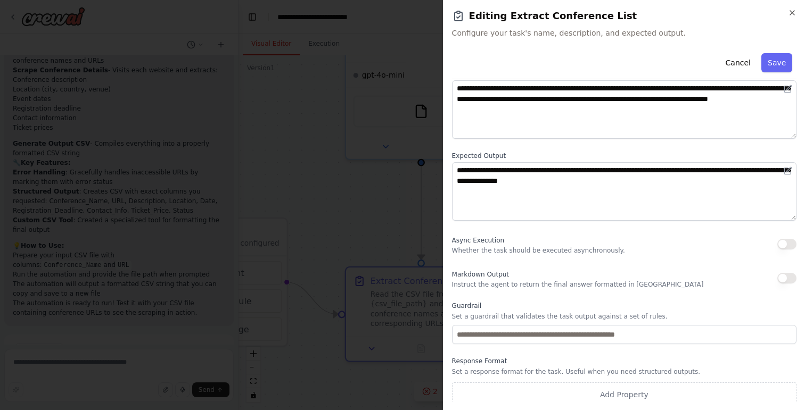
scroll to position [70, 0]
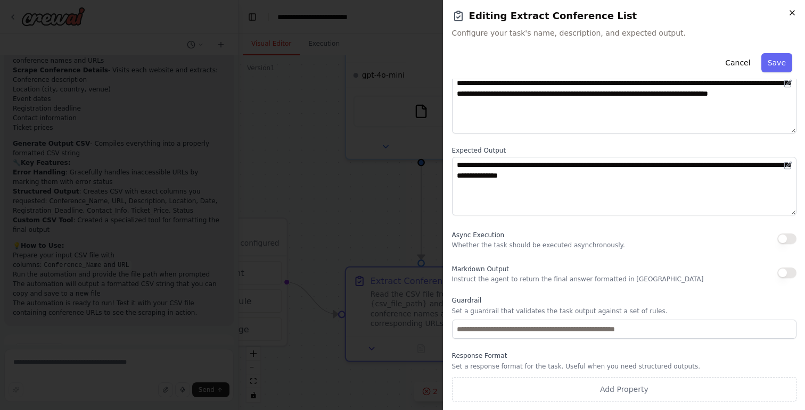
click at [793, 12] on icon "button" at bounding box center [792, 13] width 4 height 4
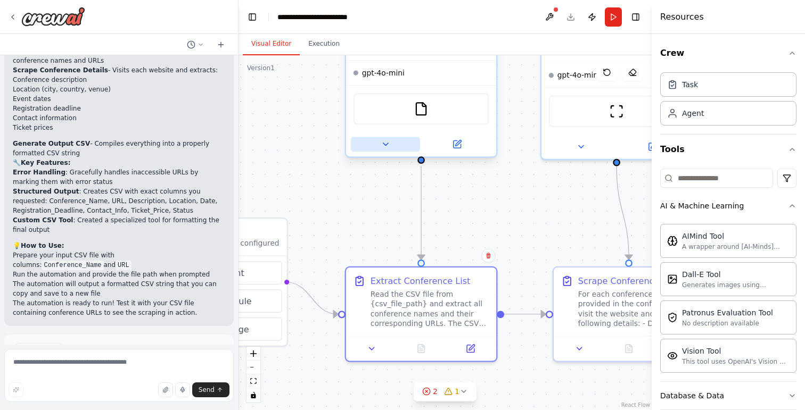
click at [384, 146] on icon at bounding box center [386, 144] width 10 height 10
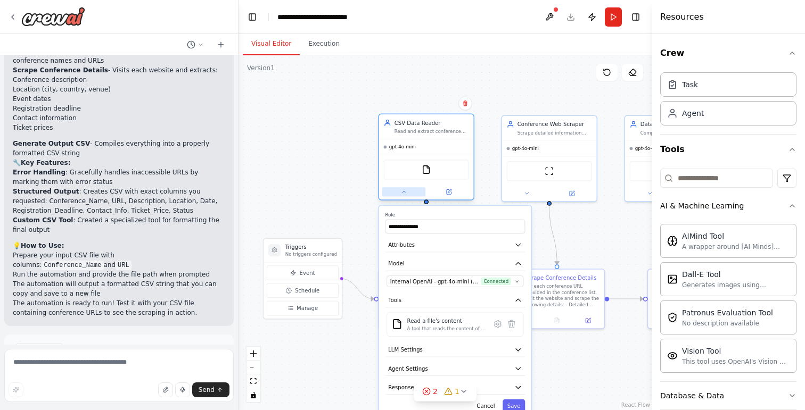
click at [405, 196] on button at bounding box center [404, 191] width 44 height 9
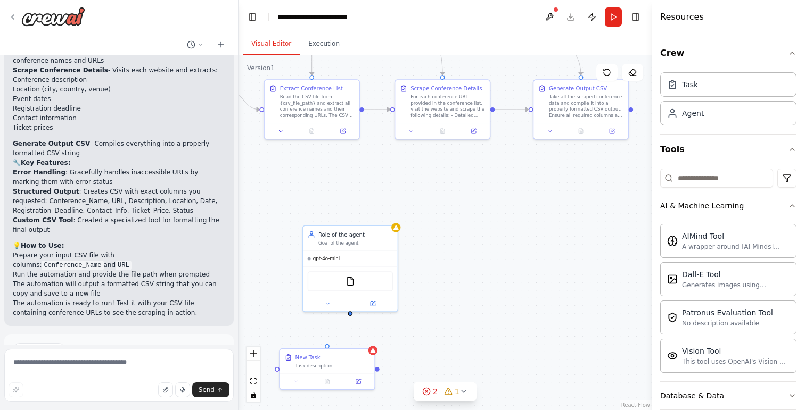
drag, startPoint x: 511, startPoint y: 375, endPoint x: 396, endPoint y: 185, distance: 222.3
click at [396, 185] on div ".deletable-edge-delete-btn { width: 20px; height: 20px; border: 0px solid #ffff…" at bounding box center [445, 232] width 413 height 355
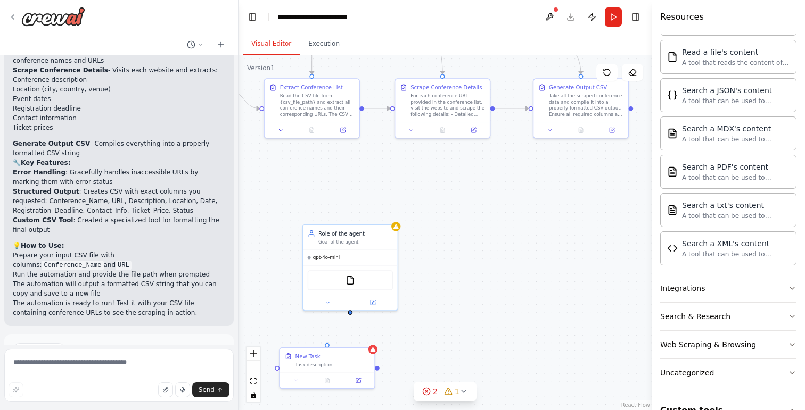
scroll to position [550, 0]
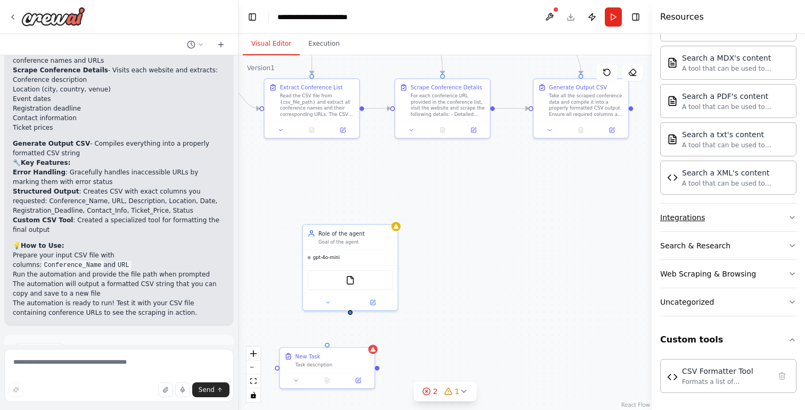
click at [694, 218] on div "Integrations" at bounding box center [682, 217] width 45 height 11
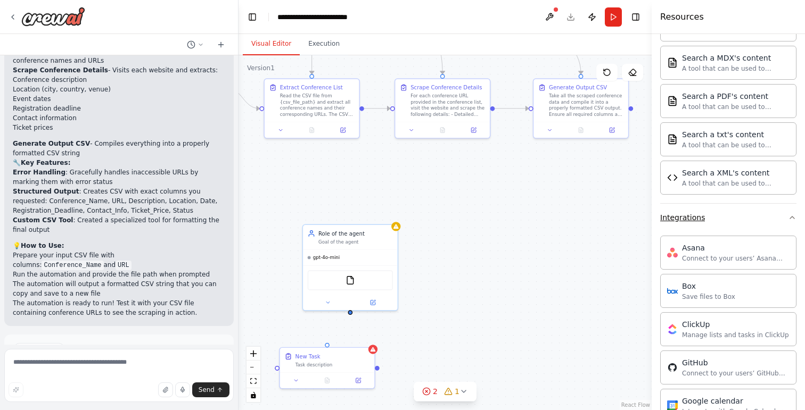
click at [694, 218] on div "Integrations" at bounding box center [682, 217] width 45 height 11
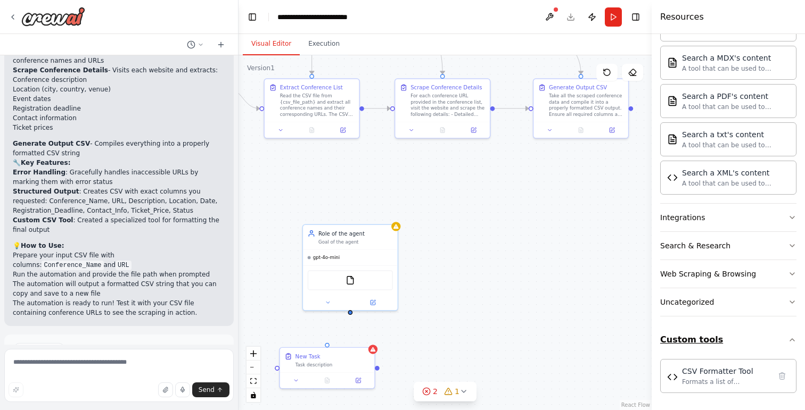
click at [794, 342] on icon "button" at bounding box center [792, 340] width 9 height 9
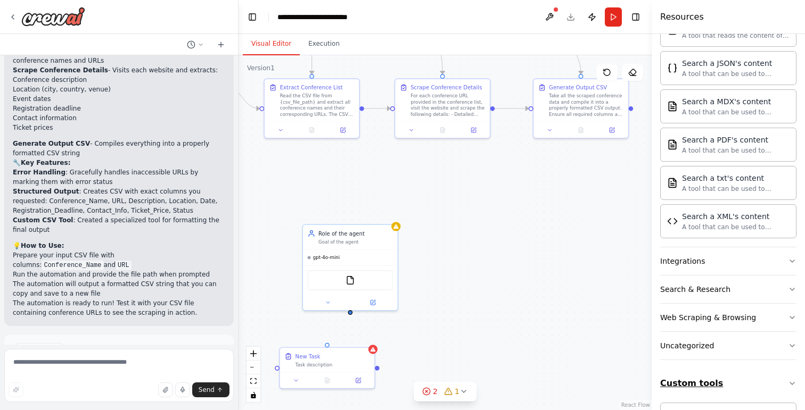
scroll to position [503, 0]
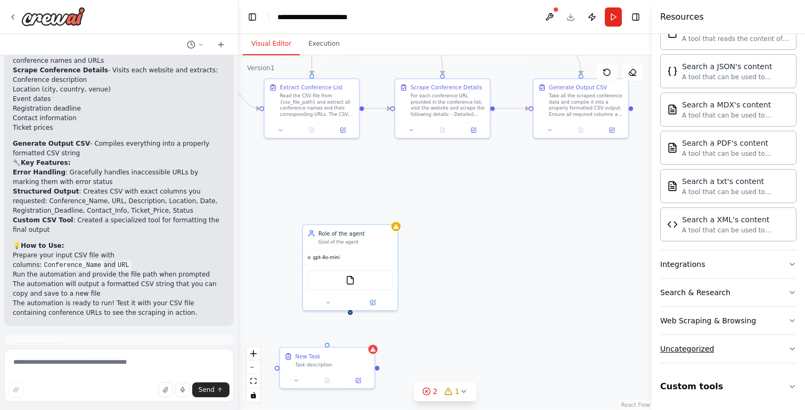
click at [710, 344] on div "Uncategorized" at bounding box center [687, 349] width 54 height 11
click at [790, 391] on button "Custom tools" at bounding box center [728, 387] width 136 height 30
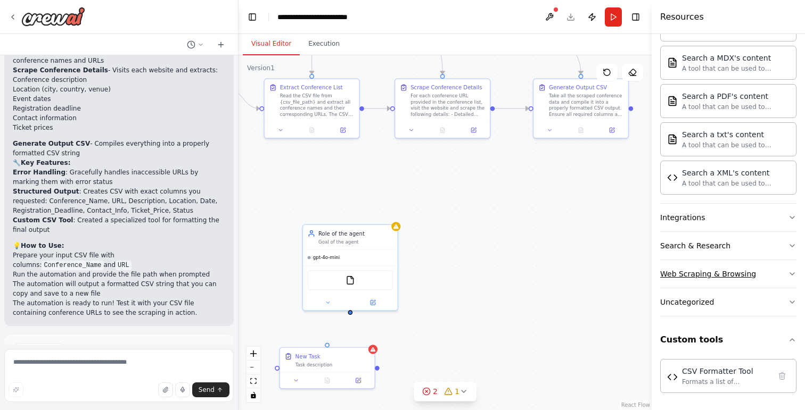
click at [732, 280] on button "Web Scraping & Browsing" at bounding box center [728, 274] width 136 height 28
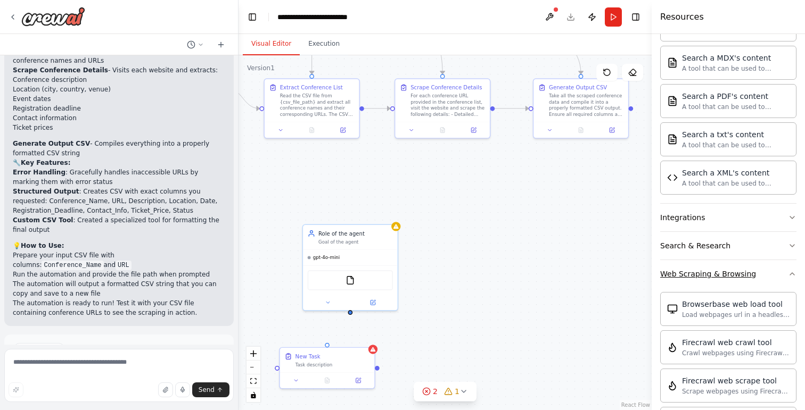
click at [725, 276] on div "Web Scraping & Browsing" at bounding box center [708, 274] width 96 height 11
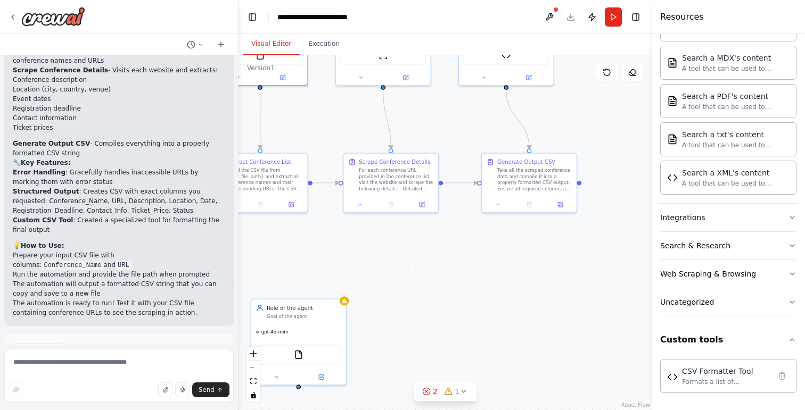
drag, startPoint x: 514, startPoint y: 256, endPoint x: 462, endPoint y: 331, distance: 90.7
click at [462, 331] on div ".deletable-edge-delete-btn { width: 20px; height: 20px; border: 0px solid #ffff…" at bounding box center [445, 232] width 413 height 355
click at [422, 203] on icon at bounding box center [423, 203] width 4 height 4
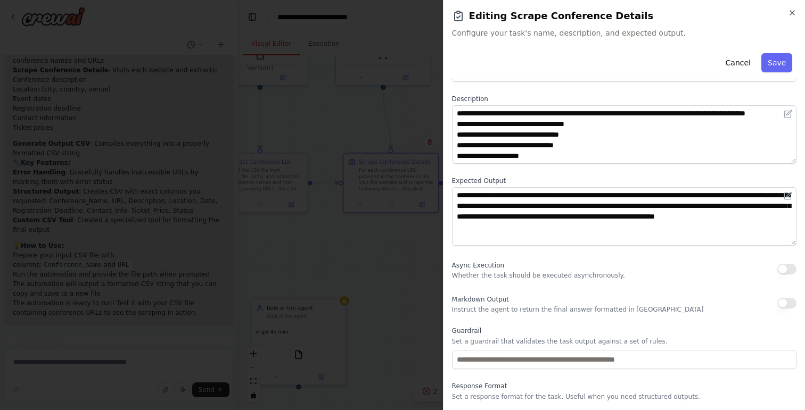
scroll to position [70, 0]
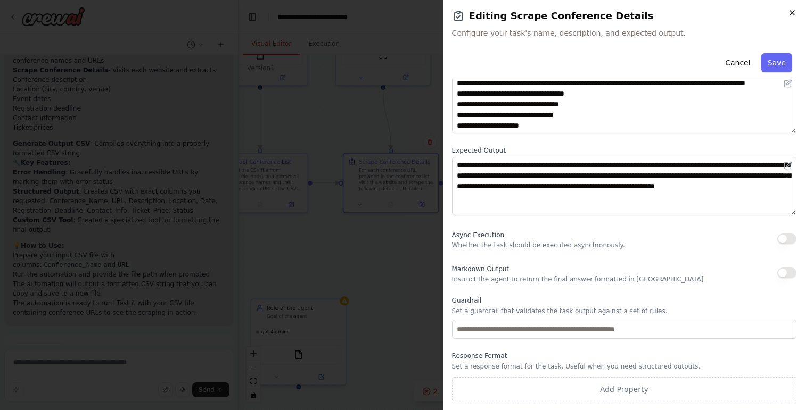
click at [791, 12] on icon "button" at bounding box center [792, 13] width 9 height 9
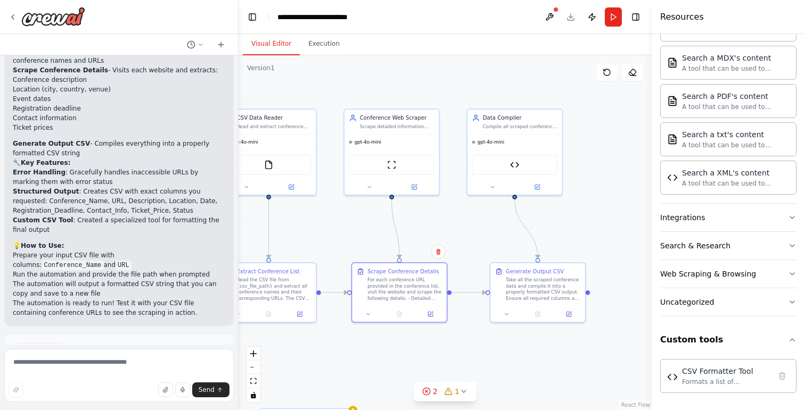
drag, startPoint x: 453, startPoint y: 245, endPoint x: 462, endPoint y: 353, distance: 108.0
click at [462, 353] on div ".deletable-edge-delete-btn { width: 20px; height: 20px; border: 0px solid #ffff…" at bounding box center [445, 232] width 413 height 355
click at [414, 189] on div at bounding box center [392, 183] width 95 height 15
click at [414, 186] on icon at bounding box center [415, 184] width 5 height 5
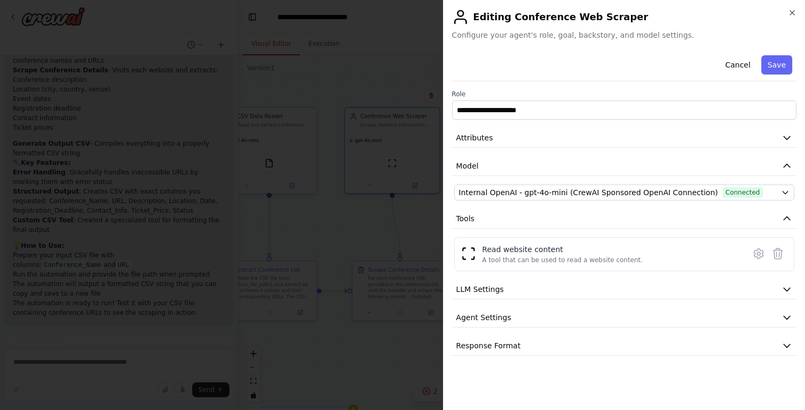
click at [799, 14] on div "**********" at bounding box center [624, 205] width 362 height 410
click at [793, 15] on icon "button" at bounding box center [792, 13] width 9 height 9
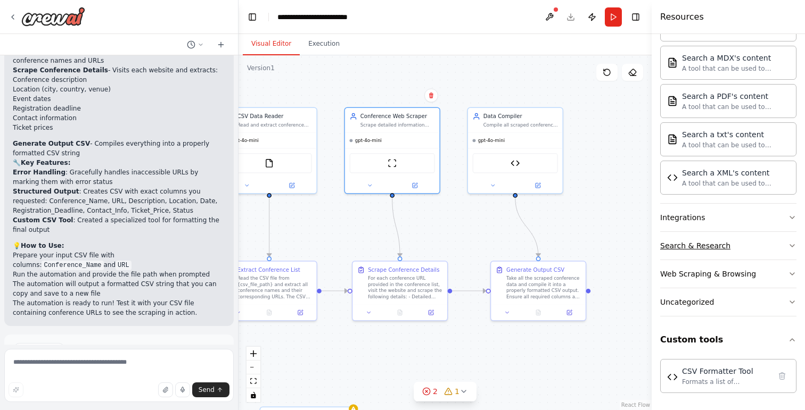
click at [720, 249] on div "Search & Research" at bounding box center [695, 246] width 70 height 11
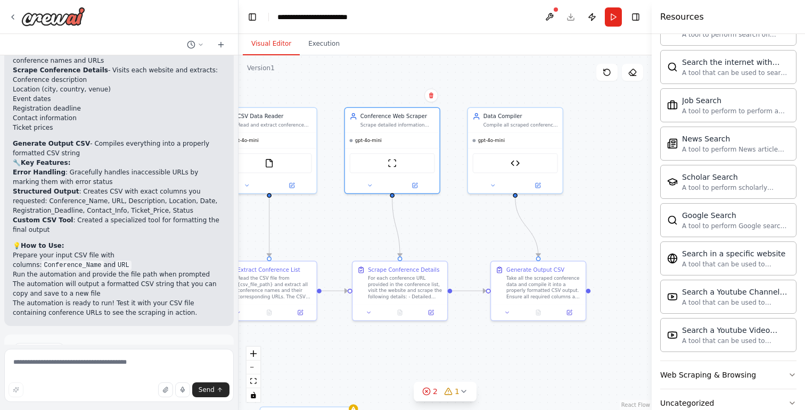
scroll to position [1095, 0]
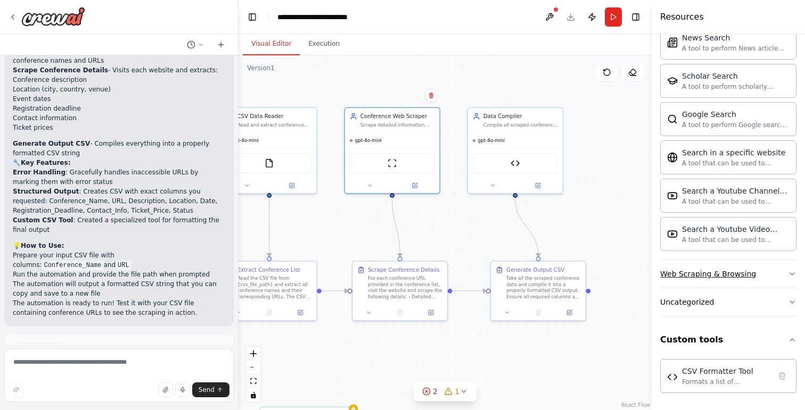
click at [709, 265] on button "Web Scraping & Browsing" at bounding box center [728, 274] width 136 height 28
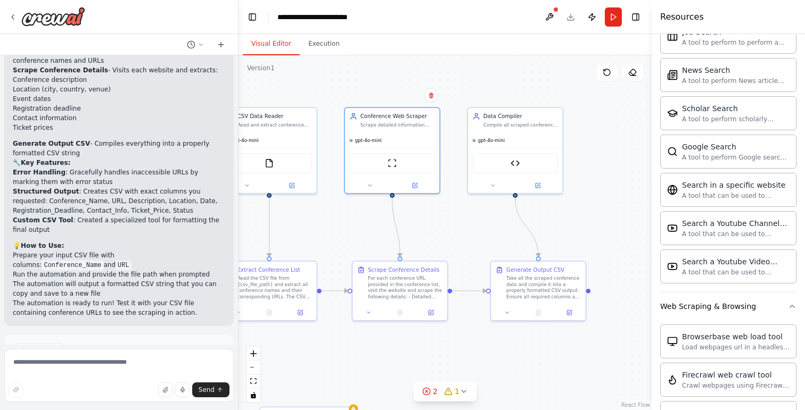
scroll to position [1035, 0]
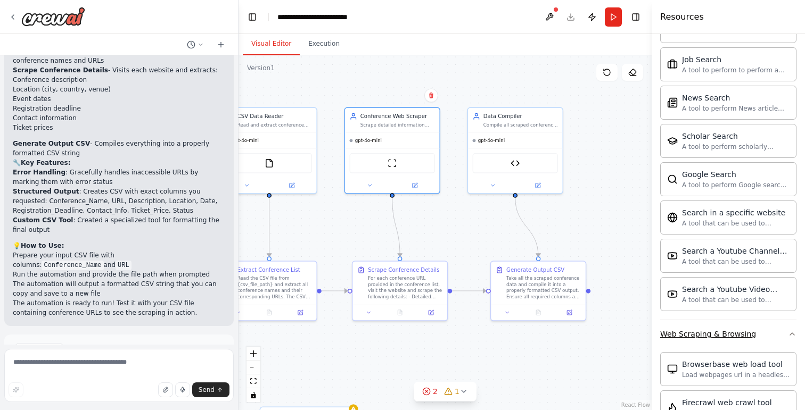
click at [794, 336] on icon "button" at bounding box center [792, 334] width 9 height 9
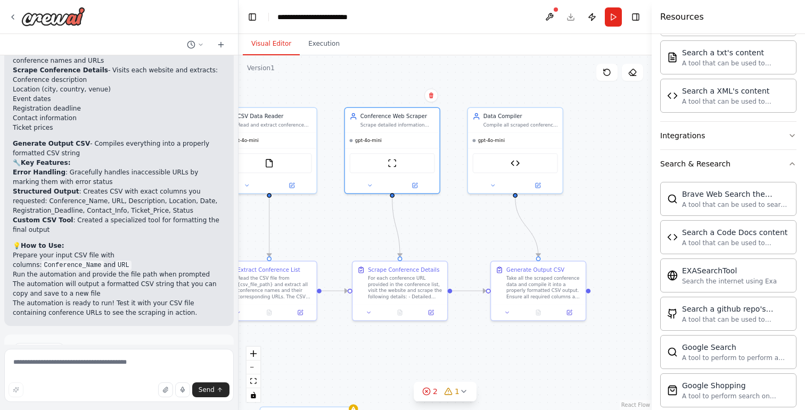
scroll to position [599, 0]
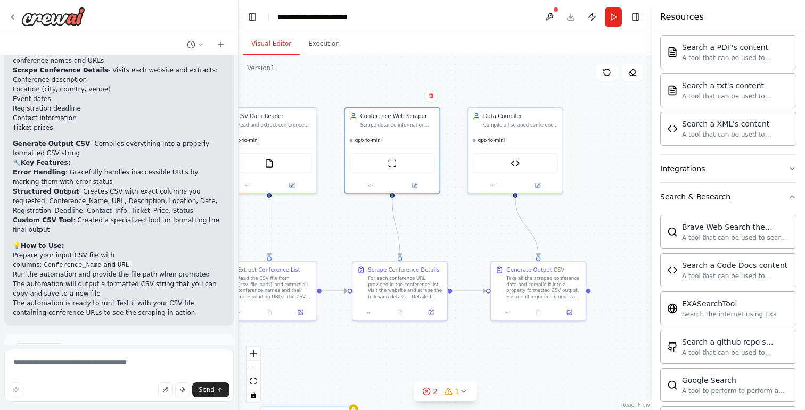
click at [792, 197] on icon "button" at bounding box center [792, 197] width 9 height 9
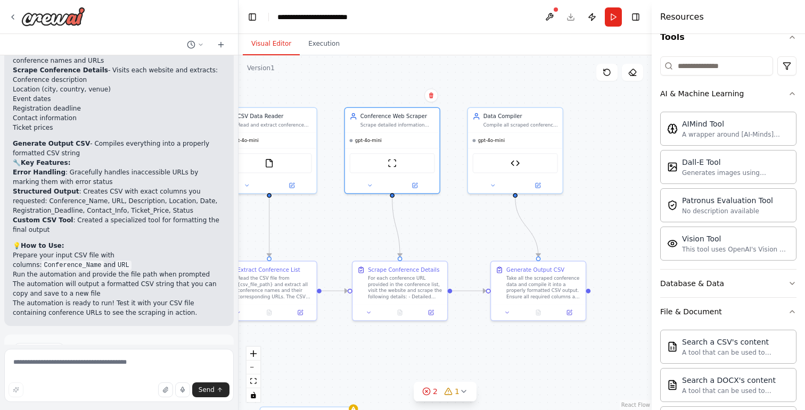
scroll to position [33, 0]
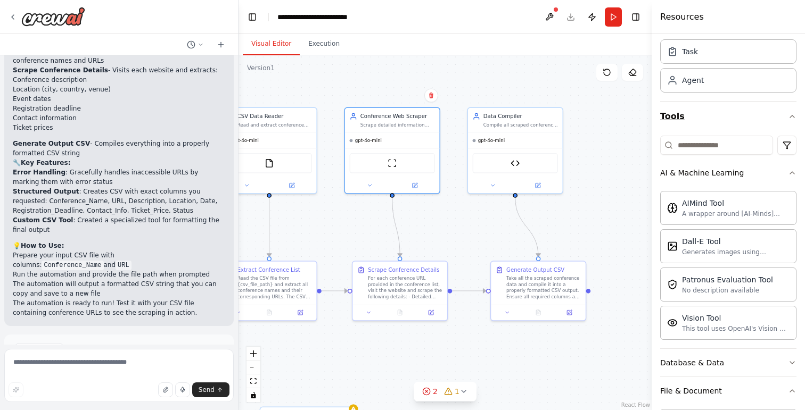
click at [791, 113] on icon "button" at bounding box center [792, 116] width 9 height 9
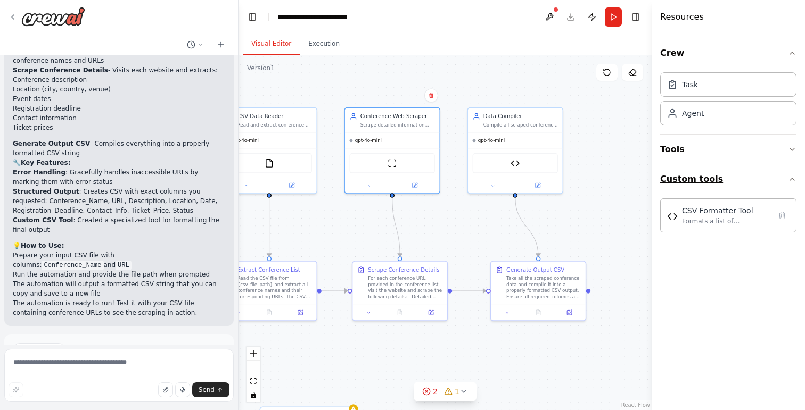
click at [791, 178] on icon "button" at bounding box center [792, 179] width 9 height 9
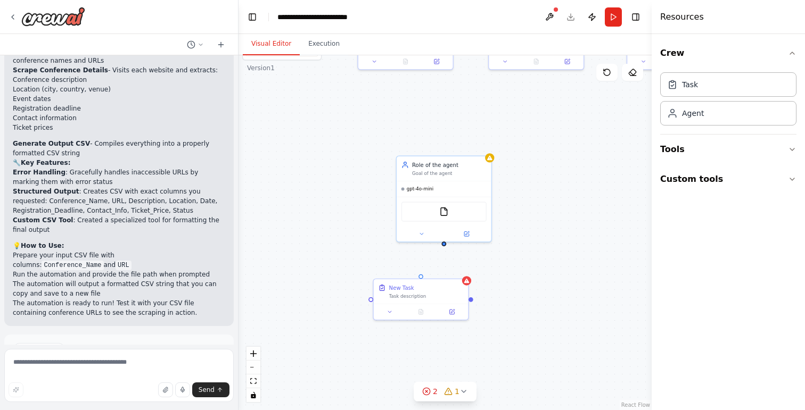
drag, startPoint x: 420, startPoint y: 357, endPoint x: 544, endPoint y: 95, distance: 290.3
click at [544, 95] on div ".deletable-edge-delete-btn { width: 20px; height: 20px; border: 0px solid #ffff…" at bounding box center [445, 232] width 413 height 355
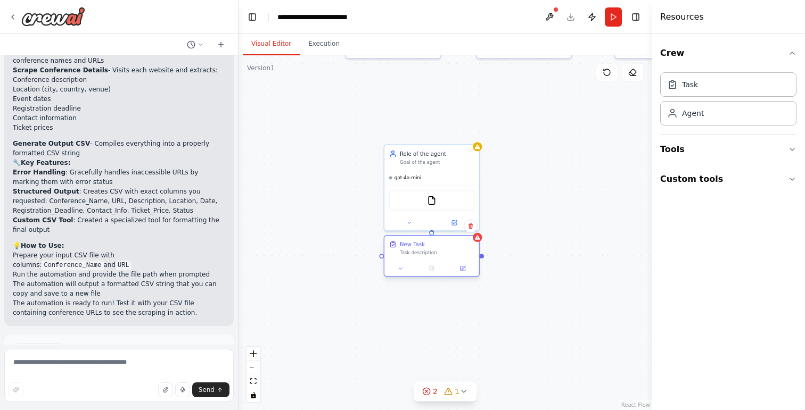
drag, startPoint x: 429, startPoint y: 283, endPoint x: 454, endPoint y: 252, distance: 39.7
click at [454, 252] on div "Task description" at bounding box center [437, 253] width 75 height 6
click at [436, 310] on div at bounding box center [431, 315] width 95 height 16
click at [525, 263] on div at bounding box center [516, 269] width 95 height 16
drag, startPoint x: 521, startPoint y: 252, endPoint x: 429, endPoint y: 305, distance: 106.6
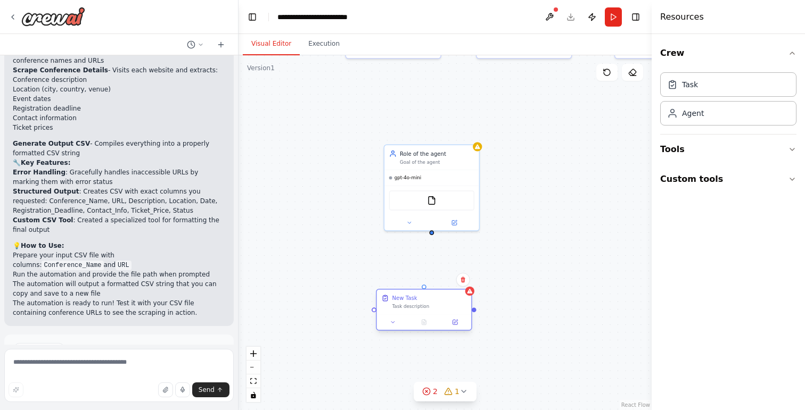
click at [429, 305] on div "Task description" at bounding box center [429, 307] width 75 height 6
click at [517, 259] on div ".deletable-edge-delete-btn { width: 20px; height: 20px; border: 0px solid #ffff…" at bounding box center [445, 232] width 413 height 355
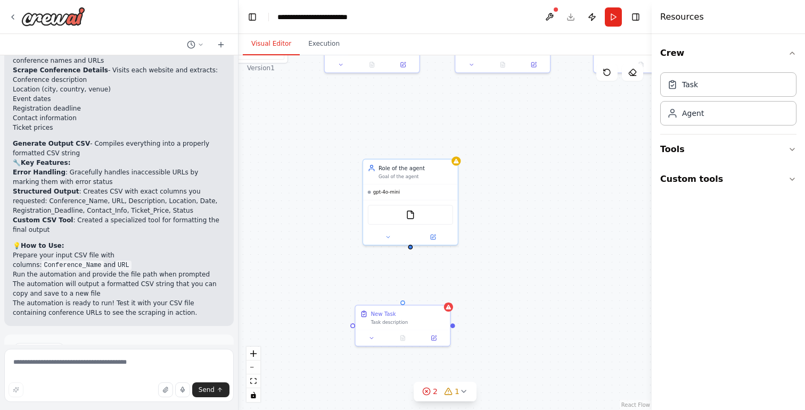
drag, startPoint x: 434, startPoint y: 237, endPoint x: 413, endPoint y: 252, distance: 25.7
click at [413, 252] on div ".deletable-edge-delete-btn { width: 20px; height: 20px; border: 0px solid #ffff…" at bounding box center [445, 232] width 413 height 355
click at [412, 251] on div ".deletable-edge-delete-btn { width: 20px; height: 20px; border: 0px solid #ffff…" at bounding box center [445, 232] width 413 height 355
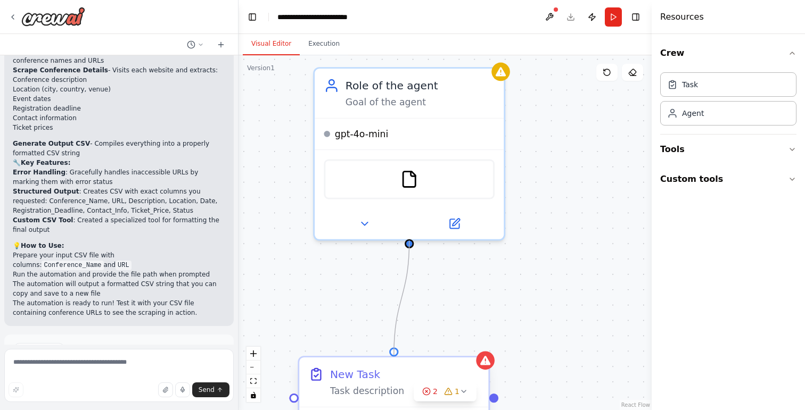
drag, startPoint x: 411, startPoint y: 243, endPoint x: 396, endPoint y: 354, distance: 111.8
click at [503, 308] on div ".deletable-edge-delete-btn { width: 20px; height: 20px; border: 0px solid #ffff…" at bounding box center [445, 232] width 413 height 355
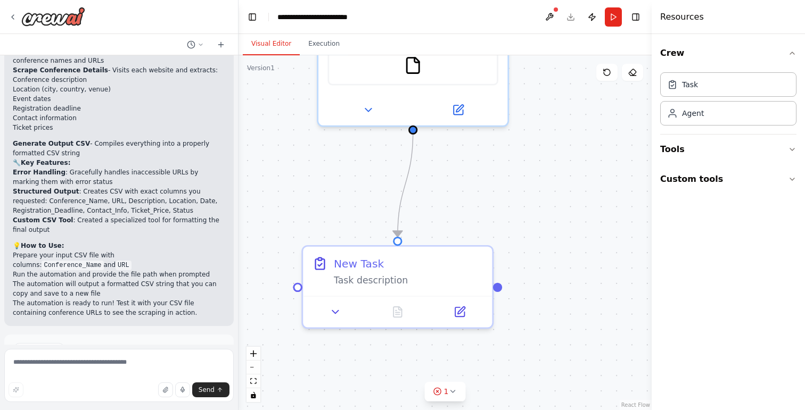
drag, startPoint x: 527, startPoint y: 327, endPoint x: 531, endPoint y: 213, distance: 114.0
click at [531, 213] on div ".deletable-edge-delete-btn { width: 20px; height: 20px; border: 0px solid #ffff…" at bounding box center [445, 232] width 413 height 355
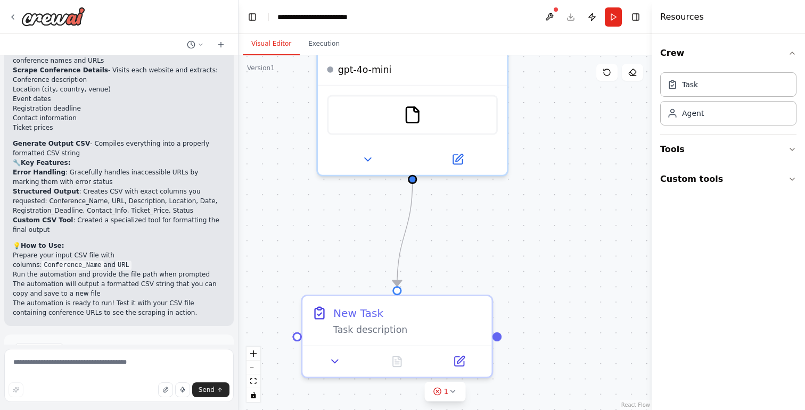
drag, startPoint x: 509, startPoint y: 237, endPoint x: 509, endPoint y: 286, distance: 49.0
click at [509, 286] on div ".deletable-edge-delete-btn { width: 20px; height: 20px; border: 0px solid #ffff…" at bounding box center [445, 232] width 413 height 355
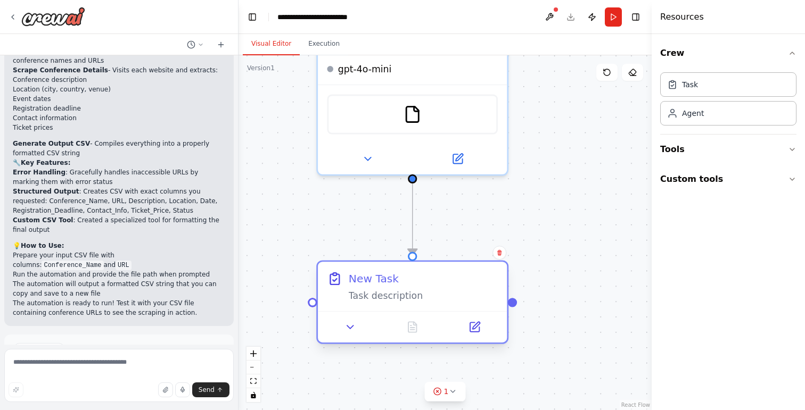
drag, startPoint x: 436, startPoint y: 325, endPoint x: 447, endPoint y: 298, distance: 29.2
click at [447, 298] on div "Task description" at bounding box center [423, 296] width 149 height 12
click at [569, 269] on div ".deletable-edge-delete-btn { width: 20px; height: 20px; border: 0px solid #ffff…" at bounding box center [445, 232] width 413 height 355
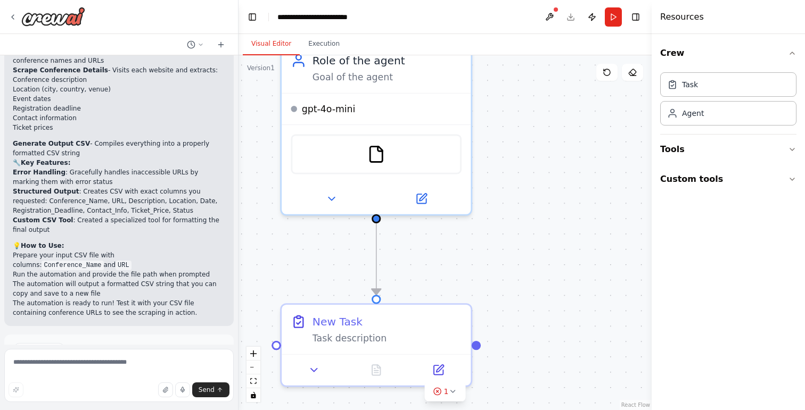
drag, startPoint x: 575, startPoint y: 249, endPoint x: 539, endPoint y: 287, distance: 52.3
click at [539, 287] on div ".deletable-edge-delete-btn { width: 20px; height: 20px; border: 0px solid #ffff…" at bounding box center [445, 232] width 413 height 355
click at [378, 280] on circle "Edge from 0f0c225f-4bb8-4cb6-92a9-e211c35b0622 to d7268dec-29ba-4b41-b8c0-b0e8f…" at bounding box center [375, 284] width 15 height 15
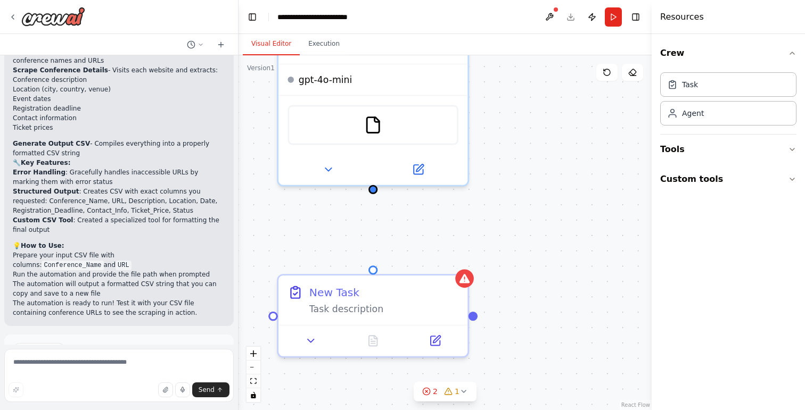
drag, startPoint x: 573, startPoint y: 242, endPoint x: 570, endPoint y: 215, distance: 27.3
click at [570, 215] on div ".deletable-edge-delete-btn { width: 20px; height: 20px; border: 0px solid #ffff…" at bounding box center [445, 232] width 413 height 355
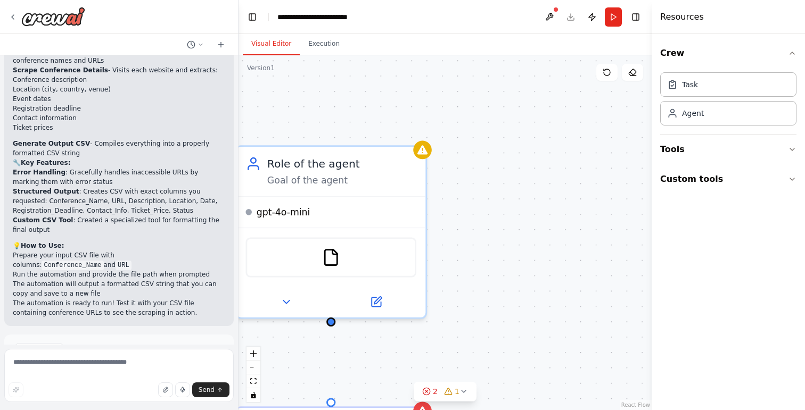
drag, startPoint x: 503, startPoint y: 168, endPoint x: 461, endPoint y: 301, distance: 139.1
click at [461, 301] on div ".deletable-edge-delete-btn { width: 20px; height: 20px; border: 0px solid #ffff…" at bounding box center [445, 232] width 413 height 355
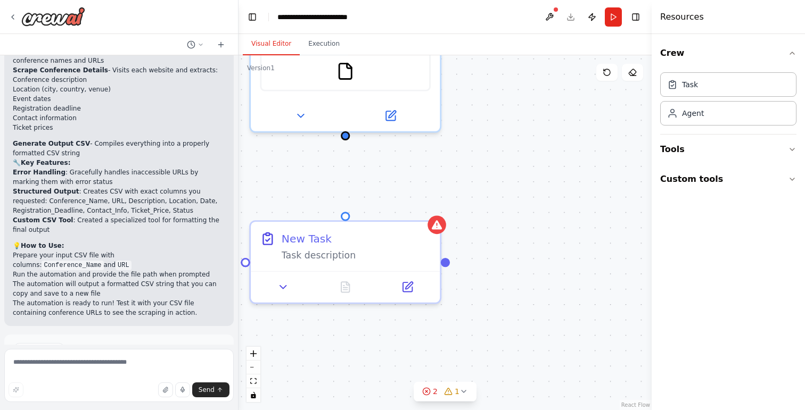
drag, startPoint x: 535, startPoint y: 281, endPoint x: 549, endPoint y: 94, distance: 186.9
click at [549, 94] on div ".deletable-edge-delete-btn { width: 20px; height: 20px; border: 0px solid #ffff…" at bounding box center [445, 232] width 413 height 355
click at [522, 173] on div ".deletable-edge-delete-btn { width: 20px; height: 20px; border: 0px solid #ffff…" at bounding box center [445, 232] width 413 height 355
click at [347, 138] on div ".deletable-edge-delete-btn { width: 20px; height: 20px; border: 0px solid #ffff…" at bounding box center [445, 232] width 413 height 355
drag, startPoint x: 344, startPoint y: 136, endPoint x: 347, endPoint y: 219, distance: 83.1
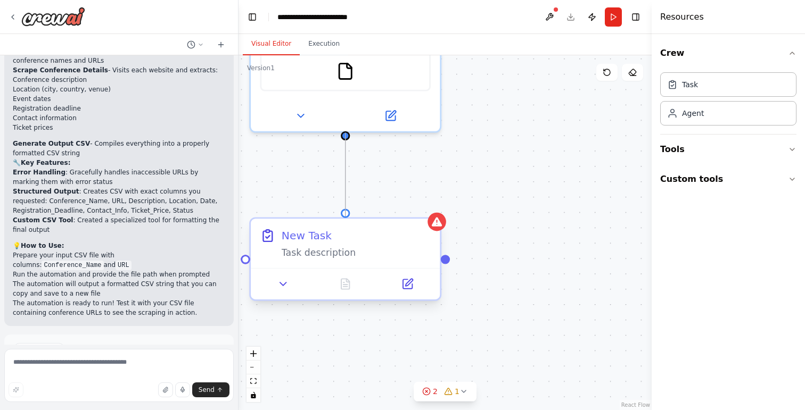
click at [552, 162] on div ".deletable-edge-delete-btn { width: 20px; height: 20px; border: 0px solid #ffff…" at bounding box center [445, 232] width 413 height 355
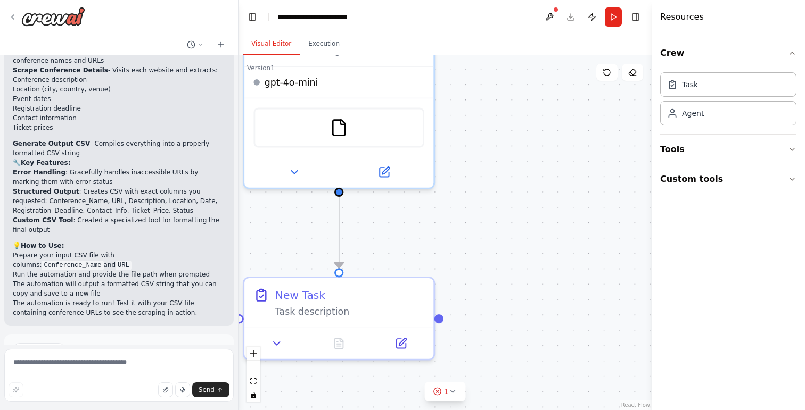
drag, startPoint x: 560, startPoint y: 193, endPoint x: 552, endPoint y: 200, distance: 11.0
click at [552, 200] on div ".deletable-edge-delete-btn { width: 20px; height: 20px; border: 0px solid #ffff…" at bounding box center [445, 232] width 413 height 355
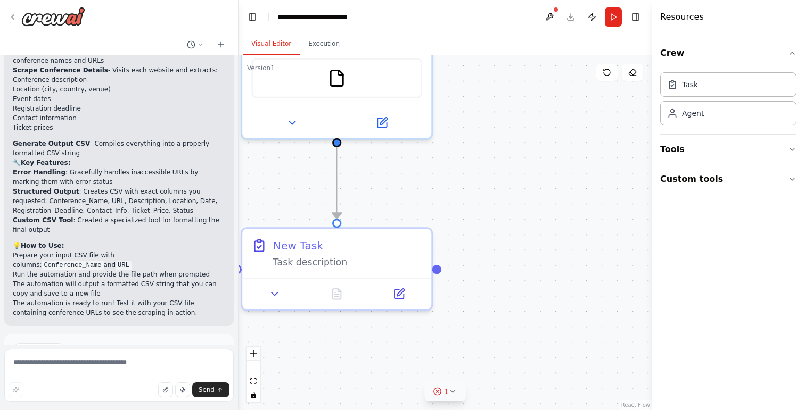
click at [448, 398] on button "1" at bounding box center [445, 392] width 41 height 20
click at [486, 368] on button at bounding box center [488, 364] width 18 height 13
click at [488, 363] on div at bounding box center [488, 365] width 18 height 14
click at [490, 345] on body "I need a crew to scrape conference details from URLs in a CSV file. INPUT: A CS…" at bounding box center [402, 205] width 805 height 410
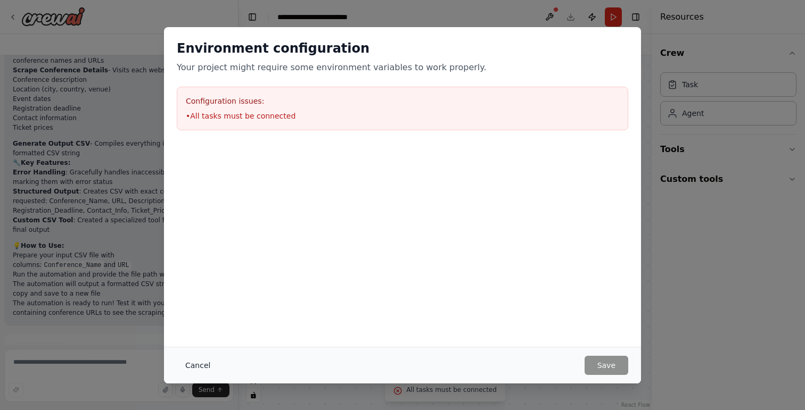
click at [211, 367] on button "Cancel" at bounding box center [198, 365] width 42 height 19
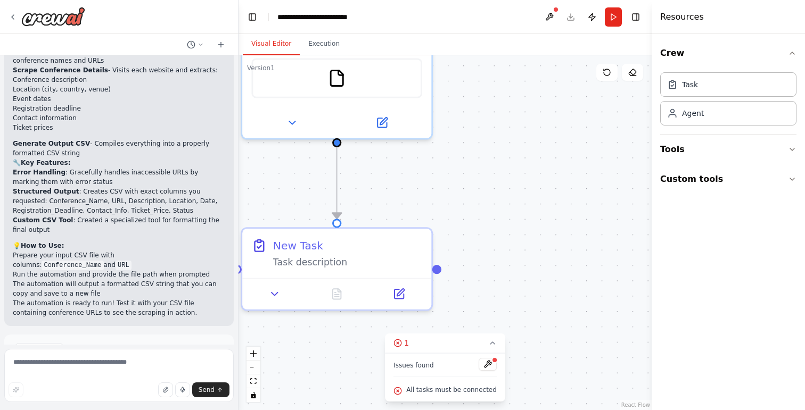
click at [506, 235] on div ".deletable-edge-delete-btn { width: 20px; height: 20px; border: 0px solid #ffff…" at bounding box center [445, 232] width 413 height 355
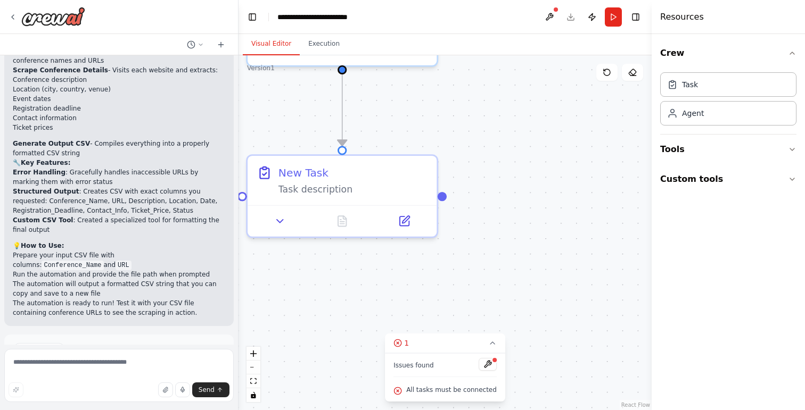
drag, startPoint x: 539, startPoint y: 241, endPoint x: 545, endPoint y: 168, distance: 73.1
click at [545, 168] on div ".deletable-edge-delete-btn { width: 20px; height: 20px; border: 0px solid #ffff…" at bounding box center [445, 232] width 413 height 355
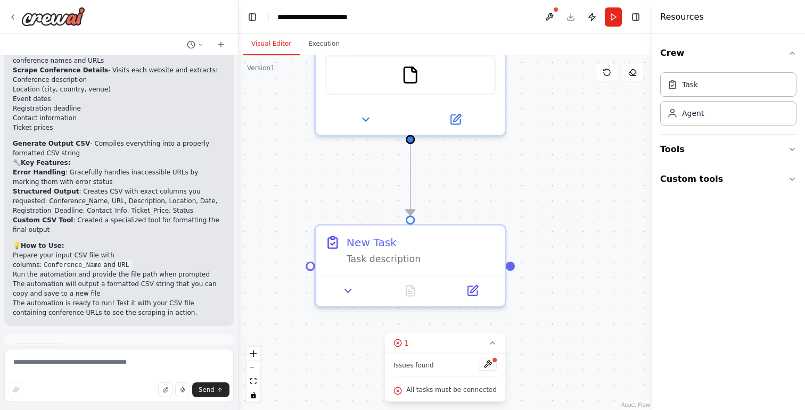
drag, startPoint x: 519, startPoint y: 213, endPoint x: 587, endPoint y: 283, distance: 97.1
click at [587, 283] on div ".deletable-edge-delete-btn { width: 20px; height: 20px; border: 0px solid #ffff…" at bounding box center [445, 232] width 413 height 355
click at [421, 256] on div "Task description" at bounding box center [420, 256] width 149 height 12
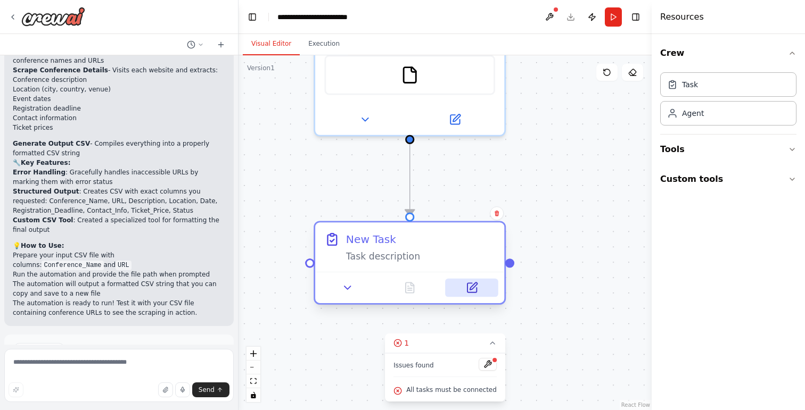
click at [474, 294] on icon at bounding box center [472, 288] width 12 height 12
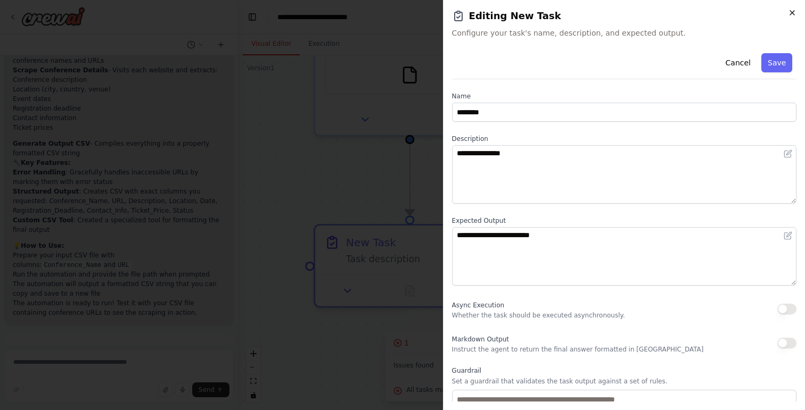
click at [795, 10] on icon "button" at bounding box center [792, 13] width 9 height 9
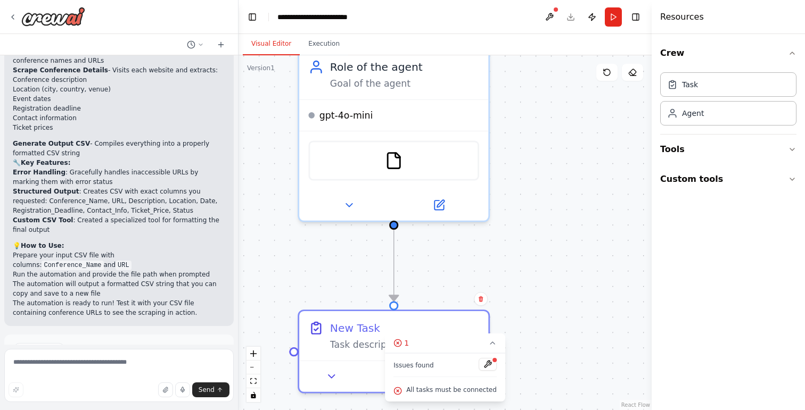
drag, startPoint x: 590, startPoint y: 143, endPoint x: 569, endPoint y: 267, distance: 125.8
click at [569, 270] on div ".deletable-edge-delete-btn { width: 20px; height: 20px; border: 0px solid #ffff…" at bounding box center [445, 232] width 413 height 355
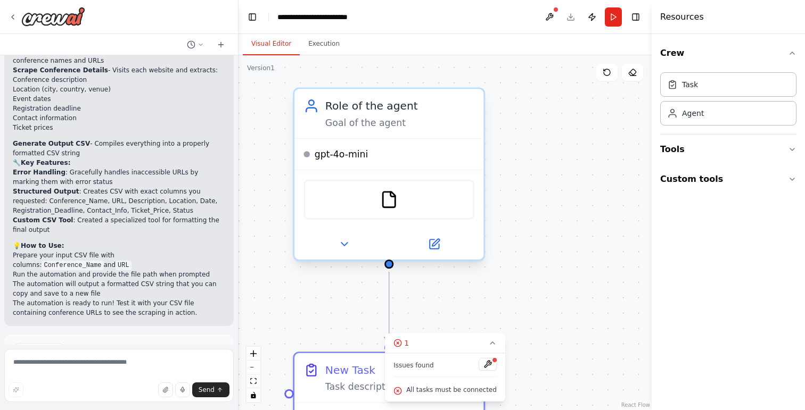
click at [465, 205] on div "FileReadTool" at bounding box center [388, 200] width 171 height 40
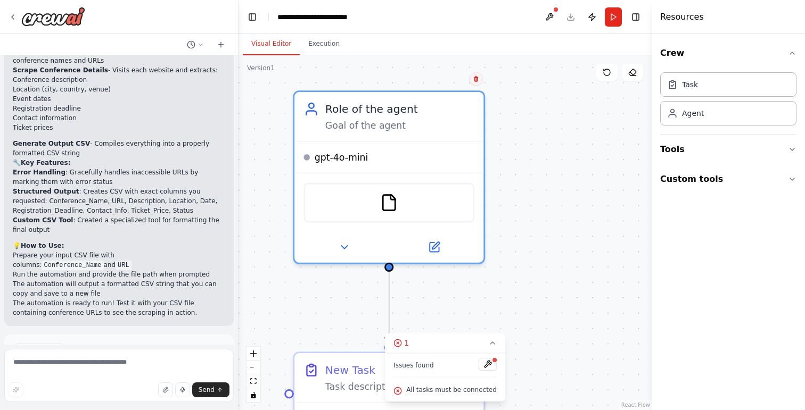
click at [475, 83] on button at bounding box center [476, 79] width 14 height 14
click at [454, 80] on button "Confirm" at bounding box center [445, 79] width 38 height 13
click at [474, 80] on icon at bounding box center [475, 80] width 4 height 6
click at [476, 78] on icon at bounding box center [475, 80] width 4 height 6
click at [454, 80] on button "Confirm" at bounding box center [445, 79] width 38 height 13
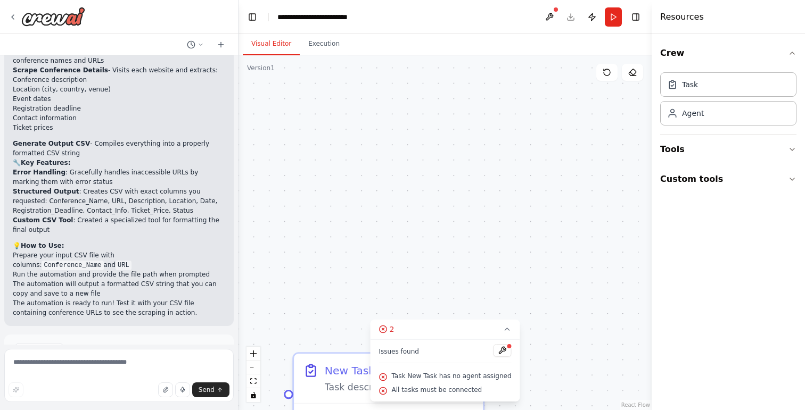
click at [558, 326] on div ".deletable-edge-delete-btn { width: 20px; height: 20px; border: 0px solid #ffff…" at bounding box center [445, 232] width 413 height 355
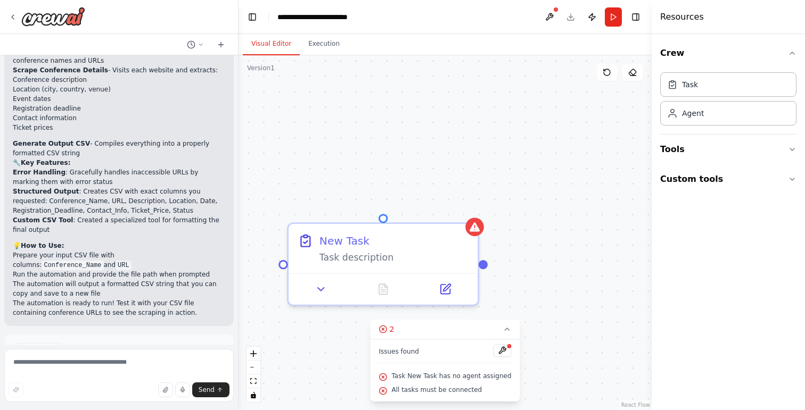
drag, startPoint x: 558, startPoint y: 326, endPoint x: 552, endPoint y: 190, distance: 136.4
click at [552, 190] on div ".deletable-edge-delete-btn { width: 20px; height: 20px; border: 0px solid #ffff…" at bounding box center [445, 232] width 413 height 355
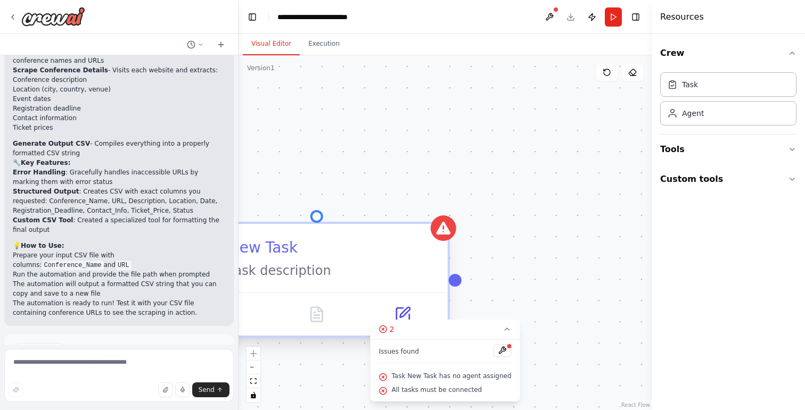
click at [411, 253] on div "New Task" at bounding box center [331, 247] width 207 height 21
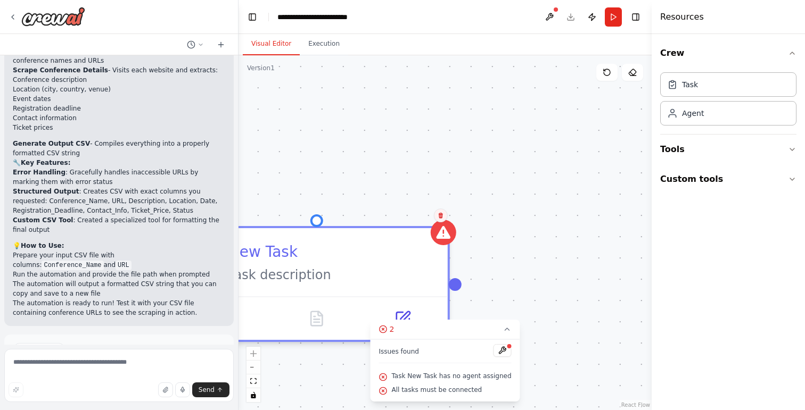
click at [440, 217] on icon at bounding box center [441, 216] width 4 height 6
click at [412, 216] on button "Confirm" at bounding box center [410, 215] width 38 height 13
click at [408, 219] on button "Confirm" at bounding box center [410, 215] width 38 height 13
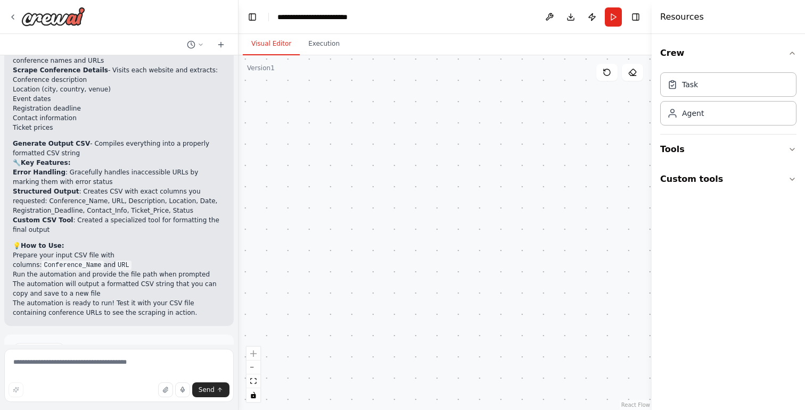
drag, startPoint x: 461, startPoint y: 233, endPoint x: 571, endPoint y: 406, distance: 204.9
click at [571, 406] on div ".deletable-edge-delete-btn { width: 20px; height: 20px; border: 0px solid #ffff…" at bounding box center [445, 232] width 413 height 355
drag, startPoint x: 430, startPoint y: 179, endPoint x: 561, endPoint y: 367, distance: 229.8
click at [561, 365] on div ".deletable-edge-delete-btn { width: 20px; height: 20px; border: 0px solid #ffff…" at bounding box center [445, 232] width 413 height 355
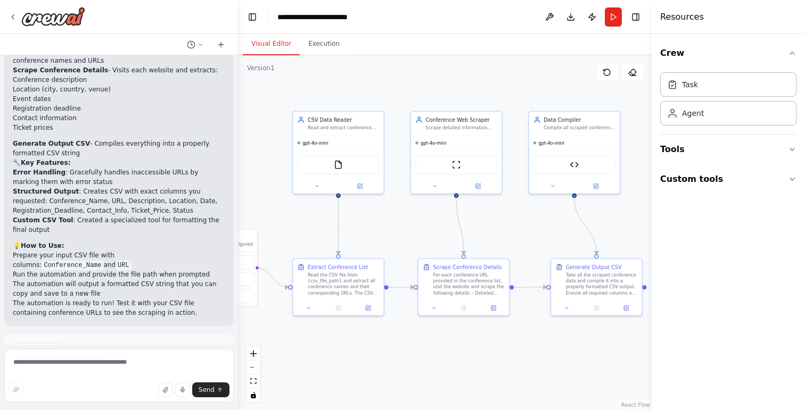
drag, startPoint x: 415, startPoint y: 223, endPoint x: 321, endPoint y: 378, distance: 181.1
click at [321, 379] on div ".deletable-edge-delete-btn { width: 20px; height: 20px; border: 0px solid #ffff…" at bounding box center [445, 232] width 413 height 355
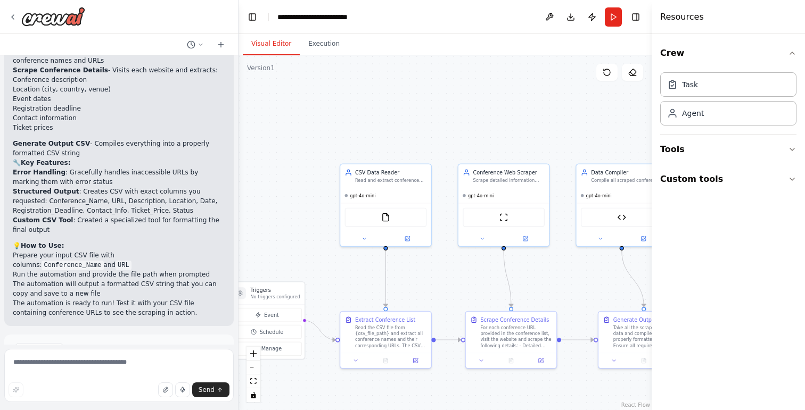
drag, startPoint x: 373, startPoint y: 218, endPoint x: 426, endPoint y: 277, distance: 80.3
click at [425, 278] on div ".deletable-edge-delete-btn { width: 20px; height: 20px; border: 0px solid #ffff…" at bounding box center [445, 232] width 413 height 355
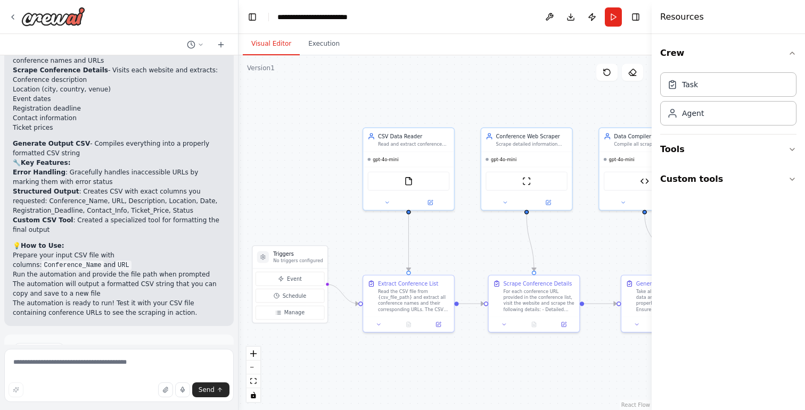
drag, startPoint x: 581, startPoint y: 120, endPoint x: 604, endPoint y: 84, distance: 42.8
click at [604, 84] on div ".deletable-edge-delete-btn { width: 20px; height: 20px; border: 0px solid #ffff…" at bounding box center [445, 232] width 413 height 355
click at [611, 15] on button "Run" at bounding box center [613, 16] width 17 height 19
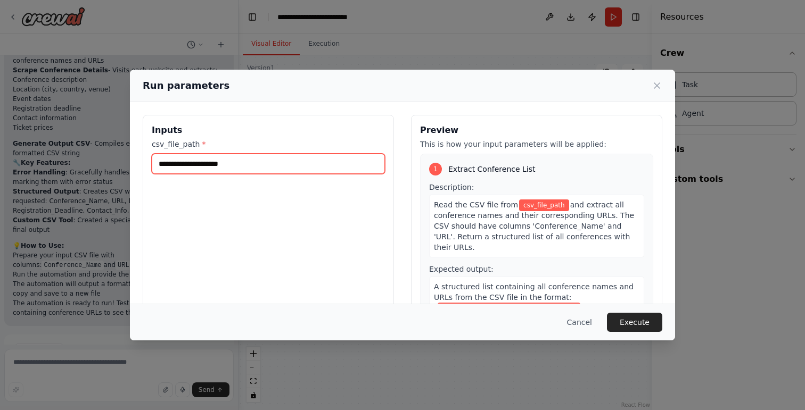
click at [196, 162] on input "csv_file_path *" at bounding box center [268, 164] width 233 height 20
paste input "**********"
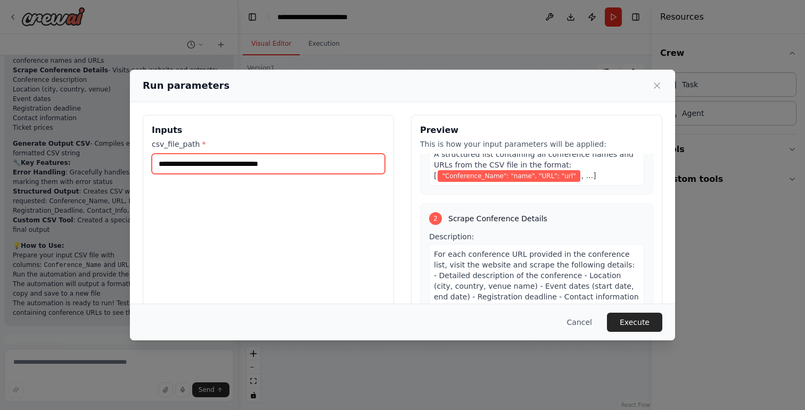
scroll to position [145, 0]
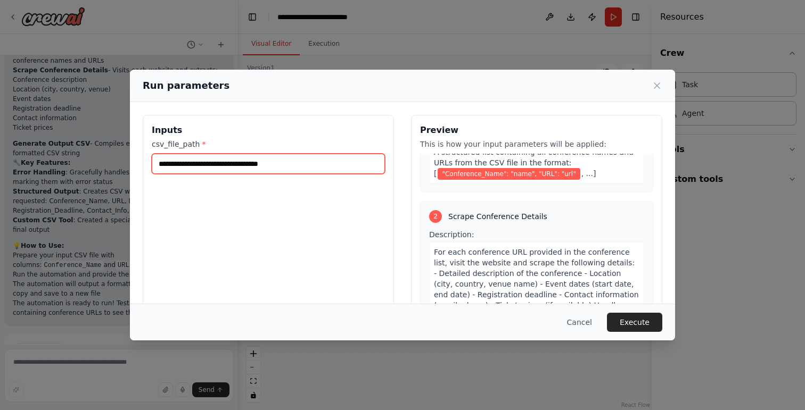
type input "**********"
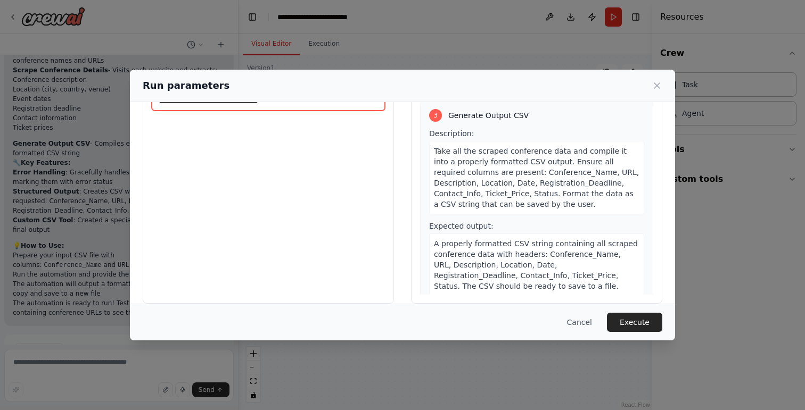
scroll to position [76, 0]
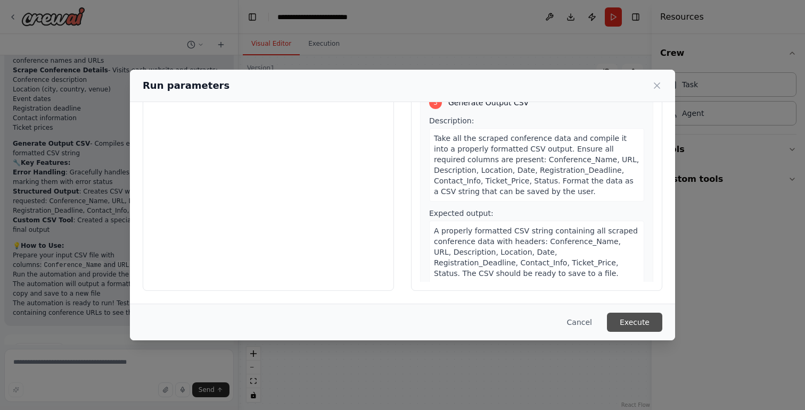
click at [628, 322] on button "Execute" at bounding box center [634, 322] width 55 height 19
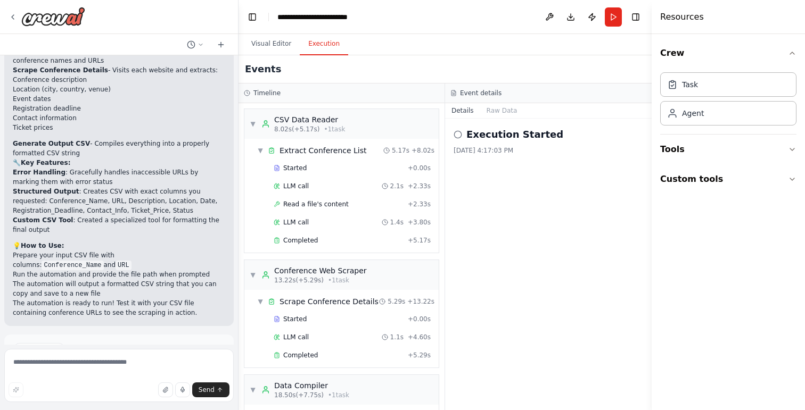
scroll to position [121, 0]
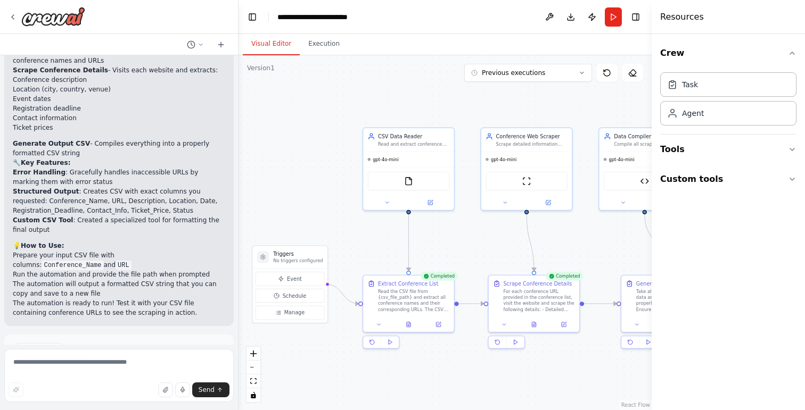
click at [262, 44] on button "Visual Editor" at bounding box center [271, 44] width 57 height 22
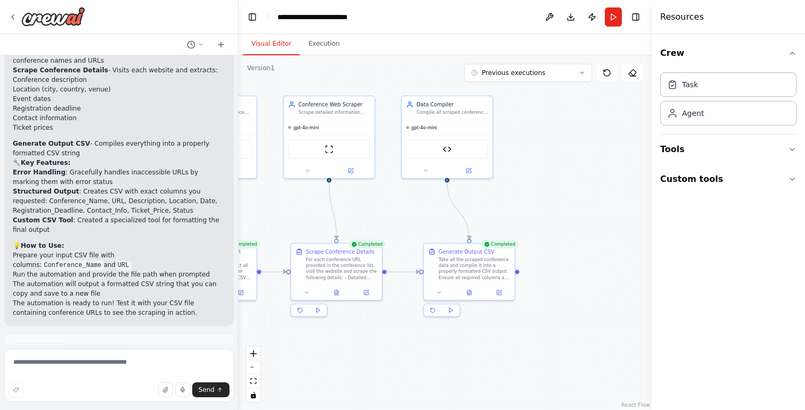
drag, startPoint x: 586, startPoint y: 248, endPoint x: 389, endPoint y: 216, distance: 200.1
click at [389, 216] on div ".deletable-edge-delete-btn { width: 20px; height: 20px; border: 0px solid #ffff…" at bounding box center [445, 232] width 413 height 355
click at [500, 292] on icon at bounding box center [499, 291] width 4 height 4
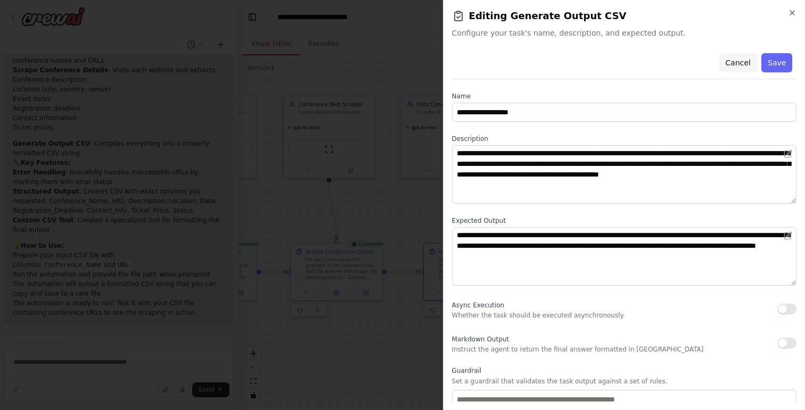
click at [750, 62] on button "Cancel" at bounding box center [738, 62] width 38 height 19
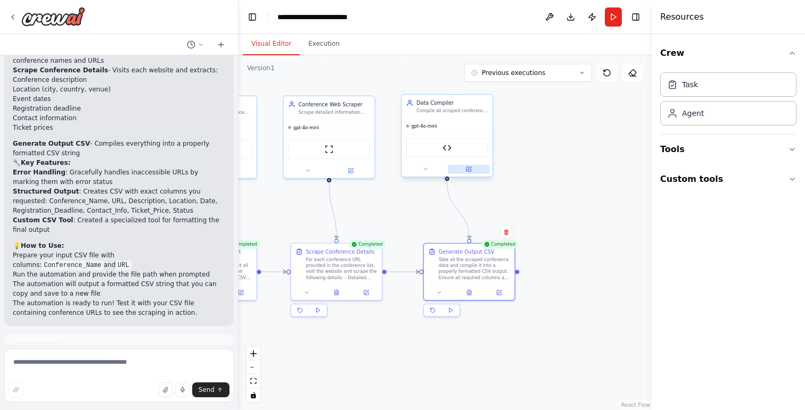
click at [467, 167] on icon at bounding box center [469, 170] width 6 height 6
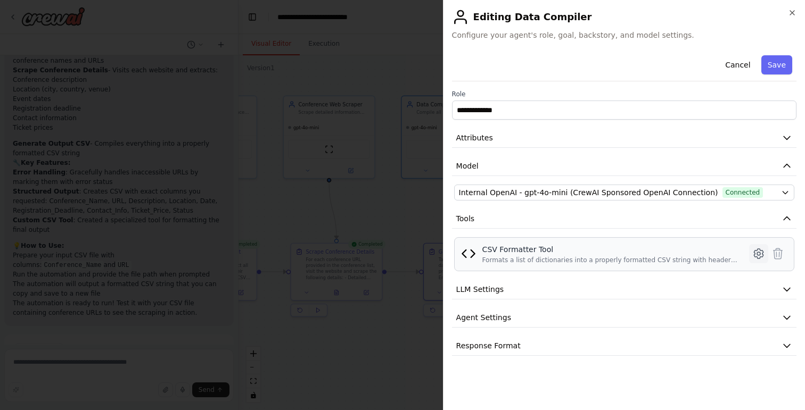
click at [758, 251] on icon at bounding box center [758, 254] width 13 height 13
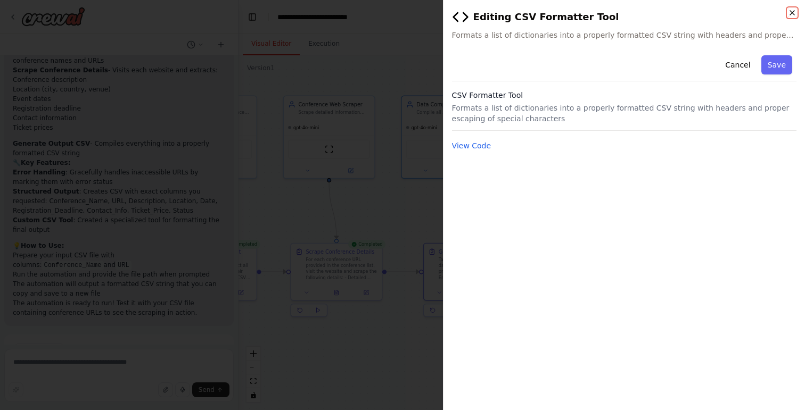
click at [793, 14] on icon "button" at bounding box center [792, 13] width 9 height 9
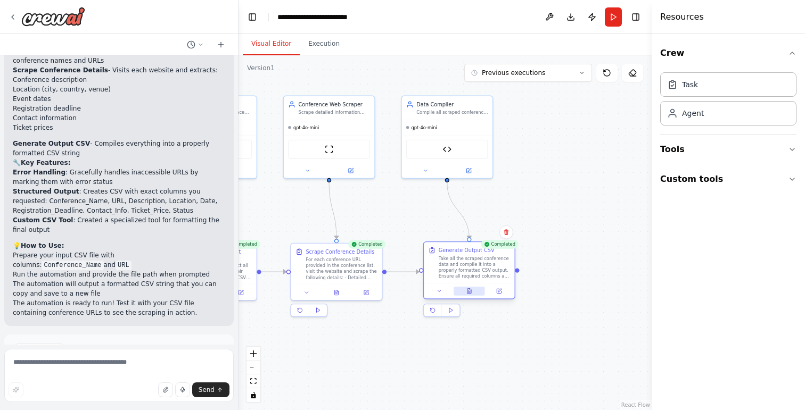
click at [472, 293] on button at bounding box center [469, 291] width 31 height 9
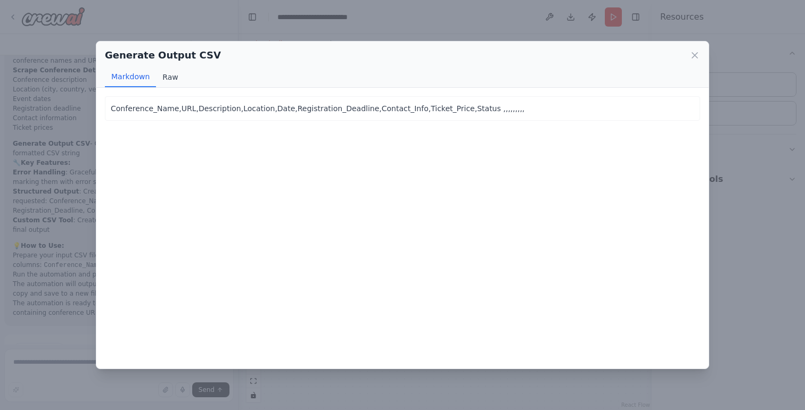
click at [161, 79] on button "Raw" at bounding box center [170, 77] width 28 height 20
click at [693, 54] on icon at bounding box center [694, 55] width 5 height 5
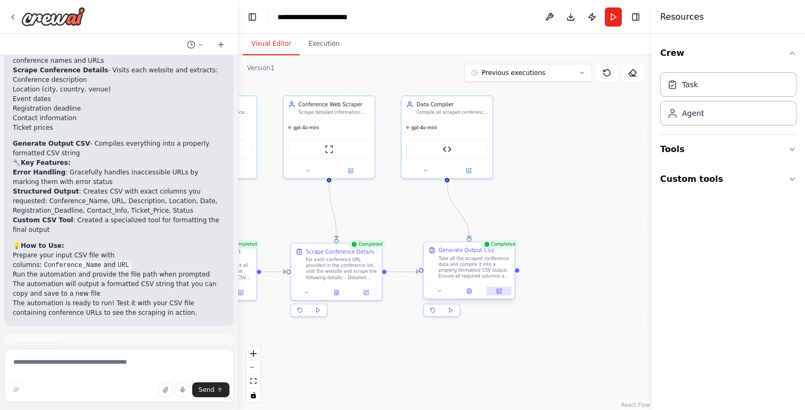
click at [500, 292] on icon at bounding box center [499, 291] width 4 height 4
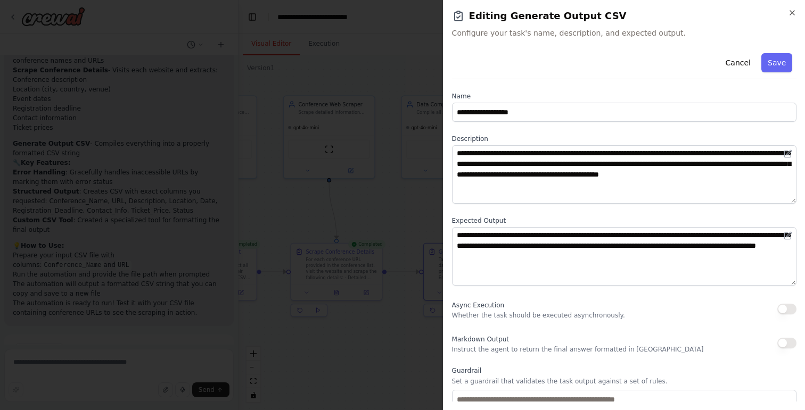
scroll to position [70, 0]
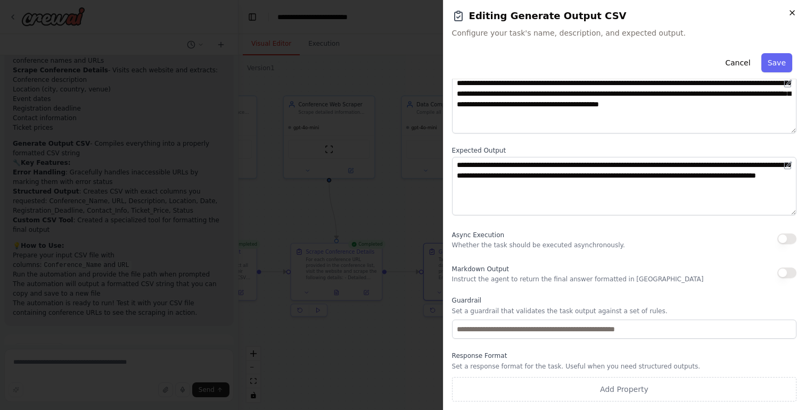
click at [792, 12] on icon "button" at bounding box center [792, 13] width 4 height 4
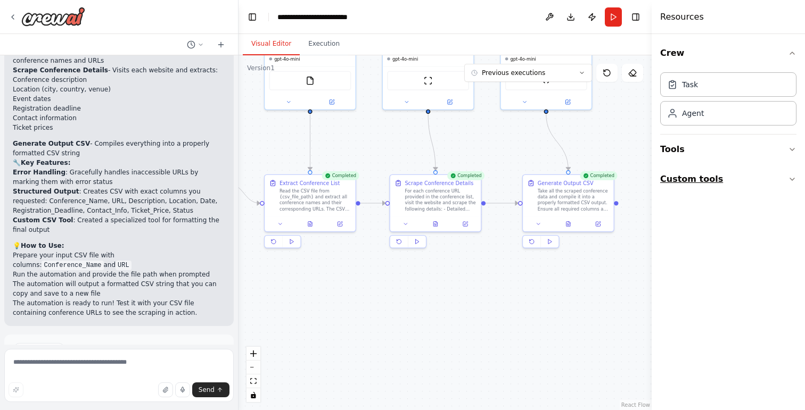
drag, startPoint x: 601, startPoint y: 255, endPoint x: 700, endPoint y: 188, distance: 119.8
click at [700, 188] on div "I need a crew to scrape conference details from URLs in a CSV file. INPUT: A CS…" at bounding box center [402, 205] width 805 height 410
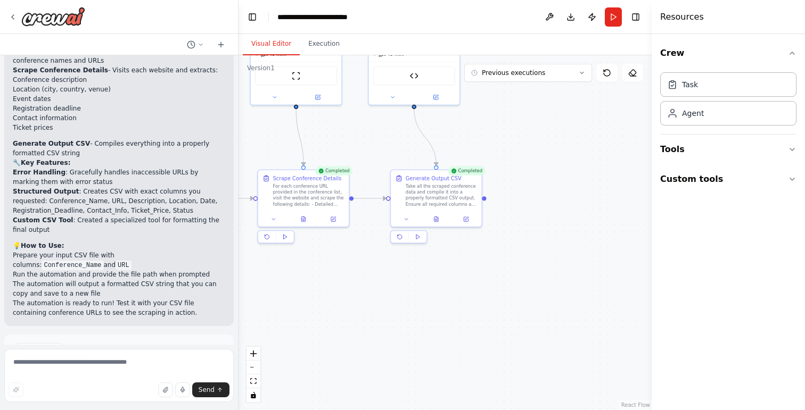
drag, startPoint x: 384, startPoint y: 299, endPoint x: 252, endPoint y: 292, distance: 132.2
click at [252, 292] on div ".deletable-edge-delete-btn { width: 20px; height: 20px; border: 0px solid #ffff…" at bounding box center [445, 232] width 413 height 355
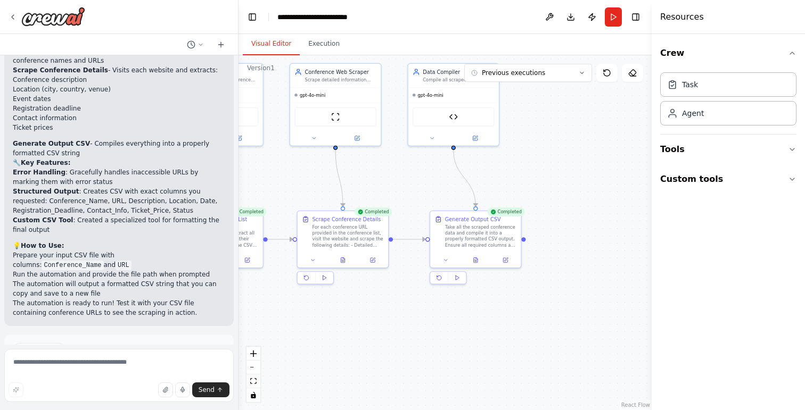
drag, startPoint x: 557, startPoint y: 210, endPoint x: 596, endPoint y: 250, distance: 56.5
click at [596, 250] on div ".deletable-edge-delete-btn { width: 20px; height: 20px; border: 0px solid #ffff…" at bounding box center [445, 232] width 413 height 355
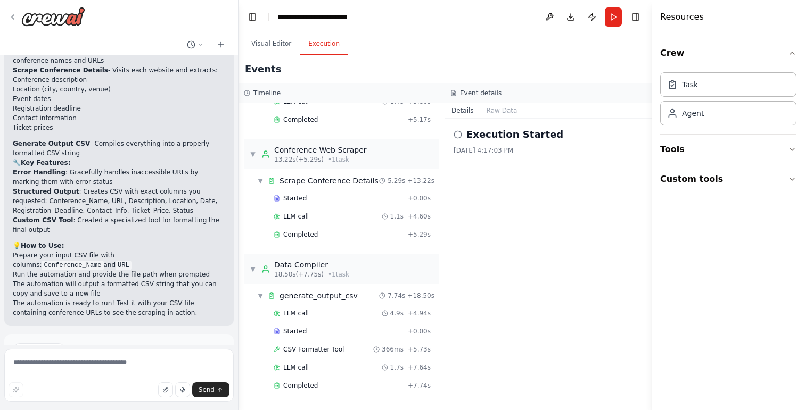
click at [333, 52] on button "Execution" at bounding box center [324, 44] width 48 height 22
click at [501, 112] on button "Raw Data" at bounding box center [502, 110] width 44 height 15
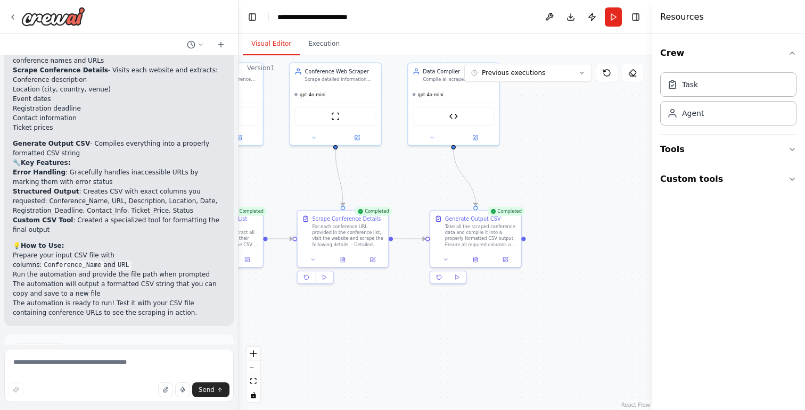
click at [283, 43] on button "Visual Editor" at bounding box center [271, 44] width 57 height 22
click at [93, 366] on textarea at bounding box center [118, 375] width 229 height 53
type textarea "**********"
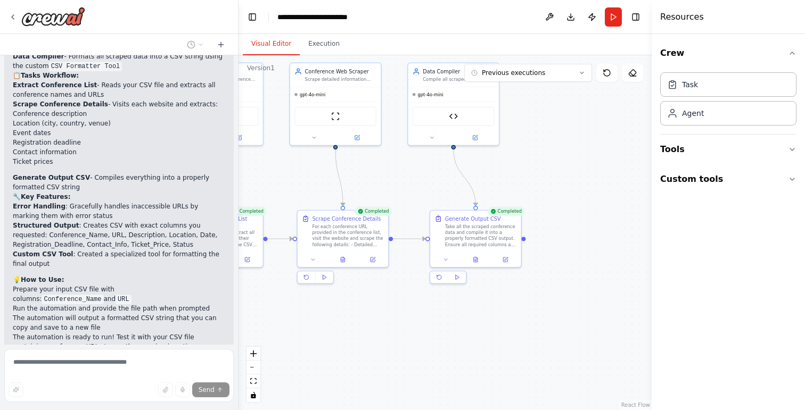
scroll to position [2182, 0]
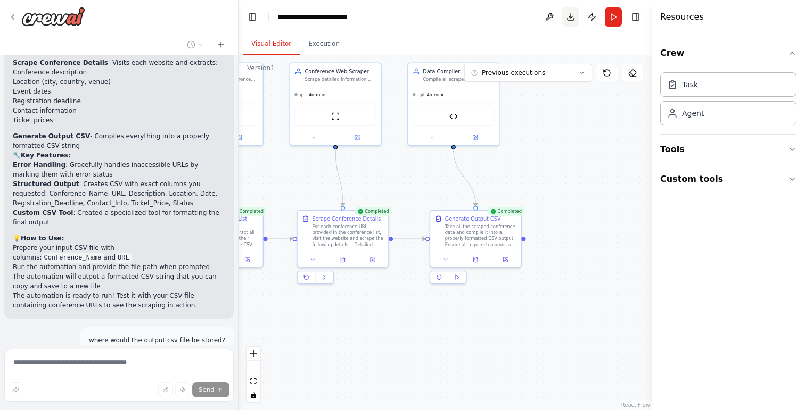
click at [574, 15] on button "Download" at bounding box center [570, 16] width 17 height 19
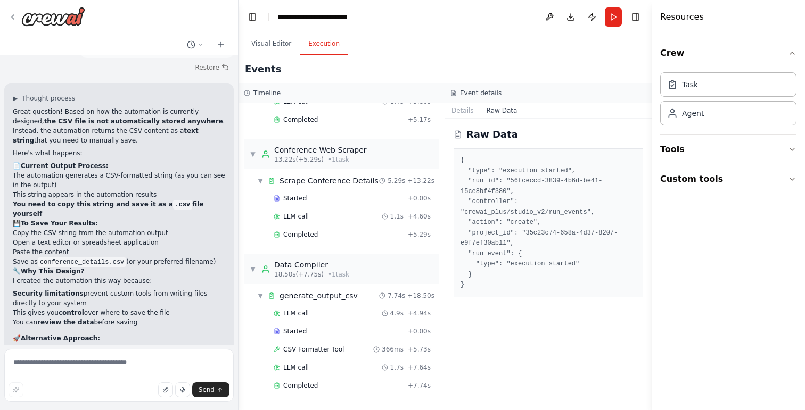
click at [316, 43] on button "Execution" at bounding box center [324, 44] width 48 height 22
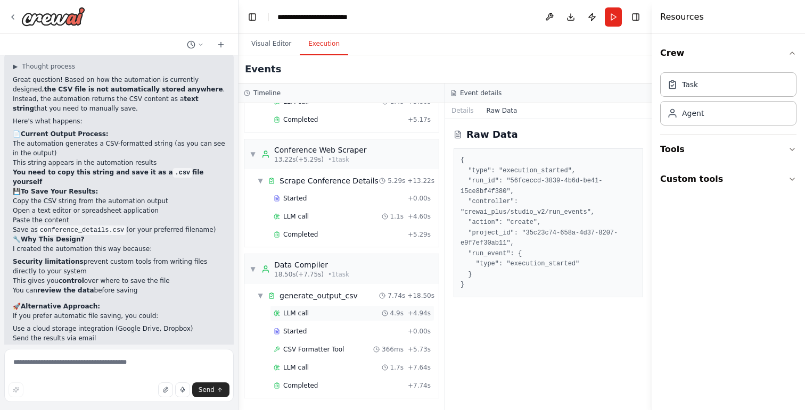
scroll to position [2520, 0]
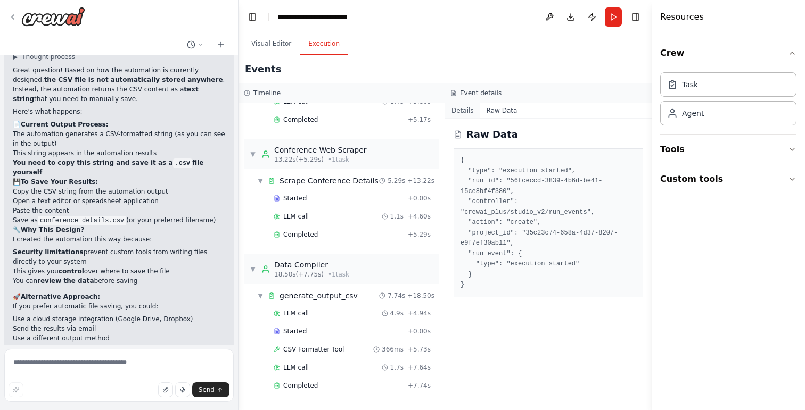
click at [466, 109] on button "Details" at bounding box center [462, 110] width 35 height 15
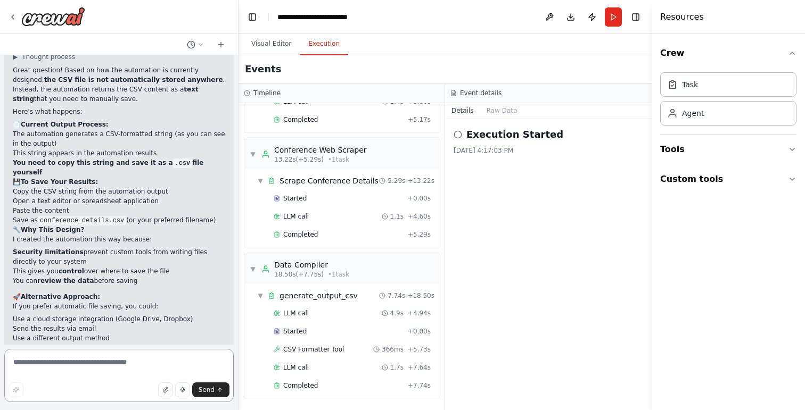
click at [80, 369] on textarea at bounding box center [118, 375] width 229 height 53
type textarea "**********"
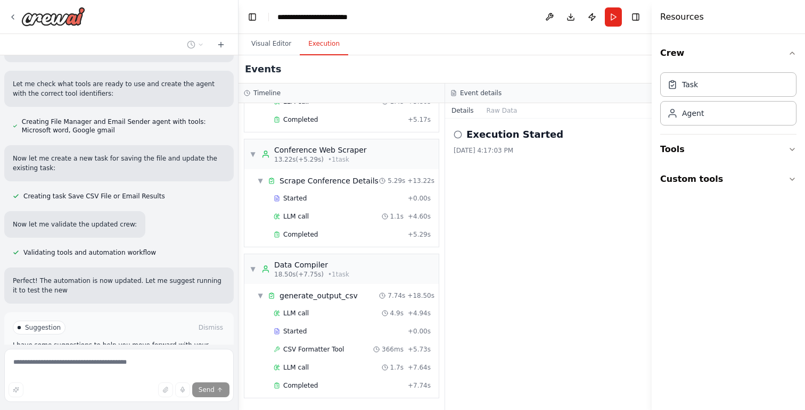
scroll to position [3216, 0]
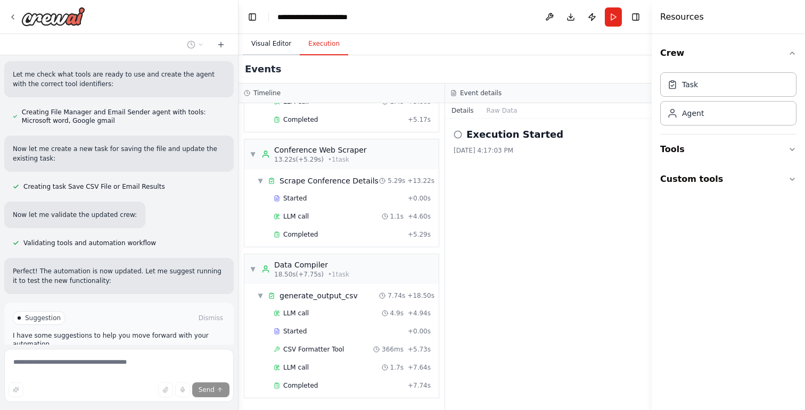
click at [274, 41] on button "Visual Editor" at bounding box center [271, 44] width 57 height 22
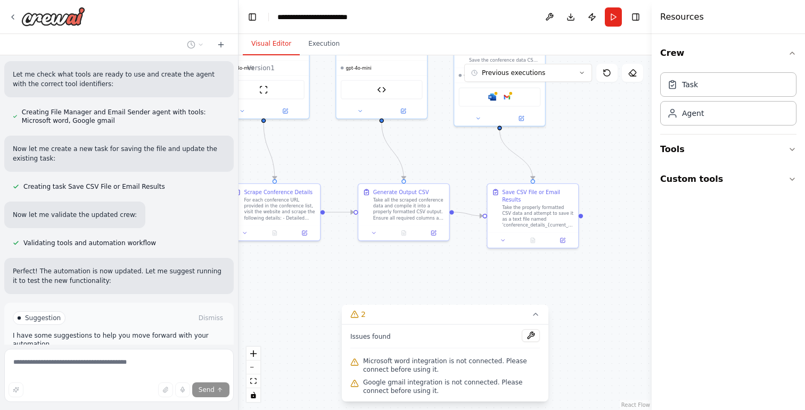
drag, startPoint x: 605, startPoint y: 313, endPoint x: 533, endPoint y: 286, distance: 76.6
click at [533, 286] on div ".deletable-edge-delete-btn { width: 20px; height: 20px; border: 0px solid #ffff…" at bounding box center [445, 232] width 413 height 355
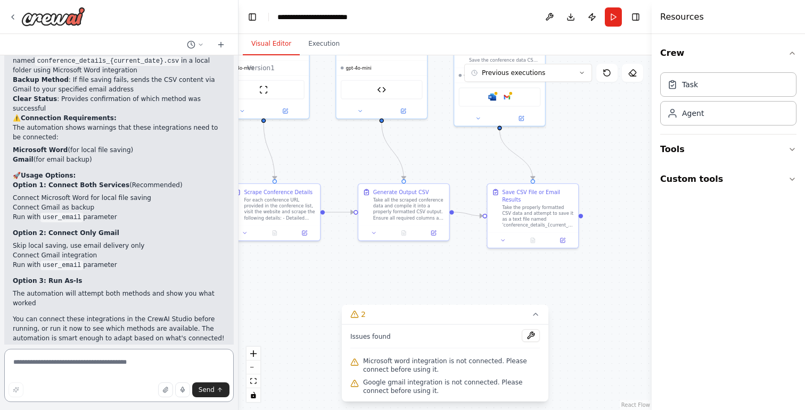
scroll to position [3627, 0]
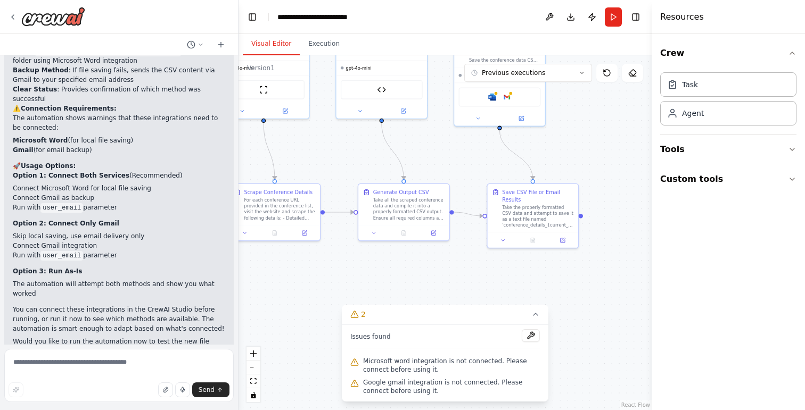
click at [557, 286] on div ".deletable-edge-delete-btn { width: 20px; height: 20px; border: 0px solid #ffff…" at bounding box center [445, 232] width 413 height 355
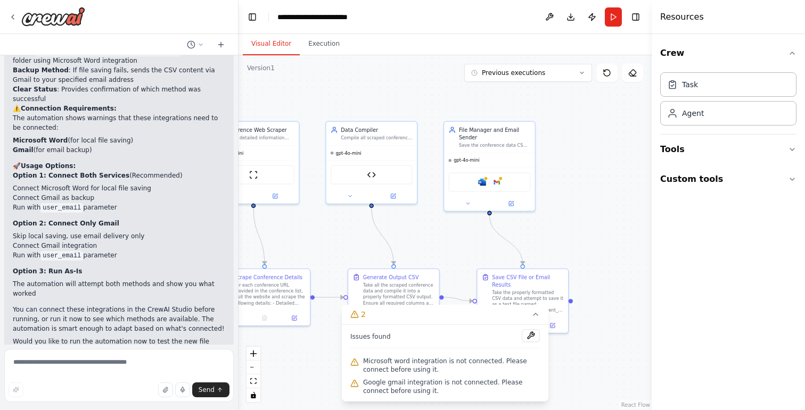
drag, startPoint x: 603, startPoint y: 285, endPoint x: 593, endPoint y: 370, distance: 85.8
click at [593, 370] on div ".deletable-edge-delete-btn { width: 20px; height: 20px; border: 0px solid #ffff…" at bounding box center [445, 232] width 413 height 355
click at [512, 202] on icon at bounding box center [511, 202] width 4 height 4
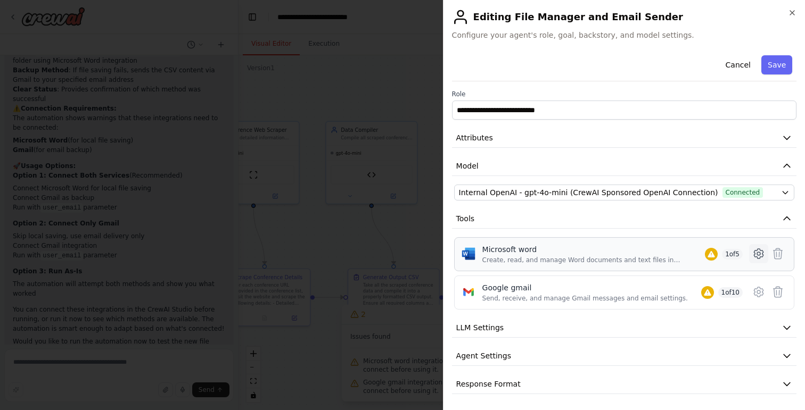
click at [757, 252] on icon at bounding box center [758, 254] width 13 height 13
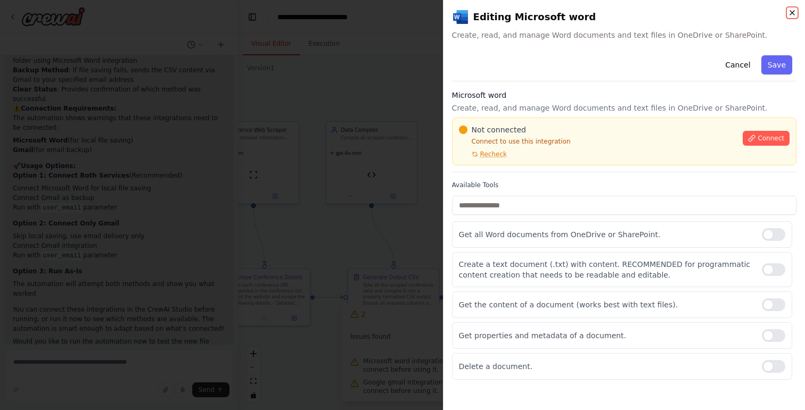
click at [792, 12] on icon "button" at bounding box center [792, 13] width 9 height 9
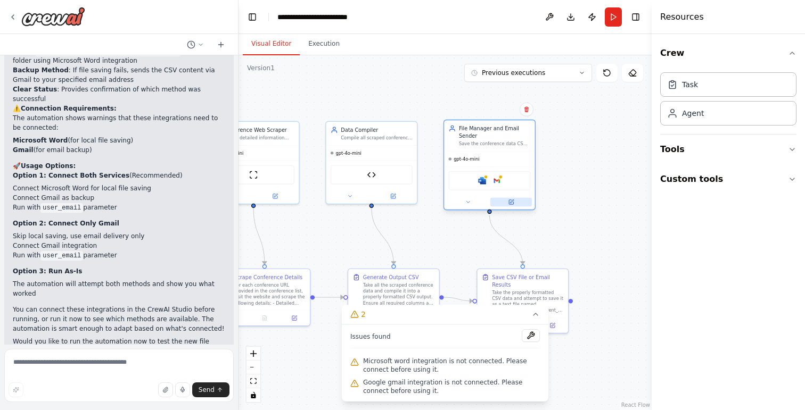
click at [510, 200] on icon at bounding box center [511, 202] width 6 height 6
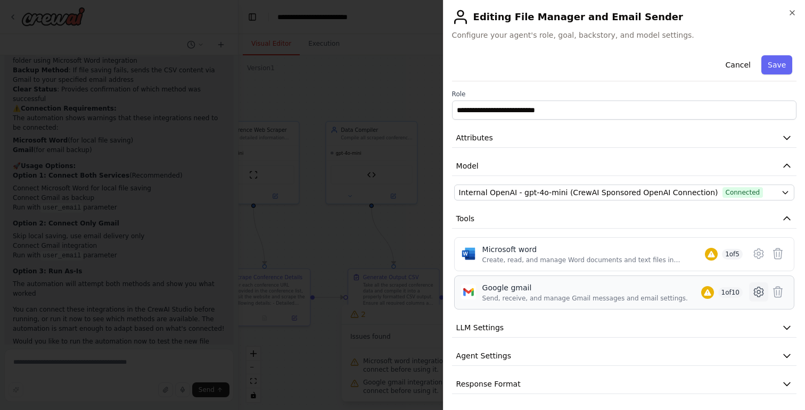
click at [760, 290] on icon at bounding box center [758, 292] width 13 height 13
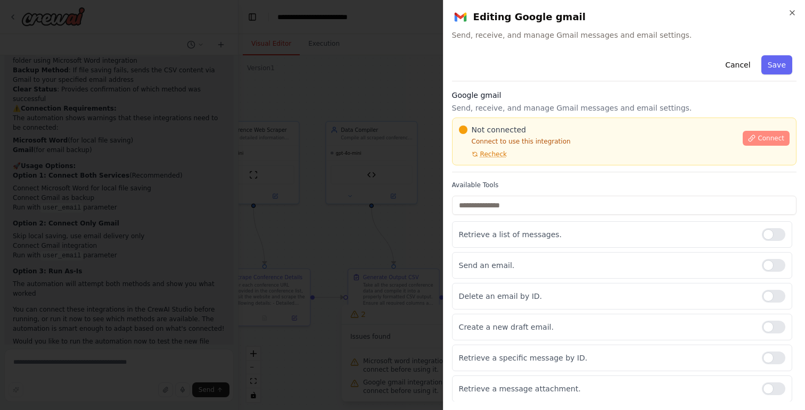
click at [755, 141] on icon at bounding box center [751, 138] width 7 height 7
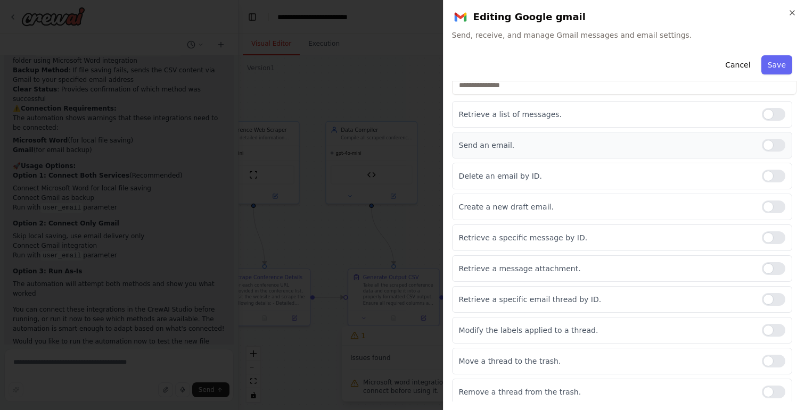
scroll to position [101, 0]
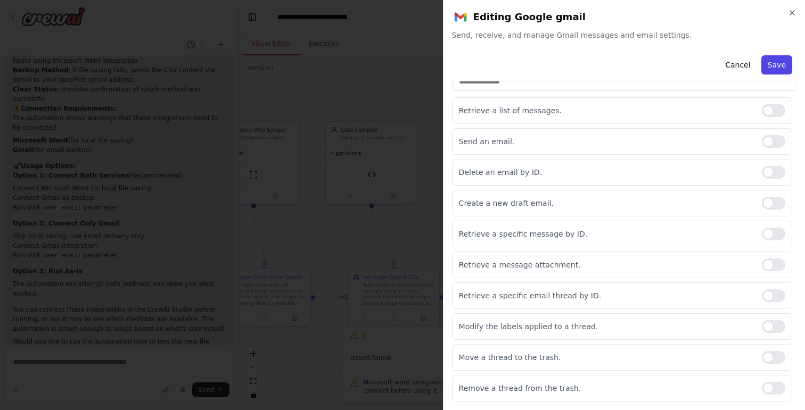
click at [782, 63] on button "Save" at bounding box center [776, 64] width 31 height 19
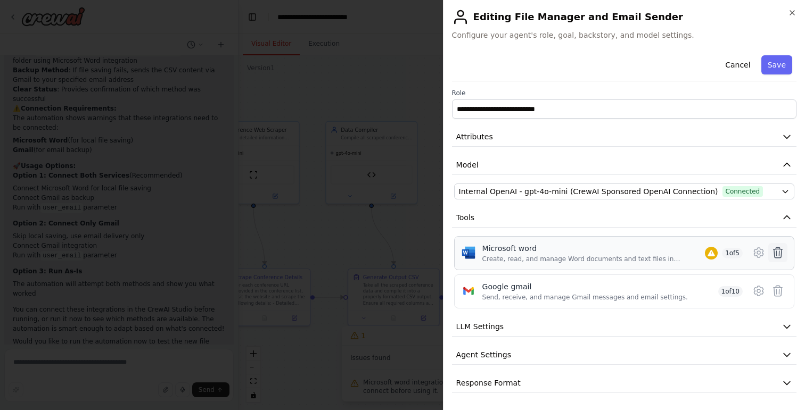
click at [778, 253] on icon at bounding box center [777, 252] width 13 height 13
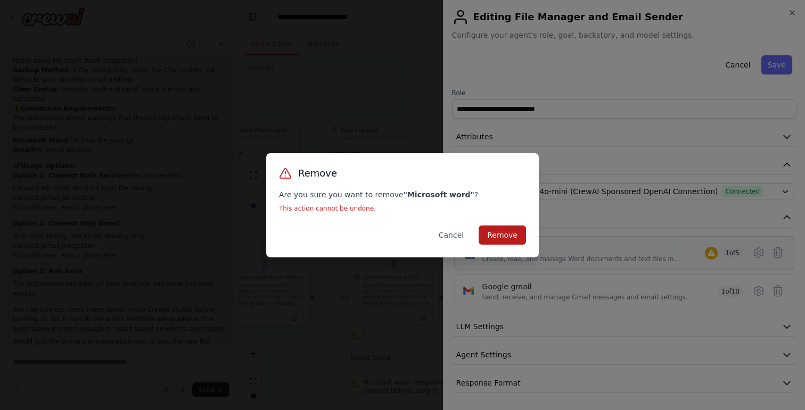
click at [513, 237] on button "Remove" at bounding box center [502, 235] width 47 height 19
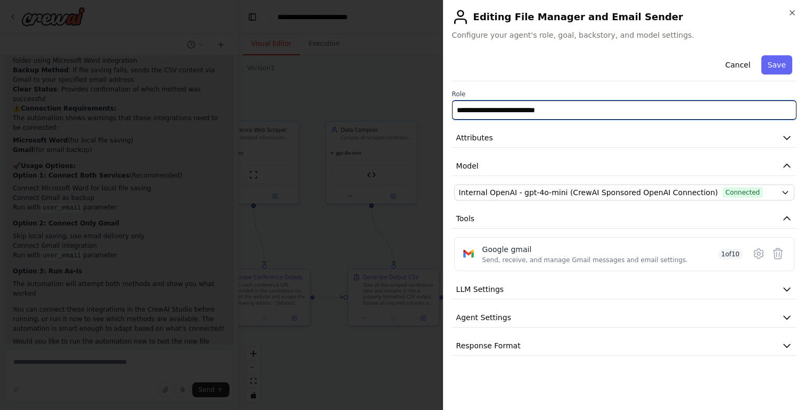
click at [519, 109] on input "**********" at bounding box center [624, 110] width 344 height 19
type input "**********"
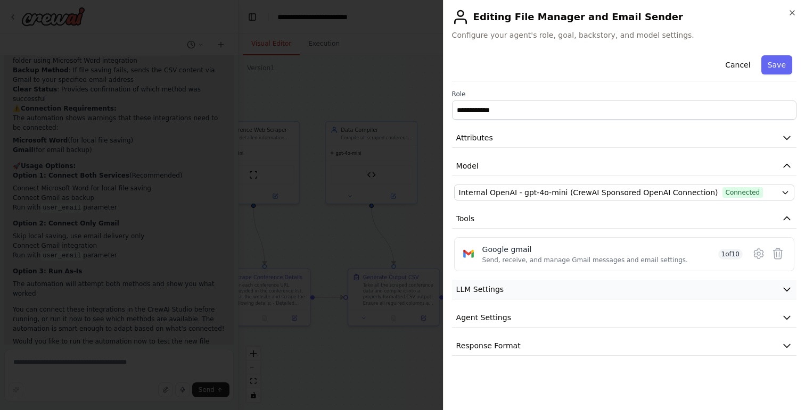
click at [599, 292] on button "LLM Settings" at bounding box center [624, 290] width 344 height 20
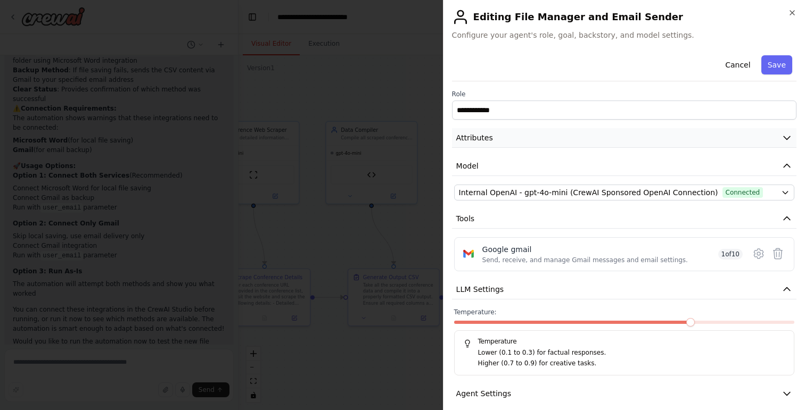
click at [783, 137] on icon "button" at bounding box center [787, 138] width 11 height 11
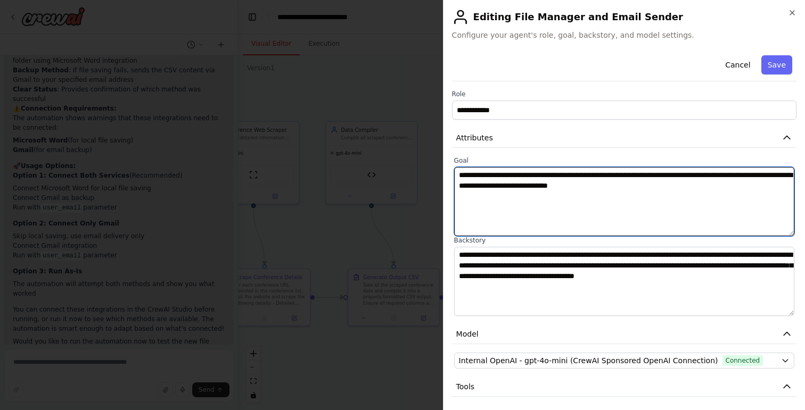
click at [603, 177] on textarea "**********" at bounding box center [624, 201] width 340 height 69
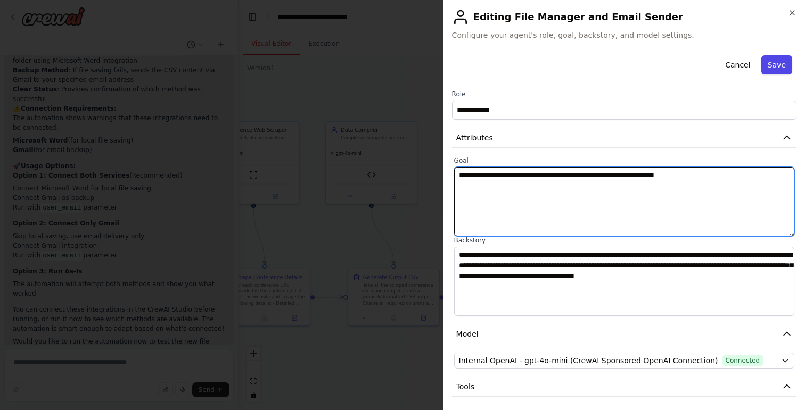
type textarea "**********"
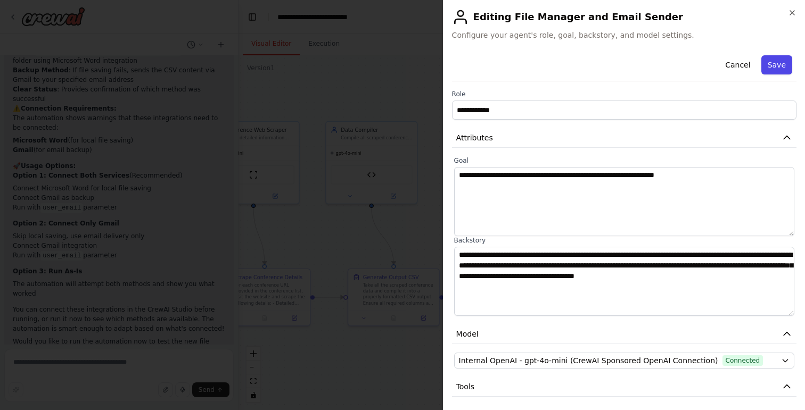
click at [772, 63] on button "Save" at bounding box center [776, 64] width 31 height 19
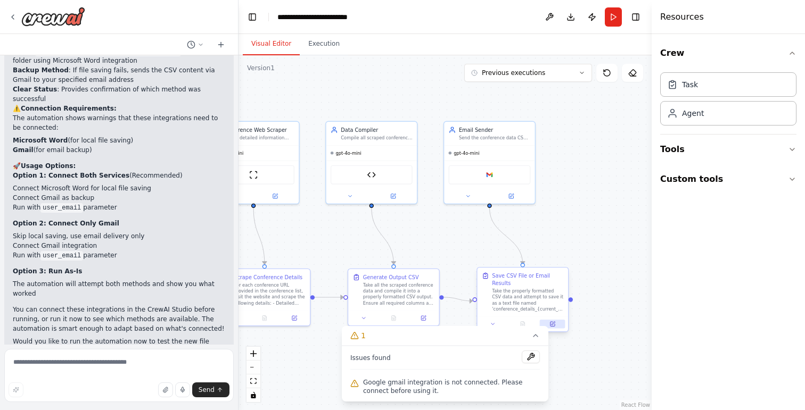
click at [554, 324] on icon at bounding box center [552, 325] width 6 height 6
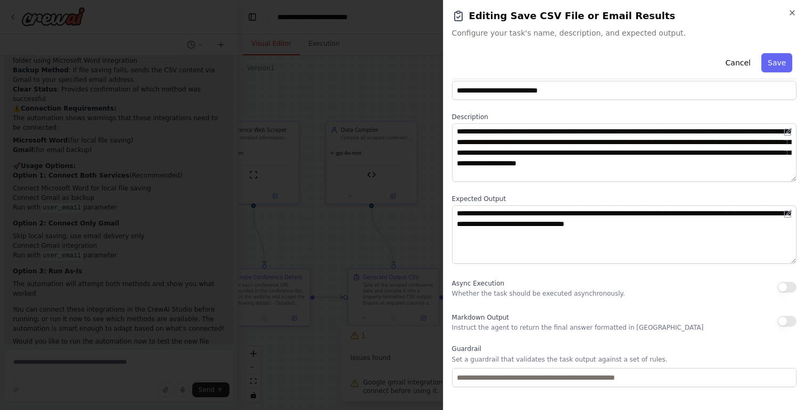
scroll to position [22, 0]
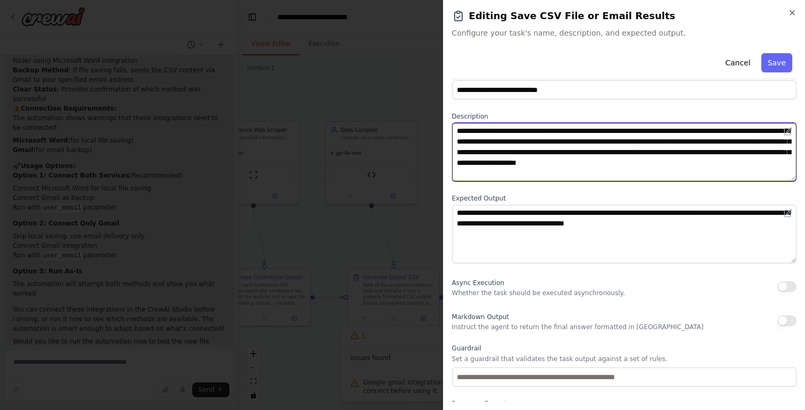
click at [592, 131] on textarea "**********" at bounding box center [624, 152] width 344 height 59
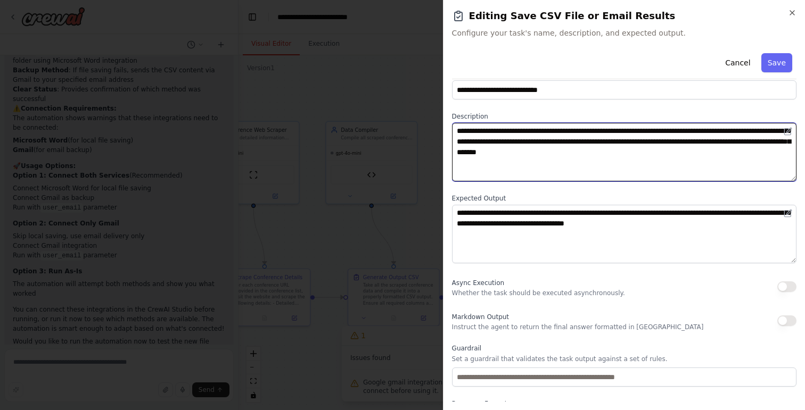
type textarea "**********"
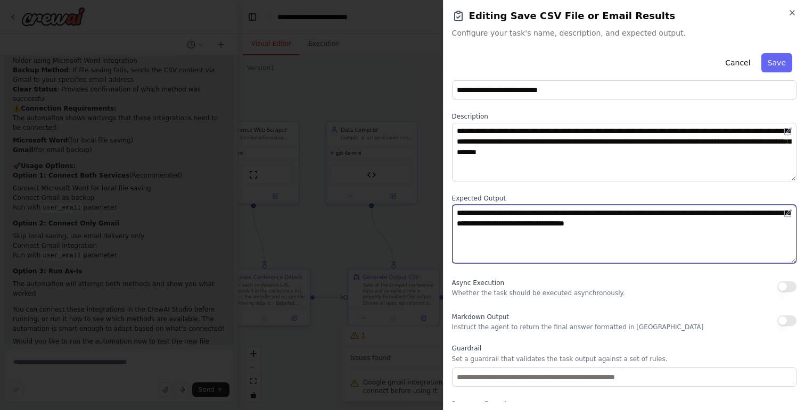
click at [740, 214] on textarea "**********" at bounding box center [624, 234] width 344 height 59
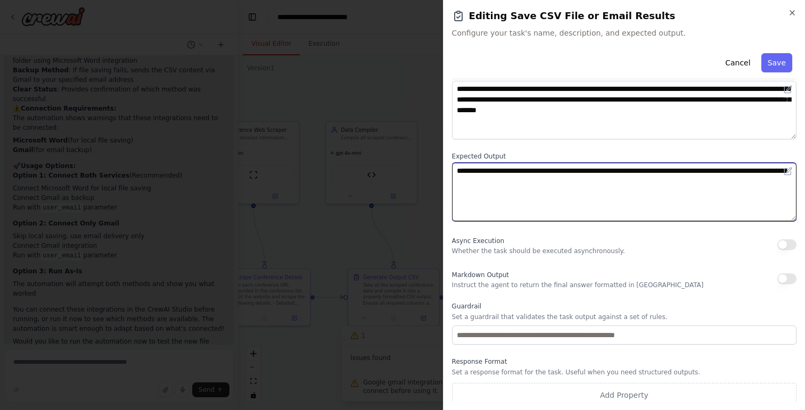
scroll to position [70, 0]
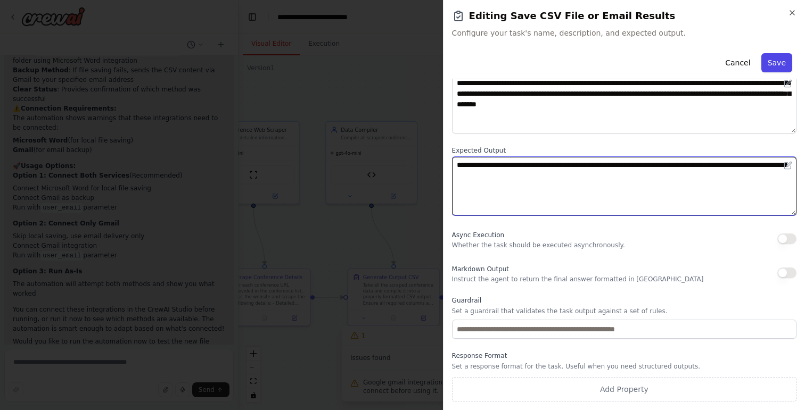
type textarea "**********"
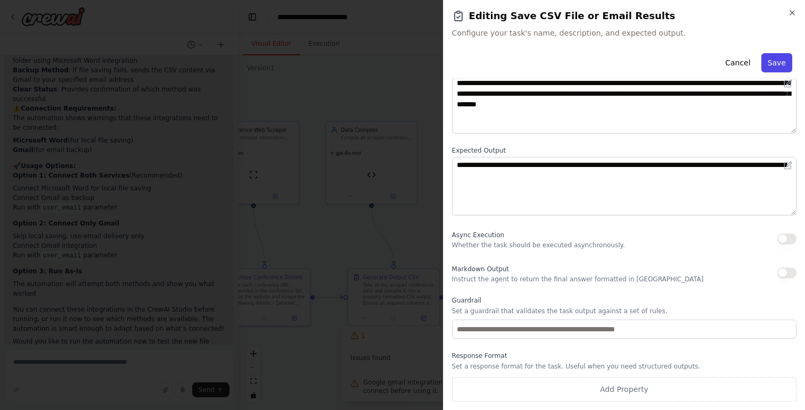
click at [777, 57] on button "Save" at bounding box center [776, 62] width 31 height 19
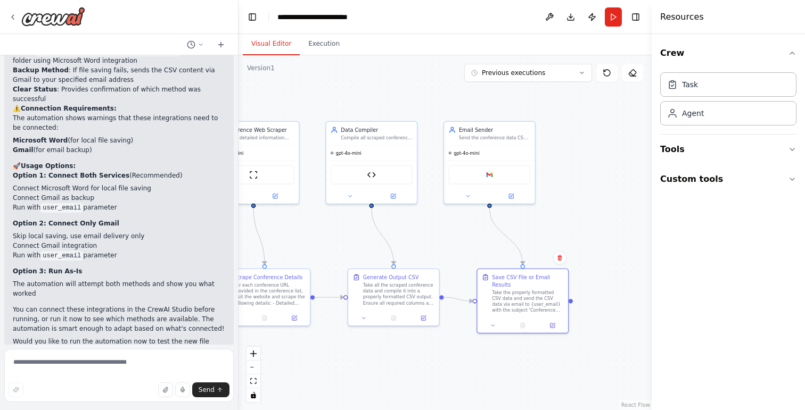
click at [583, 367] on div ".deletable-edge-delete-btn { width: 20px; height: 20px; border: 0px solid #ffff…" at bounding box center [445, 232] width 413 height 355
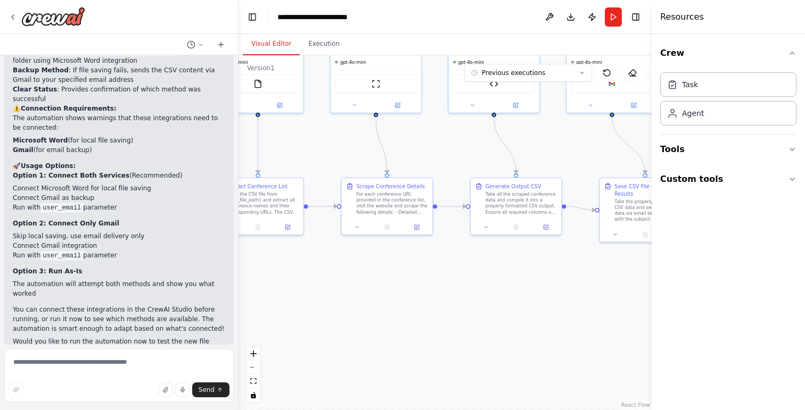
drag, startPoint x: 466, startPoint y: 349, endPoint x: 531, endPoint y: 254, distance: 114.8
click at [531, 254] on div ".deletable-edge-delete-btn { width: 20px; height: 20px; border: 0px solid #ffff…" at bounding box center [445, 232] width 413 height 355
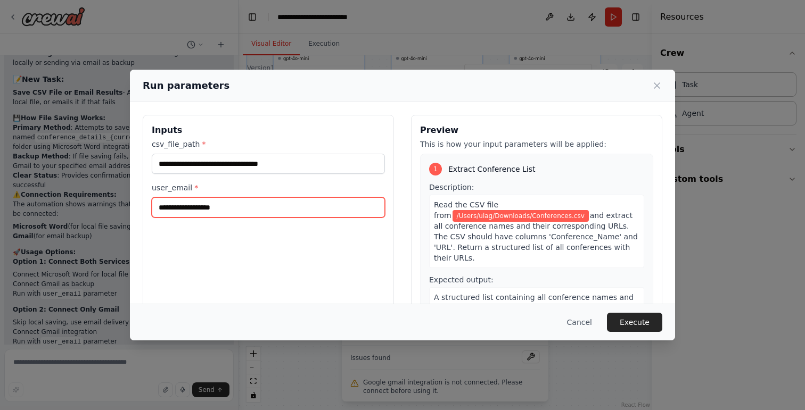
click at [288, 205] on input "user_email *" at bounding box center [268, 208] width 233 height 20
type input "**********"
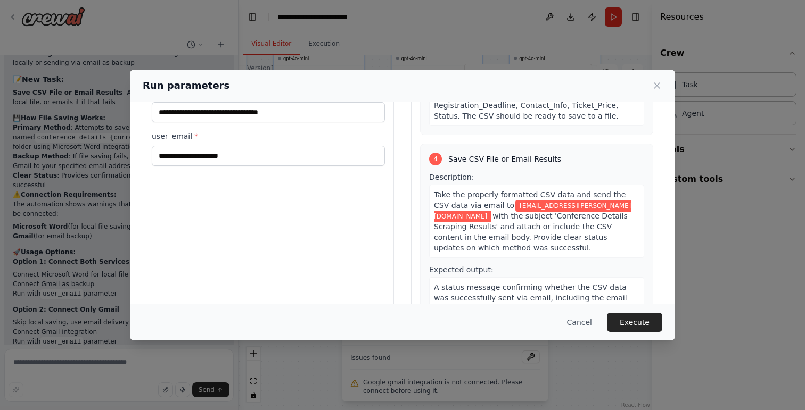
scroll to position [76, 0]
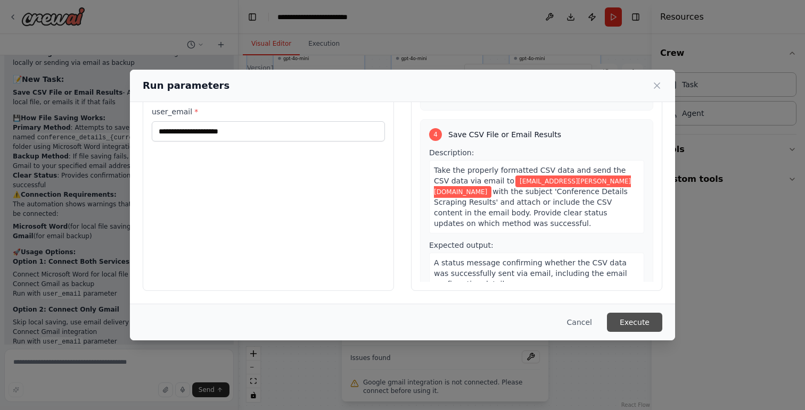
click at [629, 324] on button "Execute" at bounding box center [634, 322] width 55 height 19
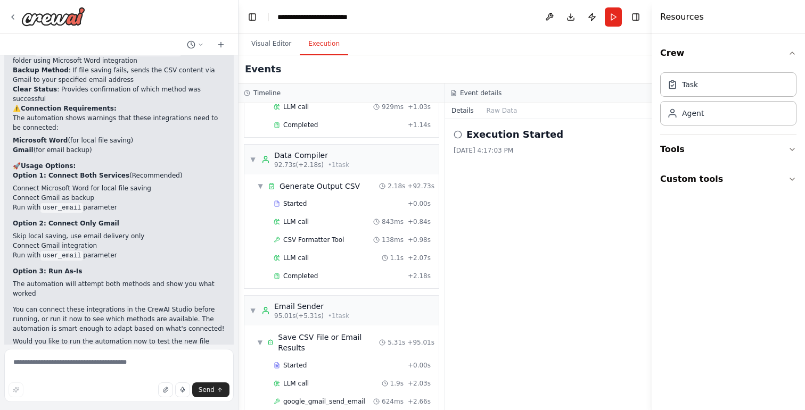
scroll to position [699, 0]
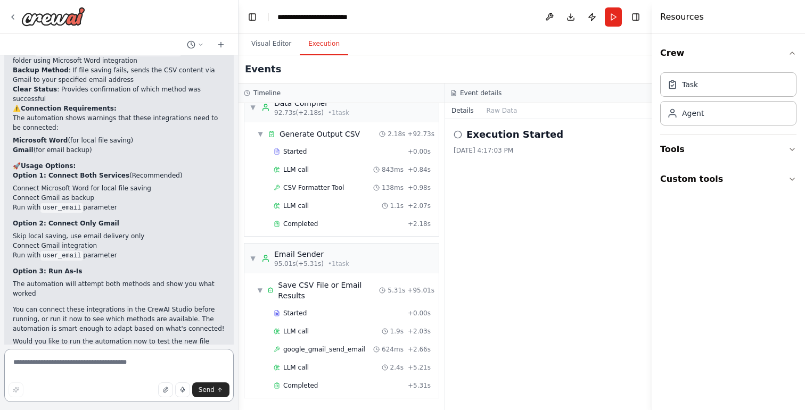
click at [72, 368] on textarea at bounding box center [118, 375] width 229 height 53
type textarea "**********"
click at [274, 47] on button "Visual Editor" at bounding box center [271, 44] width 57 height 22
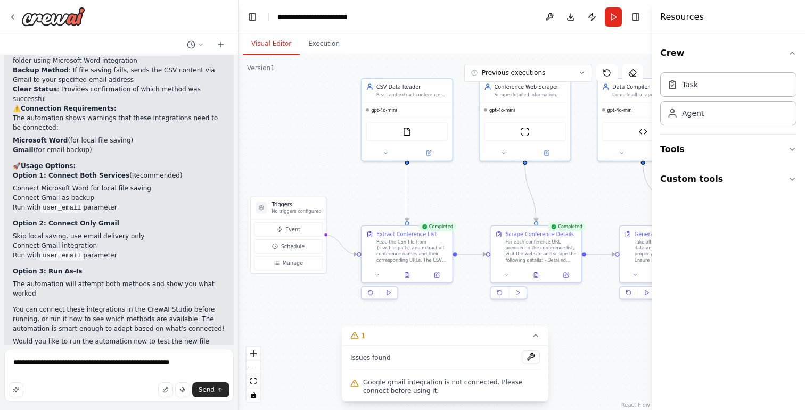
drag, startPoint x: 368, startPoint y: 272, endPoint x: 574, endPoint y: 323, distance: 212.8
click at [574, 323] on div ".deletable-edge-delete-btn { width: 20px; height: 20px; border: 0px solid #ffff…" at bounding box center [445, 232] width 413 height 355
click at [432, 155] on button at bounding box center [429, 151] width 42 height 9
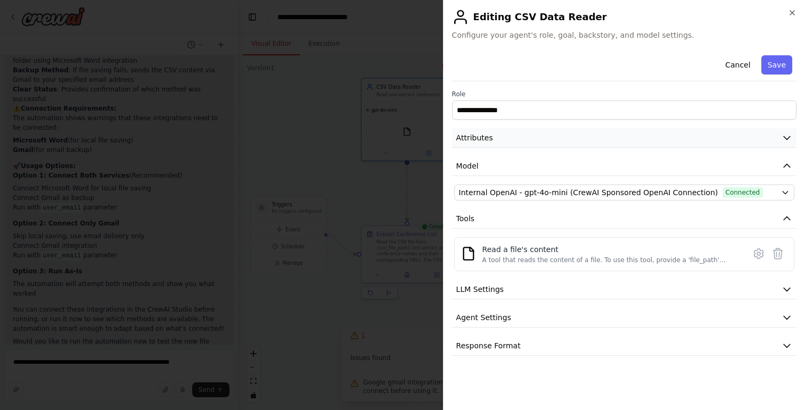
click at [786, 137] on icon "button" at bounding box center [787, 138] width 11 height 11
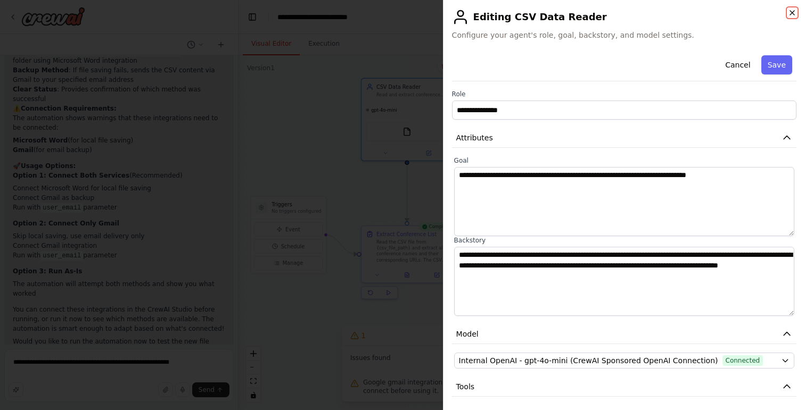
click at [791, 10] on icon "button" at bounding box center [792, 13] width 9 height 9
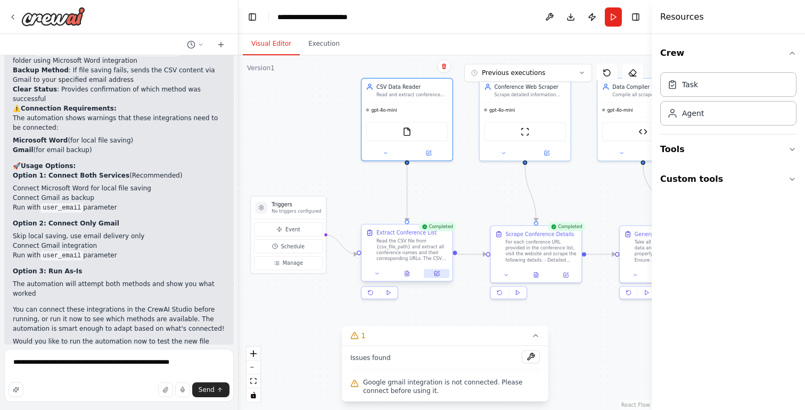
click at [441, 276] on button at bounding box center [437, 273] width 26 height 9
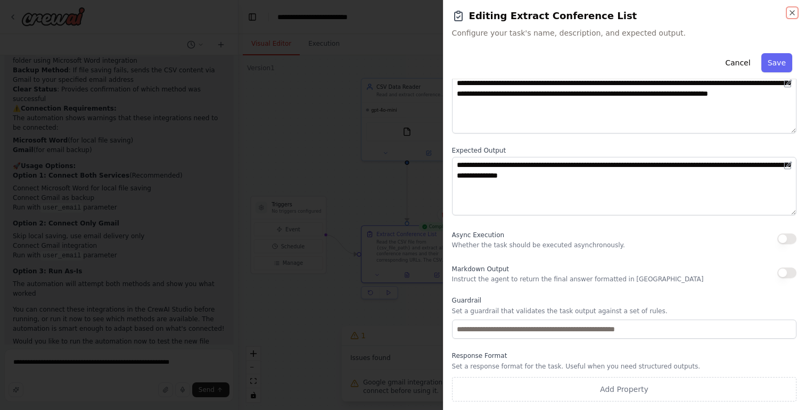
scroll to position [0, 0]
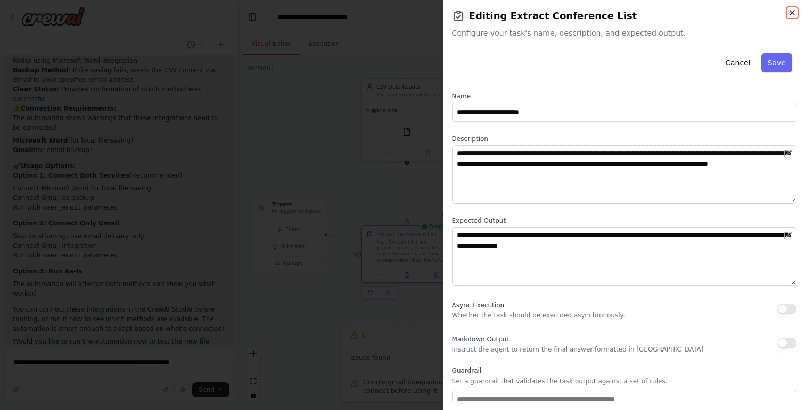
click at [793, 15] on icon "button" at bounding box center [792, 13] width 9 height 9
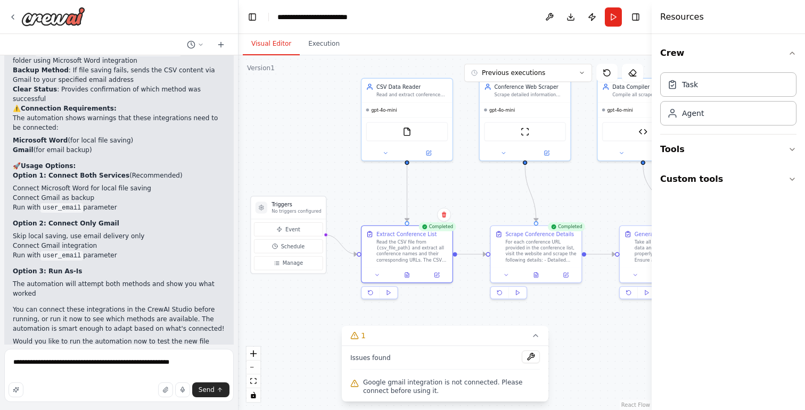
click at [472, 303] on div ".deletable-edge-delete-btn { width: 20px; height: 20px; border: 0px solid #ffff…" at bounding box center [445, 232] width 413 height 355
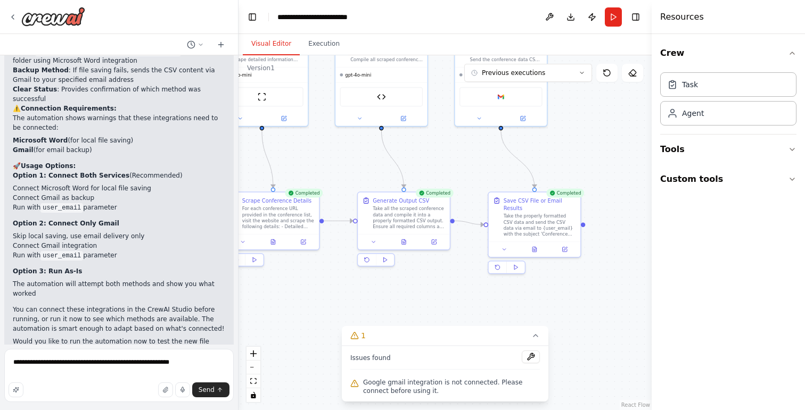
drag, startPoint x: 578, startPoint y: 360, endPoint x: 315, endPoint y: 328, distance: 265.5
click at [315, 328] on div ".deletable-edge-delete-btn { width: 20px; height: 20px; border: 0px solid #ffff…" at bounding box center [445, 232] width 413 height 355
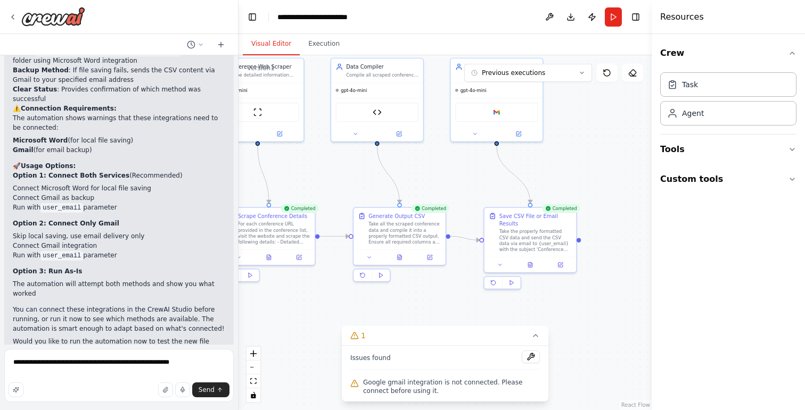
drag, startPoint x: 290, startPoint y: 308, endPoint x: 280, endPoint y: 324, distance: 18.9
click at [280, 324] on div ".deletable-edge-delete-btn { width: 20px; height: 20px; border: 0px solid #ffff…" at bounding box center [445, 232] width 413 height 355
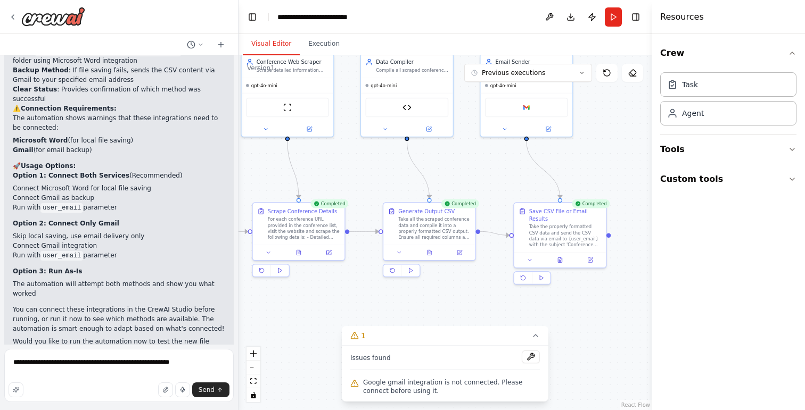
drag, startPoint x: 291, startPoint y: 312, endPoint x: 311, endPoint y: 308, distance: 20.7
click at [311, 307] on div ".deletable-edge-delete-btn { width: 20px; height: 20px; border: 0px solid #ffff…" at bounding box center [445, 232] width 413 height 355
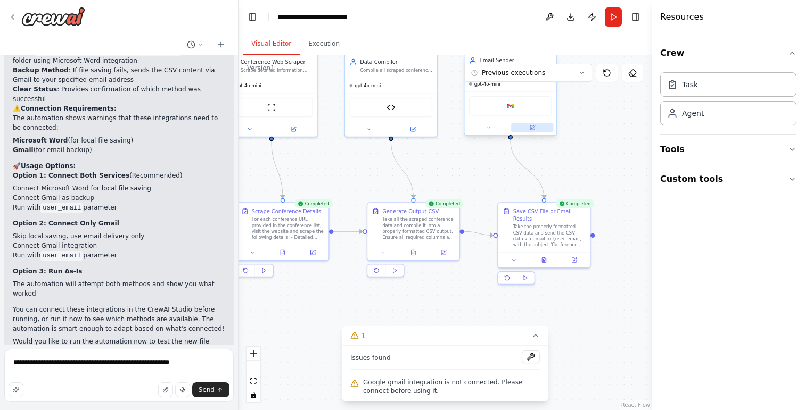
click at [536, 127] on button at bounding box center [532, 128] width 42 height 9
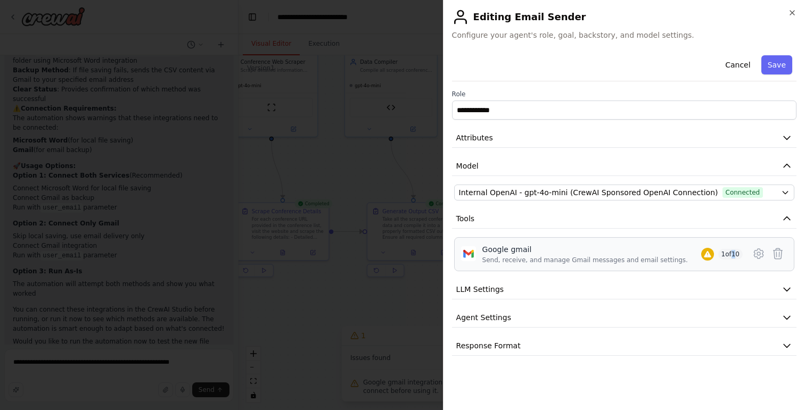
click at [734, 256] on span "1 of 10" at bounding box center [730, 254] width 25 height 11
click at [759, 257] on icon at bounding box center [758, 254] width 13 height 13
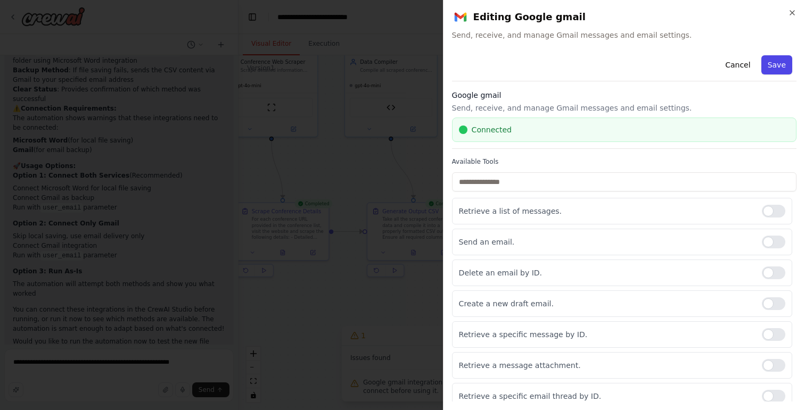
click at [774, 67] on button "Save" at bounding box center [776, 64] width 31 height 19
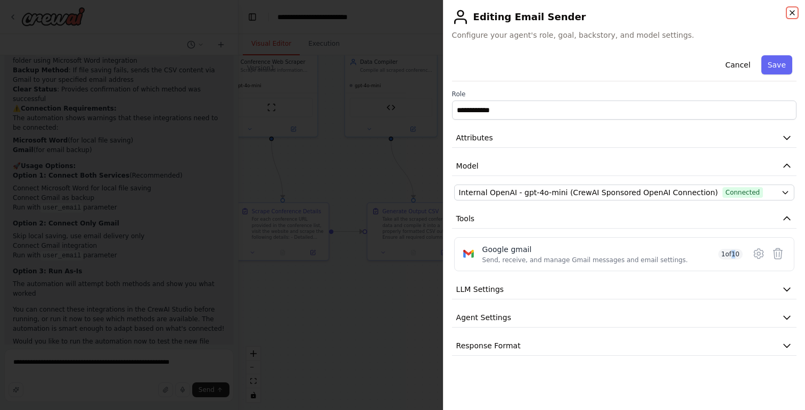
click at [790, 13] on icon "button" at bounding box center [792, 13] width 9 height 9
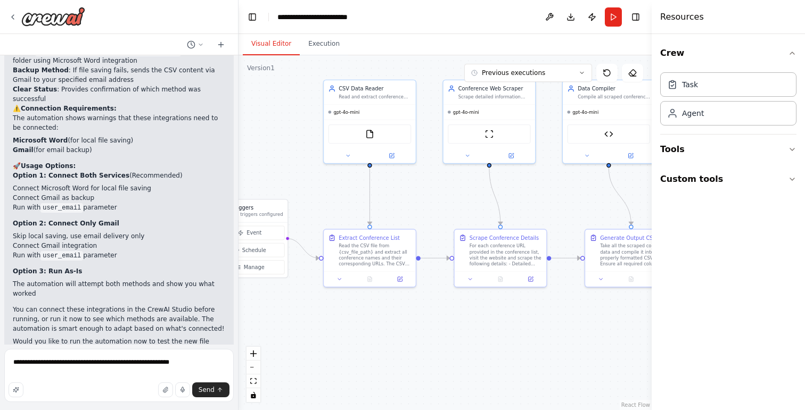
drag, startPoint x: 416, startPoint y: 298, endPoint x: 634, endPoint y: 325, distance: 219.4
click at [634, 325] on div ".deletable-edge-delete-btn { width: 20px; height: 20px; border: 0px solid #ffff…" at bounding box center [445, 232] width 413 height 355
click at [607, 18] on button "Run" at bounding box center [613, 16] width 17 height 19
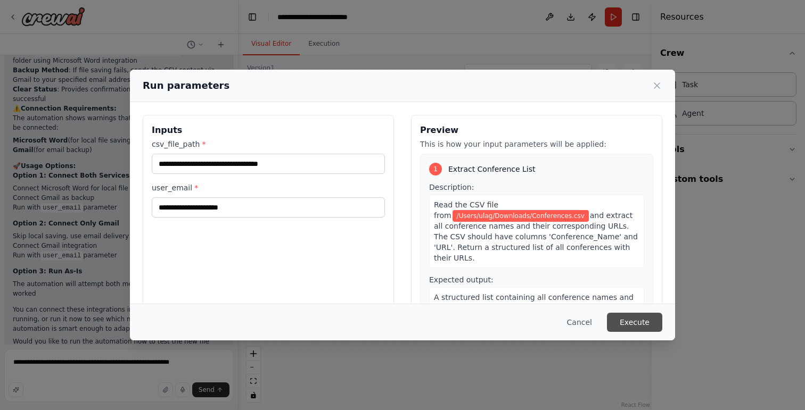
click at [634, 324] on button "Execute" at bounding box center [634, 322] width 55 height 19
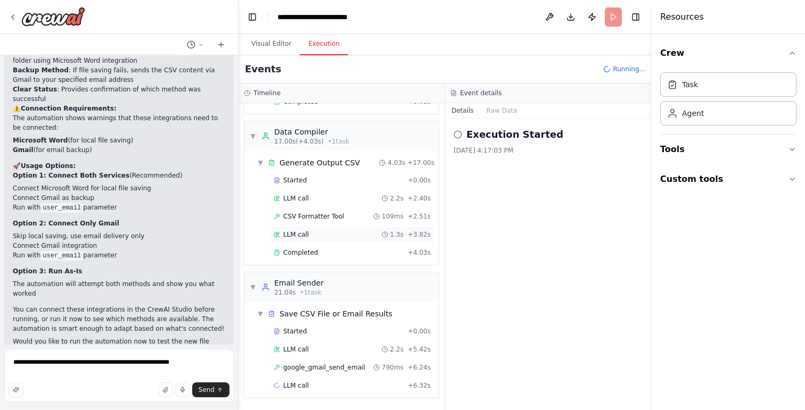
scroll to position [283, 0]
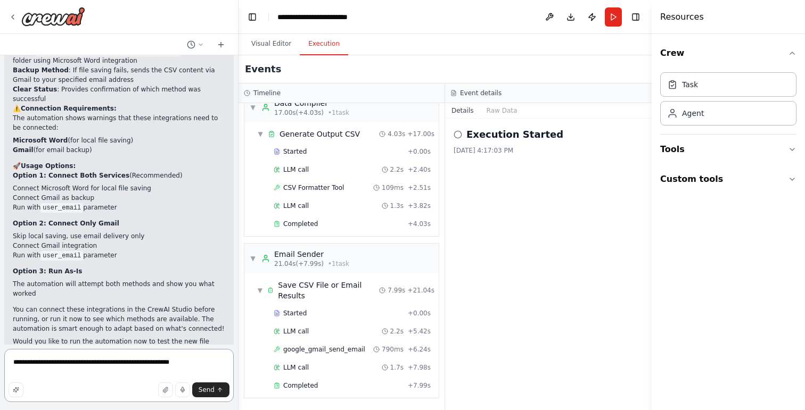
click at [191, 365] on textarea "**********" at bounding box center [118, 375] width 229 height 53
paste textarea "**********"
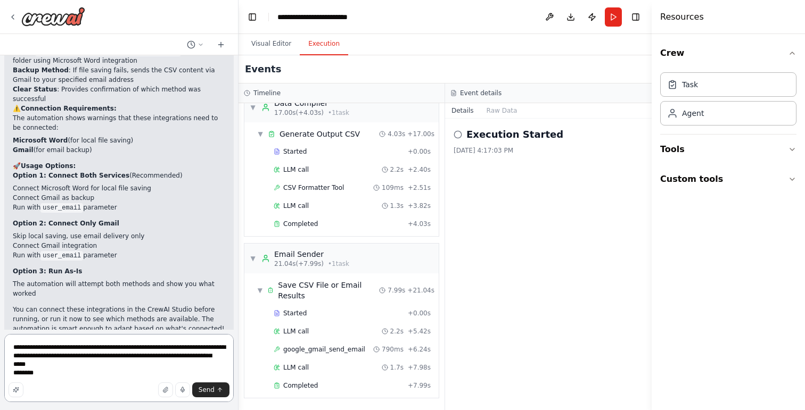
type textarea "**********"
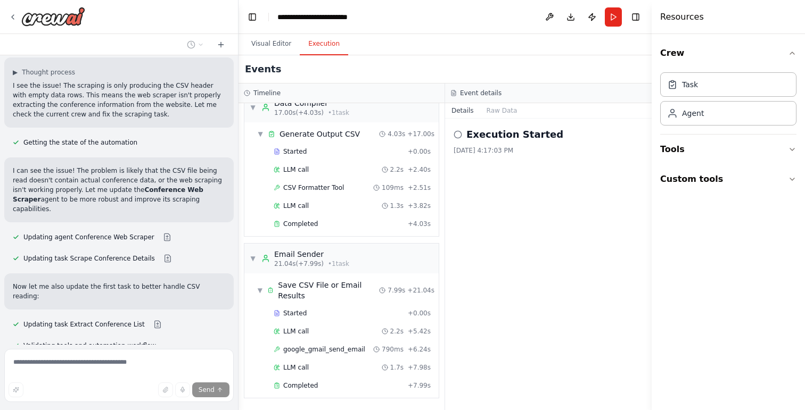
scroll to position [4024, 0]
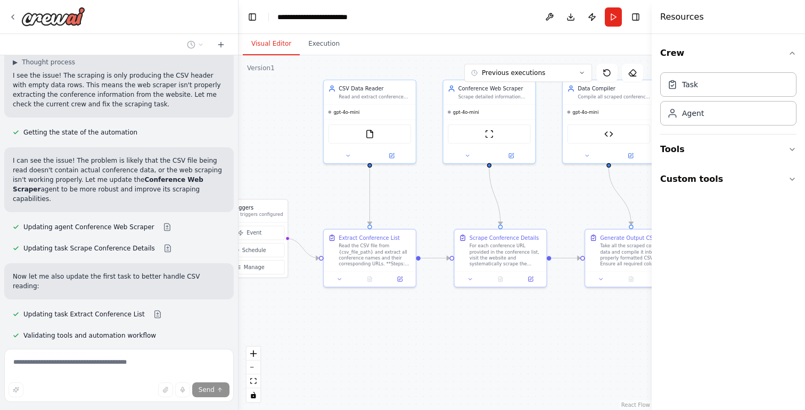
click at [275, 44] on button "Visual Editor" at bounding box center [271, 44] width 57 height 22
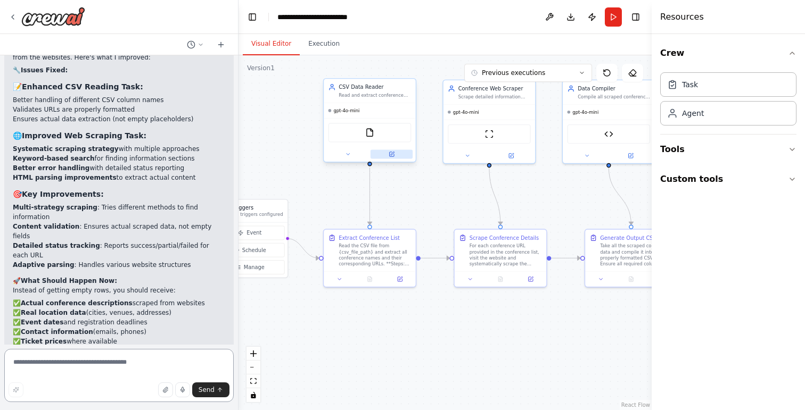
scroll to position [4360, 0]
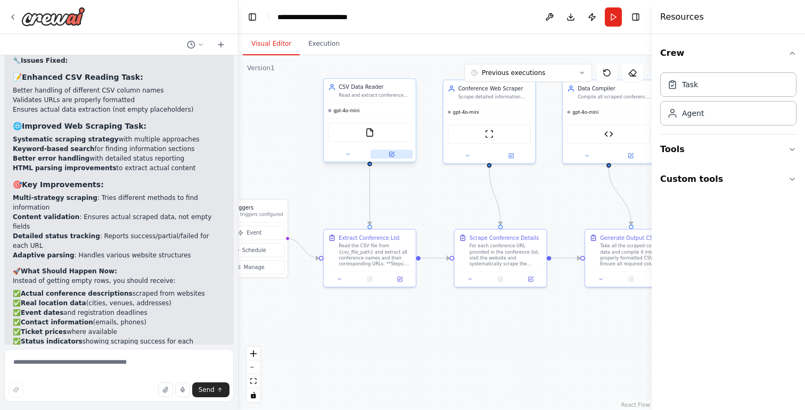
click at [390, 154] on icon at bounding box center [391, 154] width 4 height 4
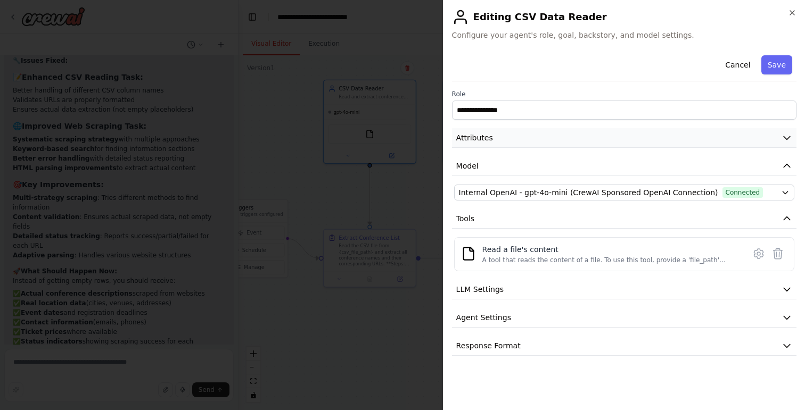
click at [786, 140] on icon "button" at bounding box center [787, 138] width 11 height 11
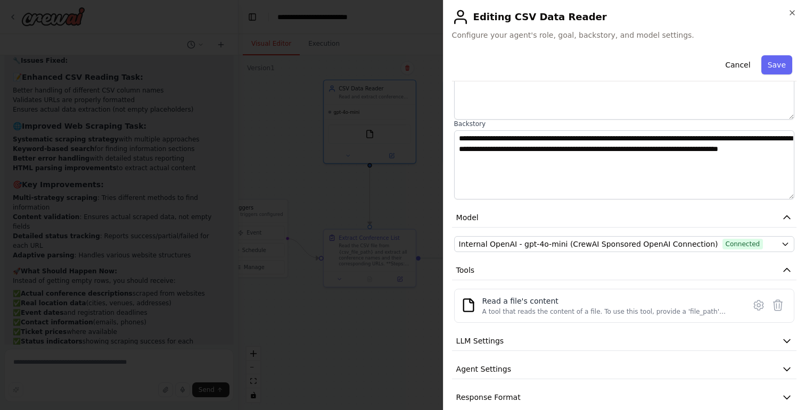
scroll to position [131, 0]
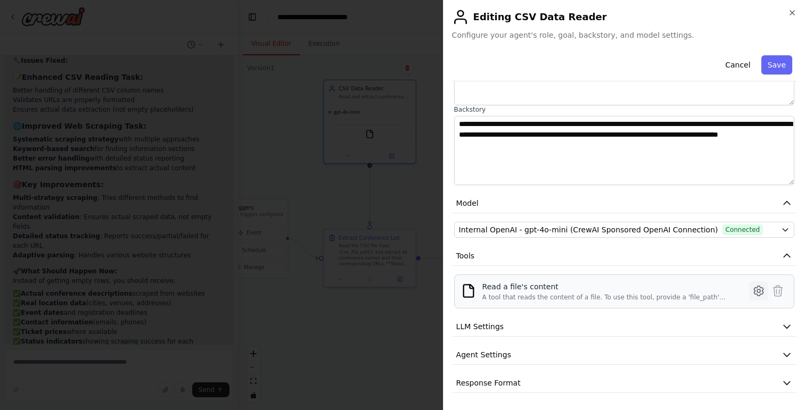
click at [760, 291] on icon at bounding box center [758, 291] width 13 height 13
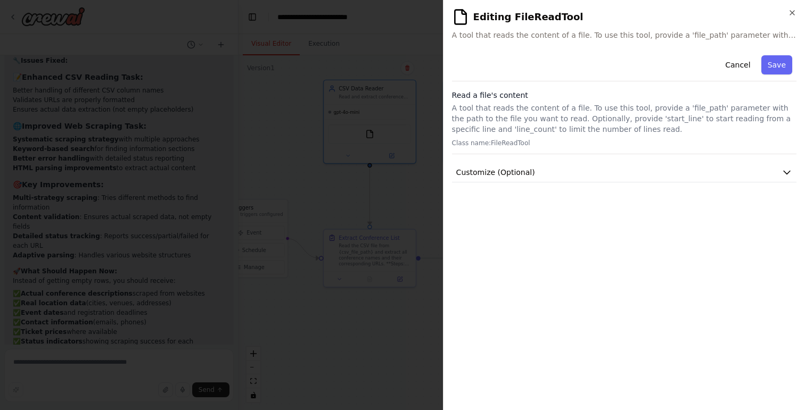
scroll to position [0, 0]
click at [745, 58] on button "Cancel" at bounding box center [738, 64] width 38 height 19
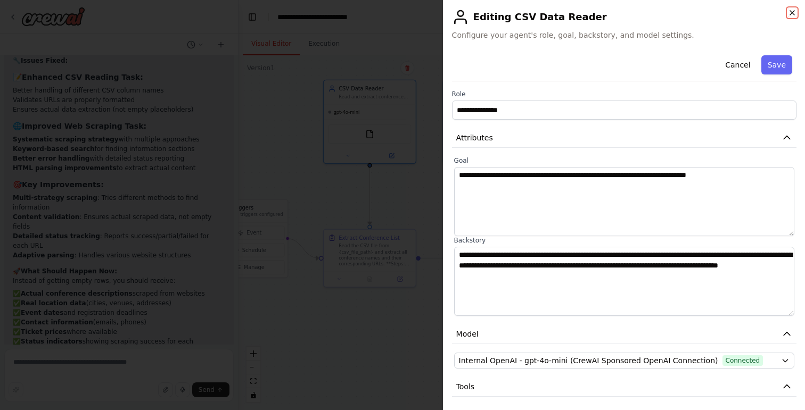
click at [794, 12] on icon "button" at bounding box center [792, 13] width 9 height 9
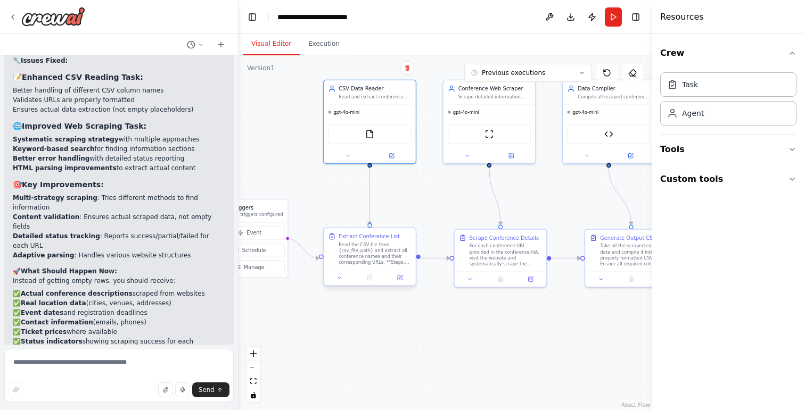
click at [403, 283] on div at bounding box center [370, 277] width 92 height 15
click at [397, 278] on icon at bounding box center [400, 278] width 6 height 6
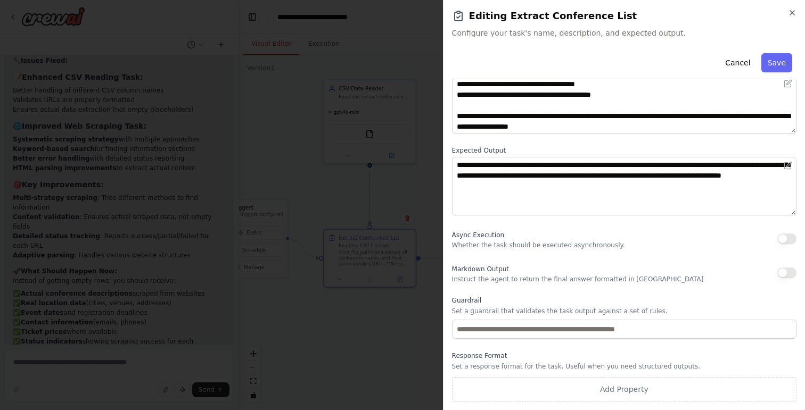
scroll to position [75, 0]
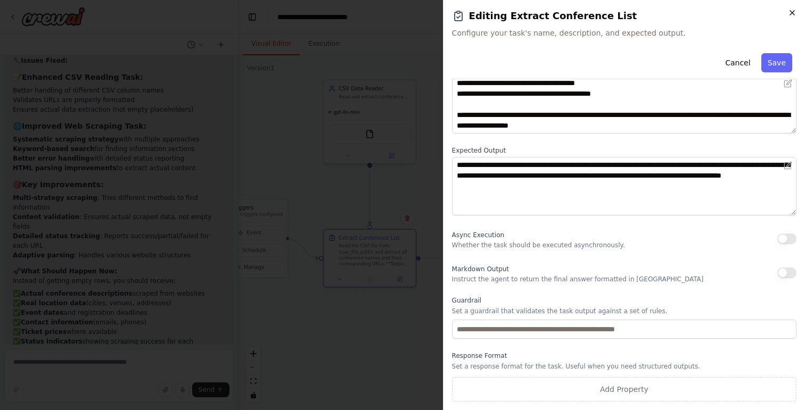
click at [791, 10] on icon "button" at bounding box center [792, 13] width 9 height 9
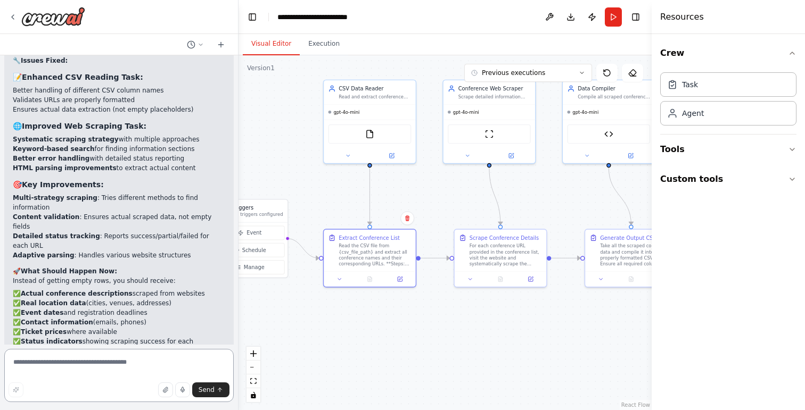
click at [94, 364] on textarea at bounding box center [118, 375] width 229 height 53
type textarea "**********"
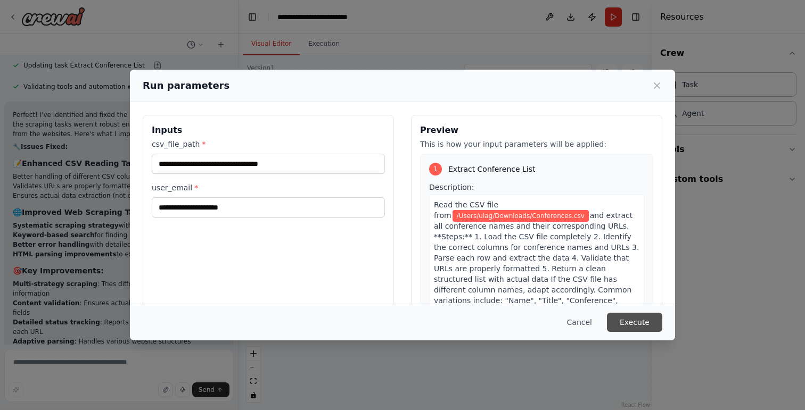
click at [634, 323] on button "Execute" at bounding box center [634, 322] width 55 height 19
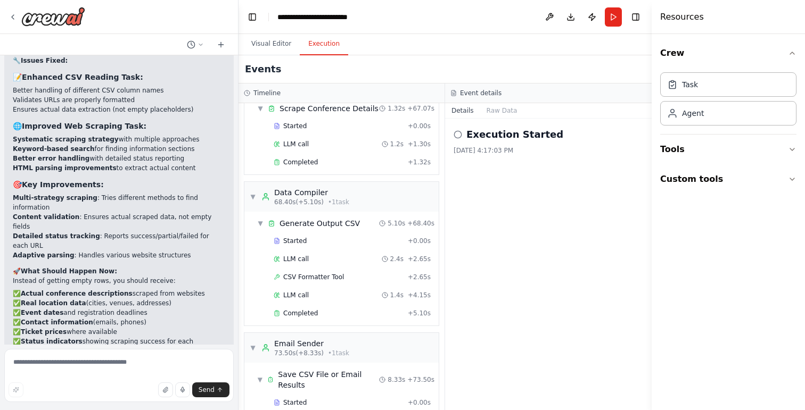
scroll to position [717, 0]
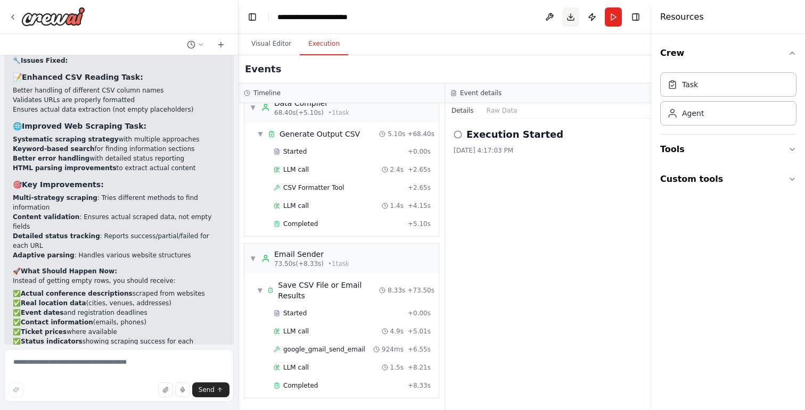
click at [572, 15] on button "Download" at bounding box center [570, 16] width 17 height 19
